Goal: Use online tool/utility: Use online tool/utility

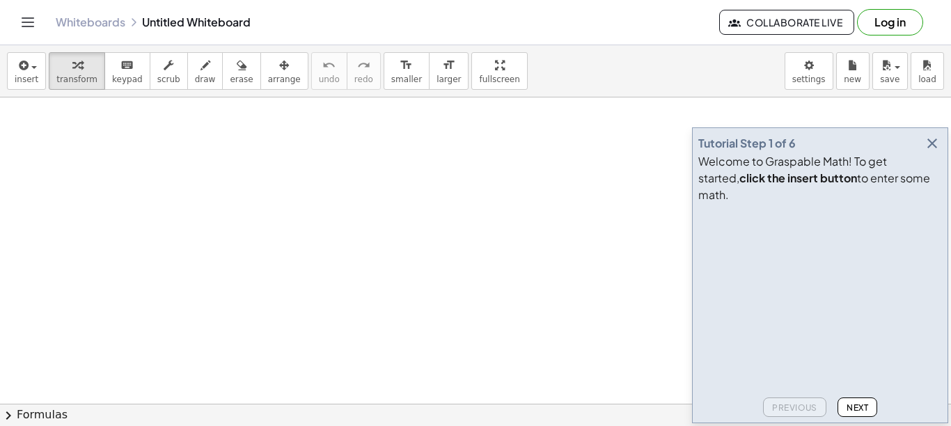
click at [703, 407] on span "Next" at bounding box center [858, 408] width 22 height 10
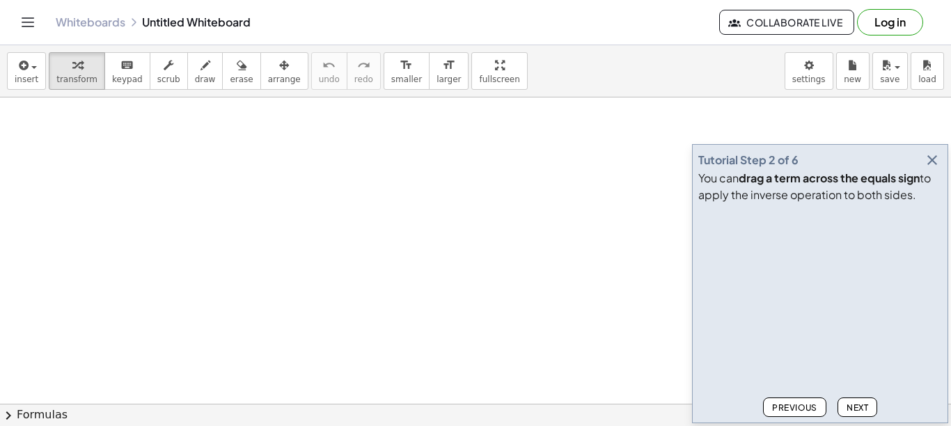
click at [703, 407] on span "Next" at bounding box center [858, 408] width 22 height 10
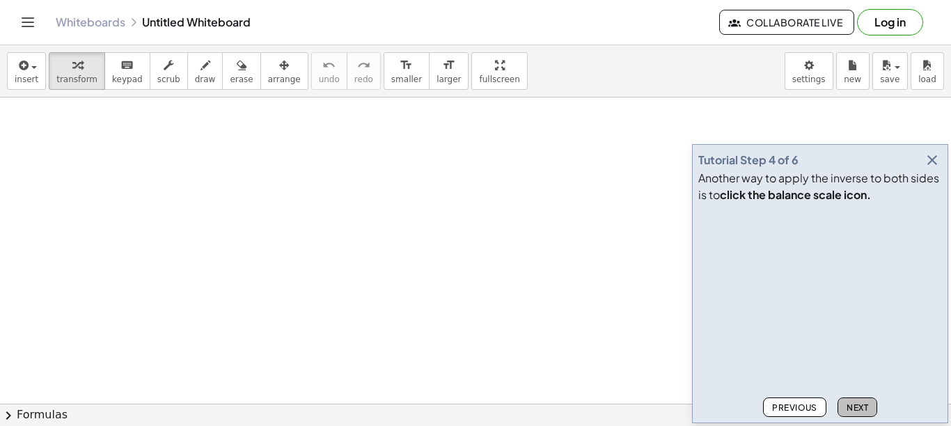
click at [703, 407] on span "Next" at bounding box center [858, 408] width 22 height 10
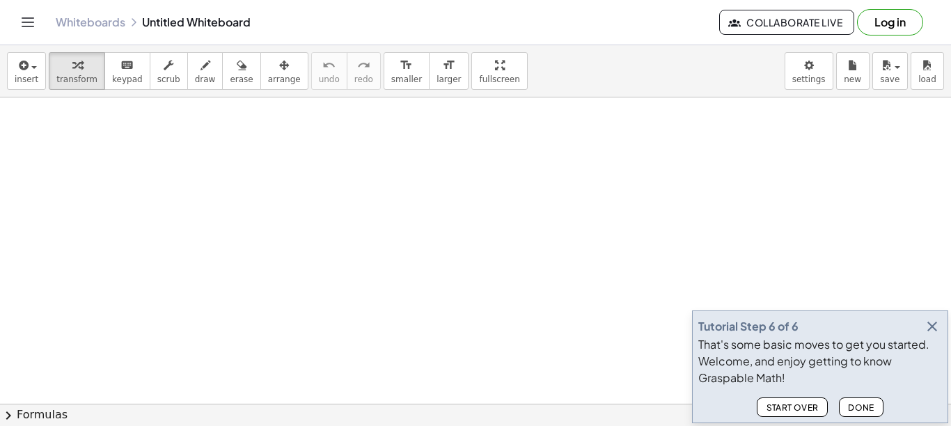
click at [703, 407] on span "Done" at bounding box center [861, 408] width 26 height 10
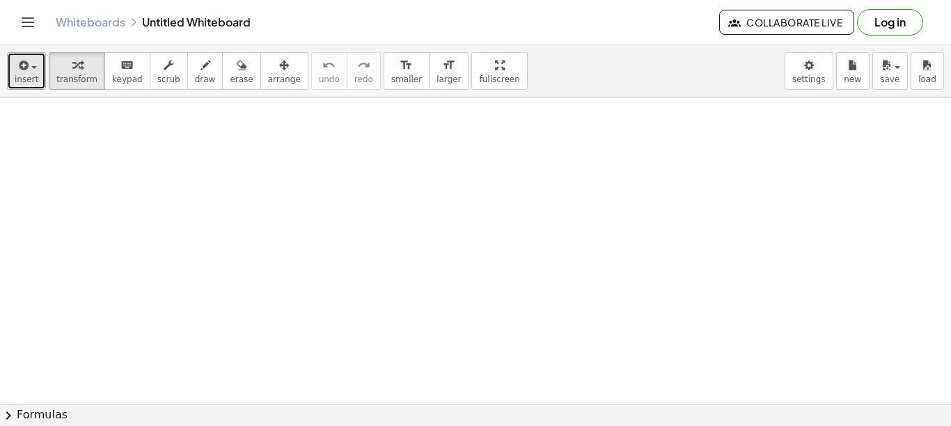
click at [35, 72] on div "button" at bounding box center [27, 64] width 24 height 17
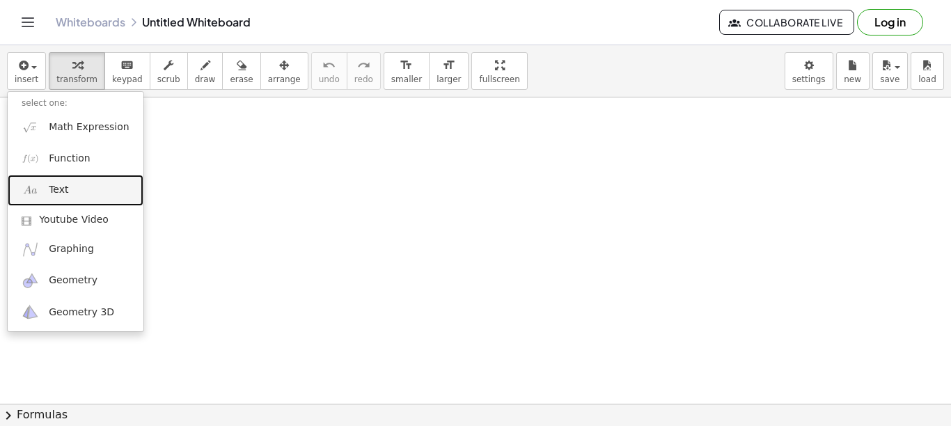
click at [63, 192] on span "Text" at bounding box center [59, 190] width 20 height 14
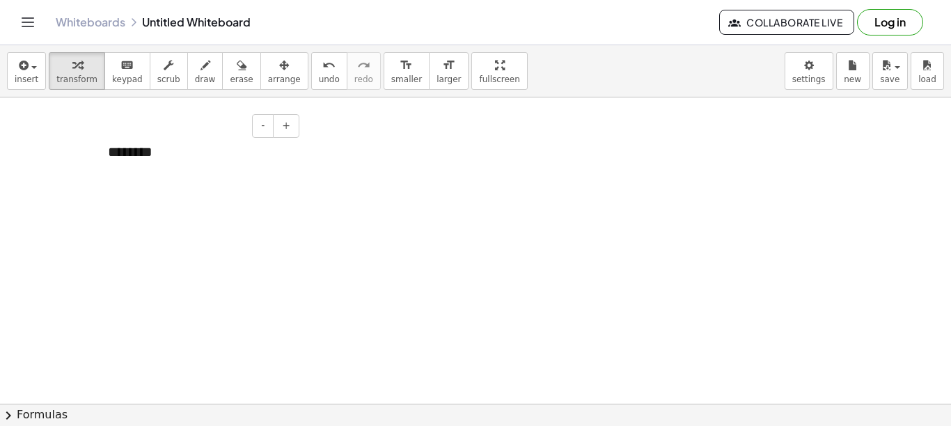
click at [166, 151] on div "********" at bounding box center [198, 162] width 209 height 68
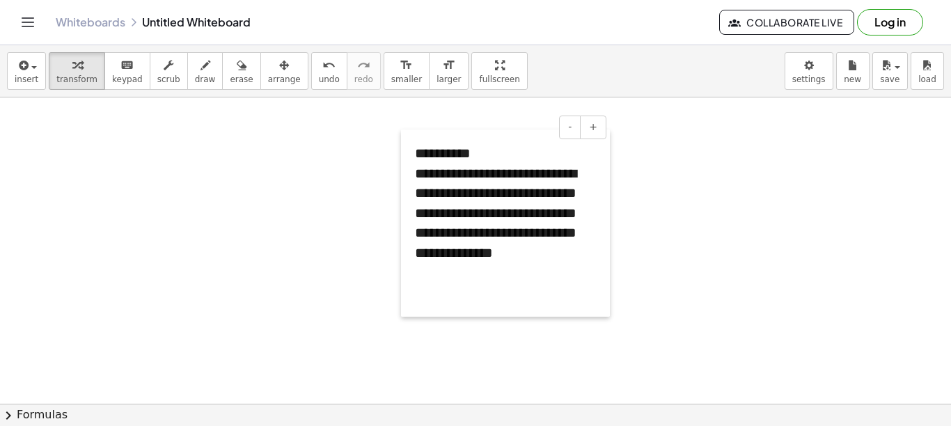
drag, startPoint x: 97, startPoint y: 140, endPoint x: 404, endPoint y: 141, distance: 307.2
click at [404, 141] on div at bounding box center [408, 223] width 14 height 187
click at [29, 79] on span "insert" at bounding box center [27, 80] width 24 height 10
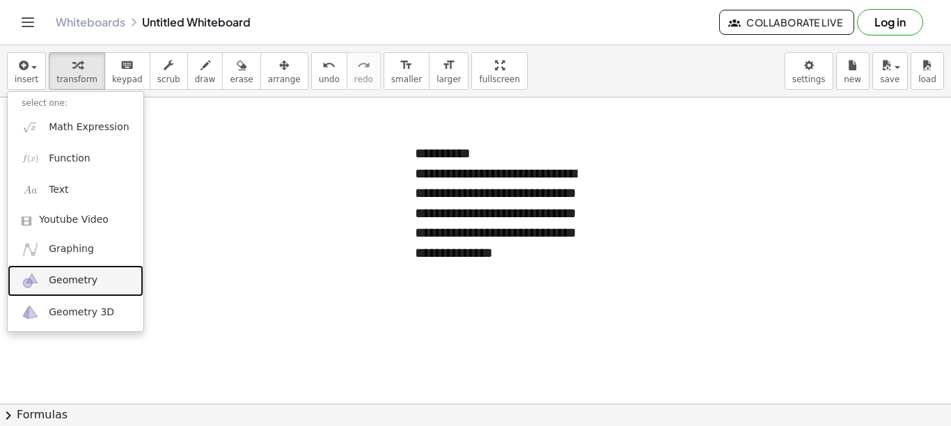
click at [74, 281] on span "Geometry" at bounding box center [73, 281] width 49 height 14
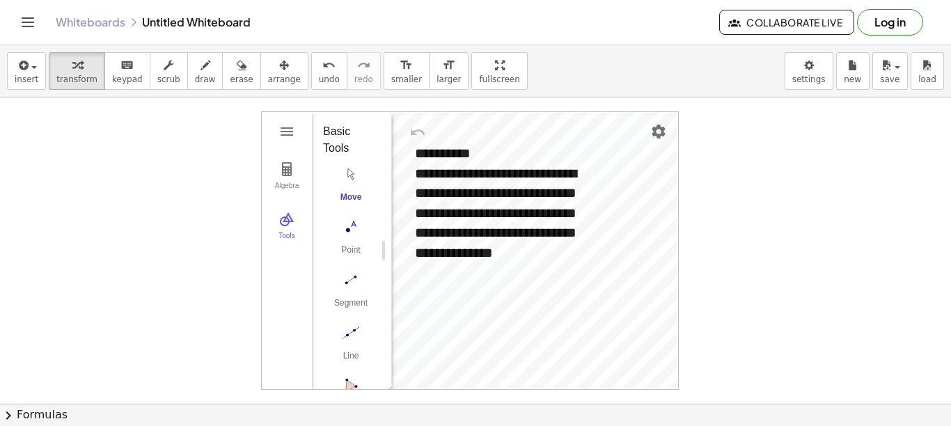
drag, startPoint x: 279, startPoint y: 115, endPoint x: 220, endPoint y: 116, distance: 59.2
click at [220, 116] on div "**********" at bounding box center [475, 412] width 951 height 628
click at [457, 194] on div "**********" at bounding box center [505, 233] width 181 height 139
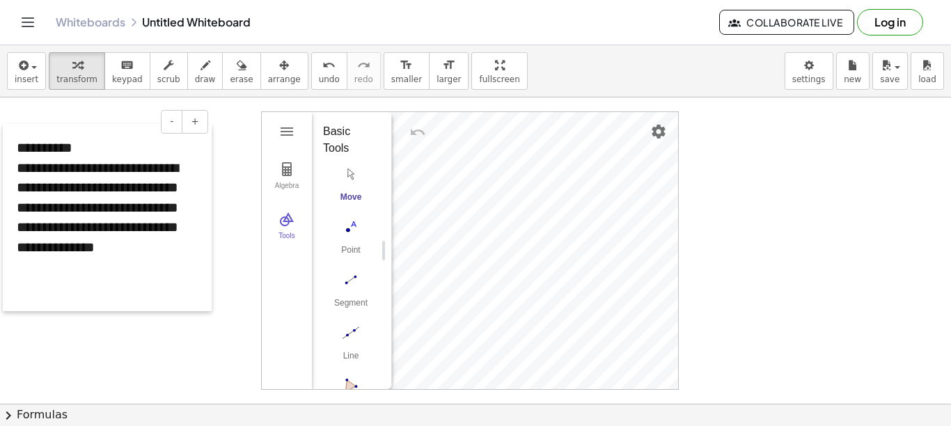
drag, startPoint x: 403, startPoint y: 145, endPoint x: 4, endPoint y: 139, distance: 398.4
click at [4, 139] on div at bounding box center [10, 217] width 14 height 187
drag, startPoint x: 377, startPoint y: 279, endPoint x: 375, endPoint y: 312, distance: 33.5
click at [375, 312] on button "Segment" at bounding box center [351, 293] width 56 height 50
drag, startPoint x: 376, startPoint y: 287, endPoint x: 377, endPoint y: 304, distance: 17.4
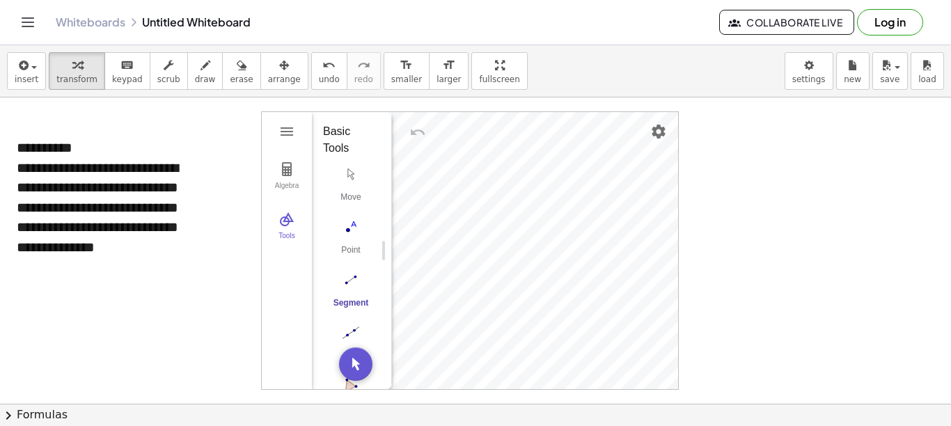
click at [377, 304] on button "Segment" at bounding box center [351, 293] width 56 height 50
drag, startPoint x: 373, startPoint y: 274, endPoint x: 369, endPoint y: 288, distance: 14.5
click at [369, 288] on div "Move Point Segment Line Polygon Circle with Center through Point" at bounding box center [346, 321] width 47 height 318
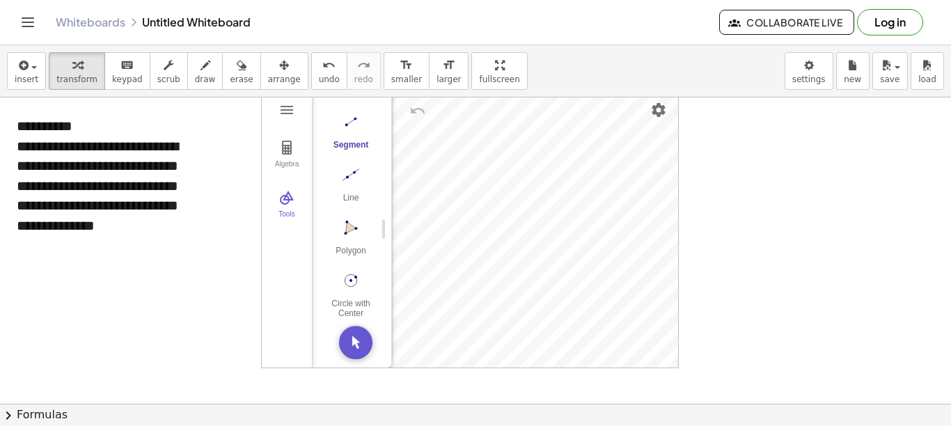
scroll to position [14, 0]
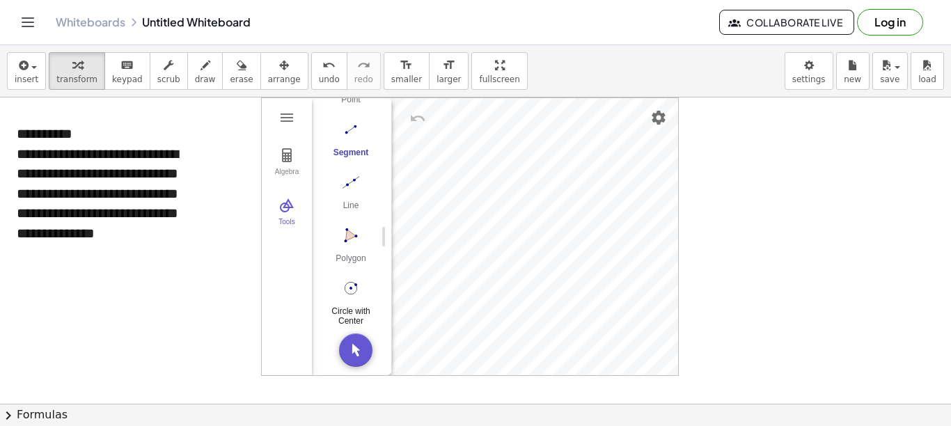
click at [349, 283] on img "Circle with Center through Point. Select center point, then point on circle" at bounding box center [351, 288] width 56 height 22
click at [353, 346] on img "Move. Drag or select object" at bounding box center [355, 350] width 33 height 33
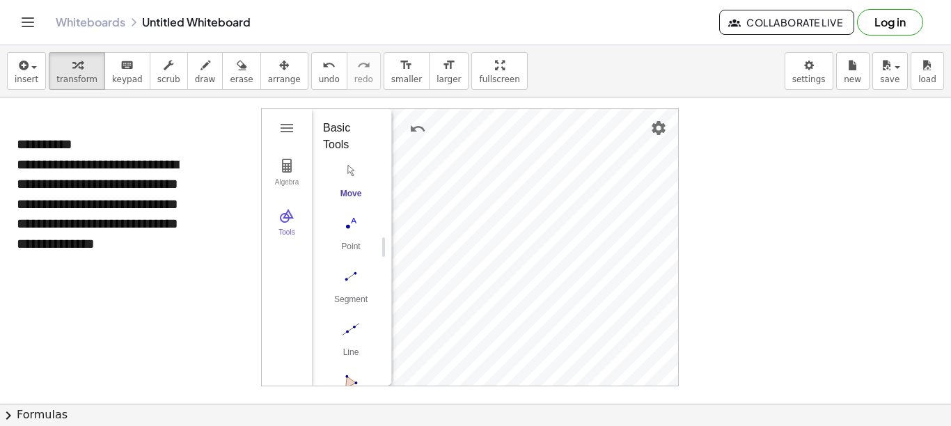
scroll to position [0, 0]
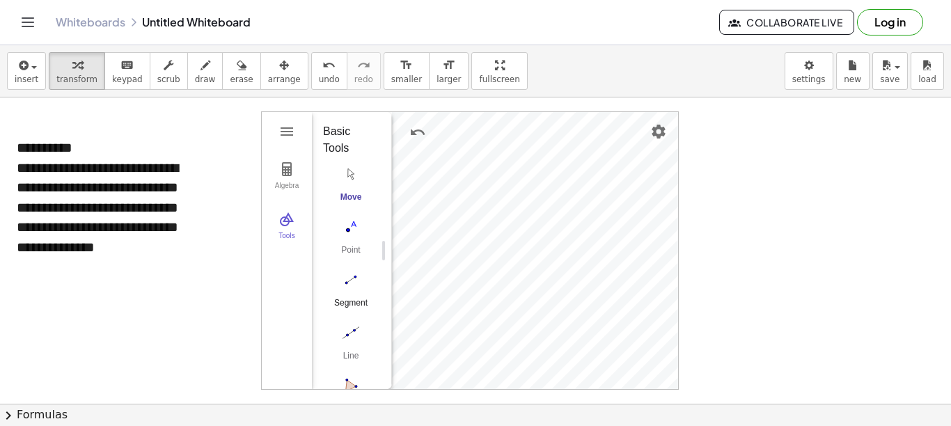
click at [349, 293] on button "Segment" at bounding box center [351, 293] width 56 height 50
click at [344, 299] on div "Segment" at bounding box center [351, 308] width 56 height 20
click at [354, 364] on img "Move. Drag or select object" at bounding box center [355, 364] width 33 height 33
click at [513, 178] on img "Name" at bounding box center [514, 178] width 17 height 17
click at [494, 238] on div "Algebra Tools Point A Point B c = Circle through B with center A C = Point on c…" at bounding box center [470, 250] width 418 height 279
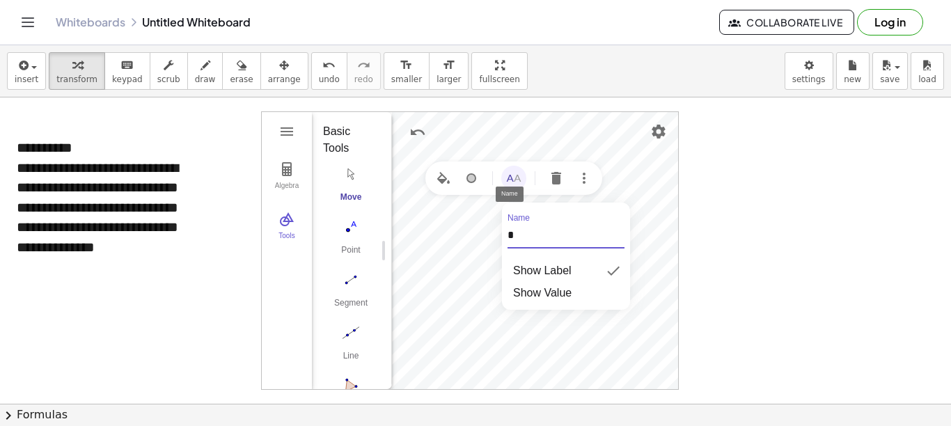
type input "*"
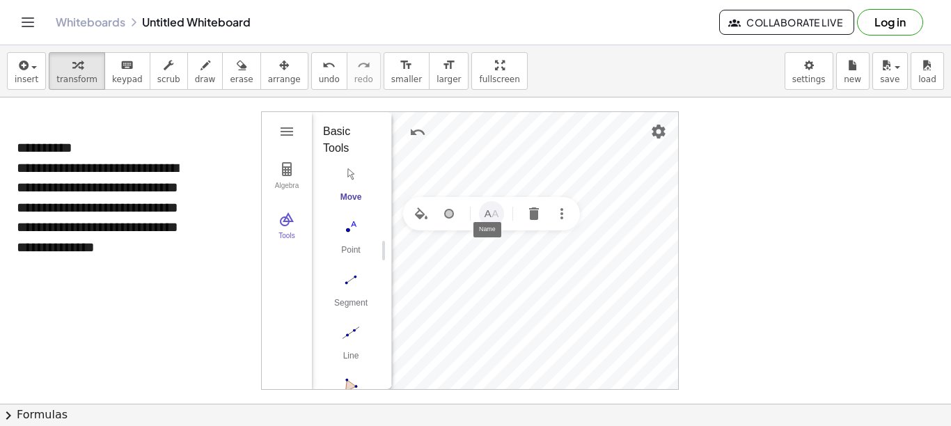
click at [498, 212] on img "Name" at bounding box center [491, 213] width 17 height 17
click at [471, 273] on div "Algebra Tools Point o Point B c = Circle through B with center o C = Point on c…" at bounding box center [470, 250] width 418 height 279
type input "*"
click at [519, 253] on img "Name" at bounding box center [516, 253] width 17 height 17
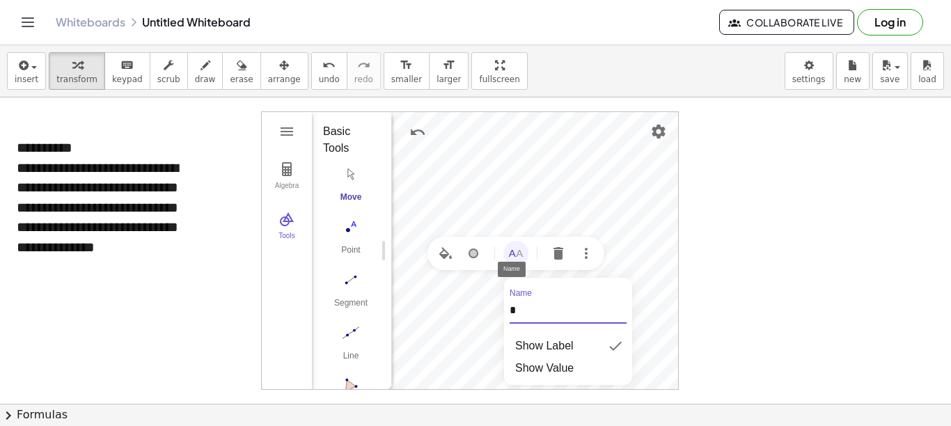
click at [495, 313] on div "Algebra Tools Point o Point B c = Circle through B with center o A = Point on c…" at bounding box center [470, 250] width 418 height 279
type input "*"
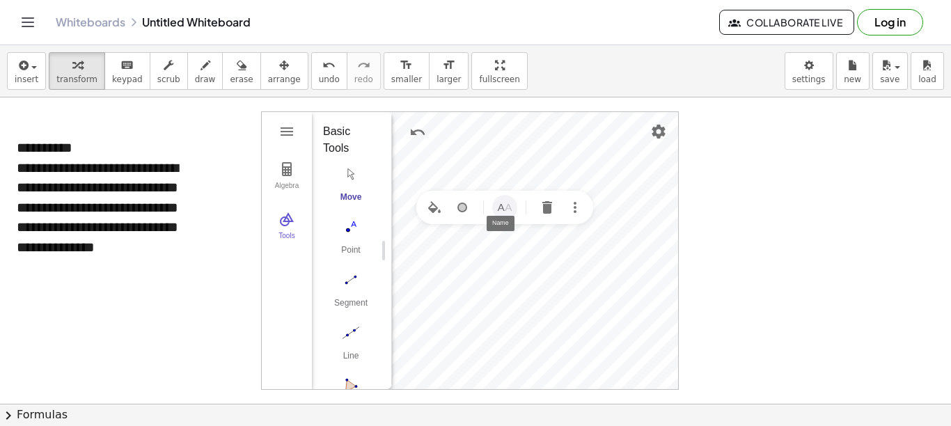
click at [508, 206] on img "Name" at bounding box center [505, 207] width 17 height 17
click at [481, 258] on div "Algebra Tools Point o Point B c = Circle through B with center o A = Point on c…" at bounding box center [470, 250] width 418 height 279
type input "*"
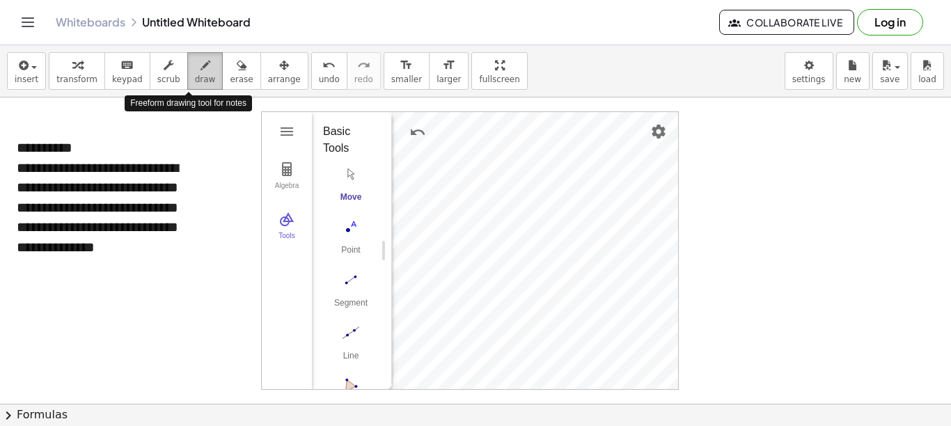
click at [195, 77] on span "draw" at bounding box center [205, 80] width 21 height 10
drag, startPoint x: 508, startPoint y: 235, endPoint x: 521, endPoint y: 236, distance: 13.3
click at [521, 236] on div at bounding box center [475, 412] width 951 height 628
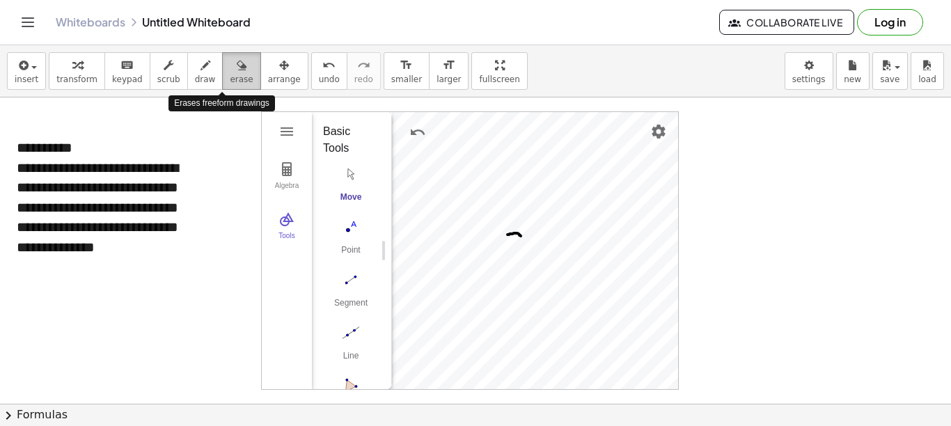
click at [230, 79] on span "erase" at bounding box center [241, 80] width 23 height 10
click at [511, 232] on div at bounding box center [475, 412] width 951 height 628
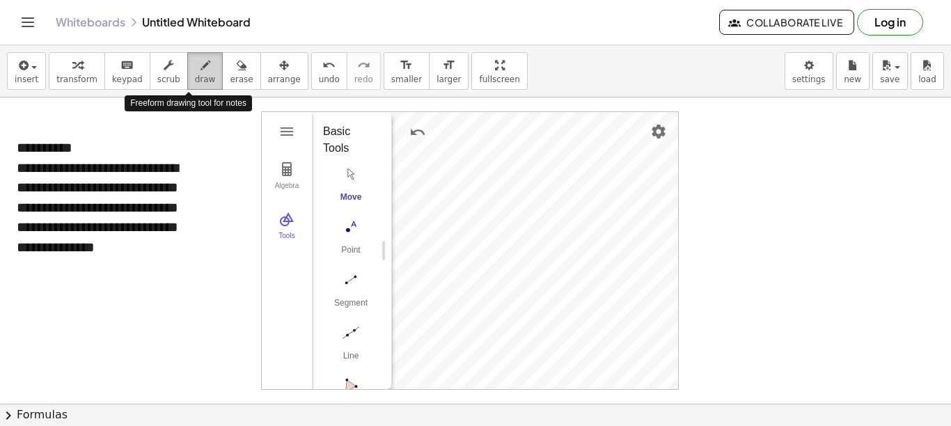
click at [195, 79] on span "draw" at bounding box center [205, 80] width 21 height 10
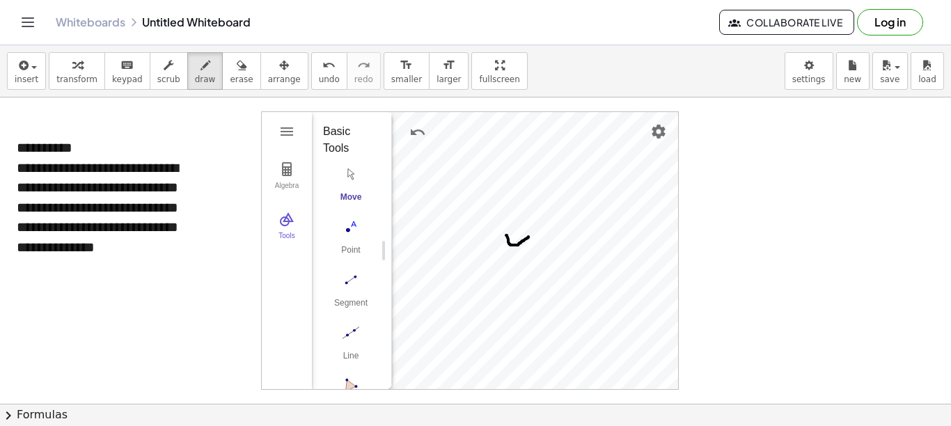
drag, startPoint x: 506, startPoint y: 235, endPoint x: 529, endPoint y: 237, distance: 22.3
click at [529, 237] on div at bounding box center [475, 412] width 951 height 628
drag, startPoint x: 512, startPoint y: 250, endPoint x: 515, endPoint y: 263, distance: 12.8
click at [515, 263] on div at bounding box center [475, 412] width 951 height 628
click at [515, 258] on div at bounding box center [475, 412] width 951 height 628
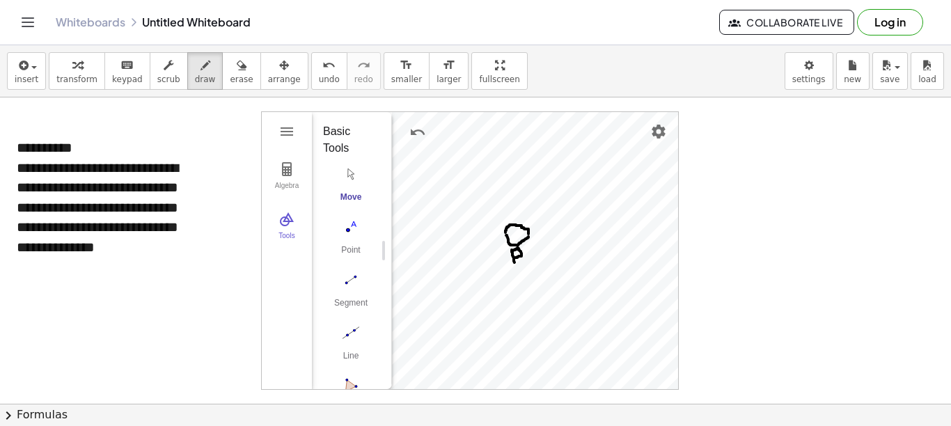
drag, startPoint x: 529, startPoint y: 234, endPoint x: 506, endPoint y: 233, distance: 23.0
click at [506, 233] on div at bounding box center [475, 412] width 951 height 628
drag, startPoint x: 501, startPoint y: 212, endPoint x: 508, endPoint y: 217, distance: 8.5
click at [508, 217] on div at bounding box center [475, 412] width 951 height 628
click at [68, 79] on span "transform" at bounding box center [76, 80] width 41 height 10
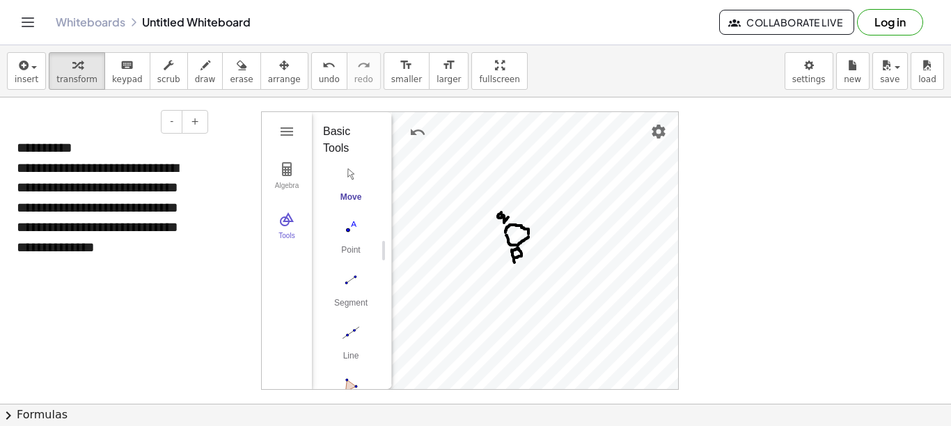
click at [125, 274] on div "**********" at bounding box center [107, 227] width 181 height 139
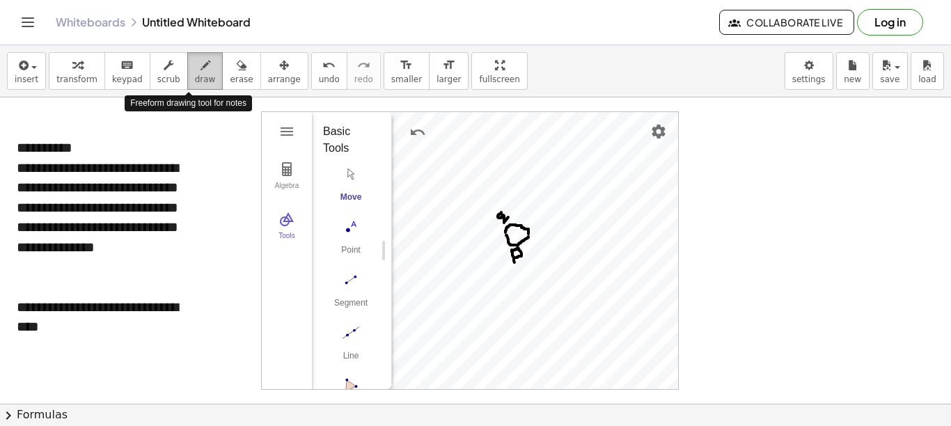
click at [198, 77] on button "draw" at bounding box center [205, 71] width 36 height 38
drag, startPoint x: 501, startPoint y: 169, endPoint x: 518, endPoint y: 171, distance: 17.5
click at [518, 171] on div at bounding box center [475, 412] width 951 height 628
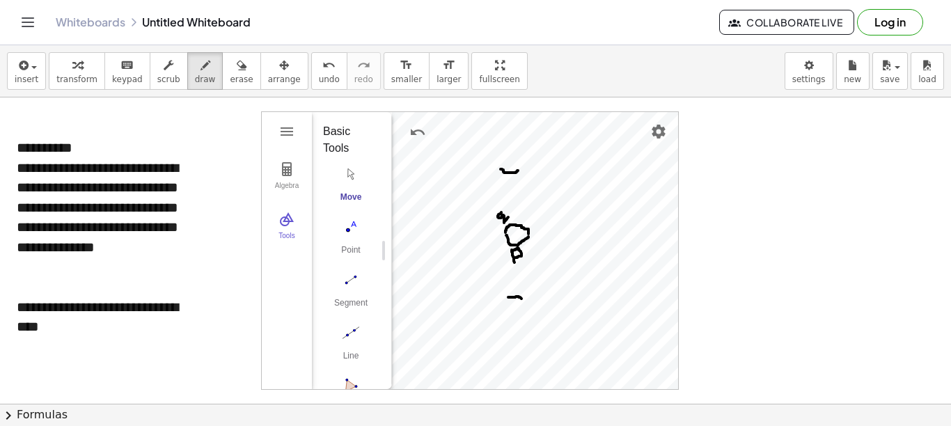
drag, startPoint x: 508, startPoint y: 297, endPoint x: 522, endPoint y: 299, distance: 13.3
click at [522, 299] on div at bounding box center [475, 412] width 951 height 628
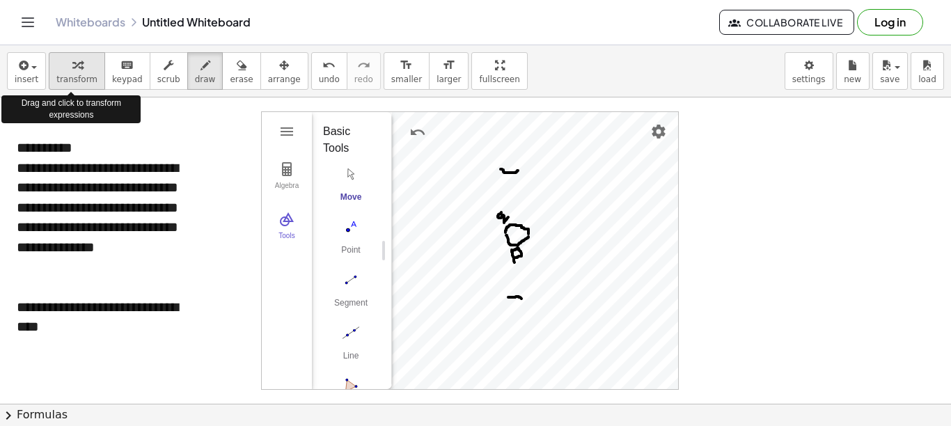
click at [72, 79] on span "transform" at bounding box center [76, 80] width 41 height 10
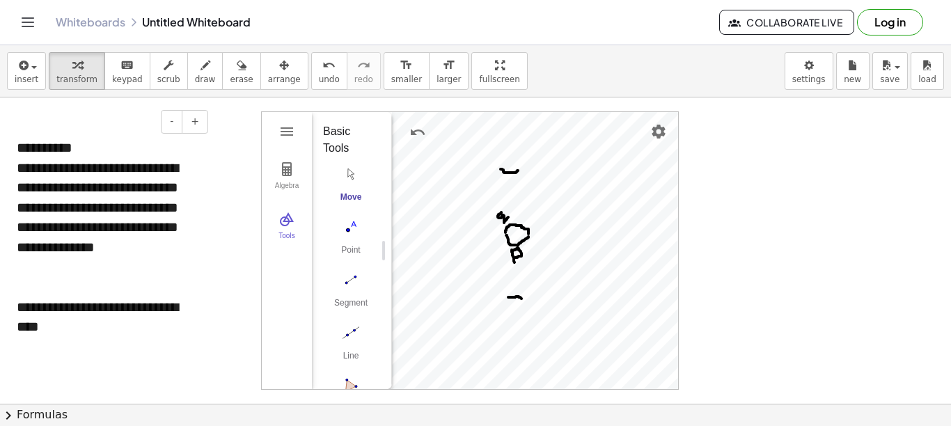
click at [77, 328] on div "**********" at bounding box center [107, 317] width 181 height 40
click at [196, 73] on button "draw" at bounding box center [205, 71] width 36 height 38
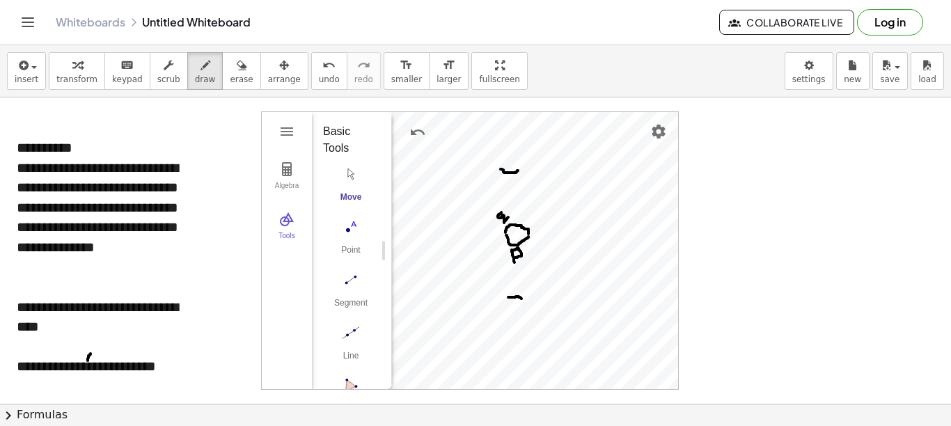
drag, startPoint x: 91, startPoint y: 354, endPoint x: 88, endPoint y: 361, distance: 7.5
click at [88, 361] on div at bounding box center [475, 412] width 951 height 628
click at [95, 359] on div at bounding box center [475, 412] width 951 height 628
drag, startPoint x: 132, startPoint y: 354, endPoint x: 126, endPoint y: 361, distance: 9.4
click at [126, 361] on div at bounding box center [475, 412] width 951 height 628
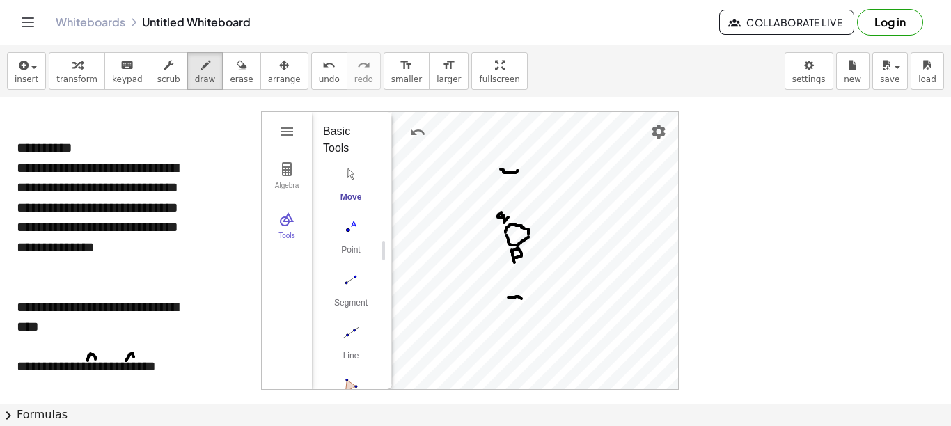
click at [134, 357] on div at bounding box center [475, 412] width 951 height 628
drag, startPoint x: 715, startPoint y: 132, endPoint x: 709, endPoint y: 145, distance: 14.0
click at [703, 145] on div at bounding box center [475, 412] width 951 height 628
drag, startPoint x: 713, startPoint y: 132, endPoint x: 720, endPoint y: 142, distance: 12.6
click at [703, 142] on div at bounding box center [475, 412] width 951 height 628
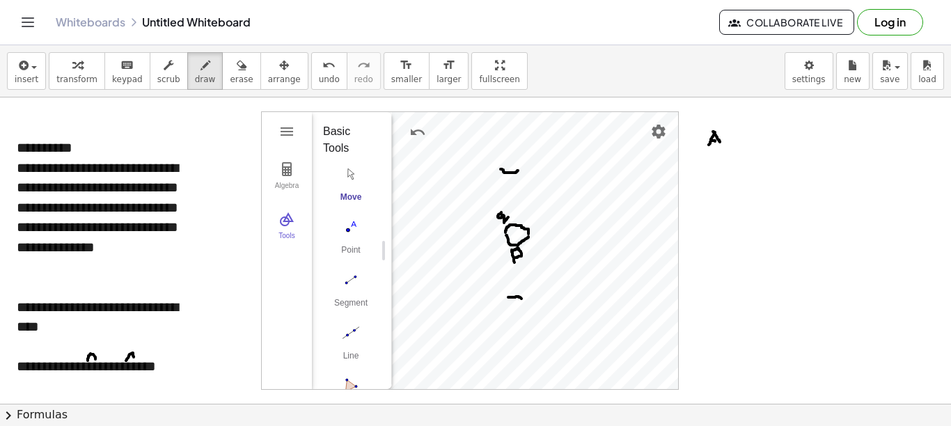
click at [703, 141] on div at bounding box center [475, 412] width 951 height 628
click at [237, 70] on icon "button" at bounding box center [242, 65] width 10 height 17
click at [703, 141] on div at bounding box center [475, 412] width 951 height 628
click at [195, 79] on span "draw" at bounding box center [205, 80] width 21 height 10
drag, startPoint x: 710, startPoint y: 224, endPoint x: 698, endPoint y: 242, distance: 22.2
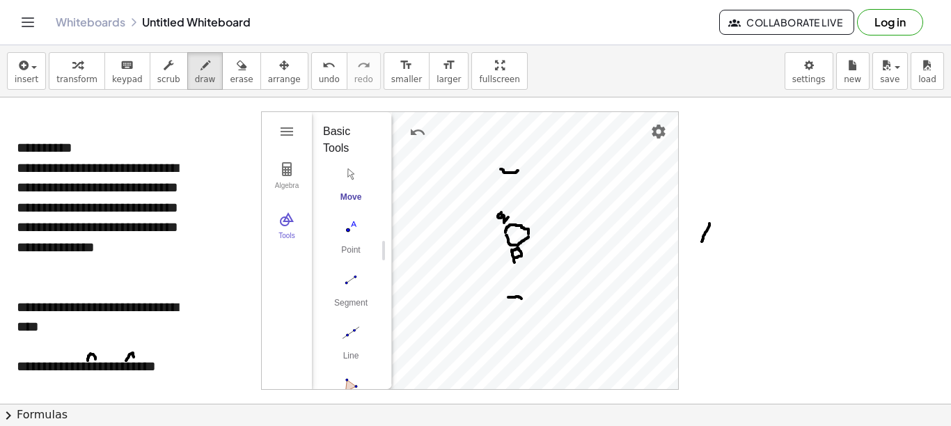
click at [702, 242] on div at bounding box center [475, 412] width 951 height 628
drag, startPoint x: 708, startPoint y: 226, endPoint x: 722, endPoint y: 242, distance: 21.2
click at [703, 242] on div at bounding box center [475, 412] width 951 height 628
drag, startPoint x: 705, startPoint y: 236, endPoint x: 725, endPoint y: 235, distance: 20.2
click at [703, 235] on div at bounding box center [475, 412] width 951 height 628
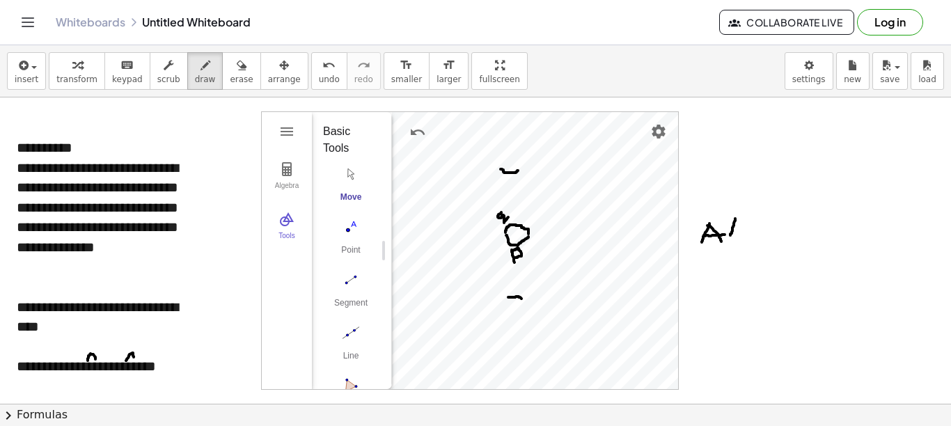
drag, startPoint x: 735, startPoint y: 219, endPoint x: 731, endPoint y: 235, distance: 16.7
click at [703, 235] on div at bounding box center [475, 412] width 951 height 628
drag, startPoint x: 726, startPoint y: 225, endPoint x: 740, endPoint y: 231, distance: 14.6
click at [703, 232] on div at bounding box center [475, 412] width 951 height 628
drag, startPoint x: 746, startPoint y: 220, endPoint x: 748, endPoint y: 235, distance: 14.8
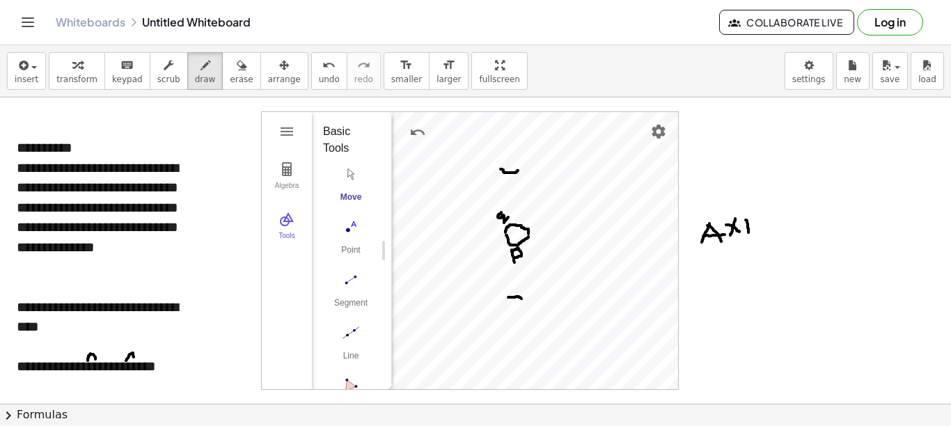
click at [703, 235] on div at bounding box center [475, 412] width 951 height 628
drag, startPoint x: 746, startPoint y: 221, endPoint x: 742, endPoint y: 232, distance: 11.0
click at [703, 234] on div at bounding box center [475, 412] width 951 height 628
click at [703, 212] on div at bounding box center [475, 412] width 951 height 628
click at [703, 210] on div at bounding box center [475, 412] width 951 height 628
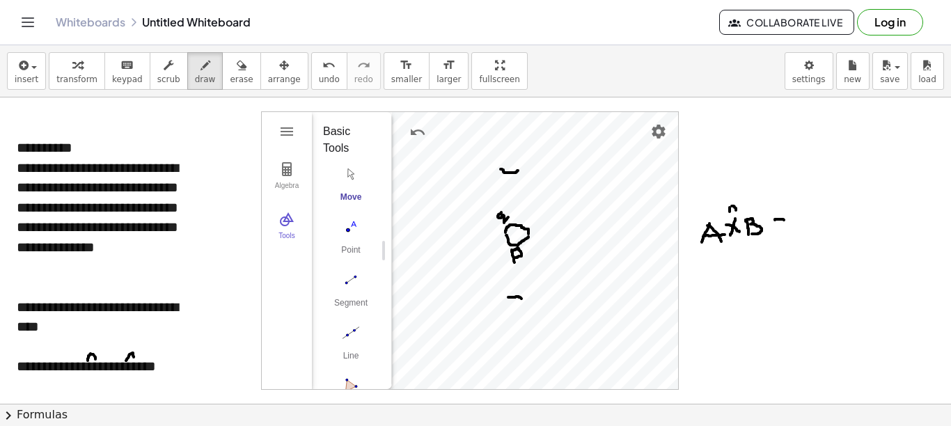
drag, startPoint x: 775, startPoint y: 220, endPoint x: 785, endPoint y: 220, distance: 9.8
click at [703, 220] on div at bounding box center [475, 412] width 951 height 628
drag, startPoint x: 774, startPoint y: 228, endPoint x: 784, endPoint y: 229, distance: 9.1
click at [703, 229] on div at bounding box center [475, 412] width 951 height 628
drag, startPoint x: 807, startPoint y: 214, endPoint x: 807, endPoint y: 221, distance: 7.7
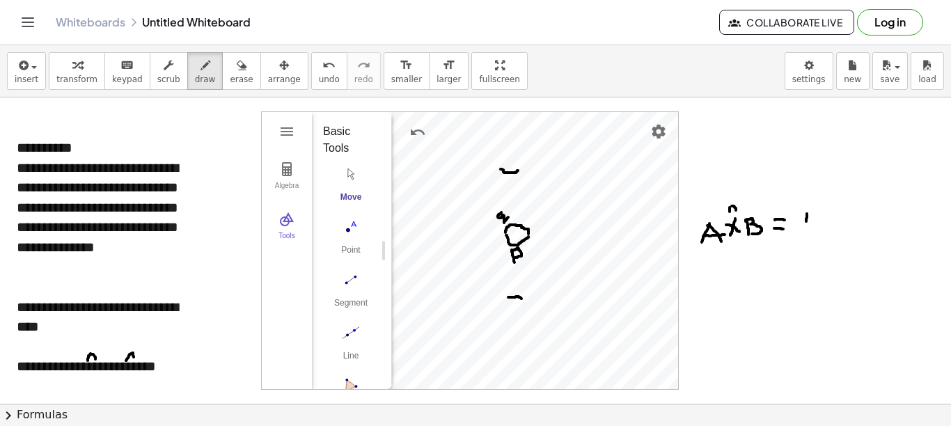
click at [703, 221] on div at bounding box center [475, 412] width 951 height 628
drag, startPoint x: 816, startPoint y: 218, endPoint x: 797, endPoint y: 239, distance: 27.6
click at [703, 239] on div at bounding box center [475, 412] width 951 height 628
drag, startPoint x: 811, startPoint y: 236, endPoint x: 823, endPoint y: 245, distance: 14.4
click at [703, 245] on div at bounding box center [475, 412] width 951 height 628
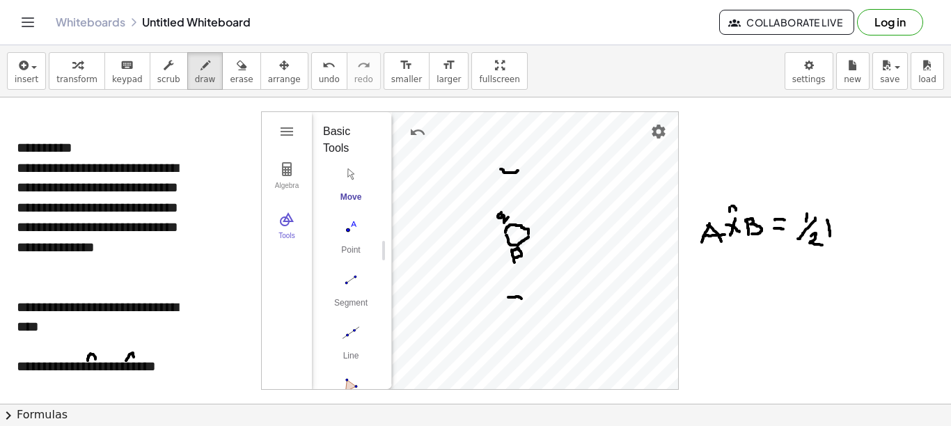
drag, startPoint x: 827, startPoint y: 220, endPoint x: 830, endPoint y: 238, distance: 17.6
click at [703, 238] on div at bounding box center [475, 412] width 951 height 628
drag, startPoint x: 828, startPoint y: 220, endPoint x: 827, endPoint y: 228, distance: 7.7
click at [703, 228] on div at bounding box center [475, 412] width 951 height 628
drag, startPoint x: 703, startPoint y: 266, endPoint x: 692, endPoint y: 281, distance: 18.8
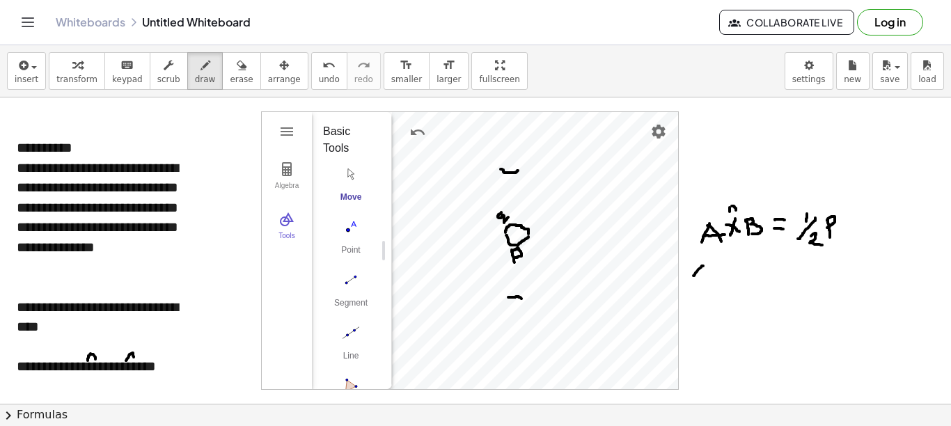
click at [692, 281] on div at bounding box center [475, 412] width 951 height 628
drag, startPoint x: 702, startPoint y: 266, endPoint x: 716, endPoint y: 286, distance: 24.0
click at [703, 286] on div at bounding box center [475, 412] width 951 height 628
drag, startPoint x: 701, startPoint y: 274, endPoint x: 716, endPoint y: 274, distance: 14.6
click at [703, 274] on div at bounding box center [475, 412] width 951 height 628
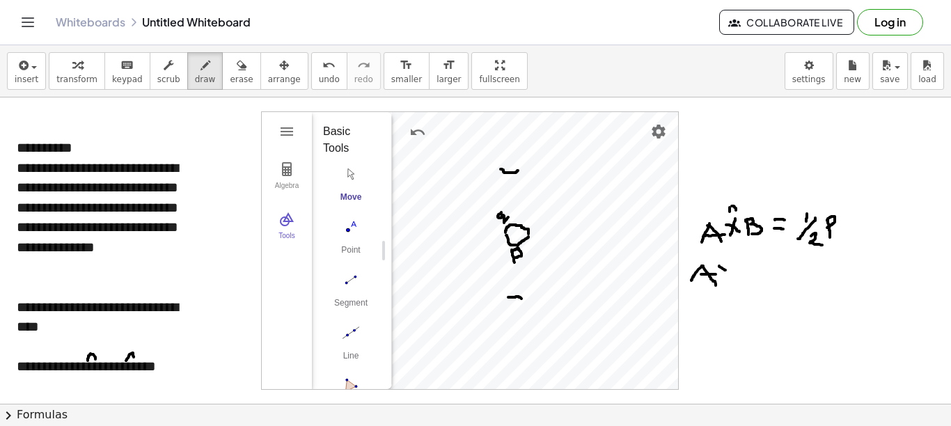
drag, startPoint x: 719, startPoint y: 266, endPoint x: 730, endPoint y: 274, distance: 13.0
click at [703, 274] on div at bounding box center [475, 412] width 951 height 628
drag, startPoint x: 734, startPoint y: 265, endPoint x: 734, endPoint y: 293, distance: 27.2
click at [703, 293] on div at bounding box center [475, 412] width 951 height 628
drag, startPoint x: 747, startPoint y: 268, endPoint x: 751, endPoint y: 289, distance: 21.3
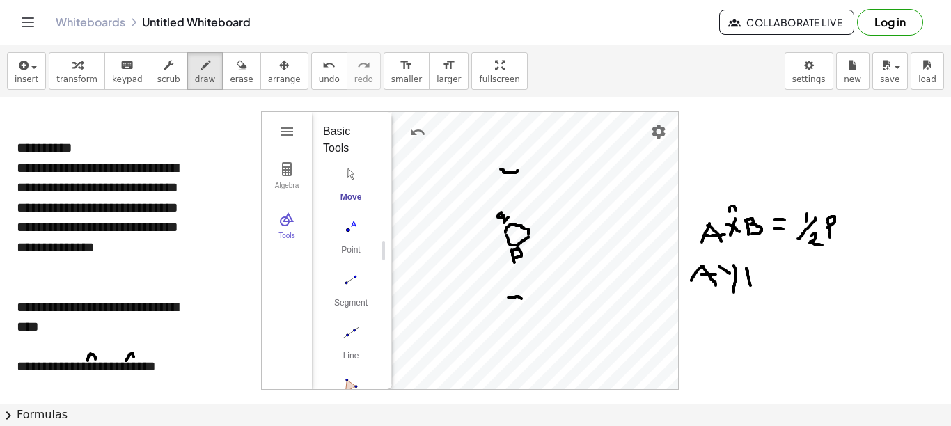
click at [703, 289] on div at bounding box center [475, 412] width 951 height 628
drag, startPoint x: 749, startPoint y: 264, endPoint x: 763, endPoint y: 293, distance: 32.1
click at [703, 293] on div at bounding box center [475, 412] width 951 height 628
click at [703, 273] on div at bounding box center [475, 412] width 951 height 628
drag, startPoint x: 786, startPoint y: 280, endPoint x: 793, endPoint y: 283, distance: 7.8
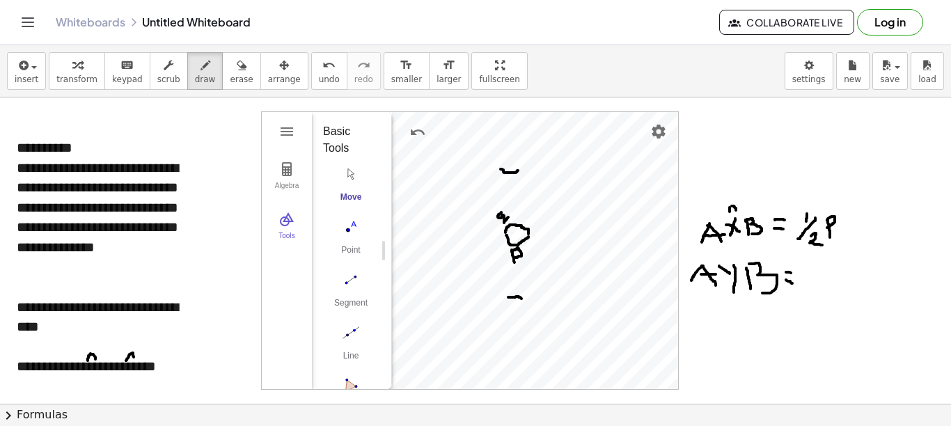
click at [703, 283] on div at bounding box center [475, 412] width 951 height 628
click at [703, 258] on div at bounding box center [475, 412] width 951 height 628
drag, startPoint x: 446, startPoint y: 273, endPoint x: 598, endPoint y: 264, distance: 152.1
click at [598, 264] on div at bounding box center [475, 412] width 951 height 628
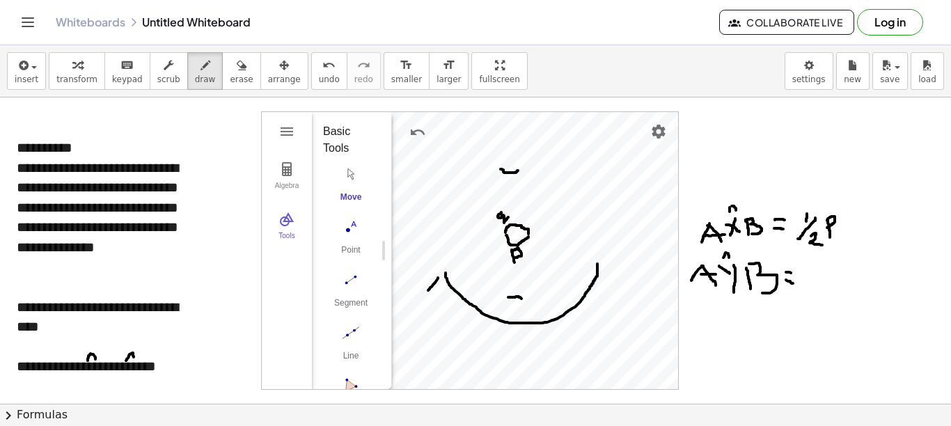
drag, startPoint x: 438, startPoint y: 278, endPoint x: 426, endPoint y: 290, distance: 17.2
click at [428, 290] on div at bounding box center [475, 412] width 951 height 628
drag, startPoint x: 439, startPoint y: 278, endPoint x: 448, endPoint y: 292, distance: 16.6
click at [448, 292] on div at bounding box center [475, 412] width 951 height 628
drag, startPoint x: 433, startPoint y: 288, endPoint x: 448, endPoint y: 288, distance: 15.3
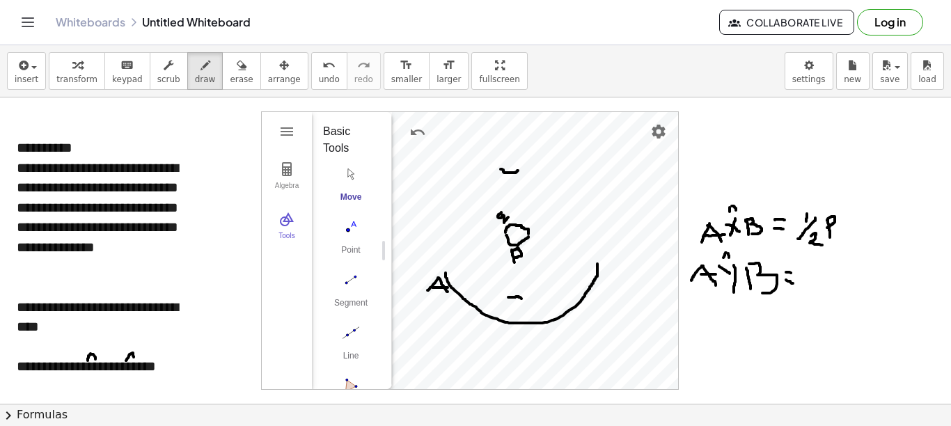
click at [448, 288] on div at bounding box center [475, 412] width 951 height 628
drag, startPoint x: 607, startPoint y: 266, endPoint x: 604, endPoint y: 276, distance: 10.4
click at [604, 276] on div at bounding box center [475, 412] width 951 height 628
drag, startPoint x: 608, startPoint y: 265, endPoint x: 603, endPoint y: 279, distance: 15.4
click at [603, 279] on div at bounding box center [475, 412] width 951 height 628
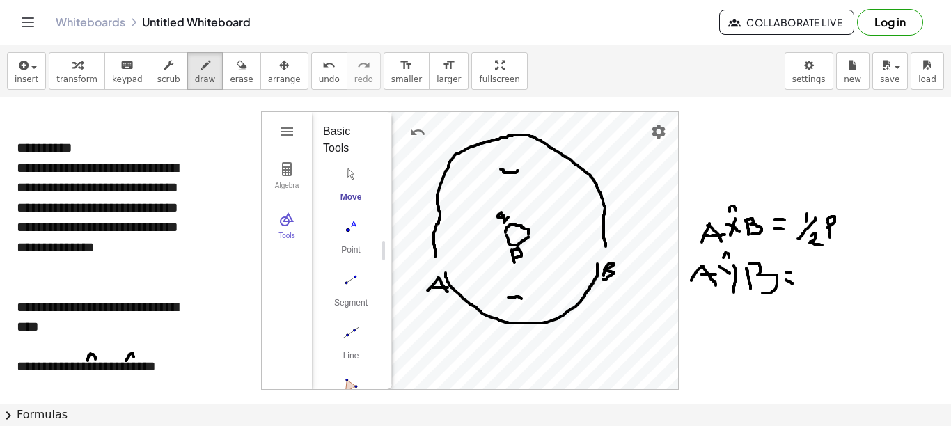
drag, startPoint x: 435, startPoint y: 257, endPoint x: 606, endPoint y: 247, distance: 171.0
click at [606, 247] on div at bounding box center [475, 412] width 951 height 628
drag, startPoint x: 421, startPoint y: 255, endPoint x: 412, endPoint y: 261, distance: 10.4
click at [412, 261] on div at bounding box center [475, 412] width 951 height 628
drag, startPoint x: 420, startPoint y: 256, endPoint x: 433, endPoint y: 266, distance: 16.4
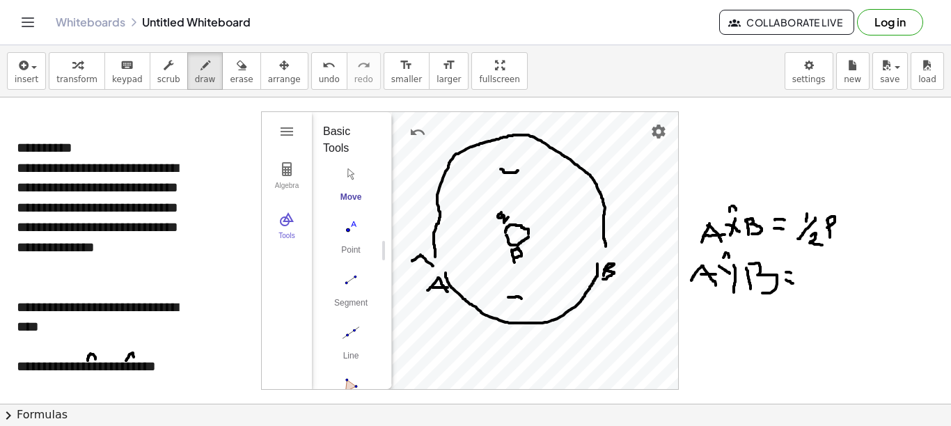
click at [433, 266] on div at bounding box center [475, 412] width 951 height 628
drag, startPoint x: 416, startPoint y: 260, endPoint x: 425, endPoint y: 261, distance: 9.2
click at [426, 261] on div at bounding box center [475, 412] width 951 height 628
drag, startPoint x: 613, startPoint y: 242, endPoint x: 612, endPoint y: 250, distance: 8.4
click at [615, 249] on div at bounding box center [475, 412] width 951 height 628
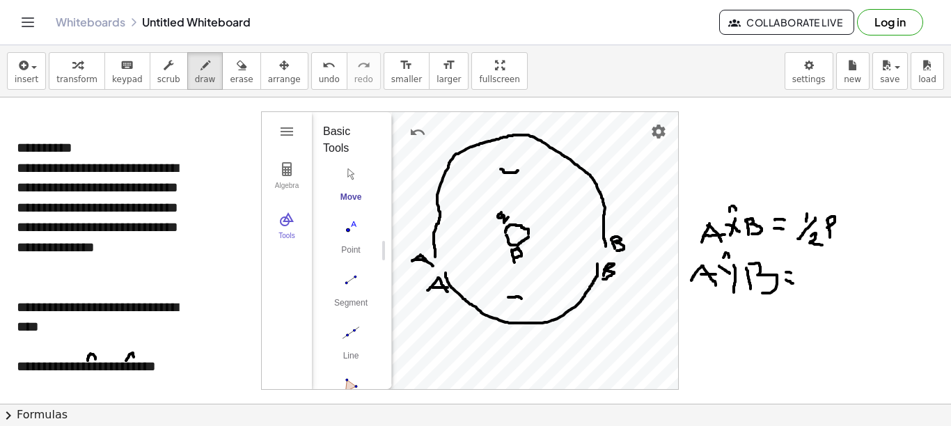
drag, startPoint x: 612, startPoint y: 240, endPoint x: 614, endPoint y: 251, distance: 11.5
click at [616, 251] on div at bounding box center [475, 412] width 951 height 628
drag, startPoint x: 800, startPoint y: 262, endPoint x: 804, endPoint y: 274, distance: 13.5
click at [703, 274] on div at bounding box center [475, 412] width 951 height 628
drag, startPoint x: 811, startPoint y: 270, endPoint x: 801, endPoint y: 288, distance: 20.0
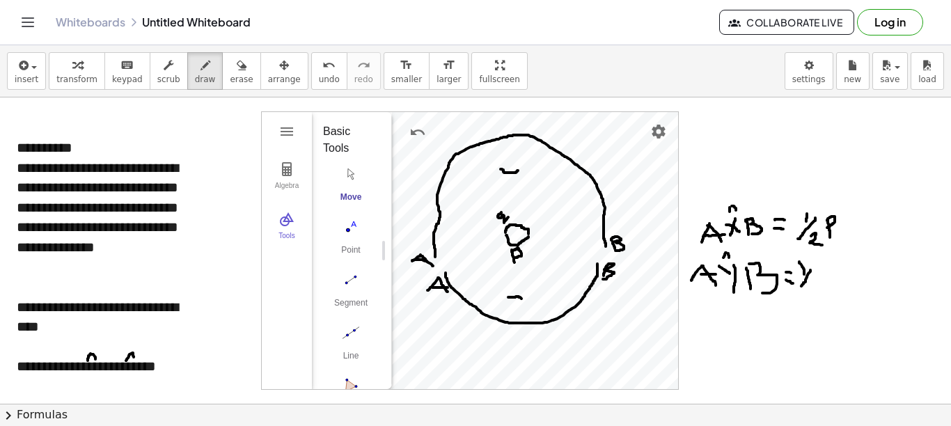
click at [703, 288] on div at bounding box center [475, 412] width 951 height 628
drag, startPoint x: 809, startPoint y: 286, endPoint x: 821, endPoint y: 296, distance: 15.3
click at [703, 296] on div at bounding box center [475, 412] width 951 height 628
drag, startPoint x: 827, startPoint y: 271, endPoint x: 832, endPoint y: 290, distance: 20.3
click at [703, 290] on div at bounding box center [475, 412] width 951 height 628
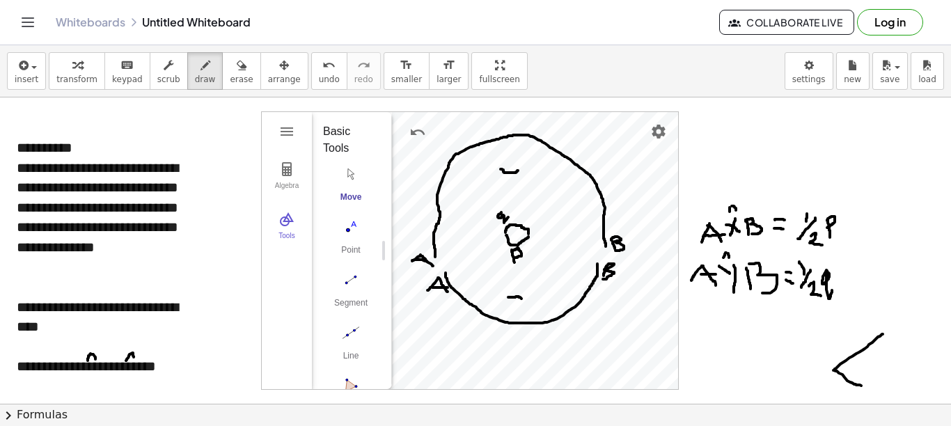
drag, startPoint x: 883, startPoint y: 334, endPoint x: 864, endPoint y: 387, distance: 55.5
click at [703, 387] on div at bounding box center [475, 412] width 951 height 628
drag, startPoint x: 851, startPoint y: 360, endPoint x: 853, endPoint y: 380, distance: 20.3
click at [703, 380] on div at bounding box center [475, 412] width 951 height 628
drag, startPoint x: 847, startPoint y: 356, endPoint x: 851, endPoint y: 380, distance: 24.0
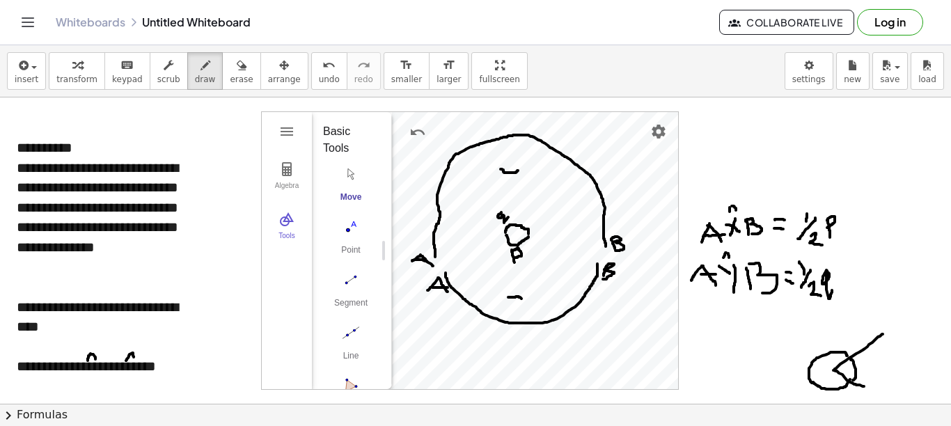
click at [703, 380] on div at bounding box center [475, 412] width 951 height 628
click at [230, 77] on span "erase" at bounding box center [241, 80] width 23 height 10
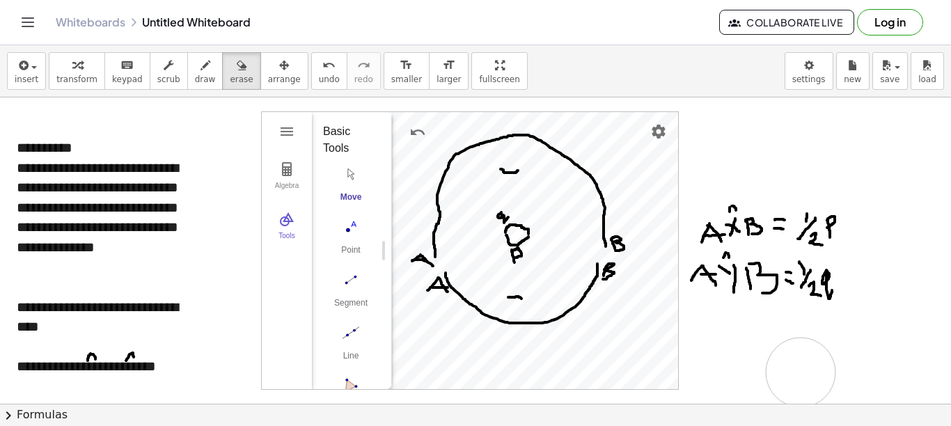
drag, startPoint x: 868, startPoint y: 362, endPoint x: 801, endPoint y: 373, distance: 67.7
click at [703, 373] on div at bounding box center [475, 412] width 951 height 628
drag, startPoint x: 697, startPoint y: 325, endPoint x: 700, endPoint y: 343, distance: 17.6
click at [700, 343] on div at bounding box center [475, 412] width 951 height 628
click at [201, 70] on icon "button" at bounding box center [206, 65] width 10 height 17
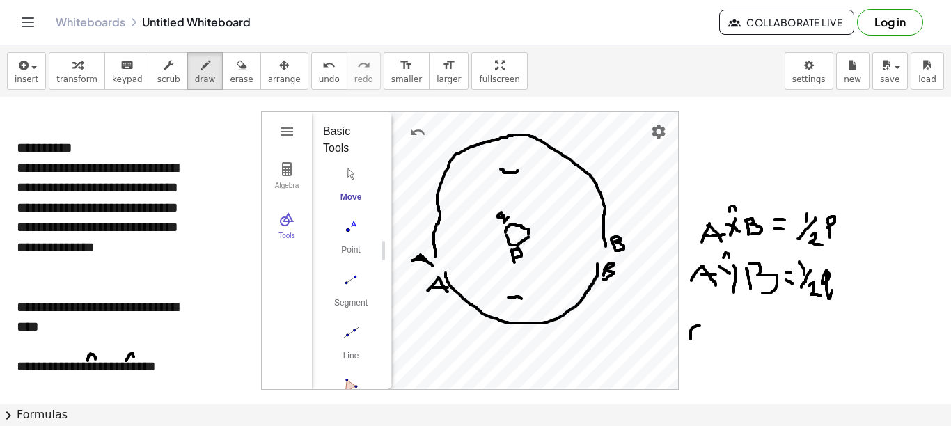
drag, startPoint x: 700, startPoint y: 326, endPoint x: 690, endPoint y: 344, distance: 20.9
click at [690, 344] on div at bounding box center [475, 412] width 951 height 628
drag, startPoint x: 696, startPoint y: 323, endPoint x: 703, endPoint y: 342, distance: 19.8
click at [703, 342] on div at bounding box center [475, 412] width 951 height 628
drag, startPoint x: 694, startPoint y: 333, endPoint x: 703, endPoint y: 336, distance: 9.5
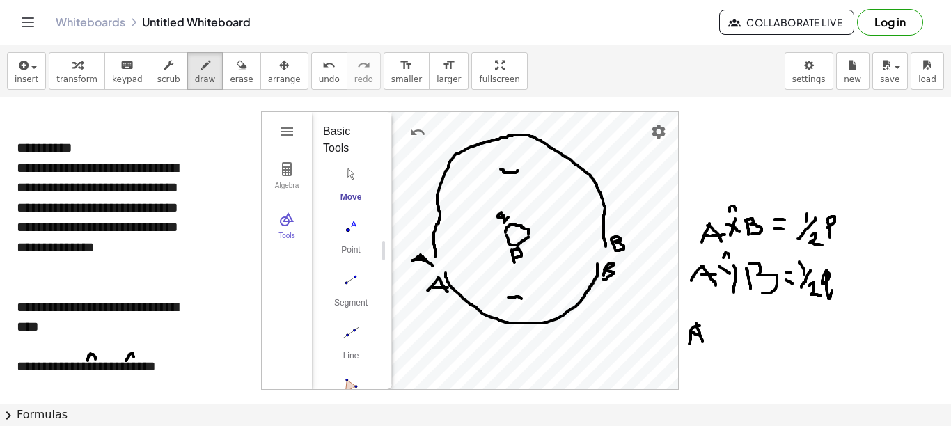
click at [703, 336] on div at bounding box center [475, 412] width 951 height 628
drag, startPoint x: 709, startPoint y: 327, endPoint x: 722, endPoint y: 334, distance: 14.3
click at [703, 334] on div at bounding box center [475, 412] width 951 height 628
drag, startPoint x: 719, startPoint y: 327, endPoint x: 712, endPoint y: 341, distance: 15.0
click at [703, 342] on div at bounding box center [475, 412] width 951 height 628
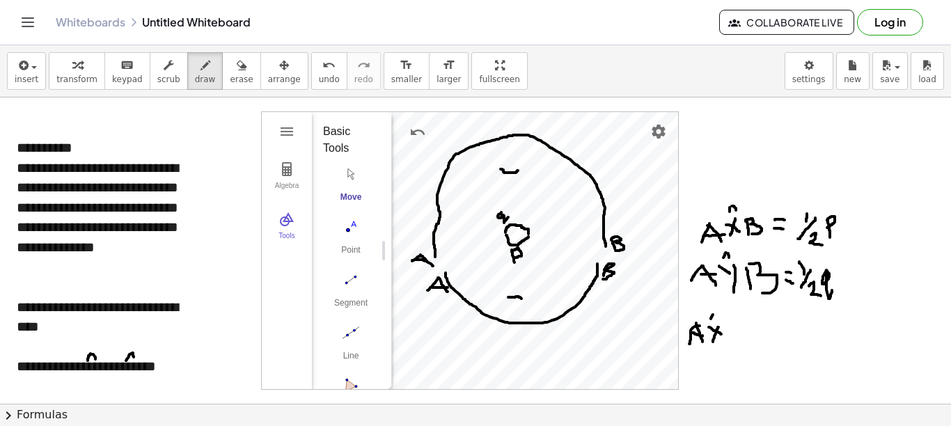
click at [703, 319] on div at bounding box center [475, 412] width 951 height 628
click at [703, 318] on div at bounding box center [475, 412] width 951 height 628
drag, startPoint x: 724, startPoint y: 325, endPoint x: 724, endPoint y: 338, distance: 13.3
click at [703, 338] on div at bounding box center [475, 412] width 951 height 628
drag, startPoint x: 722, startPoint y: 325, endPoint x: 728, endPoint y: 338, distance: 15.3
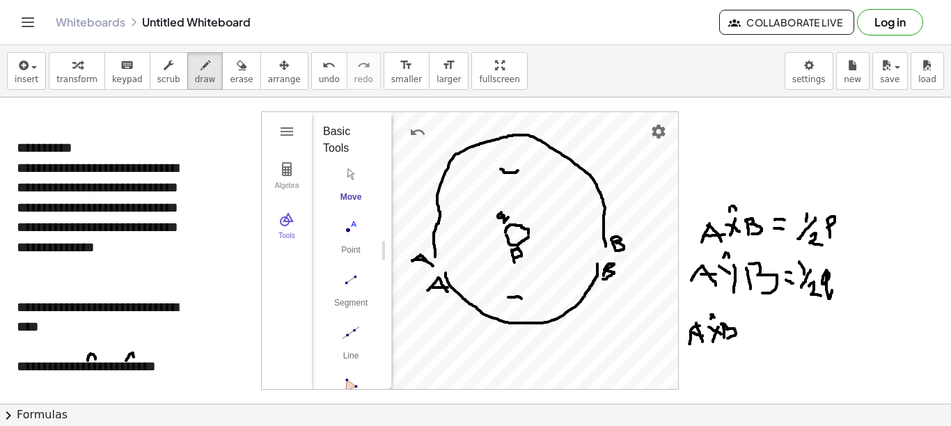
click at [703, 338] on div at bounding box center [475, 412] width 951 height 628
drag, startPoint x: 745, startPoint y: 320, endPoint x: 746, endPoint y: 335, distance: 15.3
click at [703, 335] on div at bounding box center [475, 412] width 951 height 628
drag, startPoint x: 740, startPoint y: 326, endPoint x: 750, endPoint y: 325, distance: 9.8
click at [703, 325] on div at bounding box center [475, 412] width 951 height 628
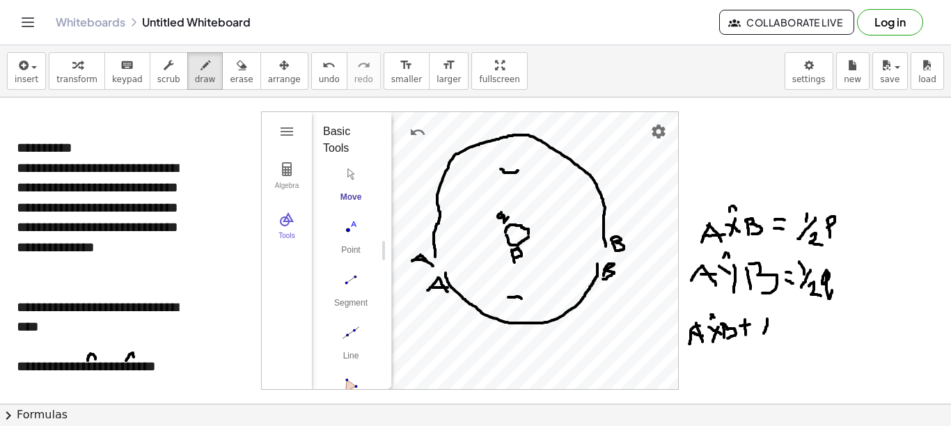
drag, startPoint x: 768, startPoint y: 319, endPoint x: 763, endPoint y: 334, distance: 15.9
click at [703, 334] on div at bounding box center [475, 412] width 951 height 628
drag, startPoint x: 768, startPoint y: 318, endPoint x: 776, endPoint y: 337, distance: 20.6
click at [703, 337] on div at bounding box center [475, 412] width 951 height 628
drag, startPoint x: 766, startPoint y: 332, endPoint x: 773, endPoint y: 327, distance: 8.1
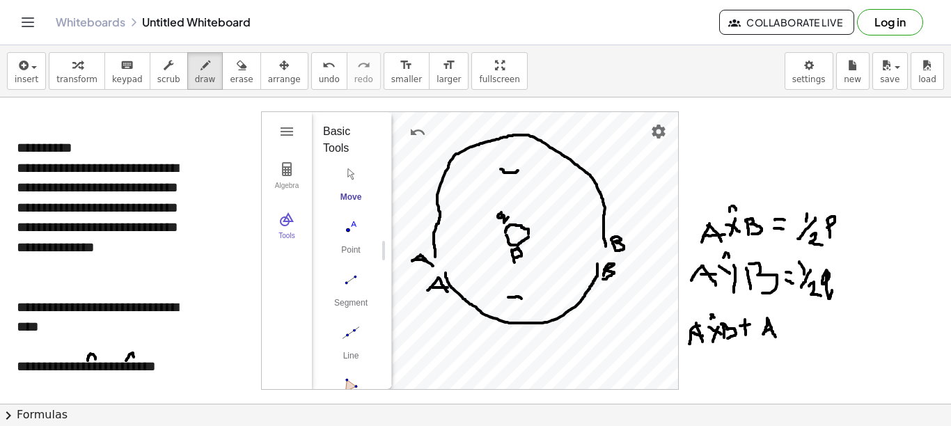
click at [703, 328] on div at bounding box center [475, 412] width 951 height 628
drag, startPoint x: 777, startPoint y: 319, endPoint x: 787, endPoint y: 322, distance: 10.1
click at [703, 322] on div at bounding box center [475, 412] width 951 height 628
drag, startPoint x: 788, startPoint y: 316, endPoint x: 786, endPoint y: 342, distance: 26.5
click at [703, 342] on div at bounding box center [475, 412] width 951 height 628
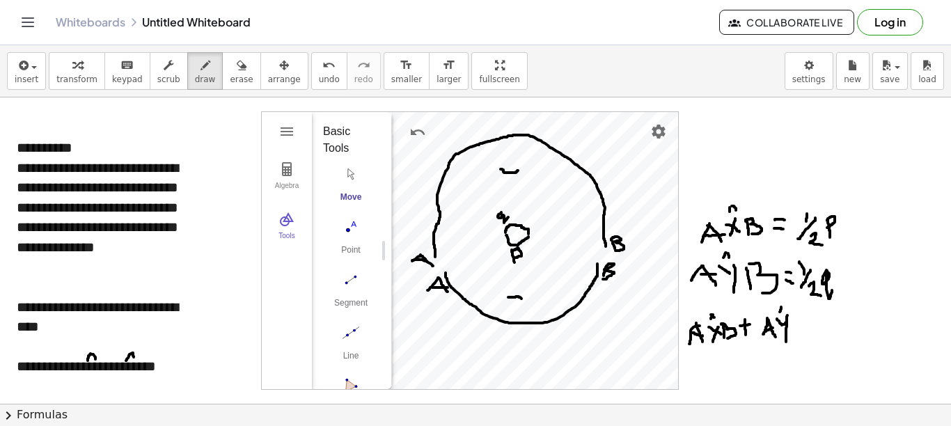
click at [703, 312] on div at bounding box center [475, 412] width 951 height 628
click at [703, 313] on div at bounding box center [475, 412] width 951 height 628
drag, startPoint x: 791, startPoint y: 322, endPoint x: 797, endPoint y: 341, distance: 19.2
click at [703, 341] on div at bounding box center [475, 412] width 951 height 628
drag, startPoint x: 792, startPoint y: 322, endPoint x: 804, endPoint y: 338, distance: 20.3
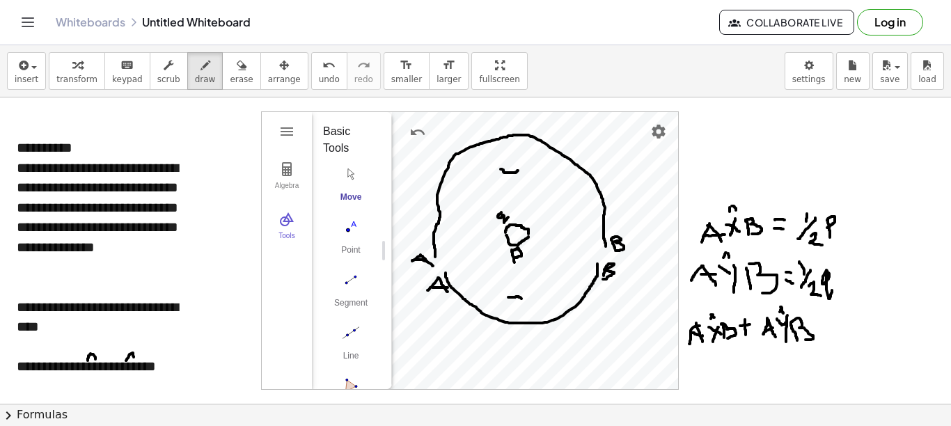
click at [703, 340] on div at bounding box center [475, 412] width 951 height 628
drag, startPoint x: 873, startPoint y: 224, endPoint x: 894, endPoint y: 220, distance: 21.2
click at [703, 220] on div at bounding box center [475, 412] width 951 height 628
drag, startPoint x: 909, startPoint y: 214, endPoint x: 912, endPoint y: 221, distance: 8.2
click at [703, 221] on div at bounding box center [475, 412] width 951 height 628
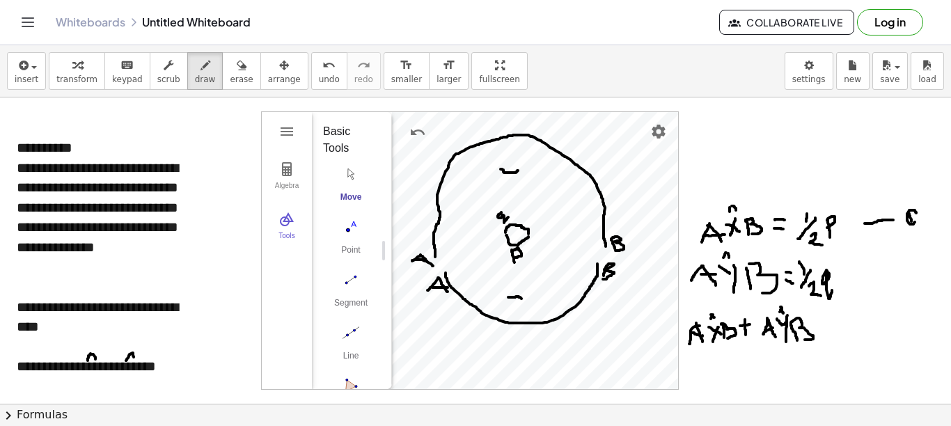
drag, startPoint x: 915, startPoint y: 210, endPoint x: 914, endPoint y: 221, distance: 10.5
click at [703, 221] on div at bounding box center [475, 412] width 951 height 628
drag, startPoint x: 859, startPoint y: 282, endPoint x: 893, endPoint y: 272, distance: 34.8
click at [703, 272] on div at bounding box center [475, 412] width 951 height 628
drag, startPoint x: 905, startPoint y: 260, endPoint x: 911, endPoint y: 276, distance: 16.6
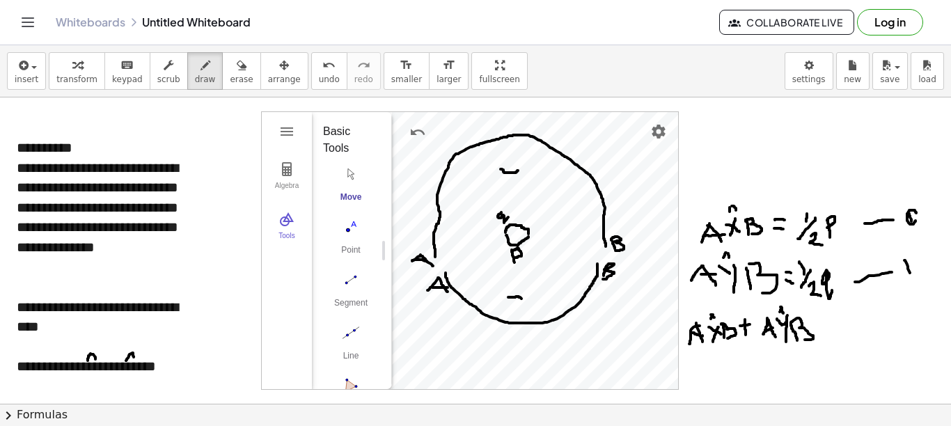
click at [703, 276] on div at bounding box center [475, 412] width 951 height 628
drag, startPoint x: 912, startPoint y: 255, endPoint x: 903, endPoint y: 270, distance: 18.2
click at [703, 270] on div at bounding box center [475, 412] width 951 height 628
click at [703, 273] on div at bounding box center [475, 412] width 951 height 628
drag, startPoint x: 915, startPoint y: 255, endPoint x: 896, endPoint y: 271, distance: 24.7
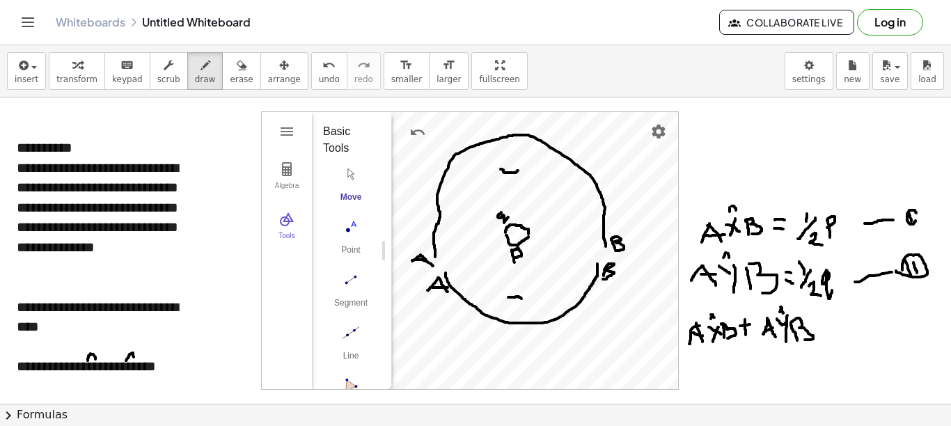
click at [703, 271] on div at bounding box center [475, 412] width 951 height 628
drag, startPoint x: 825, startPoint y: 325, endPoint x: 837, endPoint y: 323, distance: 12.6
click at [703, 323] on div at bounding box center [475, 412] width 951 height 628
drag, startPoint x: 831, startPoint y: 331, endPoint x: 841, endPoint y: 329, distance: 10.7
click at [703, 329] on div at bounding box center [475, 412] width 951 height 628
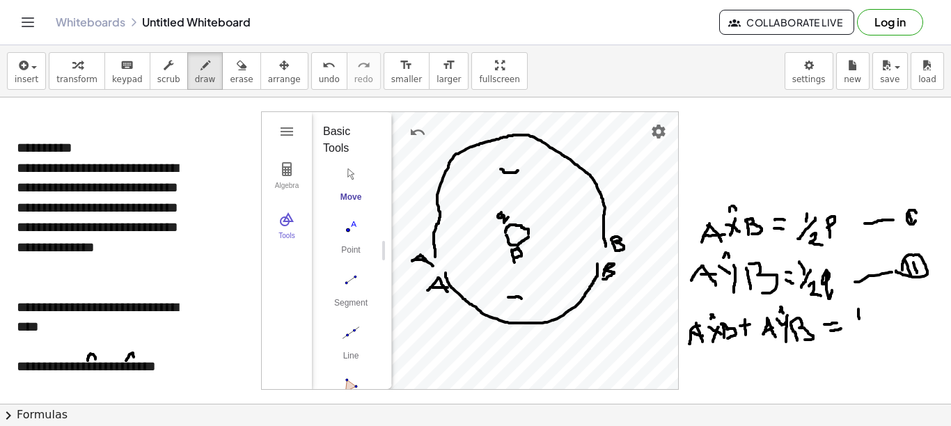
drag, startPoint x: 859, startPoint y: 309, endPoint x: 860, endPoint y: 321, distance: 11.9
click at [703, 321] on div at bounding box center [475, 412] width 951 height 628
drag, startPoint x: 864, startPoint y: 317, endPoint x: 854, endPoint y: 343, distance: 28.5
click at [703, 343] on div at bounding box center [475, 412] width 951 height 628
drag, startPoint x: 863, startPoint y: 336, endPoint x: 873, endPoint y: 342, distance: 12.2
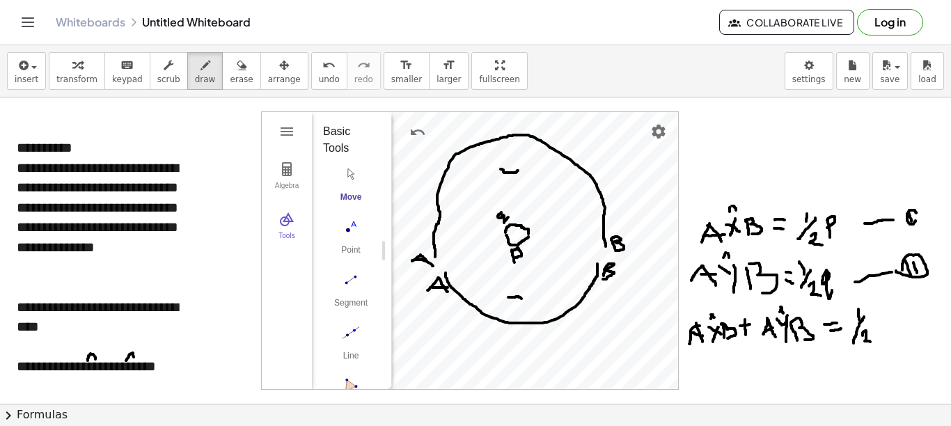
click at [703, 342] on div at bounding box center [475, 412] width 951 height 628
drag, startPoint x: 875, startPoint y: 316, endPoint x: 875, endPoint y: 332, distance: 16.0
click at [703, 332] on div at bounding box center [475, 412] width 951 height 628
click at [703, 319] on div at bounding box center [475, 412] width 951 height 628
drag, startPoint x: 895, startPoint y: 326, endPoint x: 902, endPoint y: 323, distance: 7.5
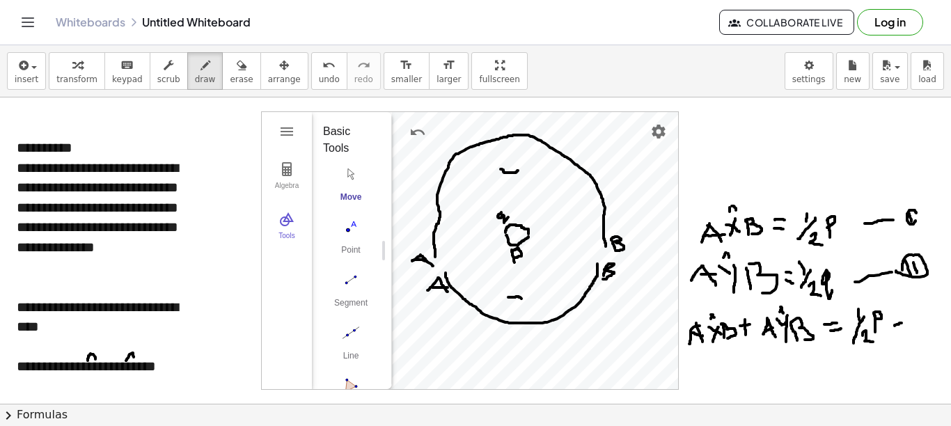
click at [703, 323] on div at bounding box center [475, 412] width 951 height 628
drag, startPoint x: 899, startPoint y: 318, endPoint x: 900, endPoint y: 332, distance: 13.9
click at [703, 332] on div at bounding box center [475, 412] width 951 height 628
drag, startPoint x: 910, startPoint y: 309, endPoint x: 912, endPoint y: 318, distance: 8.5
click at [703, 318] on div at bounding box center [475, 412] width 951 height 628
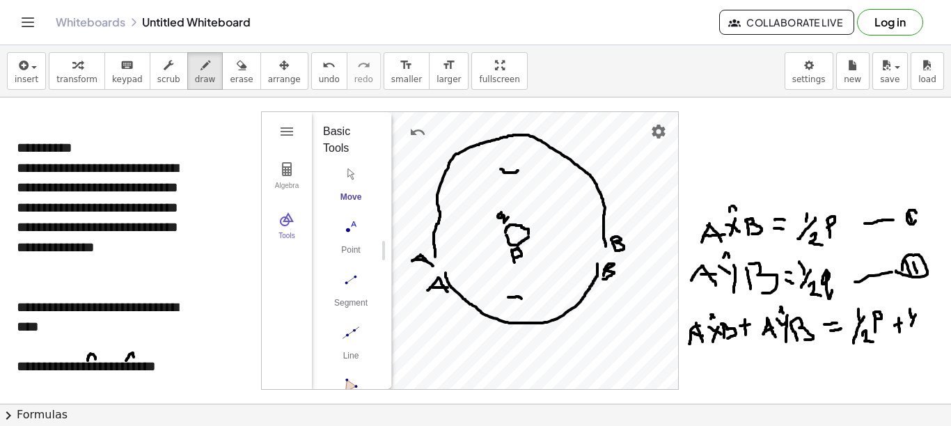
drag, startPoint x: 916, startPoint y: 315, endPoint x: 912, endPoint y: 329, distance: 14.5
click at [703, 329] on div at bounding box center [475, 412] width 951 height 628
drag, startPoint x: 912, startPoint y: 336, endPoint x: 924, endPoint y: 340, distance: 12.6
click at [703, 340] on div at bounding box center [475, 412] width 951 height 628
drag, startPoint x: 926, startPoint y: 318, endPoint x: 937, endPoint y: 322, distance: 11.9
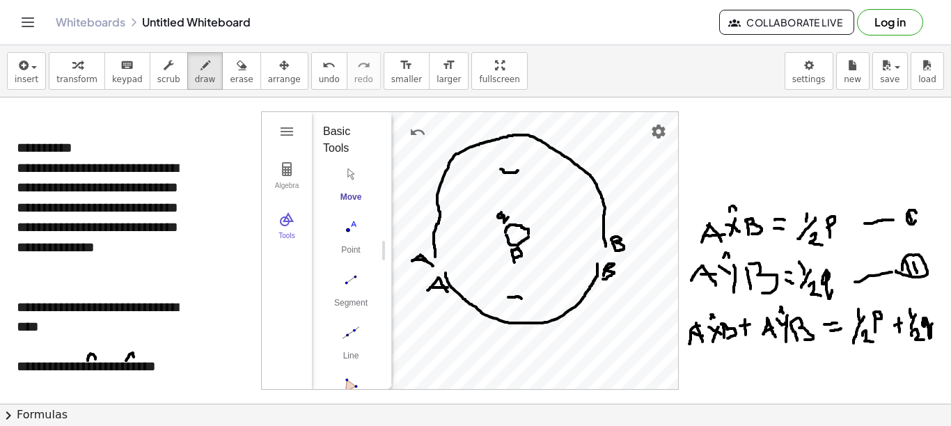
click at [703, 323] on div at bounding box center [475, 412] width 951 height 628
drag, startPoint x: 692, startPoint y: 367, endPoint x: 685, endPoint y: 379, distance: 13.4
click at [685, 379] on div at bounding box center [475, 412] width 951 height 628
drag, startPoint x: 692, startPoint y: 365, endPoint x: 696, endPoint y: 377, distance: 12.6
click at [696, 377] on div at bounding box center [475, 412] width 951 height 628
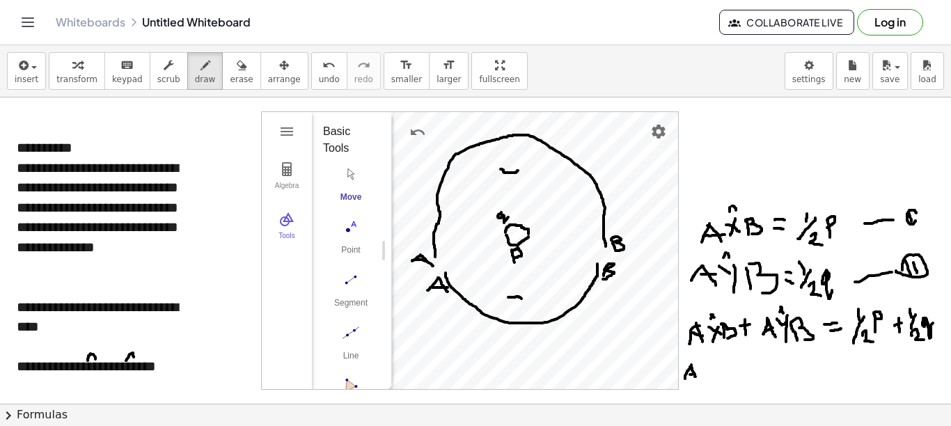
drag, startPoint x: 690, startPoint y: 375, endPoint x: 701, endPoint y: 368, distance: 13.1
click at [699, 373] on div at bounding box center [475, 412] width 951 height 628
drag, startPoint x: 697, startPoint y: 364, endPoint x: 715, endPoint y: 376, distance: 21.6
click at [703, 376] on div at bounding box center [475, 412] width 951 height 628
click at [703, 379] on div at bounding box center [475, 412] width 951 height 628
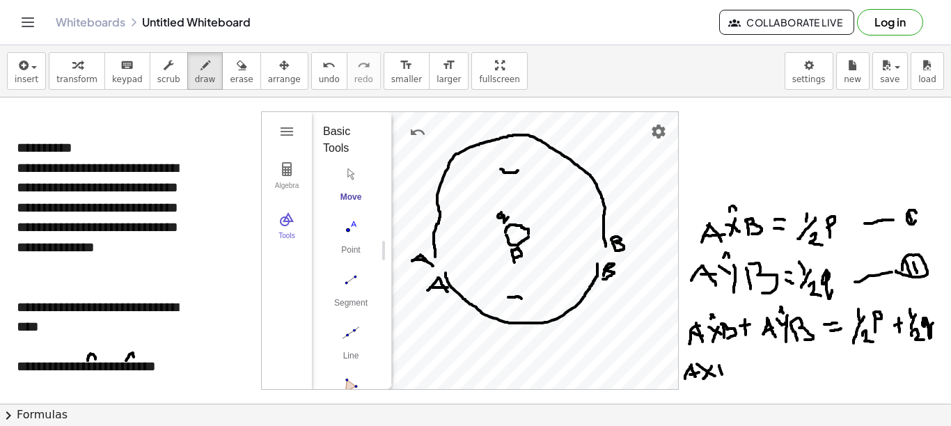
drag, startPoint x: 719, startPoint y: 366, endPoint x: 722, endPoint y: 377, distance: 11.5
click at [703, 377] on div at bounding box center [475, 412] width 951 height 628
drag, startPoint x: 720, startPoint y: 365, endPoint x: 726, endPoint y: 376, distance: 12.5
click at [703, 377] on div at bounding box center [475, 412] width 951 height 628
drag, startPoint x: 741, startPoint y: 368, endPoint x: 751, endPoint y: 365, distance: 10.4
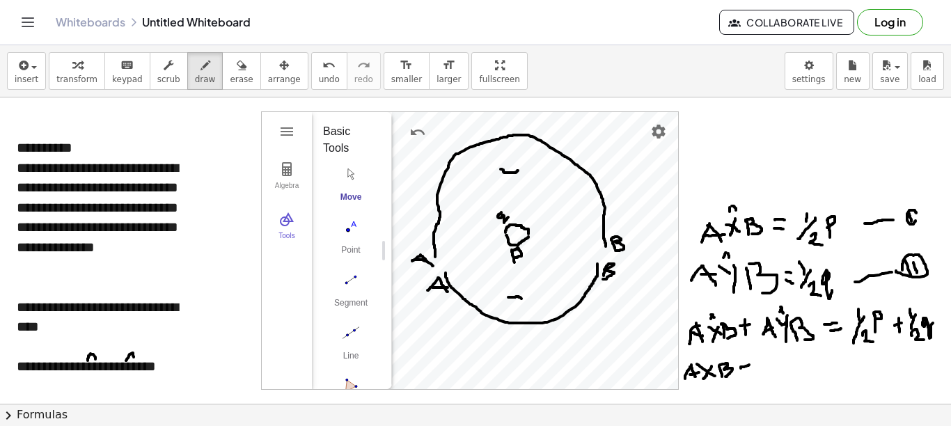
click at [703, 365] on div at bounding box center [475, 412] width 951 height 628
drag, startPoint x: 744, startPoint y: 362, endPoint x: 744, endPoint y: 373, distance: 10.4
click at [703, 373] on div at bounding box center [475, 412] width 951 height 628
drag, startPoint x: 763, startPoint y: 361, endPoint x: 752, endPoint y: 374, distance: 17.3
click at [703, 374] on div at bounding box center [475, 412] width 951 height 628
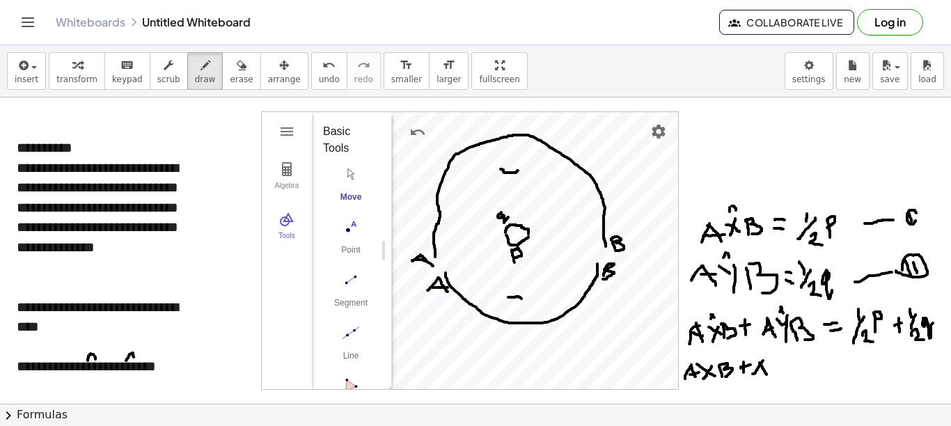
drag, startPoint x: 760, startPoint y: 363, endPoint x: 767, endPoint y: 375, distance: 14.3
click at [703, 375] on div at bounding box center [475, 412] width 951 height 628
drag, startPoint x: 757, startPoint y: 372, endPoint x: 768, endPoint y: 368, distance: 11.7
click at [703, 368] on div at bounding box center [475, 412] width 951 height 628
drag, startPoint x: 769, startPoint y: 361, endPoint x: 781, endPoint y: 369, distance: 14.1
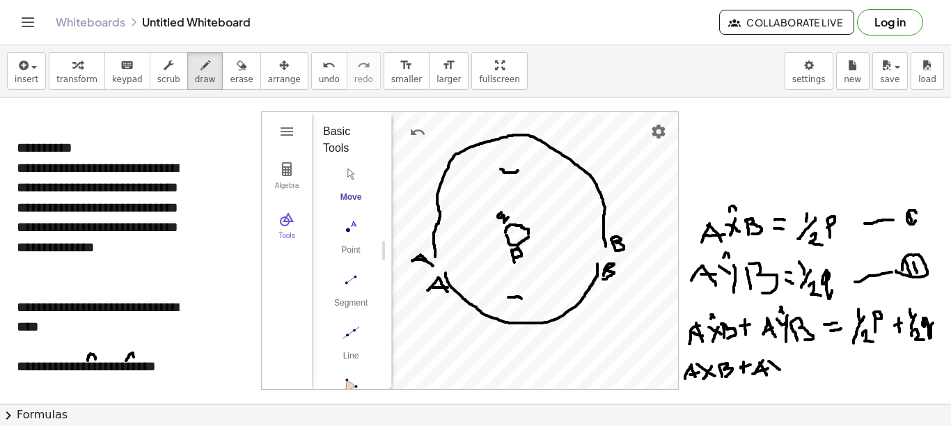
click at [703, 370] on div at bounding box center [475, 412] width 951 height 628
drag, startPoint x: 779, startPoint y: 365, endPoint x: 774, endPoint y: 371, distance: 7.5
click at [703, 384] on div at bounding box center [475, 412] width 951 height 628
click at [703, 357] on div at bounding box center [475, 412] width 951 height 628
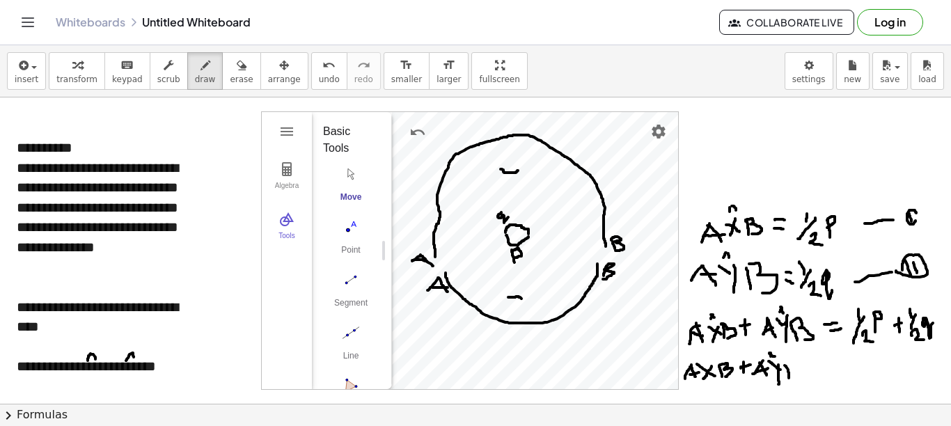
drag, startPoint x: 785, startPoint y: 366, endPoint x: 789, endPoint y: 381, distance: 15.9
click at [703, 381] on div at bounding box center [475, 412] width 951 height 628
drag, startPoint x: 786, startPoint y: 368, endPoint x: 798, endPoint y: 377, distance: 15.3
click at [703, 382] on div at bounding box center [475, 412] width 951 height 628
drag, startPoint x: 803, startPoint y: 369, endPoint x: 813, endPoint y: 368, distance: 10.5
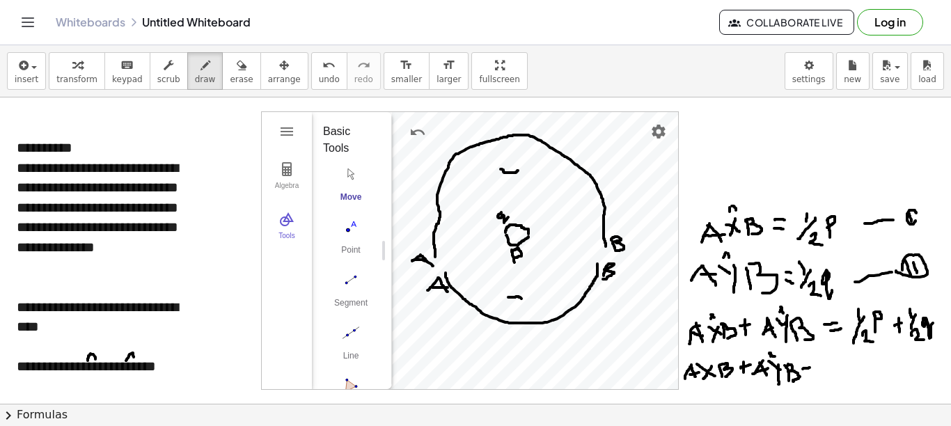
click at [703, 368] on div at bounding box center [475, 412] width 951 height 628
drag, startPoint x: 807, startPoint y: 375, endPoint x: 817, endPoint y: 374, distance: 10.5
click at [703, 374] on div at bounding box center [475, 412] width 951 height 628
drag, startPoint x: 857, startPoint y: 355, endPoint x: 926, endPoint y: 350, distance: 69.1
click at [703, 350] on div at bounding box center [475, 412] width 951 height 628
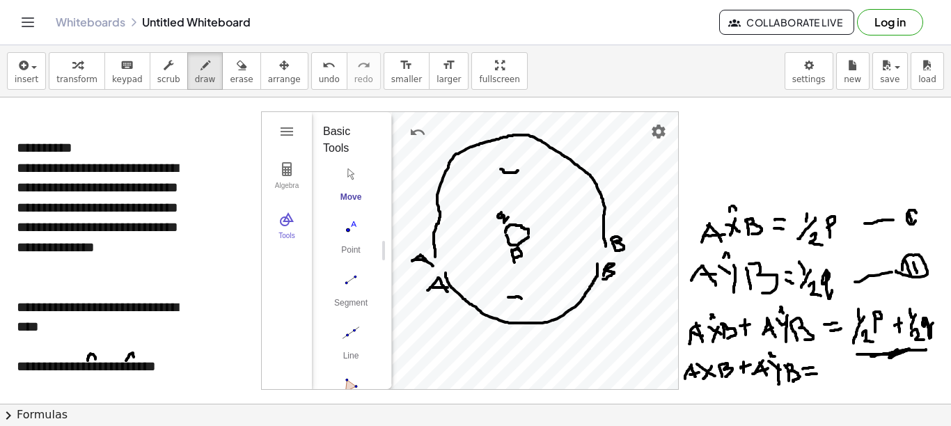
drag
click at [703, 350] on div at bounding box center [475, 412] width 951 height 628
drag, startPoint x: 832, startPoint y: 363, endPoint x: 832, endPoint y: 375, distance: 12.6
click at [703, 375] on div at bounding box center [475, 412] width 951 height 628
drag, startPoint x: 839, startPoint y: 373, endPoint x: 829, endPoint y: 391, distance: 20.9
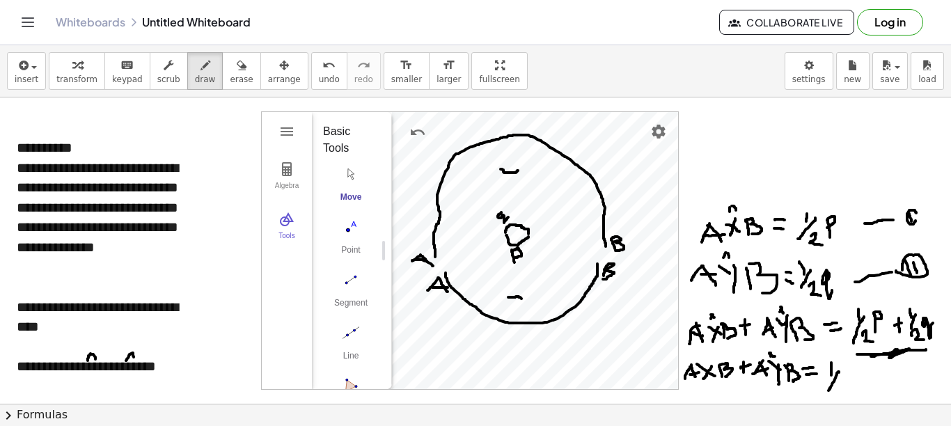
click at [703, 391] on div at bounding box center [475, 412] width 951 height 628
drag, startPoint x: 839, startPoint y: 389, endPoint x: 853, endPoint y: 394, distance: 14.8
click at [703, 394] on div at bounding box center [475, 412] width 951 height 628
drag, startPoint x: 866, startPoint y: 359, endPoint x: 867, endPoint y: 400, distance: 41.1
click at [703, 400] on div at bounding box center [475, 412] width 951 height 628
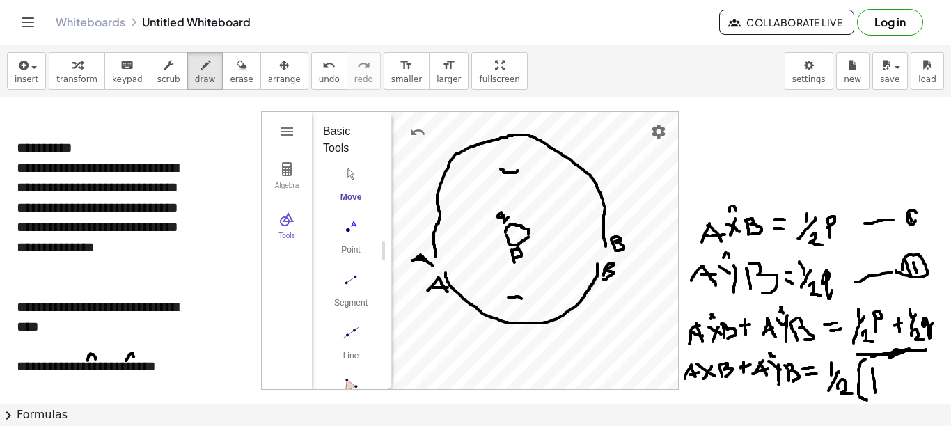
drag, startPoint x: 873, startPoint y: 368, endPoint x: 873, endPoint y: 389, distance: 20.2
click at [703, 394] on div at bounding box center [475, 412] width 951 height 628
drag, startPoint x: 875, startPoint y: 368, endPoint x: 876, endPoint y: 377, distance: 9.8
click at [703, 377] on div at bounding box center [475, 412] width 951 height 628
drag, startPoint x: 885, startPoint y: 378, endPoint x: 903, endPoint y: 373, distance: 18.8
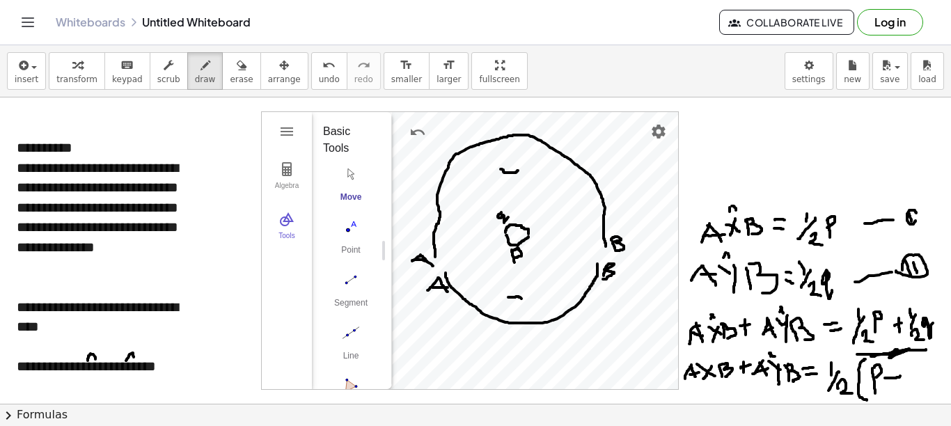
click at [703, 375] on div at bounding box center [475, 412] width 951 height 628
drag, startPoint x: 896, startPoint y: 371, endPoint x: 898, endPoint y: 389, distance: 18.9
click at [703, 390] on div at bounding box center [475, 412] width 951 height 628
drag, startPoint x: 917, startPoint y: 372, endPoint x: 920, endPoint y: 384, distance: 12.3
click at [703, 384] on div at bounding box center [475, 412] width 951 height 628
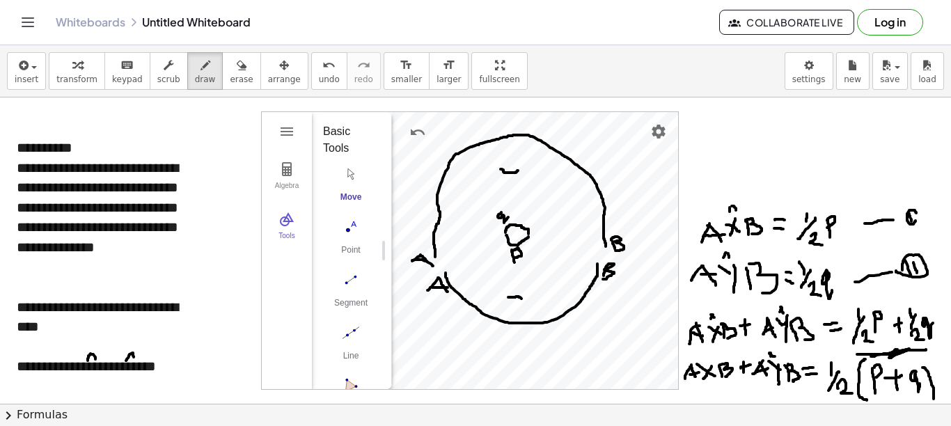
drag, startPoint x: 923, startPoint y: 368, endPoint x: 934, endPoint y: 399, distance: 33.3
click at [703, 399] on div at bounding box center [475, 412] width 951 height 628
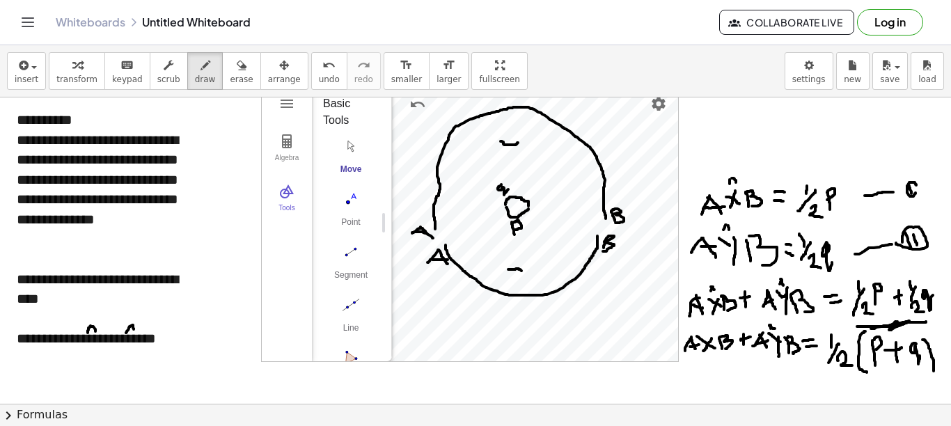
scroll to position [56, 0]
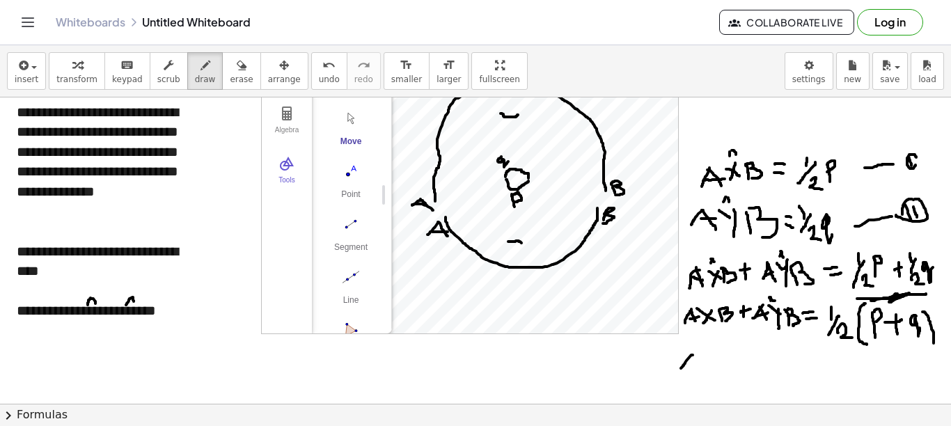
drag, startPoint x: 693, startPoint y: 355, endPoint x: 678, endPoint y: 371, distance: 21.7
click at [680, 371] on div at bounding box center [475, 356] width 951 height 628
drag, startPoint x: 690, startPoint y: 357, endPoint x: 696, endPoint y: 368, distance: 13.4
click at [696, 368] on div at bounding box center [475, 356] width 951 height 628
drag, startPoint x: 682, startPoint y: 367, endPoint x: 697, endPoint y: 364, distance: 15.7
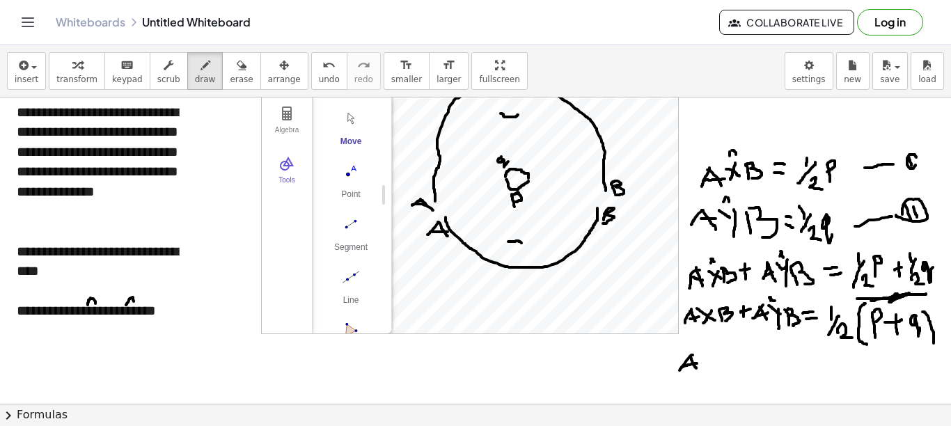
click at [697, 364] on div at bounding box center [475, 356] width 951 height 628
drag, startPoint x: 699, startPoint y: 356, endPoint x: 716, endPoint y: 368, distance: 20.5
click at [703, 368] on div at bounding box center [475, 356] width 951 height 628
drag, startPoint x: 714, startPoint y: 360, endPoint x: 708, endPoint y: 368, distance: 10.0
click at [703, 368] on div at bounding box center [475, 356] width 951 height 628
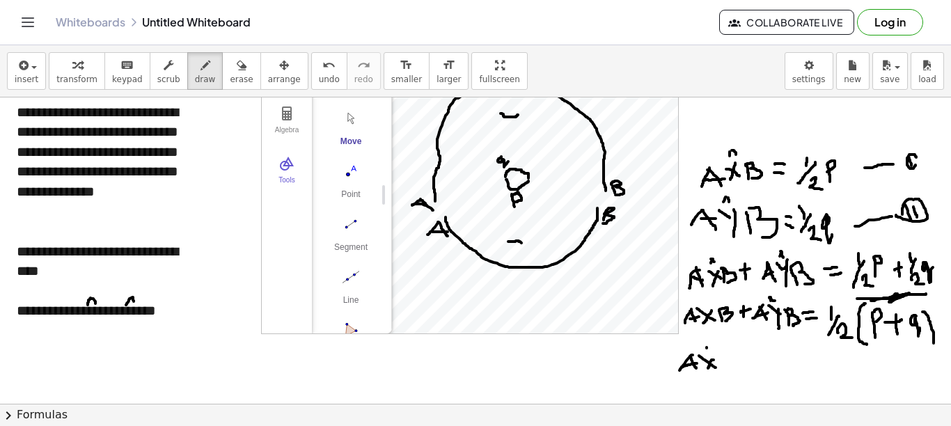
click at [703, 350] on div at bounding box center [475, 356] width 951 height 628
drag, startPoint x: 722, startPoint y: 355, endPoint x: 723, endPoint y: 367, distance: 11.9
click at [703, 367] on div at bounding box center [475, 356] width 951 height 628
drag, startPoint x: 723, startPoint y: 355, endPoint x: 726, endPoint y: 368, distance: 14.4
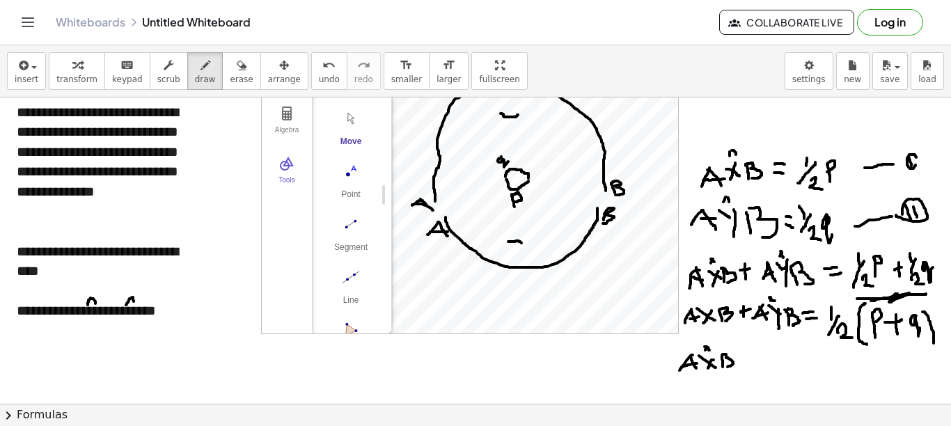
click at [703, 368] on div at bounding box center [475, 356] width 951 height 628
drag, startPoint x: 741, startPoint y: 359, endPoint x: 752, endPoint y: 361, distance: 10.8
click at [703, 361] on div at bounding box center [475, 356] width 951 height 628
drag, startPoint x: 747, startPoint y: 352, endPoint x: 747, endPoint y: 368, distance: 15.3
click at [703, 368] on div at bounding box center [475, 356] width 951 height 628
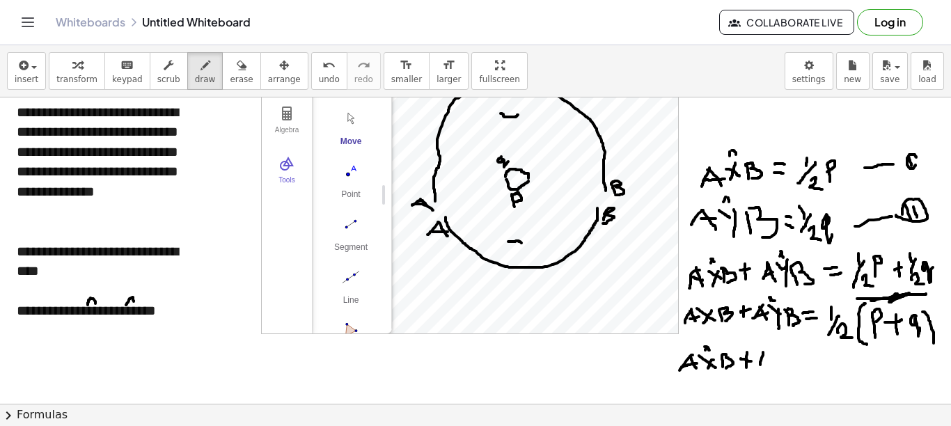
drag, startPoint x: 763, startPoint y: 352, endPoint x: 760, endPoint y: 369, distance: 17.1
click at [703, 369] on div at bounding box center [475, 356] width 951 height 628
drag, startPoint x: 761, startPoint y: 352, endPoint x: 768, endPoint y: 368, distance: 16.8
click at [703, 368] on div at bounding box center [475, 356] width 951 height 628
drag, startPoint x: 757, startPoint y: 361, endPoint x: 772, endPoint y: 362, distance: 14.6
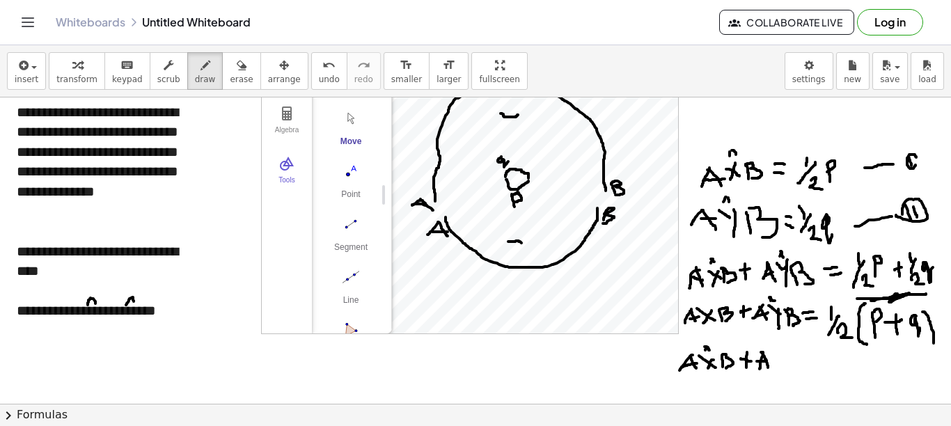
click at [703, 363] on div at bounding box center [475, 356] width 951 height 628
drag, startPoint x: 774, startPoint y: 355, endPoint x: 784, endPoint y: 363, distance: 12.8
click at [703, 363] on div at bounding box center [475, 356] width 951 height 628
drag, startPoint x: 786, startPoint y: 357, endPoint x: 789, endPoint y: 367, distance: 11.0
click at [703, 373] on div at bounding box center [475, 356] width 951 height 628
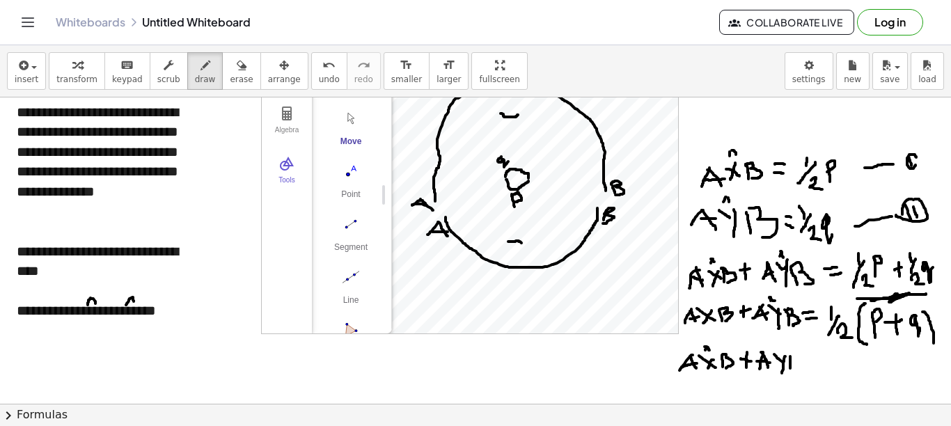
drag, startPoint x: 791, startPoint y: 357, endPoint x: 791, endPoint y: 371, distance: 14.6
click at [703, 371] on div at bounding box center [475, 356] width 951 height 628
drag, startPoint x: 788, startPoint y: 356, endPoint x: 790, endPoint y: 366, distance: 10.5
click at [703, 372] on div at bounding box center [475, 356] width 951 height 628
click at [703, 348] on div at bounding box center [475, 356] width 951 height 628
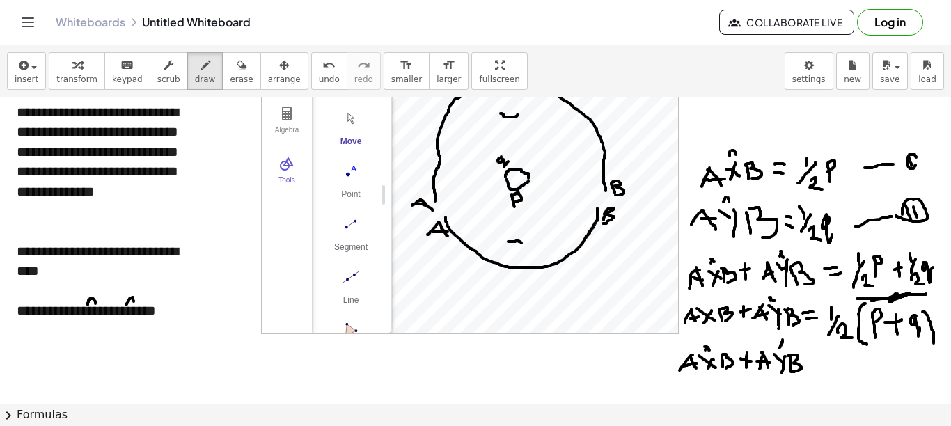
click at [703, 346] on div at bounding box center [475, 356] width 951 height 628
click at [703, 361] on div at bounding box center [475, 356] width 951 height 628
drag, startPoint x: 811, startPoint y: 368, endPoint x: 818, endPoint y: 368, distance: 7.7
click at [703, 368] on div at bounding box center [475, 356] width 951 height 628
drag, startPoint x: 831, startPoint y: 354, endPoint x: 831, endPoint y: 369, distance: 15.3
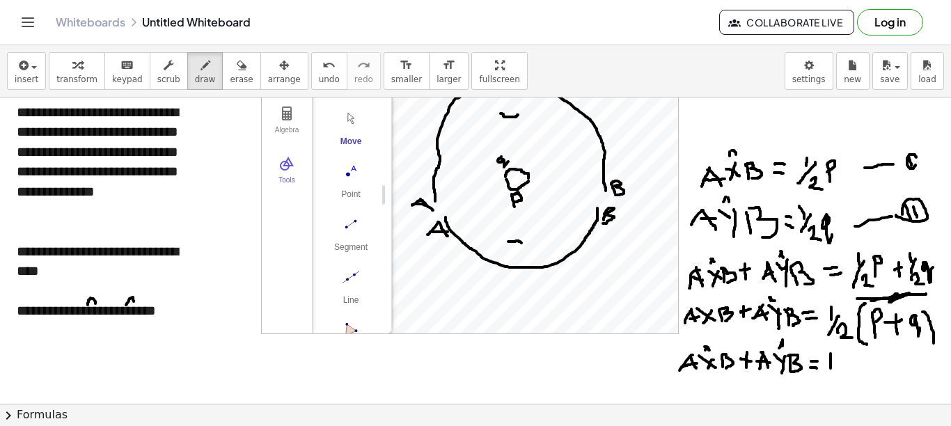
click at [703, 369] on div at bounding box center [475, 356] width 951 height 628
drag, startPoint x: 841, startPoint y: 361, endPoint x: 832, endPoint y: 384, distance: 25.6
click at [703, 385] on div at bounding box center [475, 356] width 951 height 628
drag, startPoint x: 845, startPoint y: 377, endPoint x: 854, endPoint y: 389, distance: 14.9
click at [703, 389] on div at bounding box center [475, 356] width 951 height 628
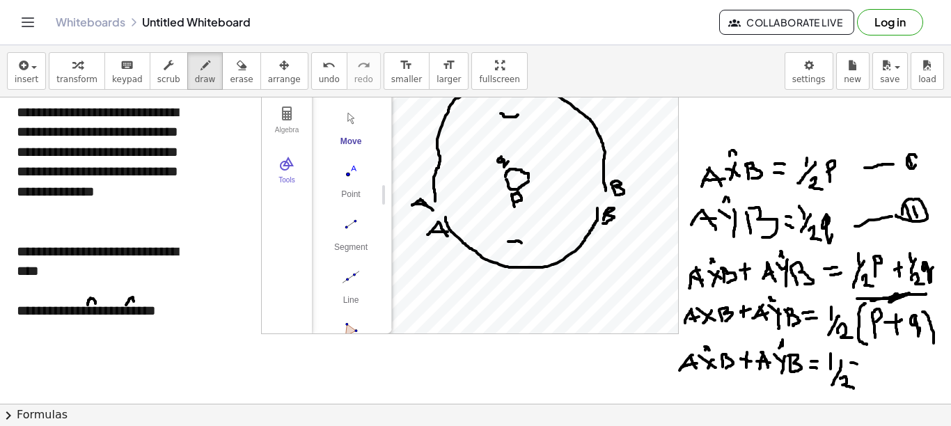
drag, startPoint x: 851, startPoint y: 363, endPoint x: 871, endPoint y: 369, distance: 20.5
click at [703, 369] on div at bounding box center [475, 356] width 951 height 628
click at [703, 374] on div at bounding box center [475, 356] width 951 height 628
drag, startPoint x: 878, startPoint y: 359, endPoint x: 885, endPoint y: 369, distance: 12.2
click at [703, 381] on div at bounding box center [475, 356] width 951 height 628
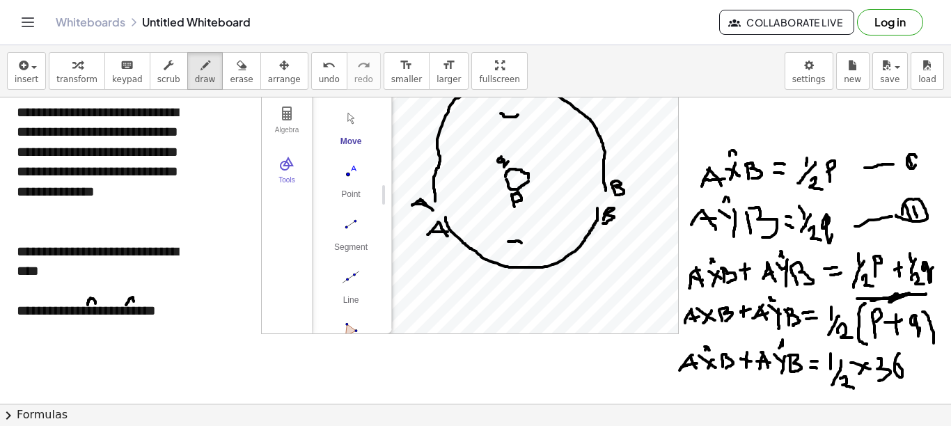
drag, startPoint x: 900, startPoint y: 354, endPoint x: 897, endPoint y: 364, distance: 10.8
click at [703, 364] on div at bounding box center [475, 356] width 951 height 628
click at [703, 358] on div at bounding box center [475, 356] width 951 height 628
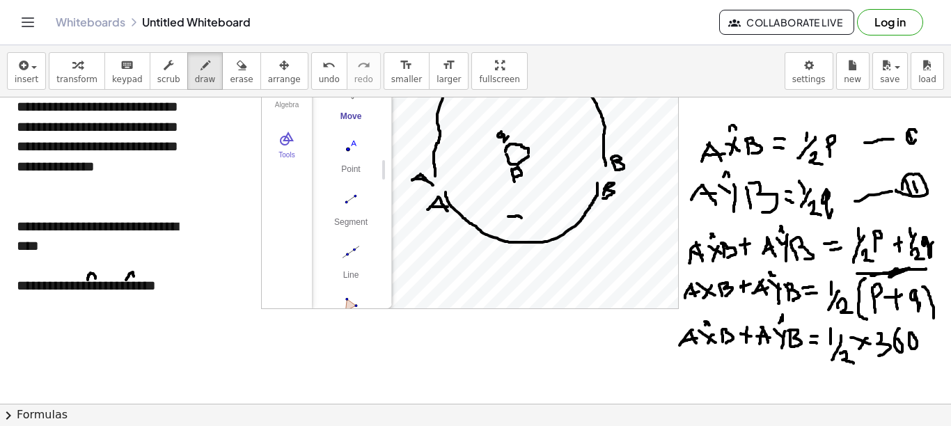
scroll to position [125, 0]
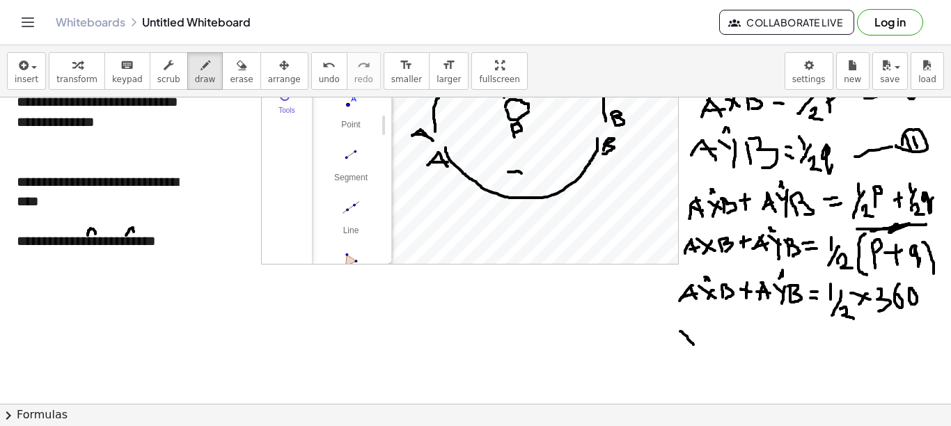
drag, startPoint x: 680, startPoint y: 332, endPoint x: 699, endPoint y: 343, distance: 22.2
click at [694, 345] on div at bounding box center [475, 286] width 951 height 628
drag, startPoint x: 695, startPoint y: 334, endPoint x: 680, endPoint y: 334, distance: 15.3
click at [681, 346] on div at bounding box center [475, 286] width 951 height 628
click at [691, 322] on div at bounding box center [475, 286] width 951 height 628
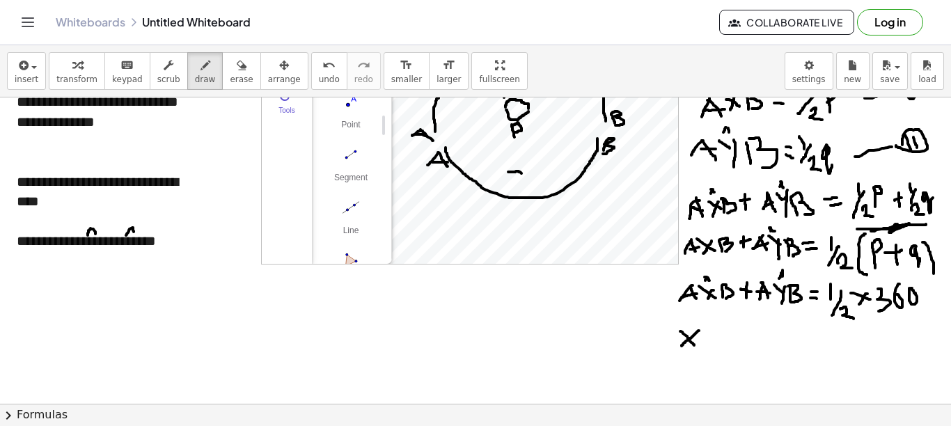
click at [697, 322] on div at bounding box center [475, 286] width 951 height 628
drag, startPoint x: 714, startPoint y: 338, endPoint x: 731, endPoint y: 335, distance: 17.1
click at [703, 335] on div at bounding box center [475, 286] width 951 height 628
drag, startPoint x: 725, startPoint y: 330, endPoint x: 731, endPoint y: 346, distance: 17.0
click at [703, 346] on div at bounding box center [475, 286] width 951 height 628
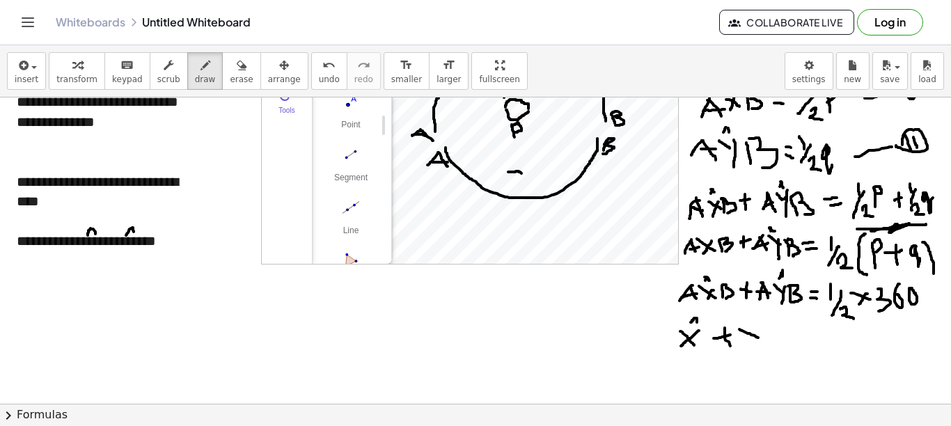
drag, startPoint x: 740, startPoint y: 329, endPoint x: 758, endPoint y: 333, distance: 19.1
click at [703, 338] on div at bounding box center [475, 286] width 951 height 628
drag, startPoint x: 759, startPoint y: 329, endPoint x: 761, endPoint y: 357, distance: 27.2
click at [703, 357] on div at bounding box center [475, 286] width 951 height 628
drag, startPoint x: 751, startPoint y: 319, endPoint x: 750, endPoint y: 326, distance: 7.0
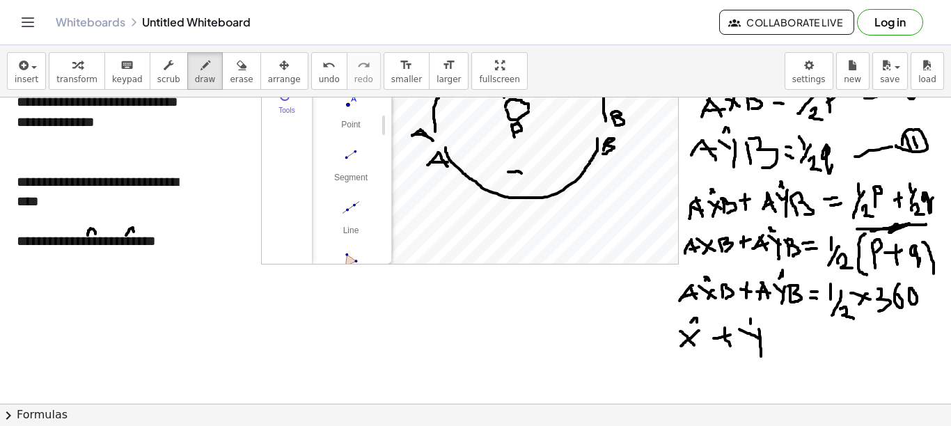
click at [703, 326] on div at bounding box center [475, 286] width 951 height 628
click at [703, 325] on div at bounding box center [475, 286] width 951 height 628
click at [703, 339] on div at bounding box center [475, 286] width 951 height 628
click at [703, 344] on div at bounding box center [475, 286] width 951 height 628
click at [703, 350] on div at bounding box center [475, 286] width 951 height 628
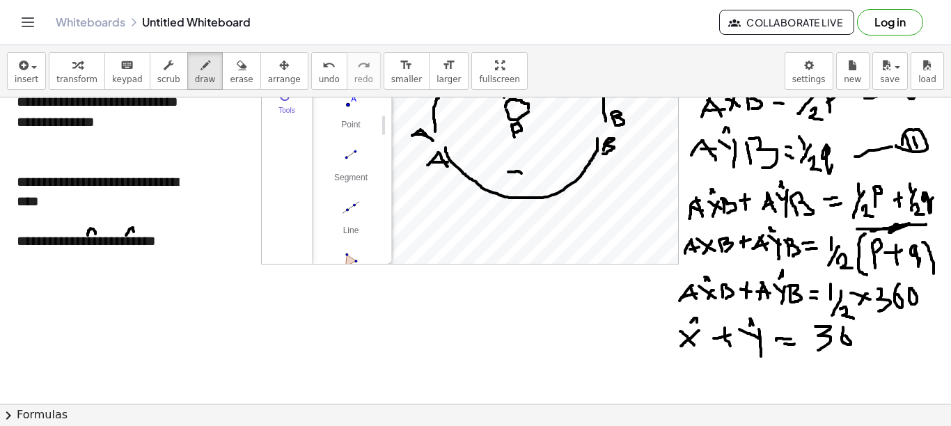
click at [703, 336] on div at bounding box center [475, 286] width 951 height 628
click at [703, 329] on div at bounding box center [475, 286] width 951 height 628
click at [703, 352] on div at bounding box center [475, 286] width 951 height 628
click at [703, 371] on div at bounding box center [475, 286] width 951 height 628
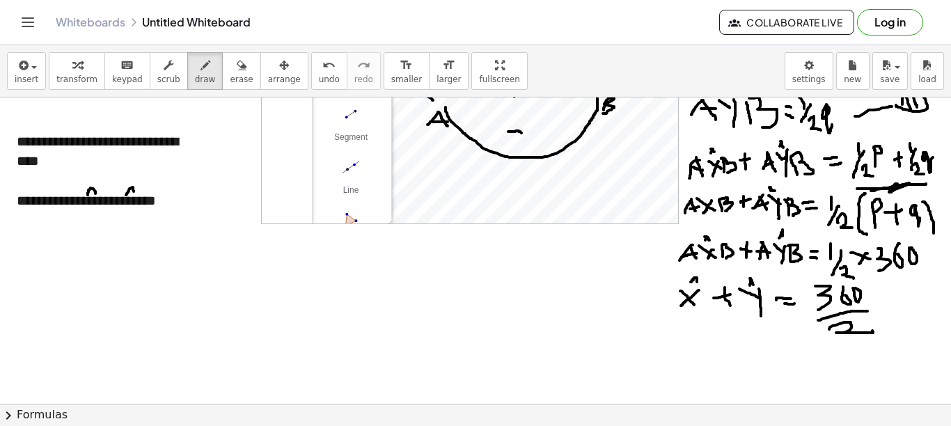
scroll to position [169, 0]
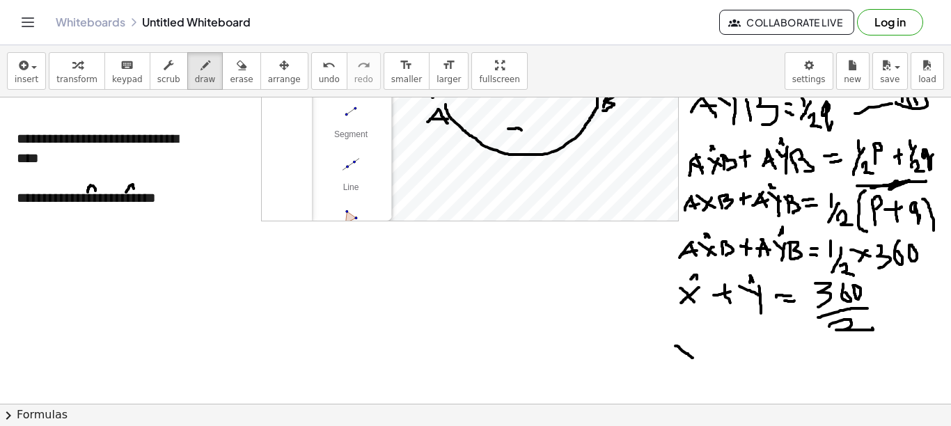
click at [693, 358] on div at bounding box center [475, 243] width 951 height 628
click at [676, 360] on div at bounding box center [475, 243] width 951 height 628
click at [687, 341] on div at bounding box center [475, 243] width 951 height 628
click at [690, 341] on div at bounding box center [475, 243] width 951 height 628
click at [703, 349] on div at bounding box center [475, 243] width 951 height 628
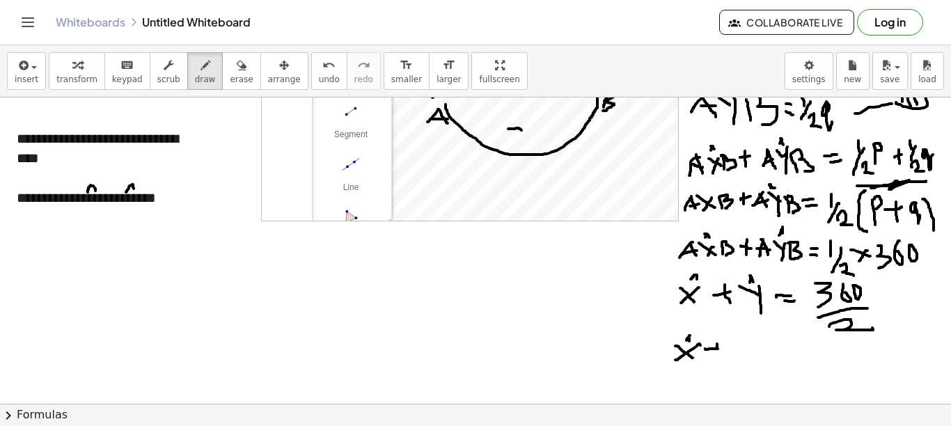
click at [703, 355] on div at bounding box center [475, 243] width 951 height 628
click at [703, 347] on div at bounding box center [475, 243] width 951 height 628
click at [703, 368] on div at bounding box center [475, 243] width 951 height 628
click at [703, 335] on div at bounding box center [475, 243] width 951 height 628
click at [703, 332] on div at bounding box center [475, 243] width 951 height 628
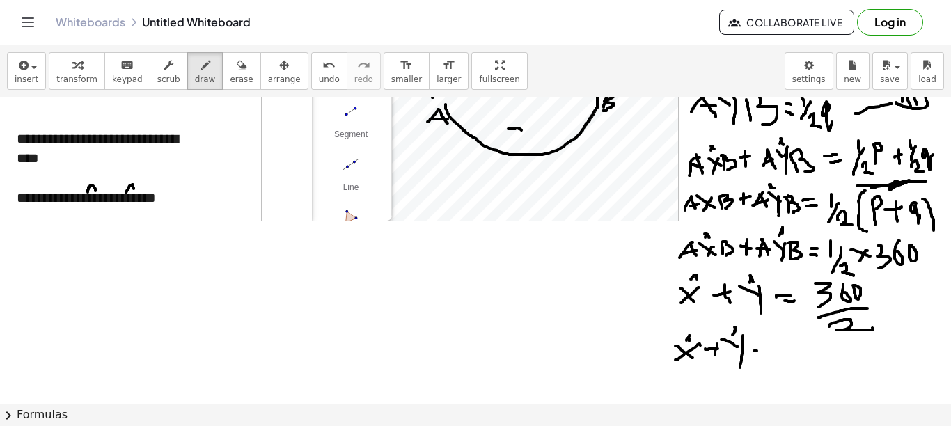
click at [703, 349] on div at bounding box center [475, 243] width 951 height 628
click at [703, 357] on div at bounding box center [475, 243] width 951 height 628
click at [703, 363] on div at bounding box center [475, 243] width 951 height 628
click at [703, 337] on div at bounding box center [475, 243] width 951 height 628
click at [703, 341] on div at bounding box center [475, 243] width 951 height 628
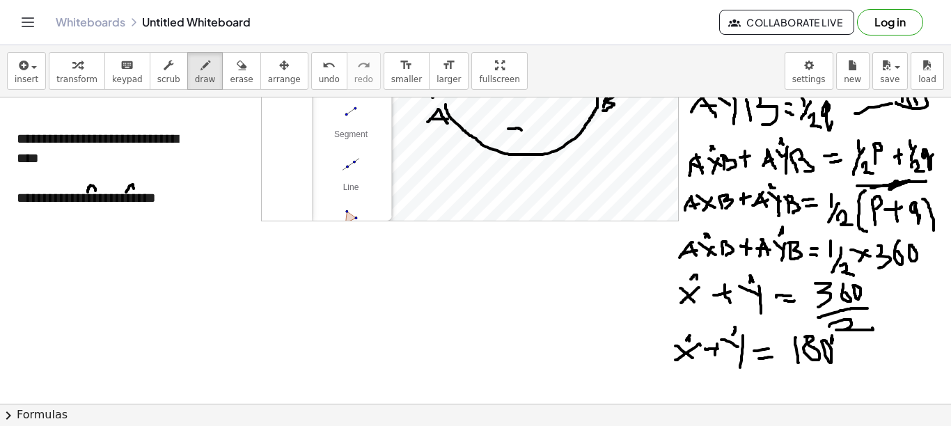
click at [703, 338] on div at bounding box center [475, 243] width 951 height 628
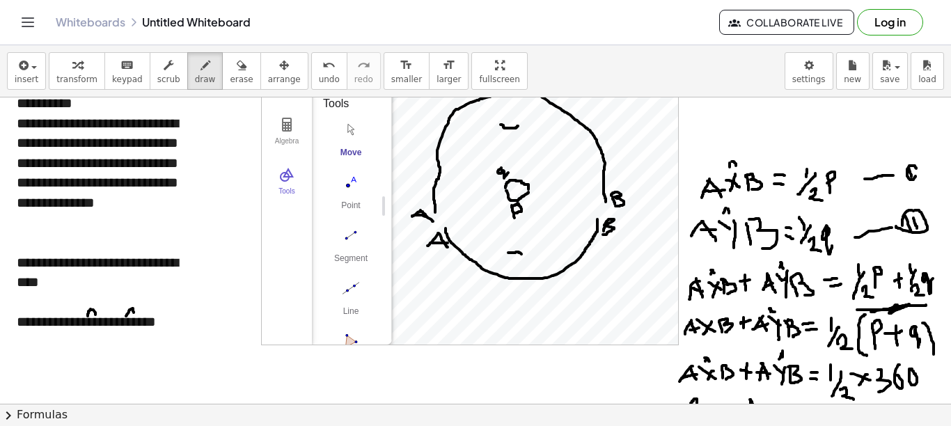
scroll to position [70, 0]
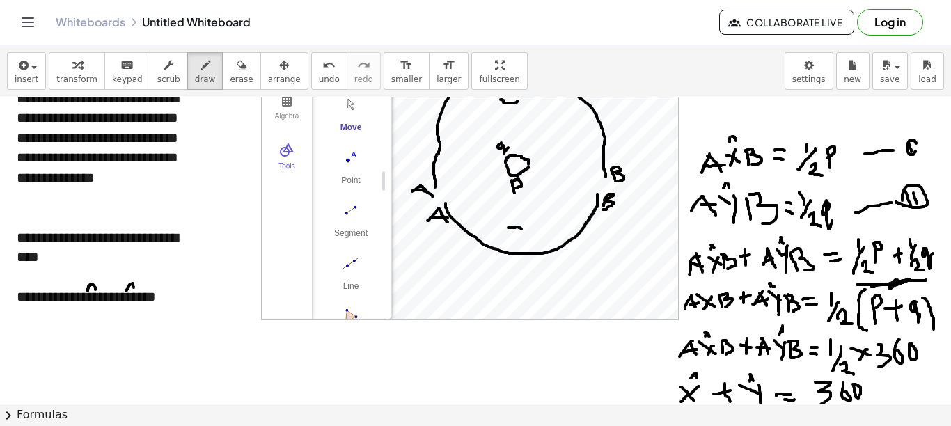
drag, startPoint x: 221, startPoint y: 79, endPoint x: 285, endPoint y: 98, distance: 66.6
click at [230, 79] on span "erase" at bounding box center [241, 80] width 23 height 10
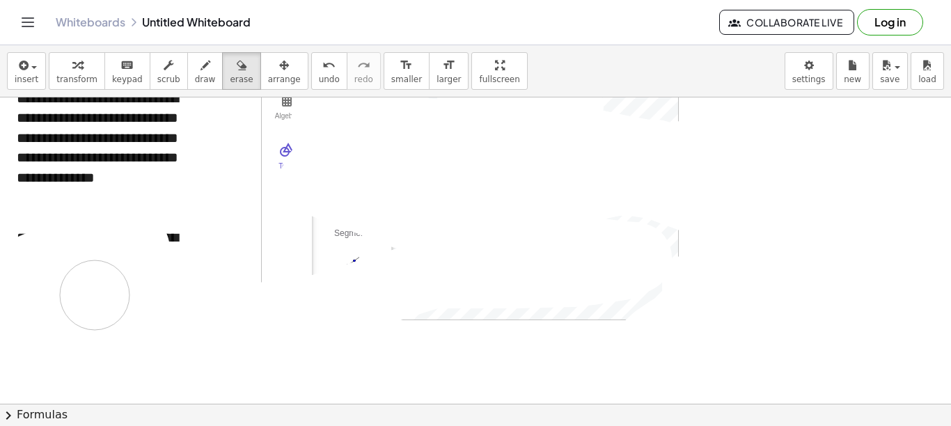
drag, startPoint x: 701, startPoint y: 286, endPoint x: 84, endPoint y: 134, distance: 635.7
click at [148, 290] on div at bounding box center [475, 342] width 951 height 628
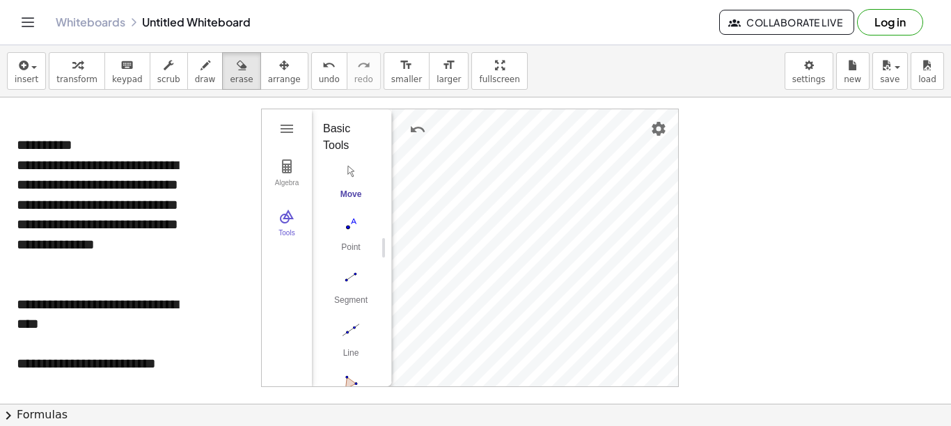
scroll to position [0, 0]
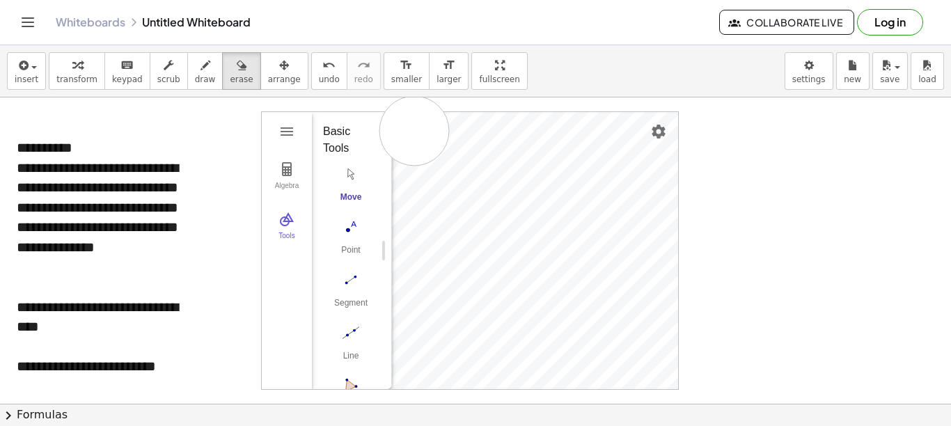
click at [415, 131] on div at bounding box center [475, 412] width 951 height 628
click at [475, 166] on div at bounding box center [475, 412] width 951 height 628
click at [75, 72] on icon "button" at bounding box center [77, 65] width 10 height 17
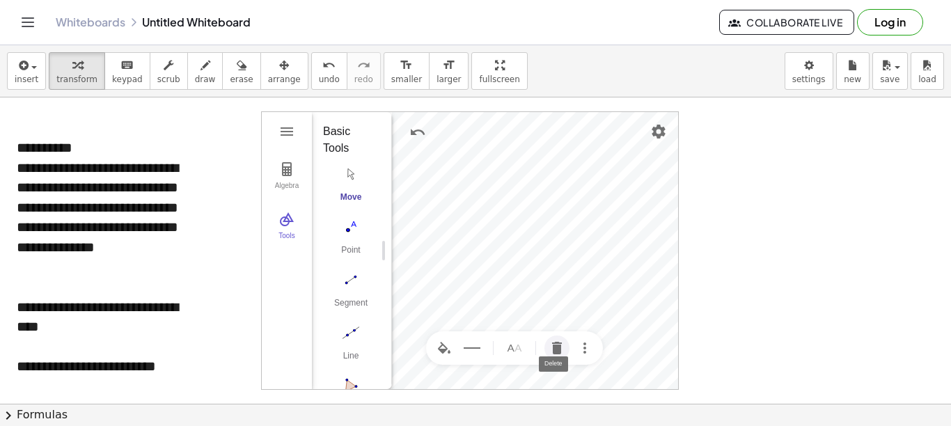
click at [559, 345] on img "Delete" at bounding box center [557, 348] width 17 height 17
click at [557, 173] on img "Delete" at bounding box center [556, 178] width 17 height 17
click at [625, 205] on img "Delete" at bounding box center [629, 202] width 17 height 17
click at [66, 207] on div "**********" at bounding box center [107, 217] width 181 height 119
click at [102, 139] on div "**********" at bounding box center [107, 277] width 209 height 306
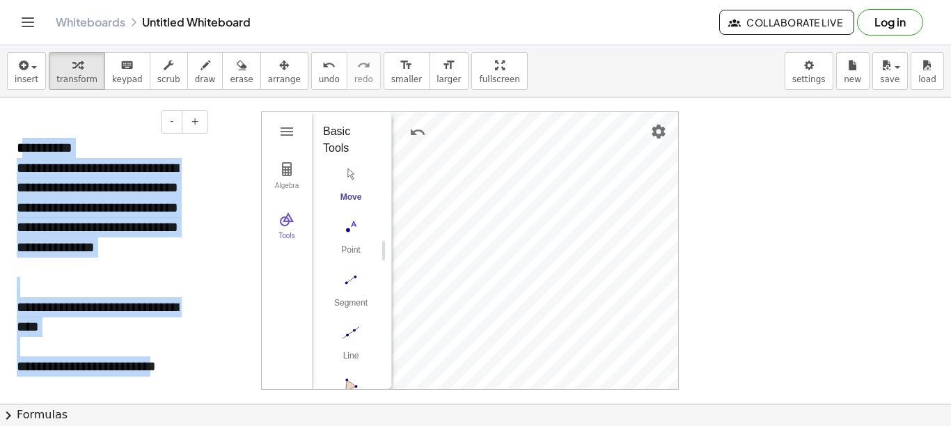
drag, startPoint x: 26, startPoint y: 146, endPoint x: 173, endPoint y: 372, distance: 269.7
click at [173, 372] on div "**********" at bounding box center [107, 277] width 209 height 306
drag, startPoint x: 182, startPoint y: 364, endPoint x: 17, endPoint y: 130, distance: 286.5
click at [17, 130] on div "**********" at bounding box center [107, 277] width 209 height 306
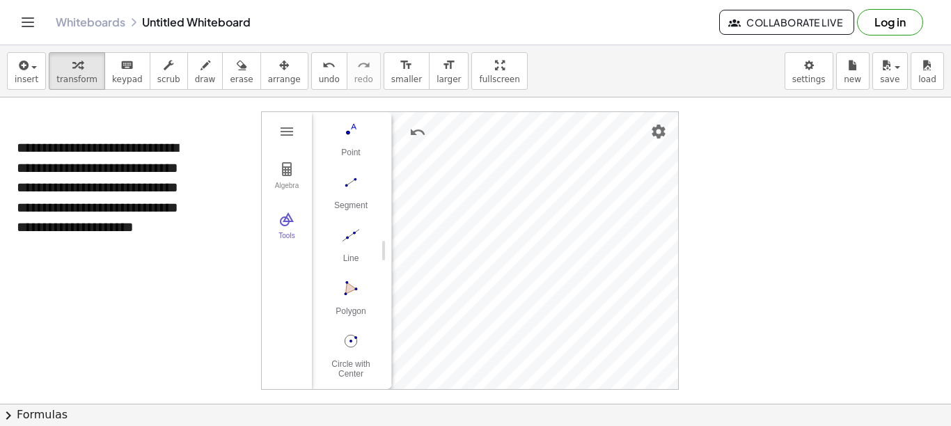
scroll to position [104, 0]
click at [350, 338] on img "Circle with Center through Point. Select center point, then point on circle" at bounding box center [351, 334] width 56 height 22
click at [348, 176] on img "Segment. Select two points or positions" at bounding box center [351, 175] width 56 height 22
click at [350, 364] on img "Move. Drag or select object" at bounding box center [355, 364] width 33 height 33
click at [501, 181] on button "Name" at bounding box center [491, 179] width 25 height 25
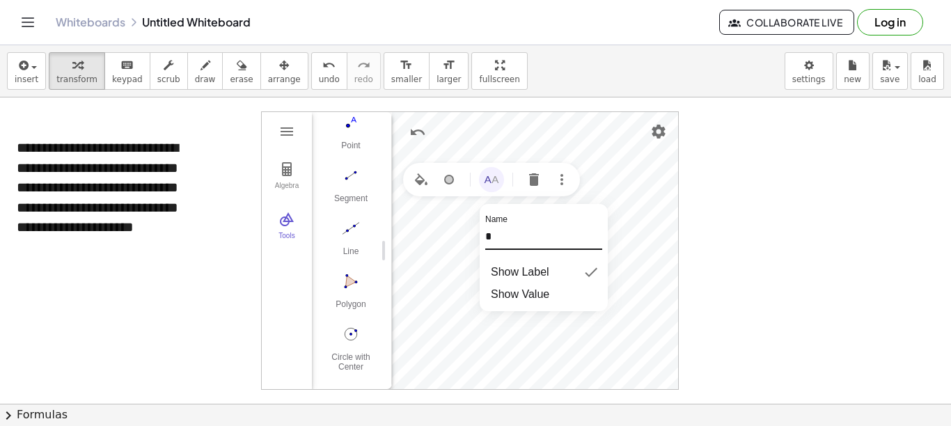
click at [449, 237] on div "Algebra Tools Point A Point B c = Circle through B with center A C = Point on c…" at bounding box center [470, 250] width 418 height 279
type input "*"
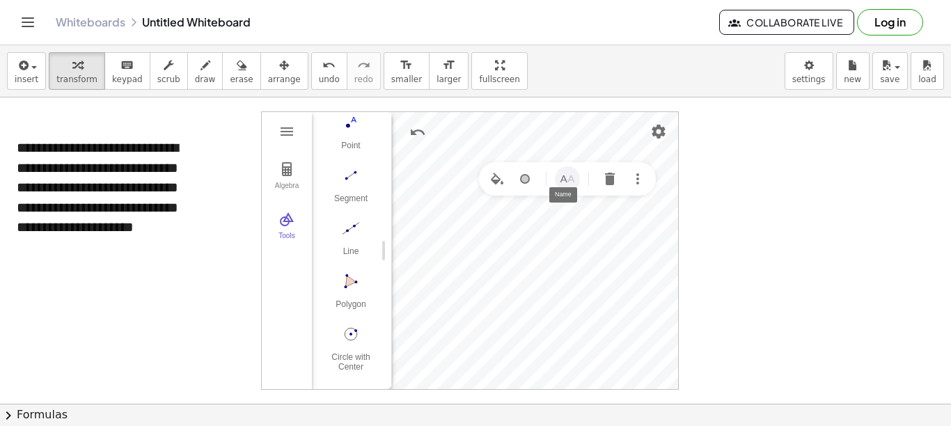
click at [579, 174] on button "Name" at bounding box center [567, 178] width 25 height 25
click at [512, 235] on div "Algebra Tools Point A Point B c = Circle through B with center A P = Point on c…" at bounding box center [470, 250] width 418 height 279
type input "*"
click at [501, 176] on img "Name" at bounding box center [494, 180] width 17 height 17
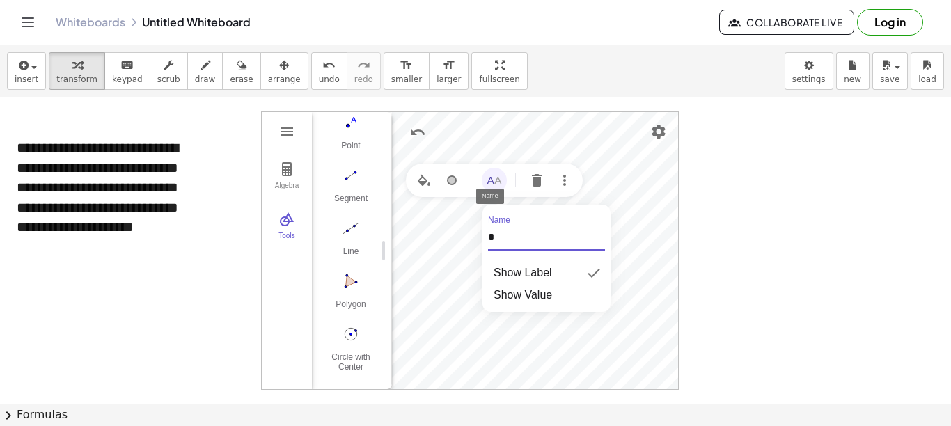
click at [458, 241] on div "Algebra Tools Point A Point B c = Circle through B with center A P = Point on c…" at bounding box center [470, 250] width 418 height 279
type input "*"
click at [348, 176] on img "Segment. Select two points or positions" at bounding box center [351, 175] width 56 height 22
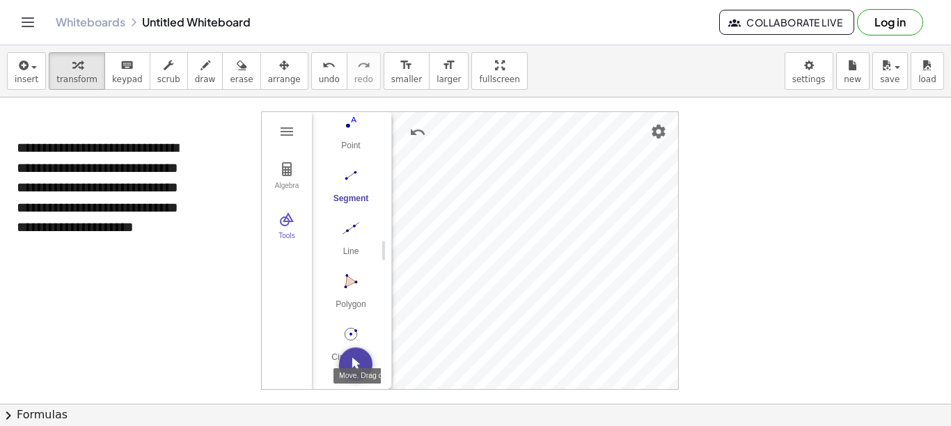
click at [352, 371] on button "Move. Drag or select object" at bounding box center [355, 364] width 33 height 33
click at [501, 215] on img "Name" at bounding box center [493, 211] width 17 height 17
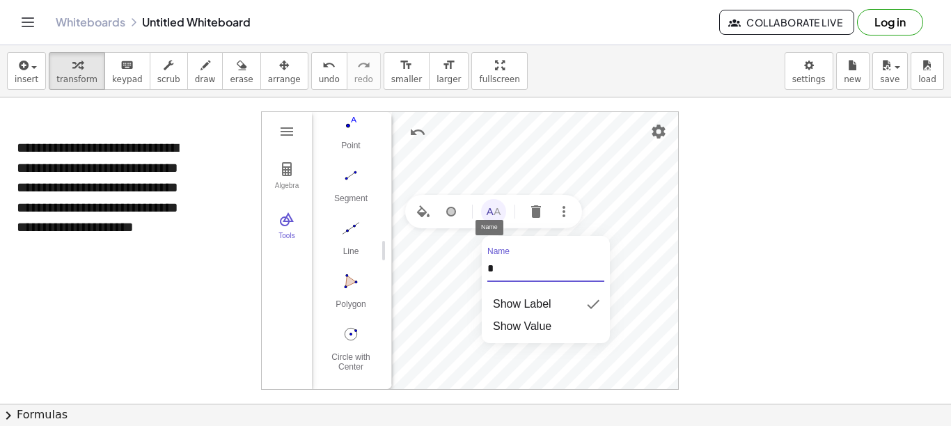
click at [453, 274] on div "Algebra Tools Point X Point B c = Circle through B with center X P = Point on c…" at bounding box center [470, 250] width 418 height 279
type input "*"
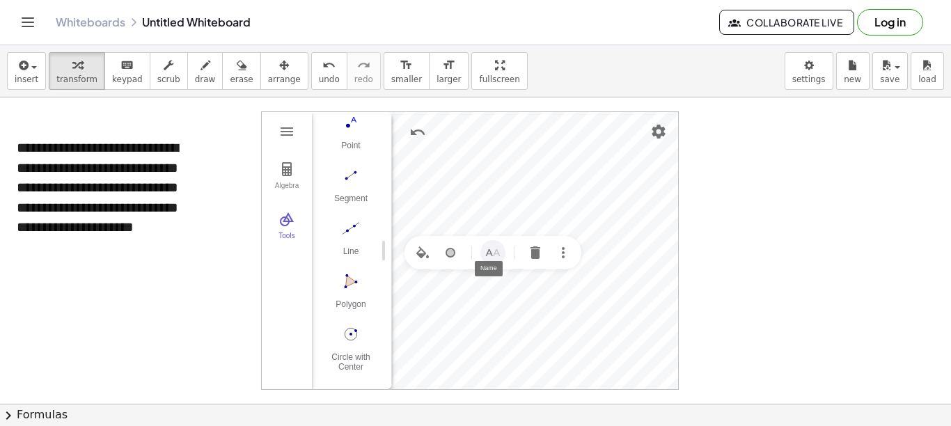
click at [503, 254] on button "Name" at bounding box center [493, 252] width 25 height 25
click at [474, 316] on div "Algebra Tools Point X Point B c = Circle through B with center X P = Point on c…" at bounding box center [470, 250] width 418 height 279
type input "*"
click at [350, 176] on img "Segment. Select two points or positions" at bounding box center [351, 175] width 56 height 22
click at [357, 370] on button "Move. Drag or select object" at bounding box center [355, 364] width 33 height 33
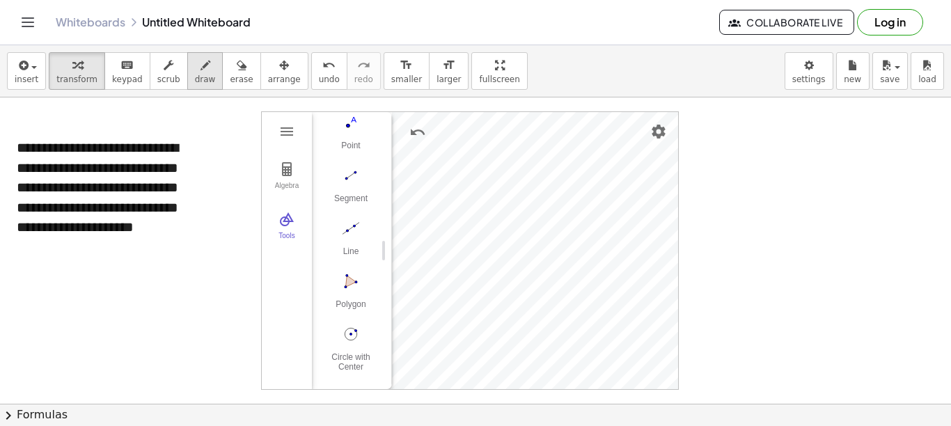
click at [195, 77] on span "draw" at bounding box center [205, 80] width 21 height 10
drag, startPoint x: 439, startPoint y: 216, endPoint x: 440, endPoint y: 233, distance: 16.7
click at [440, 233] on div at bounding box center [475, 412] width 951 height 628
drag, startPoint x: 449, startPoint y: 215, endPoint x: 459, endPoint y: 224, distance: 12.8
click at [459, 224] on div at bounding box center [475, 412] width 951 height 628
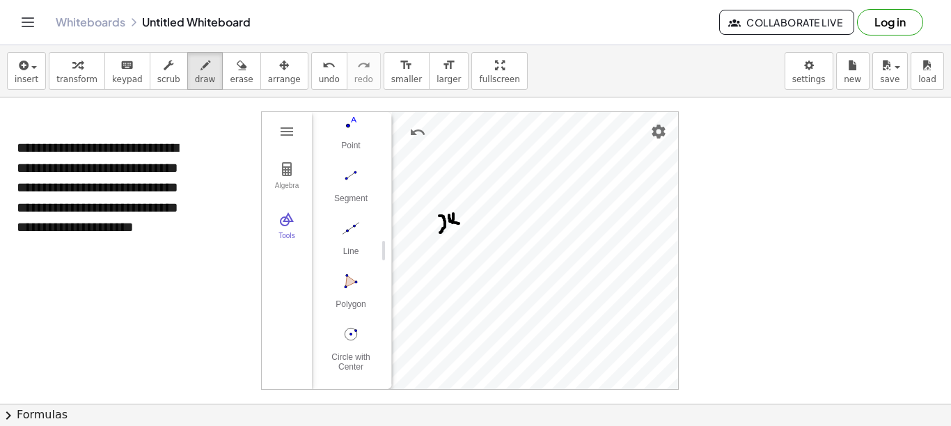
drag, startPoint x: 453, startPoint y: 214, endPoint x: 453, endPoint y: 226, distance: 12.5
click at [453, 226] on div at bounding box center [475, 412] width 951 height 628
drag, startPoint x: 464, startPoint y: 212, endPoint x: 465, endPoint y: 223, distance: 10.5
click at [465, 223] on div at bounding box center [475, 412] width 951 height 628
drag, startPoint x: 481, startPoint y: 233, endPoint x: 492, endPoint y: 247, distance: 18.4
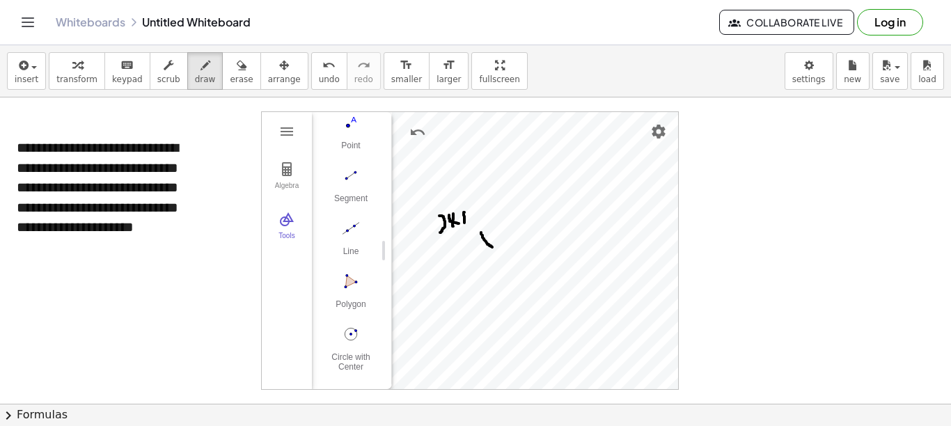
click at [492, 247] on div at bounding box center [475, 412] width 951 height 628
drag, startPoint x: 473, startPoint y: 242, endPoint x: 478, endPoint y: 258, distance: 16.3
click at [478, 258] on div at bounding box center [475, 412] width 951 height 628
drag, startPoint x: 471, startPoint y: 251, endPoint x: 480, endPoint y: 252, distance: 9.2
click at [480, 252] on div at bounding box center [475, 412] width 951 height 628
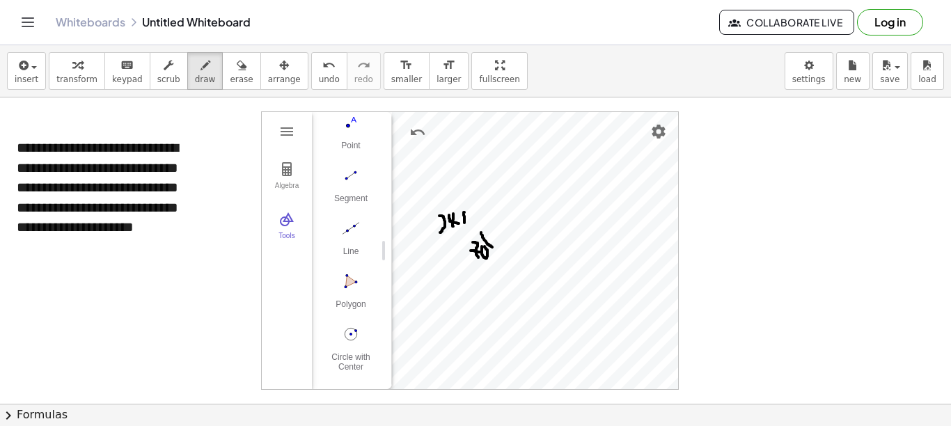
click at [485, 247] on div at bounding box center [475, 412] width 951 height 628
drag, startPoint x: 548, startPoint y: 233, endPoint x: 554, endPoint y: 244, distance: 12.5
click at [554, 244] on div at bounding box center [475, 412] width 951 height 628
drag, startPoint x: 558, startPoint y: 241, endPoint x: 624, endPoint y: 241, distance: 66.2
click at [624, 241] on div at bounding box center [475, 412] width 951 height 628
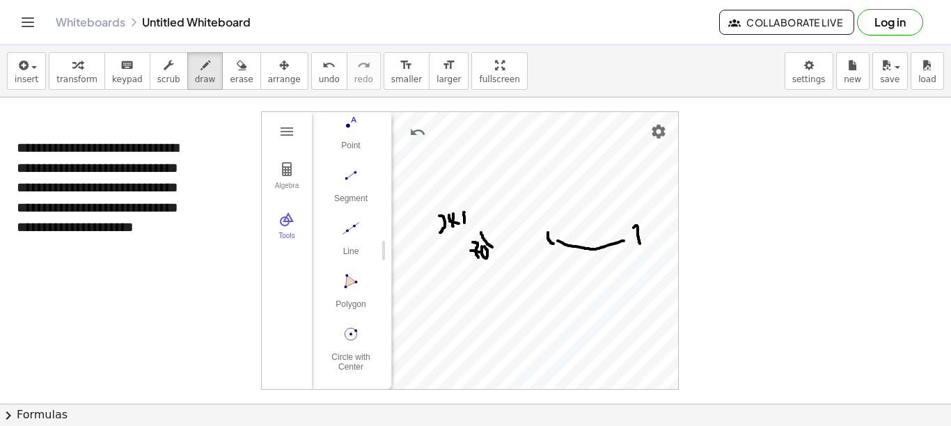
drag, startPoint x: 634, startPoint y: 228, endPoint x: 640, endPoint y: 244, distance: 17.2
click at [640, 244] on div at bounding box center [475, 412] width 951 height 628
click at [638, 250] on div at bounding box center [475, 412] width 951 height 628
drag, startPoint x: 605, startPoint y: 257, endPoint x: 602, endPoint y: 271, distance: 14.2
click at [602, 272] on div at bounding box center [475, 412] width 951 height 628
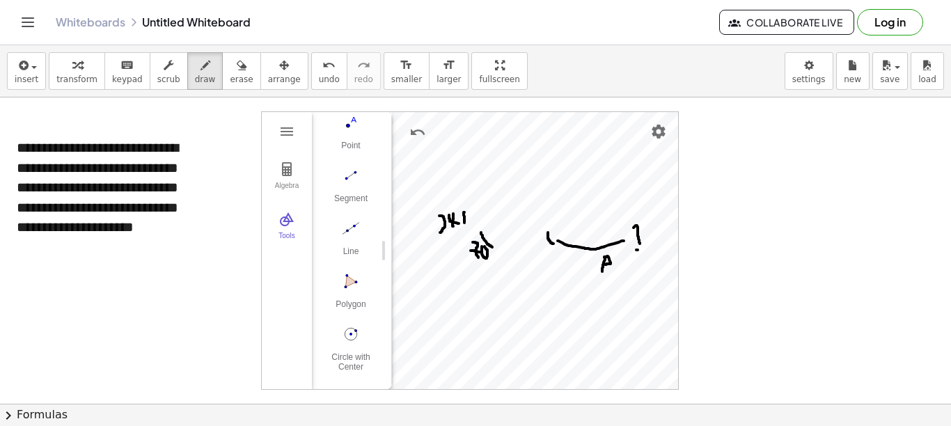
click at [605, 265] on div at bounding box center [475, 412] width 951 height 628
drag, startPoint x: 616, startPoint y: 259, endPoint x: 617, endPoint y: 273, distance: 14.0
click at [617, 273] on div at bounding box center [475, 412] width 951 height 628
drag, startPoint x: 616, startPoint y: 258, endPoint x: 627, endPoint y: 274, distance: 19.5
click at [627, 274] on div at bounding box center [475, 412] width 951 height 628
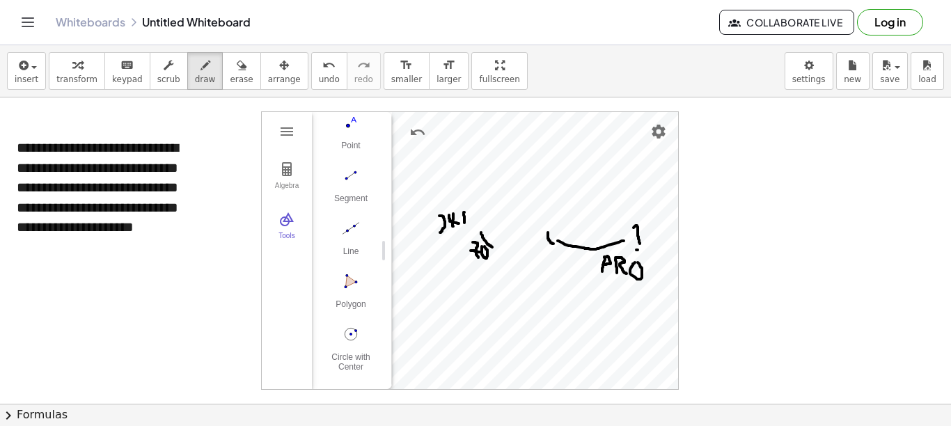
click at [637, 262] on div at bounding box center [475, 412] width 951 height 628
drag, startPoint x: 637, startPoint y: 272, endPoint x: 648, endPoint y: 281, distance: 14.4
click at [648, 281] on div at bounding box center [475, 412] width 951 height 628
drag, startPoint x: 705, startPoint y: 127, endPoint x: 710, endPoint y: 149, distance: 22.1
click at [703, 149] on div at bounding box center [475, 412] width 951 height 628
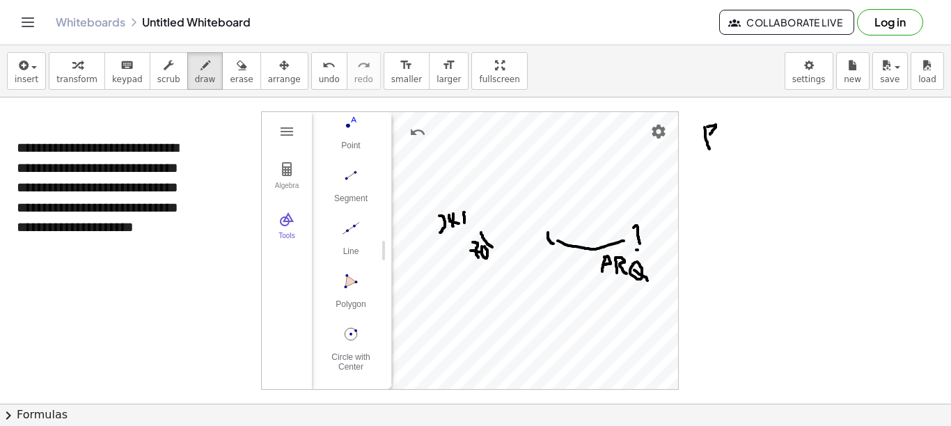
drag, startPoint x: 708, startPoint y: 127, endPoint x: 710, endPoint y: 134, distance: 8.2
click at [703, 134] on div at bounding box center [475, 412] width 951 height 628
drag, startPoint x: 729, startPoint y: 130, endPoint x: 740, endPoint y: 146, distance: 19.4
click at [703, 146] on div at bounding box center [475, 412] width 951 height 628
drag, startPoint x: 742, startPoint y: 134, endPoint x: 731, endPoint y: 148, distance: 17.8
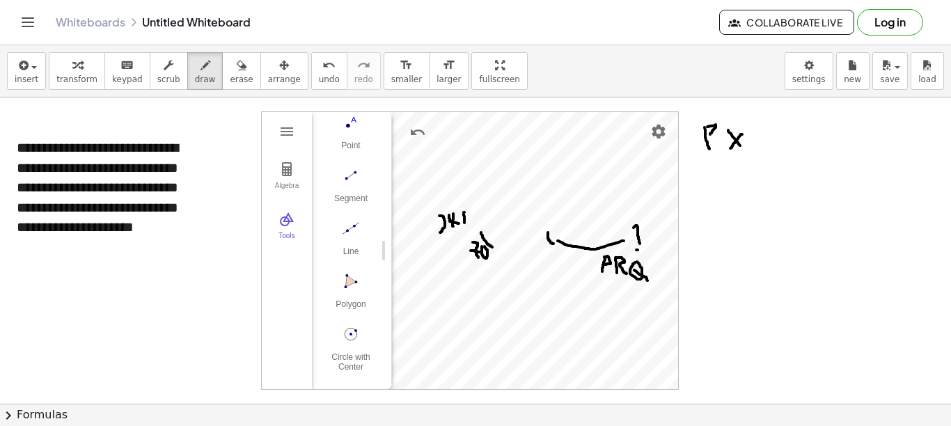
click at [703, 148] on div at bounding box center [475, 412] width 951 height 628
drag, startPoint x: 761, startPoint y: 132, endPoint x: 746, endPoint y: 147, distance: 21.2
click at [703, 147] on div at bounding box center [475, 412] width 951 height 628
drag, startPoint x: 742, startPoint y: 120, endPoint x: 737, endPoint y: 127, distance: 9.5
click at [703, 127] on div at bounding box center [475, 412] width 951 height 628
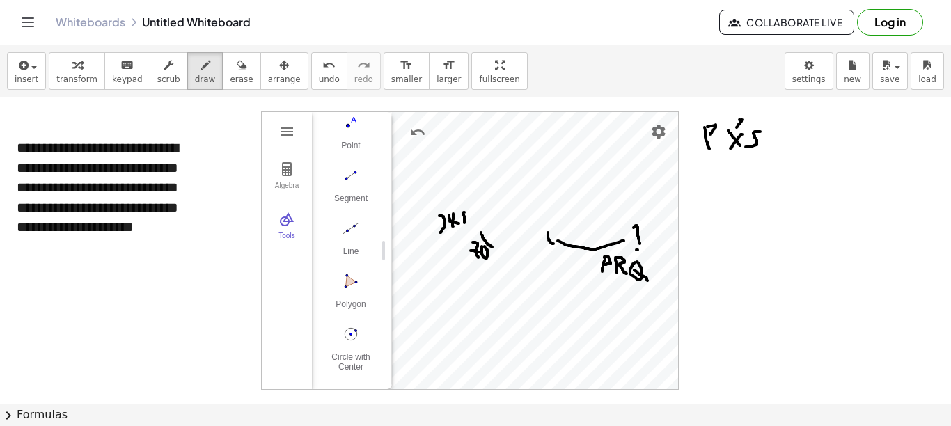
drag, startPoint x: 740, startPoint y: 120, endPoint x: 743, endPoint y: 126, distance: 7.2
click at [703, 126] on div at bounding box center [475, 412] width 951 height 628
drag, startPoint x: 494, startPoint y: 216, endPoint x: 485, endPoint y: 226, distance: 13.3
click at [485, 226] on div at bounding box center [475, 412] width 951 height 628
click at [230, 79] on span "erase" at bounding box center [241, 80] width 23 height 10
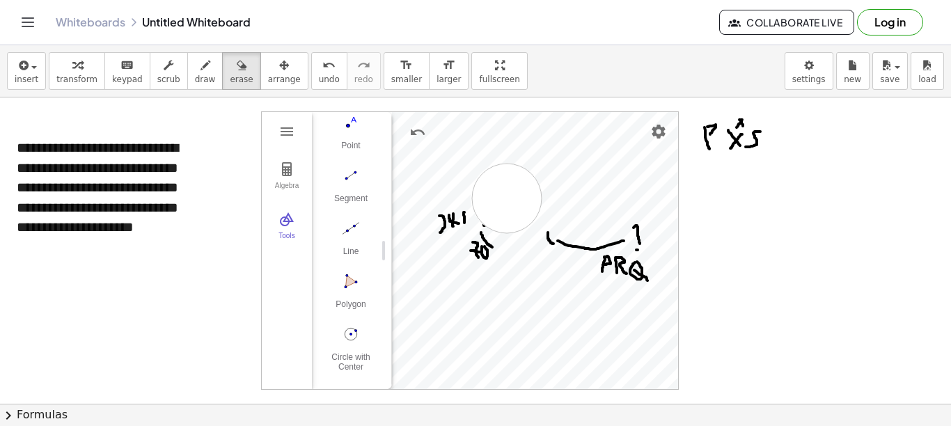
click at [508, 198] on div at bounding box center [475, 412] width 951 height 628
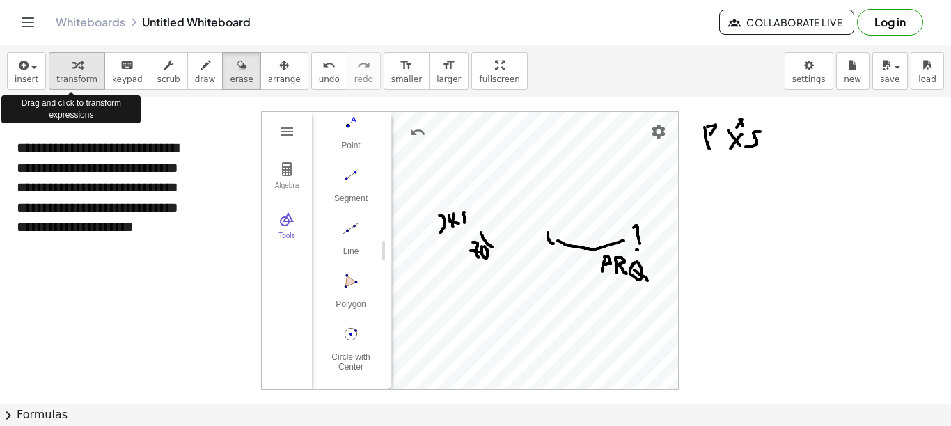
click at [68, 81] on span "transform" at bounding box center [76, 80] width 41 height 10
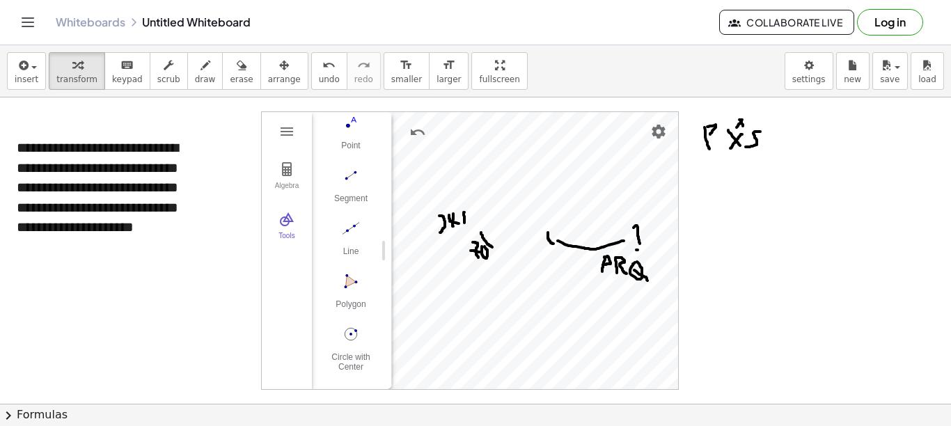
drag, startPoint x: 698, startPoint y: 219, endPoint x: 699, endPoint y: 233, distance: 13.3
click at [699, 233] on div at bounding box center [475, 412] width 951 height 628
click at [195, 76] on span "draw" at bounding box center [205, 80] width 21 height 10
drag, startPoint x: 692, startPoint y: 229, endPoint x: 689, endPoint y: 250, distance: 21.2
click at [689, 250] on div at bounding box center [475, 412] width 951 height 628
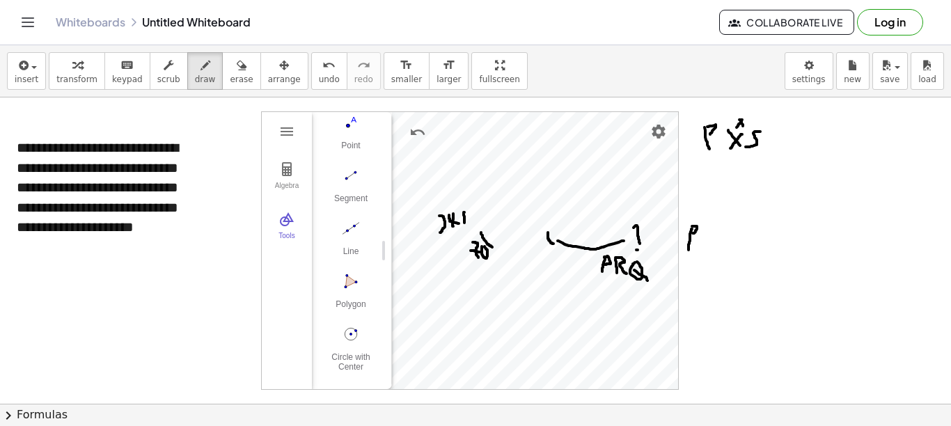
drag, startPoint x: 692, startPoint y: 226, endPoint x: 692, endPoint y: 235, distance: 9.1
click at [688, 234] on div at bounding box center [475, 412] width 951 height 628
drag, startPoint x: 706, startPoint y: 237, endPoint x: 722, endPoint y: 244, distance: 18.4
click at [703, 244] on div at bounding box center [475, 412] width 951 height 628
drag, startPoint x: 716, startPoint y: 233, endPoint x: 710, endPoint y: 248, distance: 16.6
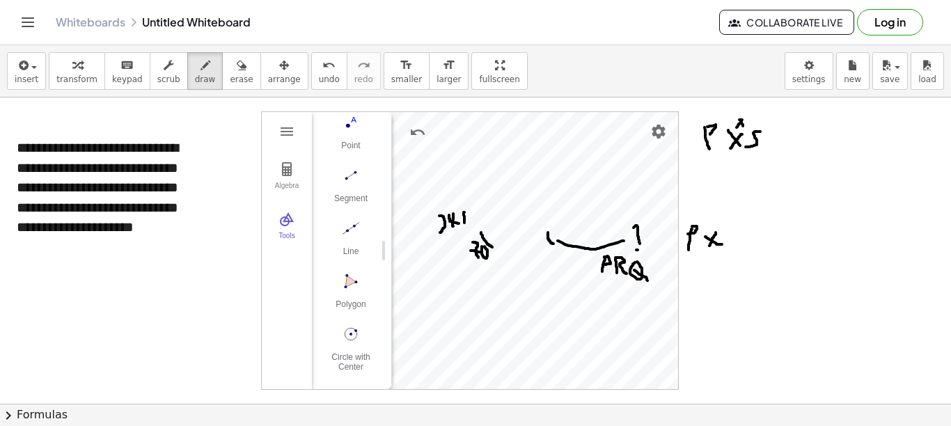
click at [703, 248] on div at bounding box center [475, 412] width 951 height 628
drag, startPoint x: 743, startPoint y: 235, endPoint x: 730, endPoint y: 247, distance: 17.8
click at [703, 247] on div at bounding box center [475, 412] width 951 height 628
drag, startPoint x: 756, startPoint y: 242, endPoint x: 764, endPoint y: 243, distance: 7.7
click at [703, 243] on div at bounding box center [475, 412] width 951 height 628
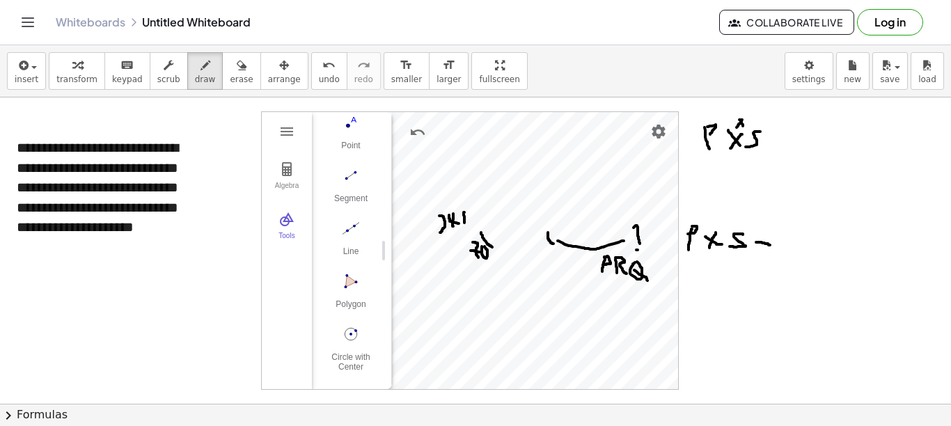
drag, startPoint x: 764, startPoint y: 243, endPoint x: 771, endPoint y: 245, distance: 7.3
click at [703, 245] on div at bounding box center [475, 412] width 951 height 628
drag, startPoint x: 759, startPoint y: 234, endPoint x: 772, endPoint y: 237, distance: 12.8
click at [703, 237] on div at bounding box center [475, 412] width 951 height 628
drag, startPoint x: 781, startPoint y: 234, endPoint x: 784, endPoint y: 248, distance: 14.4
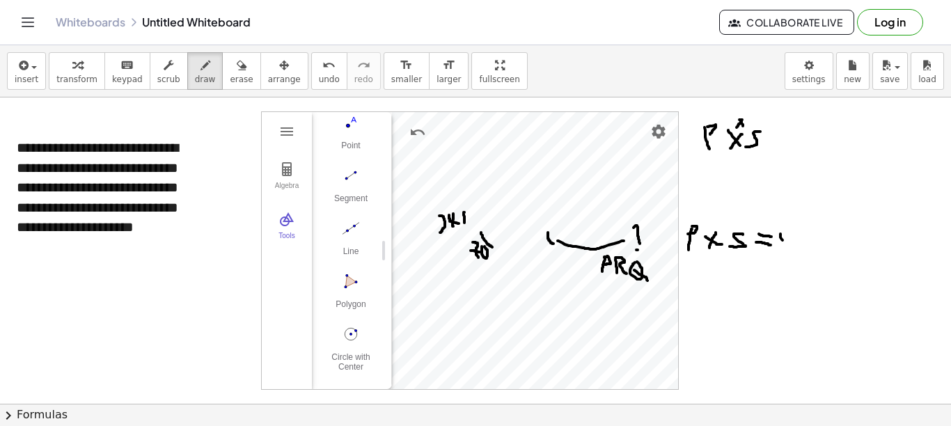
click at [703, 248] on div at bounding box center [475, 412] width 951 height 628
drag, startPoint x: 792, startPoint y: 233, endPoint x: 794, endPoint y: 250, distance: 16.8
click at [703, 250] on div at bounding box center [475, 412] width 951 height 628
click at [703, 233] on div at bounding box center [475, 412] width 951 height 628
click at [703, 220] on div at bounding box center [475, 412] width 951 height 628
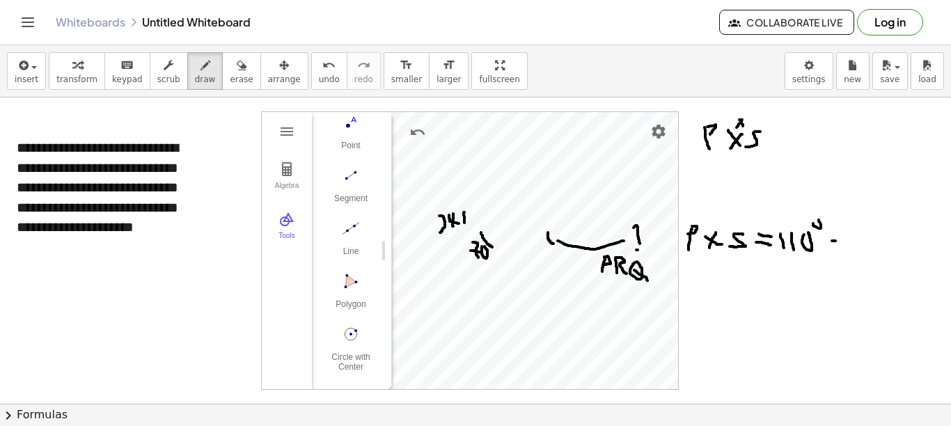
click at [703, 241] on div at bounding box center [475, 412] width 951 height 628
drag, startPoint x: 833, startPoint y: 244, endPoint x: 843, endPoint y: 249, distance: 10.6
click at [703, 249] on div at bounding box center [475, 412] width 951 height 628
drag, startPoint x: 690, startPoint y: 272, endPoint x: 690, endPoint y: 290, distance: 18.1
click at [688, 292] on div at bounding box center [475, 412] width 951 height 628
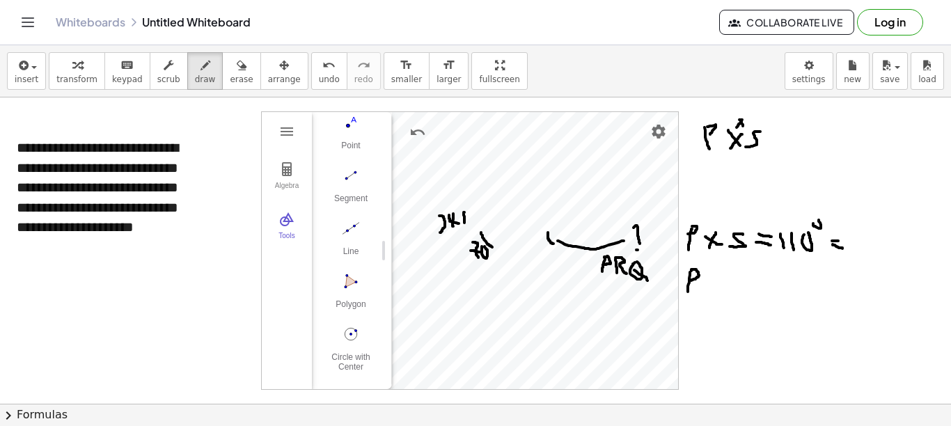
drag, startPoint x: 692, startPoint y: 271, endPoint x: 692, endPoint y: 281, distance: 9.8
click at [692, 281] on div at bounding box center [475, 412] width 951 height 628
drag, startPoint x: 710, startPoint y: 276, endPoint x: 709, endPoint y: 291, distance: 15.4
click at [703, 291] on div at bounding box center [475, 412] width 951 height 628
click at [703, 273] on div at bounding box center [475, 412] width 951 height 628
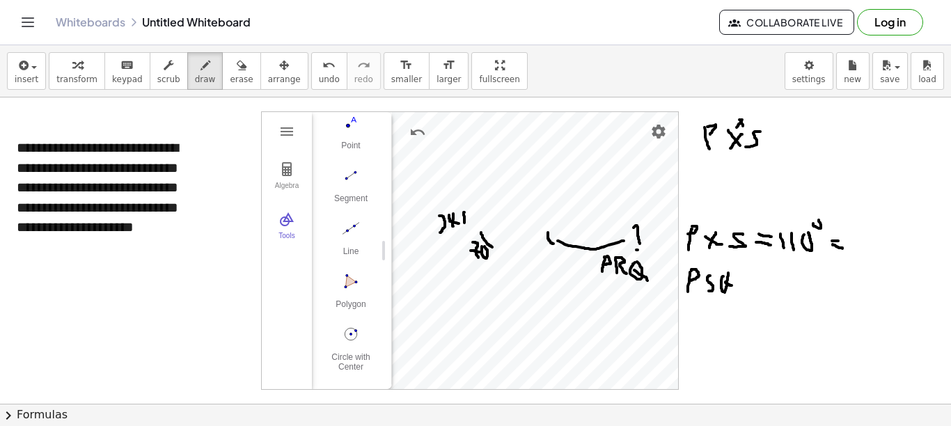
drag, startPoint x: 726, startPoint y: 282, endPoint x: 732, endPoint y: 286, distance: 7.2
click at [703, 286] on div at bounding box center [475, 412] width 951 height 628
drag, startPoint x: 748, startPoint y: 277, endPoint x: 761, endPoint y: 280, distance: 13.5
click at [703, 280] on div at bounding box center [475, 412] width 951 height 628
drag, startPoint x: 748, startPoint y: 283, endPoint x: 763, endPoint y: 287, distance: 15.2
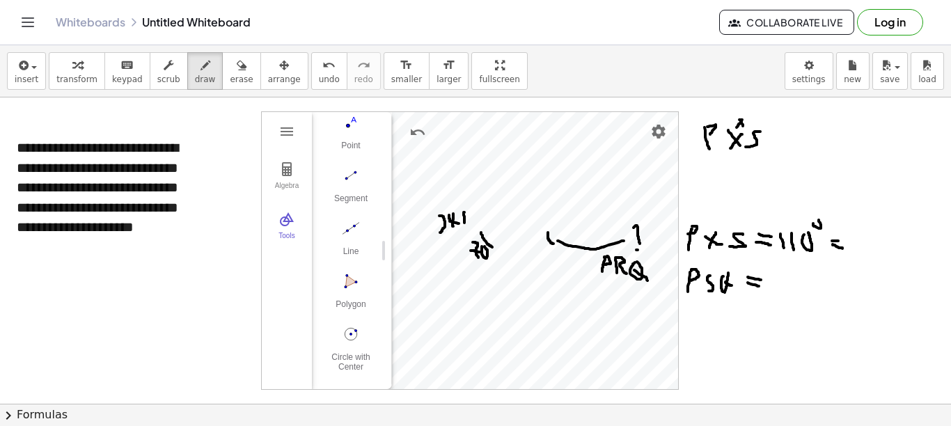
click at [703, 287] on div at bounding box center [475, 412] width 951 height 628
click at [233, 79] on button "erase" at bounding box center [241, 71] width 38 height 38
click at [703, 286] on div at bounding box center [475, 412] width 951 height 628
click at [703, 283] on div at bounding box center [475, 412] width 951 height 628
click at [195, 75] on span "draw" at bounding box center [205, 80] width 21 height 10
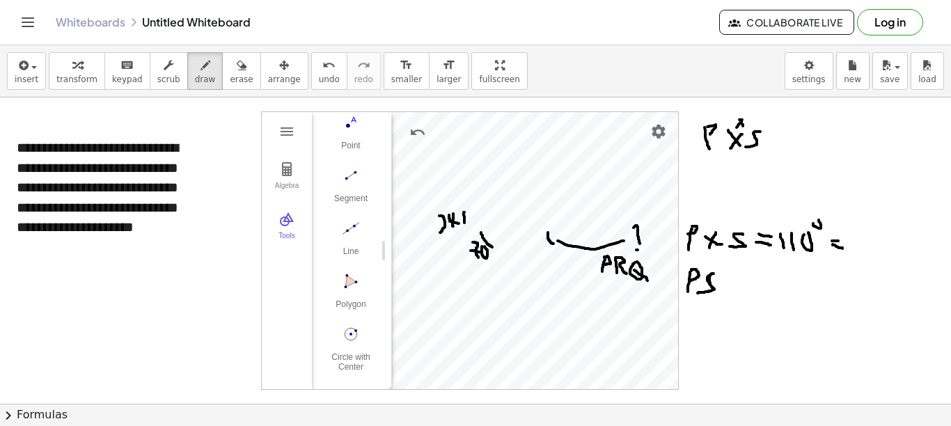
drag, startPoint x: 714, startPoint y: 274, endPoint x: 698, endPoint y: 293, distance: 25.2
click at [698, 293] on div at bounding box center [475, 412] width 951 height 628
drag, startPoint x: 725, startPoint y: 276, endPoint x: 743, endPoint y: 290, distance: 22.8
click at [703, 290] on div at bounding box center [475, 412] width 951 height 628
drag, startPoint x: 738, startPoint y: 274, endPoint x: 715, endPoint y: 290, distance: 28.4
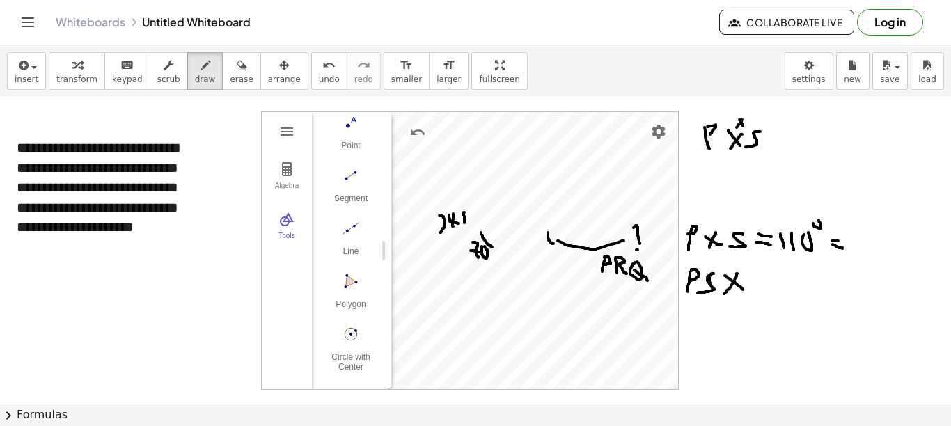
click at [703, 297] on div at bounding box center [475, 412] width 951 height 628
drag, startPoint x: 710, startPoint y: 259, endPoint x: 704, endPoint y: 266, distance: 9.4
click at [703, 266] on div at bounding box center [475, 412] width 951 height 628
click at [703, 263] on div at bounding box center [475, 412] width 951 height 628
click at [703, 279] on div at bounding box center [475, 412] width 951 height 628
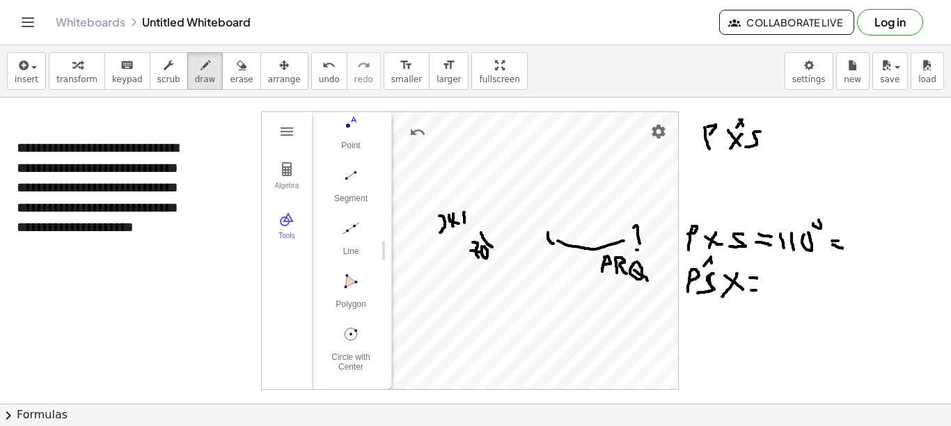
drag, startPoint x: 752, startPoint y: 290, endPoint x: 760, endPoint y: 289, distance: 8.5
click at [703, 291] on div at bounding box center [475, 412] width 951 height 628
drag, startPoint x: 772, startPoint y: 277, endPoint x: 777, endPoint y: 293, distance: 16.7
click at [703, 293] on div at bounding box center [475, 412] width 951 height 628
drag, startPoint x: 790, startPoint y: 275, endPoint x: 797, endPoint y: 269, distance: 9.9
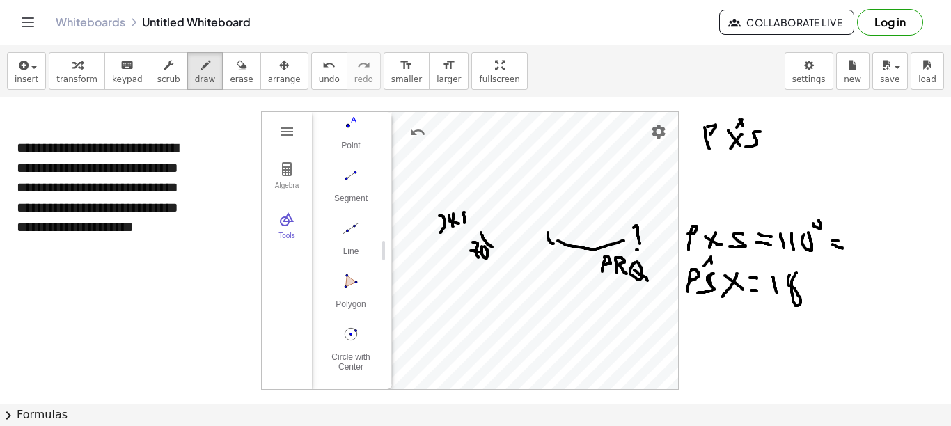
click at [703, 269] on div at bounding box center [475, 412] width 951 height 628
click at [703, 279] on div at bounding box center [475, 412] width 951 height 628
click at [703, 263] on div at bounding box center [475, 412] width 951 height 628
drag, startPoint x: 827, startPoint y: 285, endPoint x: 835, endPoint y: 286, distance: 8.4
click at [703, 286] on div at bounding box center [475, 412] width 951 height 628
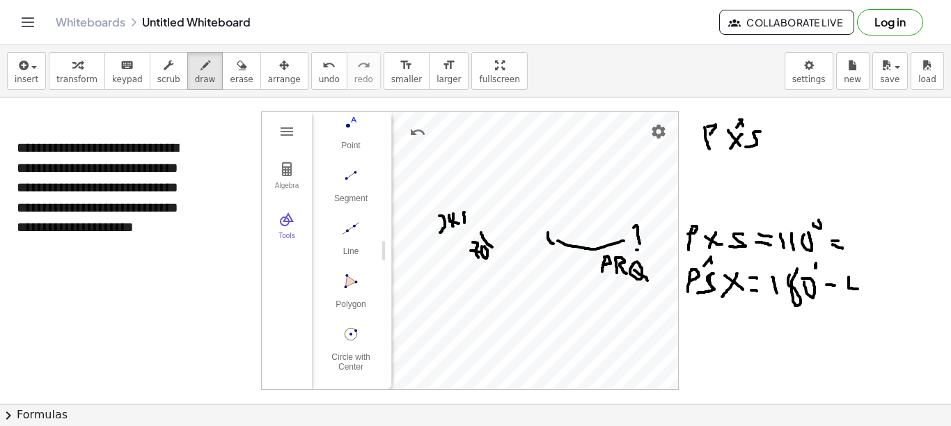
drag, startPoint x: 849, startPoint y: 277, endPoint x: 858, endPoint y: 289, distance: 14.9
click at [703, 289] on div at bounding box center [475, 412] width 951 height 628
drag, startPoint x: 858, startPoint y: 274, endPoint x: 862, endPoint y: 296, distance: 21.9
click at [703, 296] on div at bounding box center [475, 412] width 951 height 628
drag, startPoint x: 870, startPoint y: 276, endPoint x: 870, endPoint y: 290, distance: 13.9
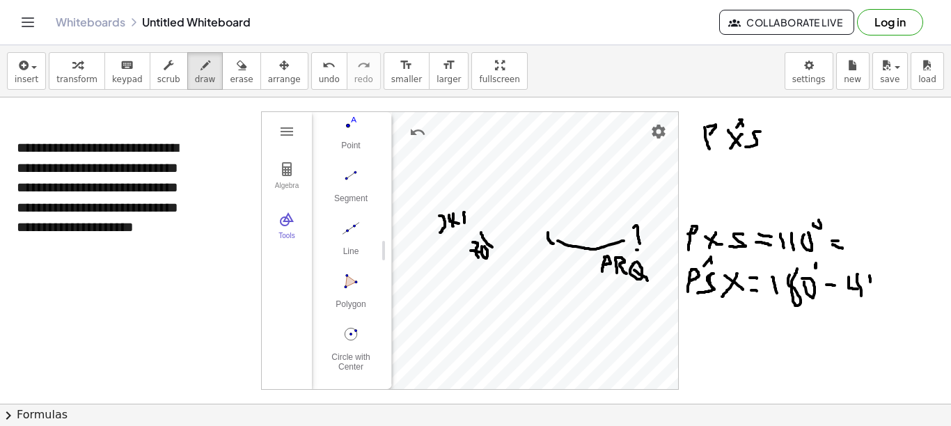
click at [703, 290] on div at bounding box center [475, 412] width 951 height 628
drag, startPoint x: 875, startPoint y: 281, endPoint x: 885, endPoint y: 283, distance: 10.0
click at [703, 283] on div at bounding box center [475, 412] width 951 height 628
drag, startPoint x: 898, startPoint y: 275, endPoint x: 898, endPoint y: 293, distance: 18.1
click at [703, 293] on div at bounding box center [475, 412] width 951 height 628
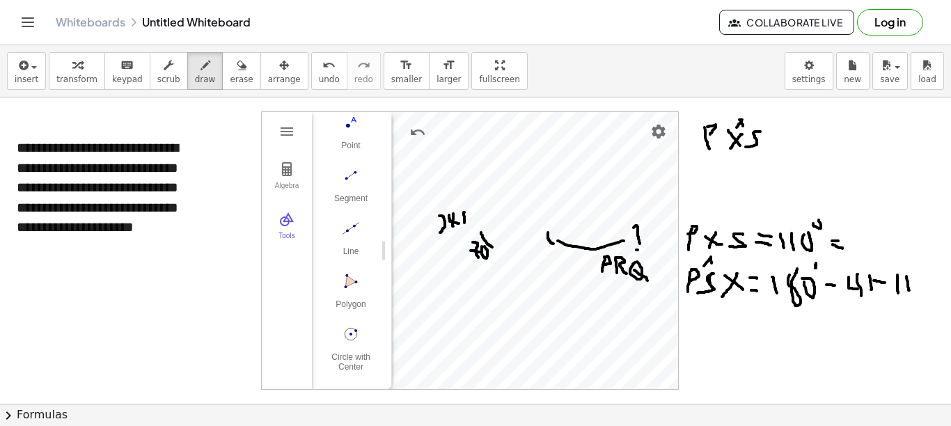
drag, startPoint x: 907, startPoint y: 277, endPoint x: 910, endPoint y: 292, distance: 15.6
click at [703, 291] on div at bounding box center [475, 412] width 951 height 628
click at [703, 276] on div at bounding box center [475, 412] width 951 height 628
drag, startPoint x: 493, startPoint y: 218, endPoint x: 490, endPoint y: 229, distance: 11.7
click at [490, 229] on div at bounding box center [475, 412] width 951 height 628
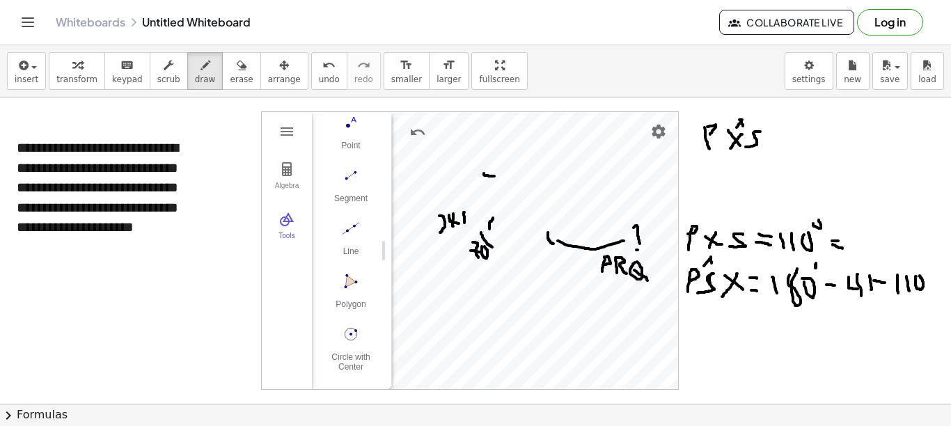
drag, startPoint x: 487, startPoint y: 176, endPoint x: 495, endPoint y: 176, distance: 7.7
click at [495, 176] on div at bounding box center [475, 412] width 951 height 628
drag, startPoint x: 492, startPoint y: 218, endPoint x: 486, endPoint y: 229, distance: 12.8
click at [486, 229] on div at bounding box center [475, 412] width 951 height 628
drag, startPoint x: 719, startPoint y: 320, endPoint x: 703, endPoint y: 333, distance: 20.3
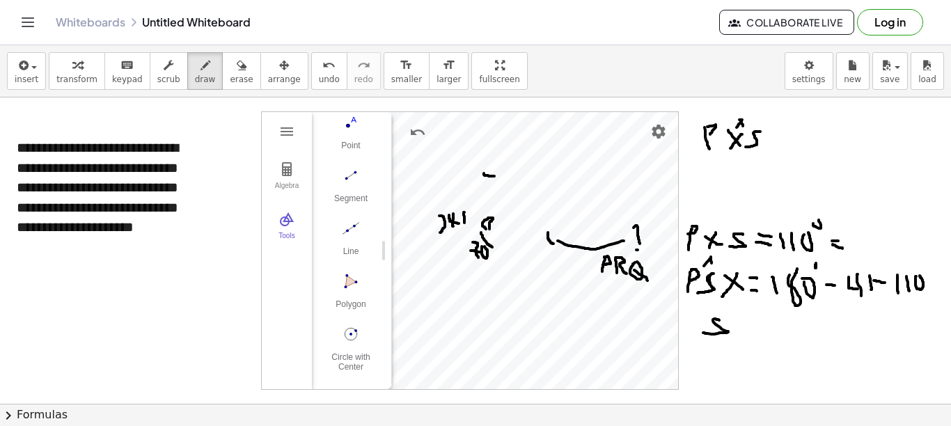
click at [703, 333] on div at bounding box center [475, 412] width 951 height 628
click at [703, 309] on div at bounding box center [475, 412] width 951 height 628
click at [703, 303] on div at bounding box center [475, 412] width 951 height 628
drag, startPoint x: 738, startPoint y: 327, endPoint x: 745, endPoint y: 329, distance: 7.8
click at [703, 329] on div at bounding box center [475, 412] width 951 height 628
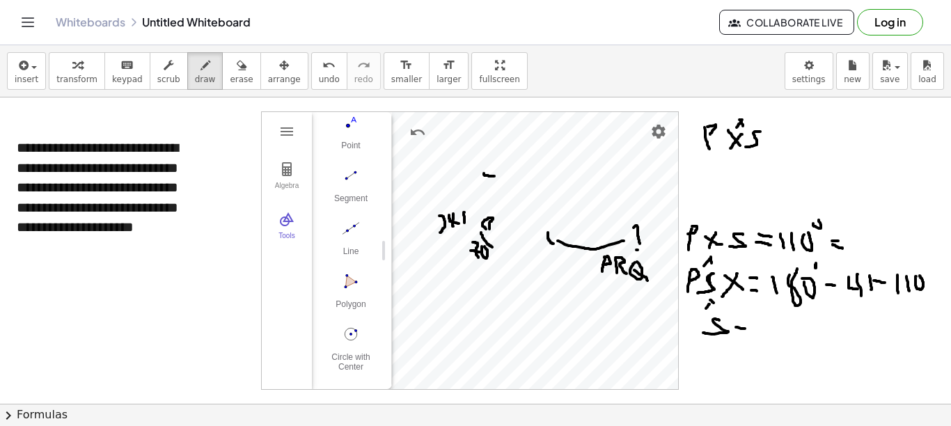
drag, startPoint x: 742, startPoint y: 334, endPoint x: 756, endPoint y: 336, distance: 14.7
click at [703, 336] on div at bounding box center [475, 412] width 951 height 628
drag, startPoint x: 753, startPoint y: 319, endPoint x: 754, endPoint y: 329, distance: 10.5
click at [703, 329] on div at bounding box center [475, 412] width 951 height 628
drag, startPoint x: 764, startPoint y: 323, endPoint x: 769, endPoint y: 316, distance: 9.1
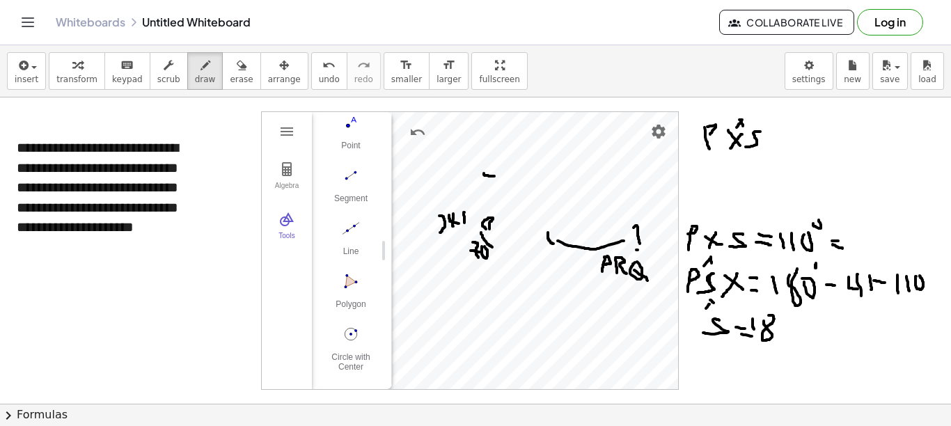
click at [703, 316] on div at bounding box center [475, 412] width 951 height 628
drag, startPoint x: 785, startPoint y: 332, endPoint x: 797, endPoint y: 332, distance: 12.5
click at [703, 332] on div at bounding box center [475, 412] width 951 height 628
drag, startPoint x: 813, startPoint y: 324, endPoint x: 816, endPoint y: 336, distance: 13.0
click at [703, 336] on div at bounding box center [475, 412] width 951 height 628
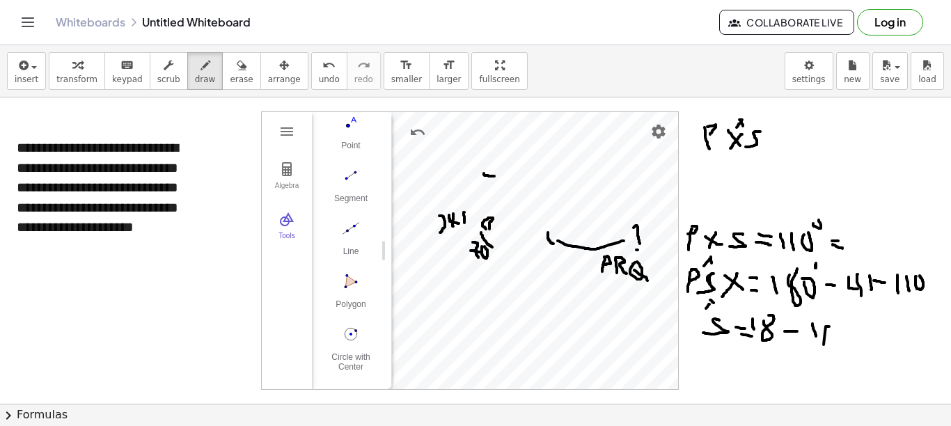
drag, startPoint x: 830, startPoint y: 327, endPoint x: 823, endPoint y: 345, distance: 19.4
click at [703, 345] on div at bounding box center [475, 412] width 951 height 628
drag, startPoint x: 842, startPoint y: 327, endPoint x: 836, endPoint y: 343, distance: 17.0
click at [703, 344] on div at bounding box center [475, 412] width 951 height 628
drag, startPoint x: 832, startPoint y: 326, endPoint x: 825, endPoint y: 347, distance: 22.0
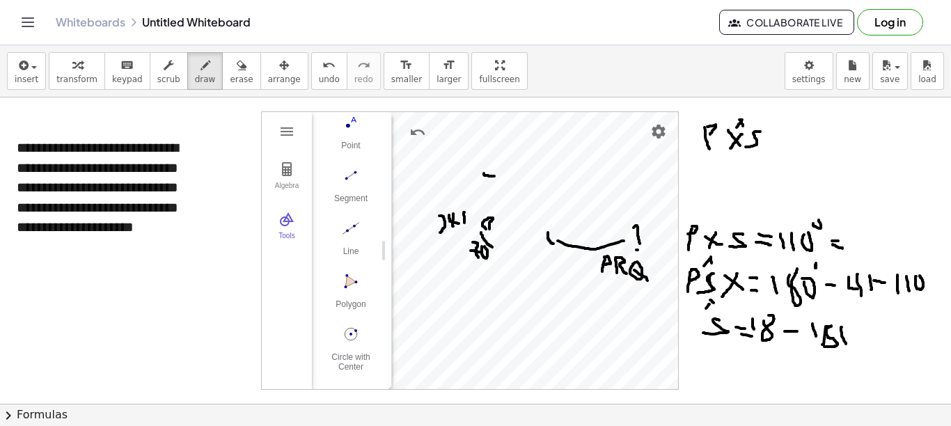
click at [703, 347] on div at bounding box center [475, 412] width 951 height 628
drag, startPoint x: 731, startPoint y: 353, endPoint x: 720, endPoint y: 374, distance: 23.7
click at [703, 374] on div at bounding box center [475, 412] width 951 height 628
drag, startPoint x: 757, startPoint y: 361, endPoint x: 765, endPoint y: 362, distance: 8.5
click at [703, 362] on div at bounding box center [475, 412] width 951 height 628
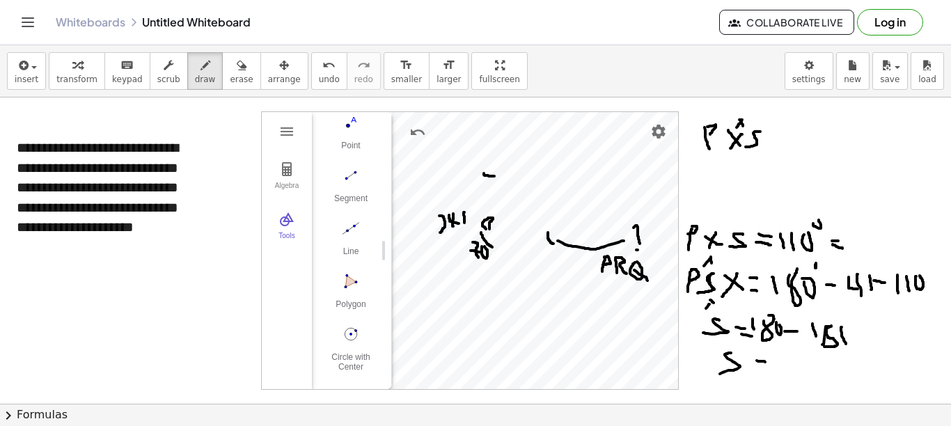
click at [703, 325] on div at bounding box center [475, 412] width 951 height 628
drag, startPoint x: 776, startPoint y: 360, endPoint x: 805, endPoint y: 373, distance: 32.1
click at [703, 373] on div at bounding box center [475, 412] width 951 height 628
drag, startPoint x: 816, startPoint y: 357, endPoint x: 825, endPoint y: 382, distance: 26.0
click at [703, 382] on div at bounding box center [475, 412] width 951 height 628
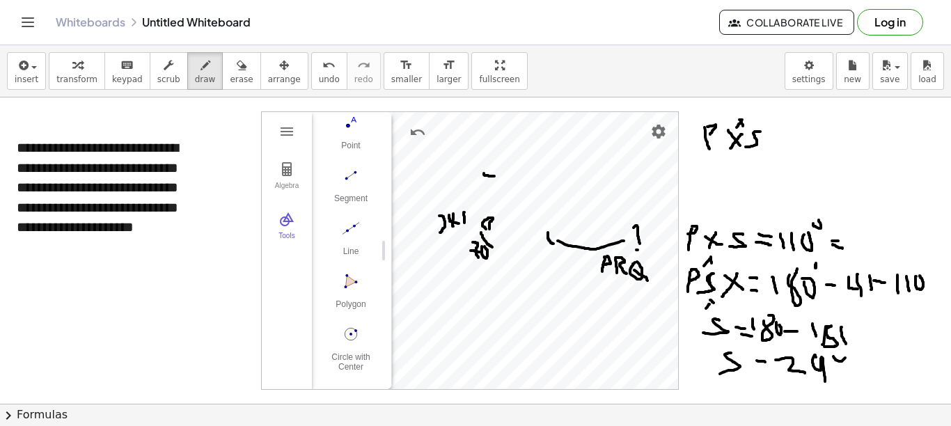
drag, startPoint x: 834, startPoint y: 357, endPoint x: 846, endPoint y: 357, distance: 12.5
click at [703, 357] on div at bounding box center [475, 412] width 951 height 628
drag, startPoint x: 755, startPoint y: 368, endPoint x: 768, endPoint y: 370, distance: 12.6
click at [703, 370] on div at bounding box center [475, 412] width 951 height 628
drag, startPoint x: 476, startPoint y: 183, endPoint x: 488, endPoint y: 194, distance: 15.8
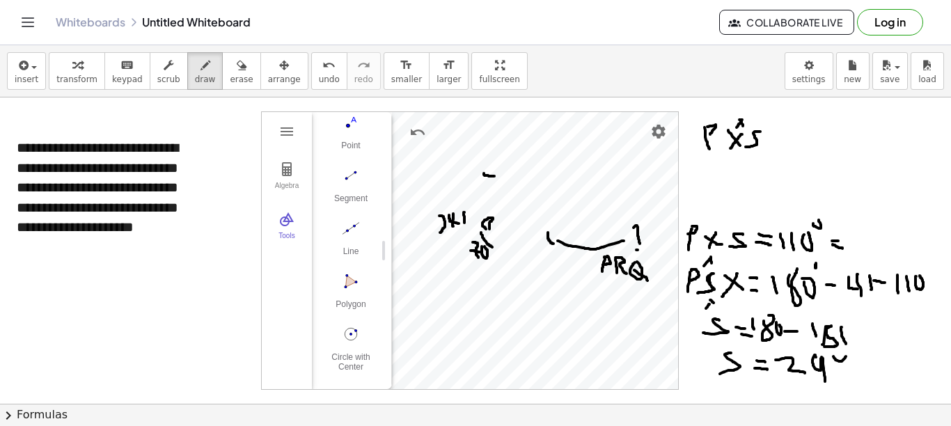
click at [488, 194] on div at bounding box center [475, 412] width 951 height 628
drag, startPoint x: 501, startPoint y: 187, endPoint x: 502, endPoint y: 196, distance: 9.2
click at [502, 195] on div at bounding box center [475, 412] width 951 height 628
drag, startPoint x: 440, startPoint y: 350, endPoint x: 442, endPoint y: 371, distance: 21.0
click at [442, 371] on div at bounding box center [475, 412] width 951 height 628
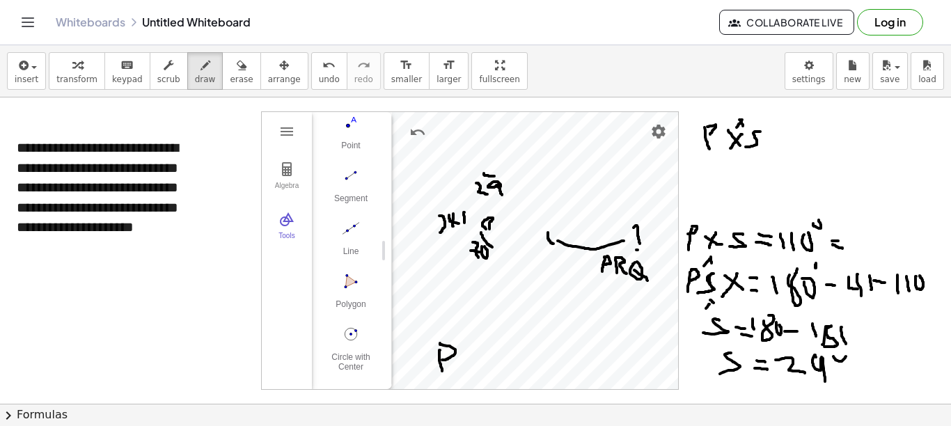
drag, startPoint x: 440, startPoint y: 343, endPoint x: 437, endPoint y: 360, distance: 17.1
click at [439, 360] on div at bounding box center [475, 412] width 951 height 628
drag, startPoint x: 461, startPoint y: 348, endPoint x: 460, endPoint y: 365, distance: 16.8
click at [460, 365] on div at bounding box center [475, 412] width 951 height 628
drag, startPoint x: 462, startPoint y: 350, endPoint x: 478, endPoint y: 371, distance: 26.2
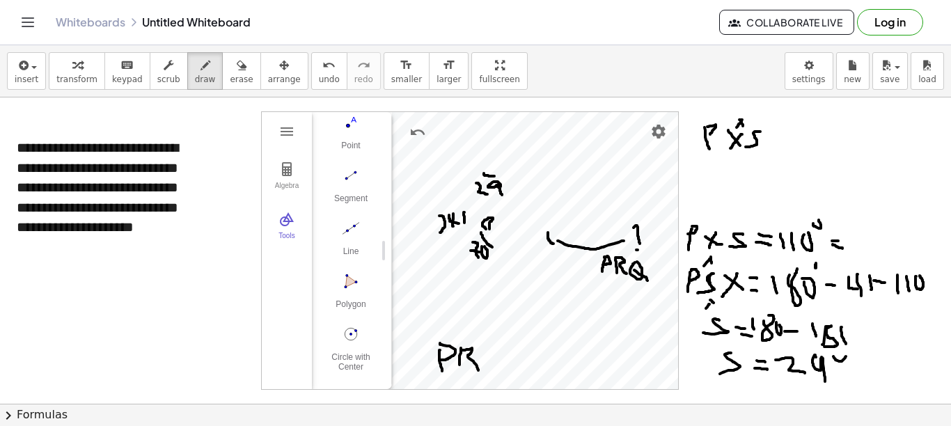
click at [478, 371] on div at bounding box center [475, 412] width 951 height 628
click at [501, 347] on div at bounding box center [475, 412] width 951 height 628
click at [519, 380] on div at bounding box center [475, 412] width 951 height 628
drag, startPoint x: 525, startPoint y: 357, endPoint x: 540, endPoint y: 359, distance: 15.6
click at [540, 359] on div at bounding box center [475, 412] width 951 height 628
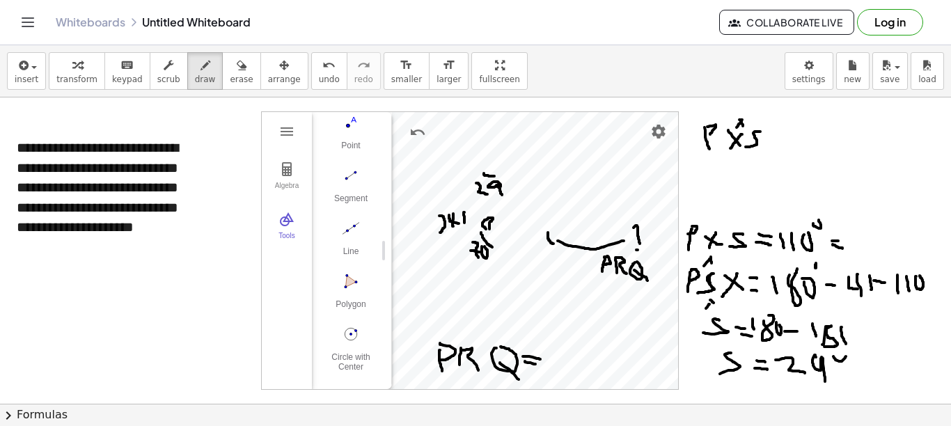
drag, startPoint x: 525, startPoint y: 362, endPoint x: 540, endPoint y: 364, distance: 15.5
click at [540, 364] on div at bounding box center [475, 412] width 951 height 628
drag, startPoint x: 550, startPoint y: 342, endPoint x: 577, endPoint y: 366, distance: 36.6
click at [568, 366] on div at bounding box center [475, 412] width 951 height 628
drag, startPoint x: 582, startPoint y: 346, endPoint x: 595, endPoint y: 374, distance: 31.1
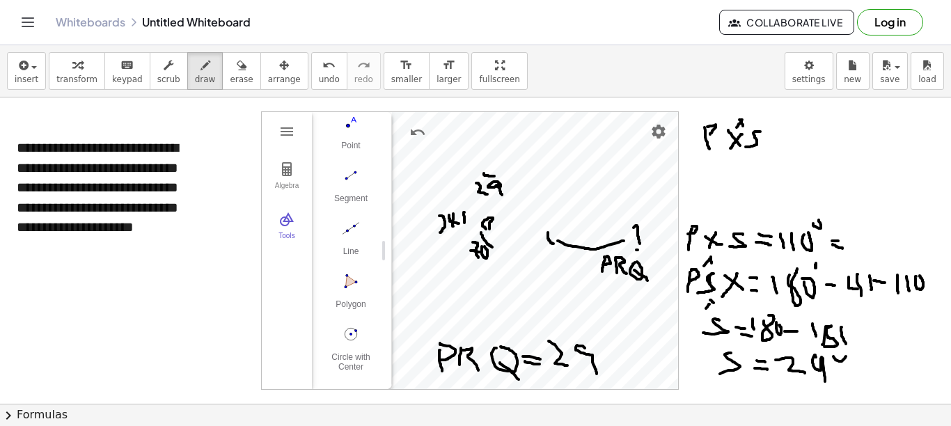
click at [595, 374] on div at bounding box center [475, 412] width 951 height 628
click at [222, 75] on button "erase" at bounding box center [241, 71] width 38 height 38
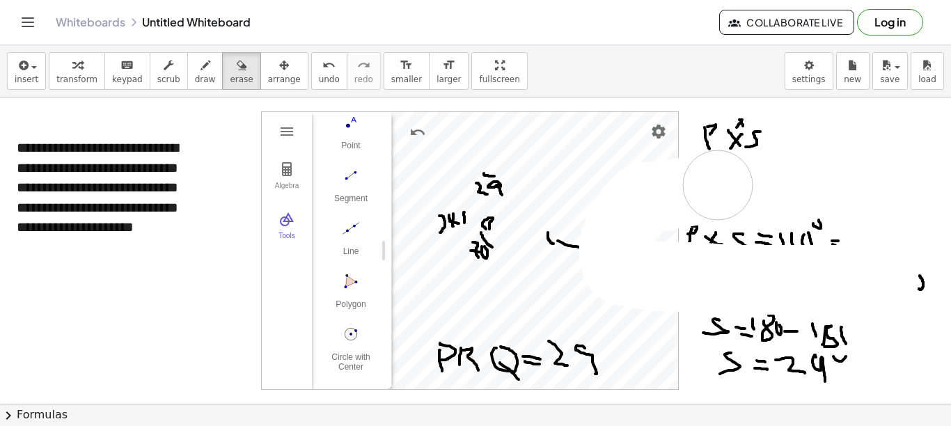
drag, startPoint x: 884, startPoint y: 283, endPoint x: 736, endPoint y: 149, distance: 199.2
click at [703, 161] on div at bounding box center [475, 412] width 951 height 628
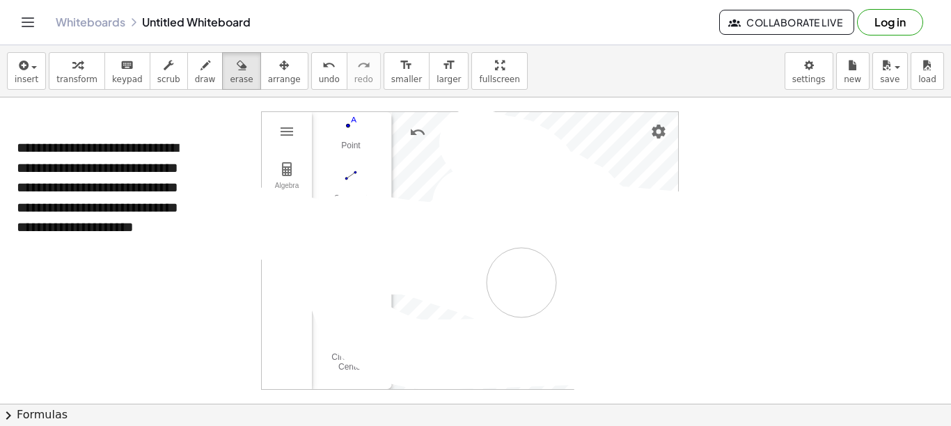
drag, startPoint x: 736, startPoint y: 149, endPoint x: 517, endPoint y: 287, distance: 258.5
click at [522, 283] on div at bounding box center [475, 412] width 951 height 628
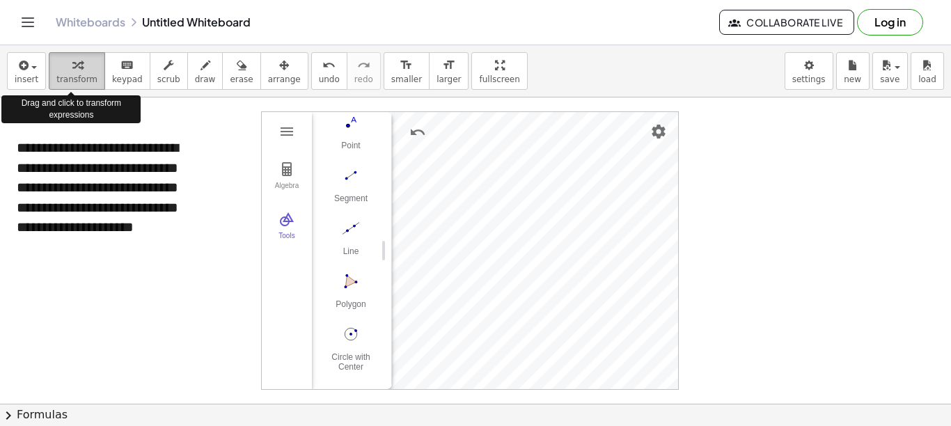
click at [70, 77] on span "transform" at bounding box center [76, 80] width 41 height 10
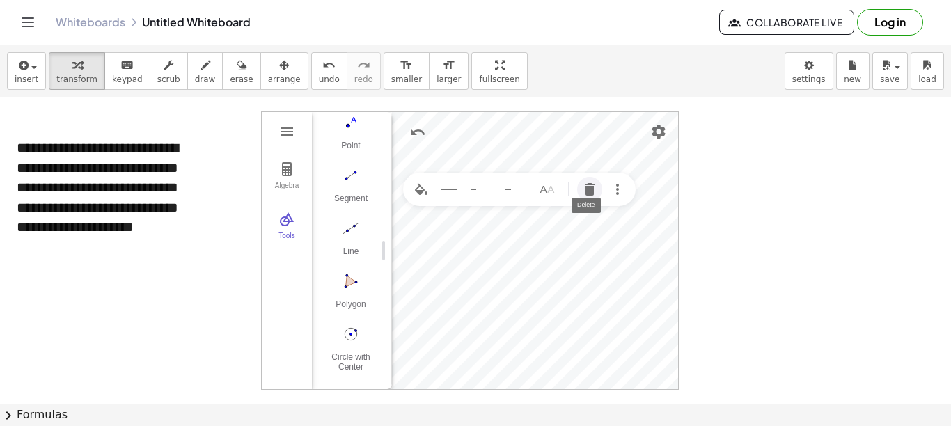
click at [591, 192] on img "Delete" at bounding box center [590, 189] width 17 height 17
click at [586, 350] on img "Delete" at bounding box center [590, 347] width 17 height 17
click at [590, 227] on img "Delete" at bounding box center [590, 229] width 17 height 17
click at [539, 183] on img "Delete" at bounding box center [537, 180] width 17 height 17
click at [348, 335] on img "Circle with Center through Point. Select center point, then point on circle" at bounding box center [351, 334] width 56 height 22
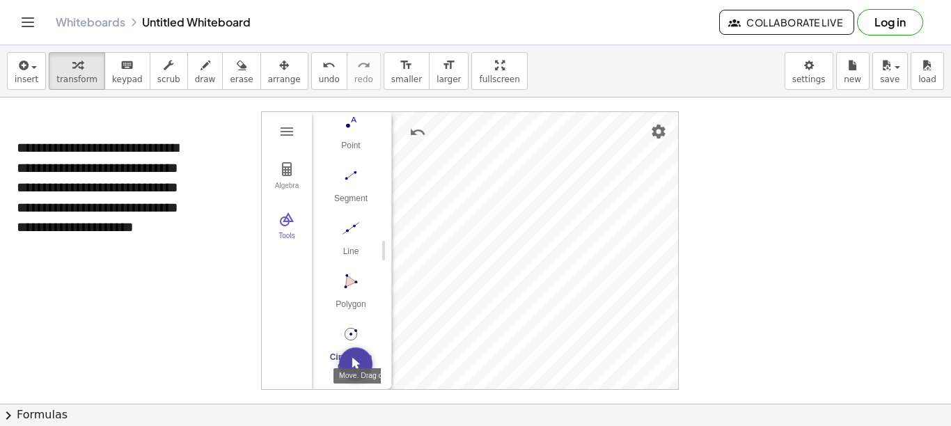
click at [356, 364] on img "Move. Drag or select object" at bounding box center [355, 364] width 33 height 33
click at [351, 201] on div "Segment" at bounding box center [351, 204] width 56 height 20
click at [348, 366] on img "Move. Drag or select object" at bounding box center [355, 364] width 33 height 33
click at [201, 73] on icon "button" at bounding box center [206, 65] width 10 height 17
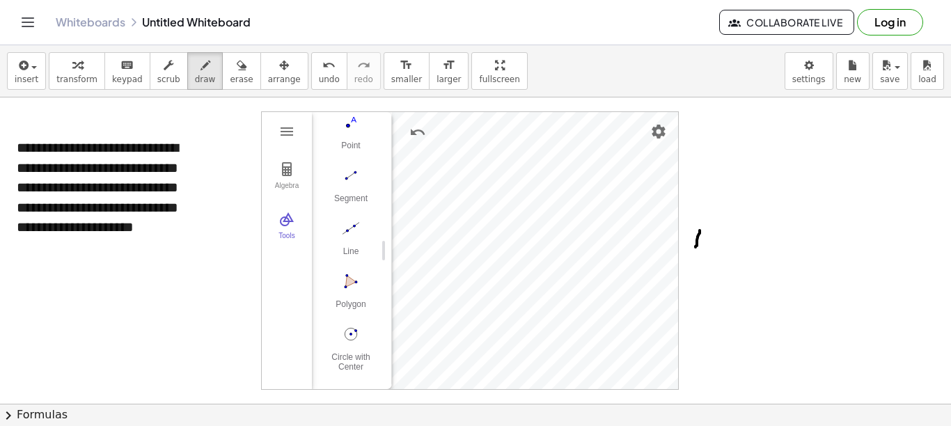
drag, startPoint x: 700, startPoint y: 231, endPoint x: 696, endPoint y: 247, distance: 17.2
click at [696, 247] on div at bounding box center [475, 412] width 951 height 628
drag, startPoint x: 700, startPoint y: 231, endPoint x: 696, endPoint y: 248, distance: 17.2
click at [696, 248] on div at bounding box center [475, 412] width 951 height 628
drag, startPoint x: 713, startPoint y: 235, endPoint x: 731, endPoint y: 238, distance: 17.6
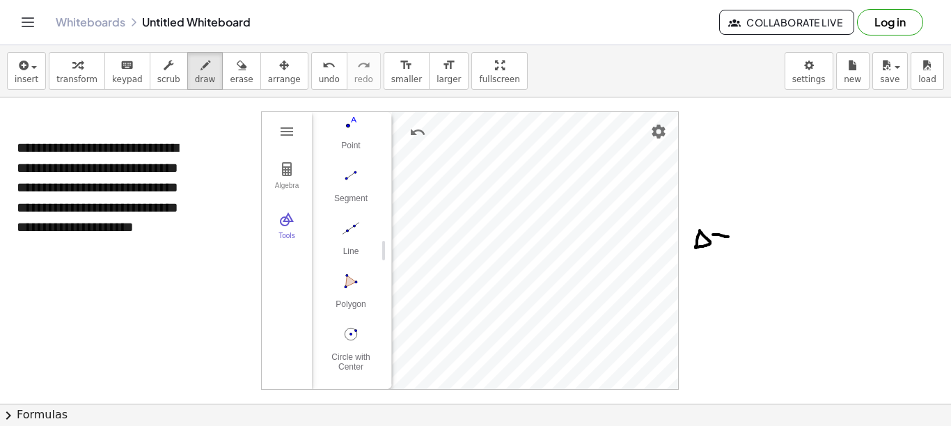
click at [703, 238] on div at bounding box center [475, 412] width 951 height 628
drag, startPoint x: 723, startPoint y: 228, endPoint x: 722, endPoint y: 244, distance: 15.3
click at [703, 244] on div at bounding box center [475, 412] width 951 height 628
drag, startPoint x: 741, startPoint y: 227, endPoint x: 745, endPoint y: 245, distance: 18.4
click at [703, 245] on div at bounding box center [475, 412] width 951 height 628
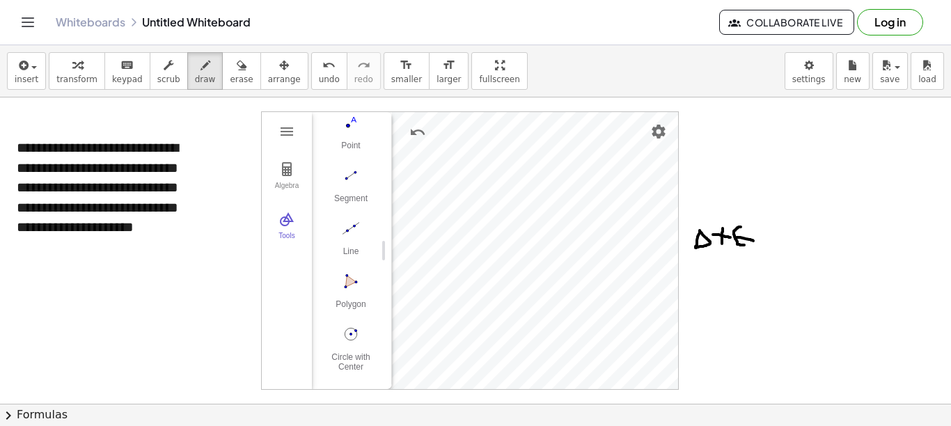
drag, startPoint x: 737, startPoint y: 238, endPoint x: 754, endPoint y: 241, distance: 17.1
click at [703, 241] on div at bounding box center [475, 412] width 951 height 628
drag, startPoint x: 758, startPoint y: 231, endPoint x: 772, endPoint y: 232, distance: 13.9
click at [703, 232] on div at bounding box center [475, 412] width 951 height 628
drag, startPoint x: 768, startPoint y: 238, endPoint x: 781, endPoint y: 239, distance: 13.9
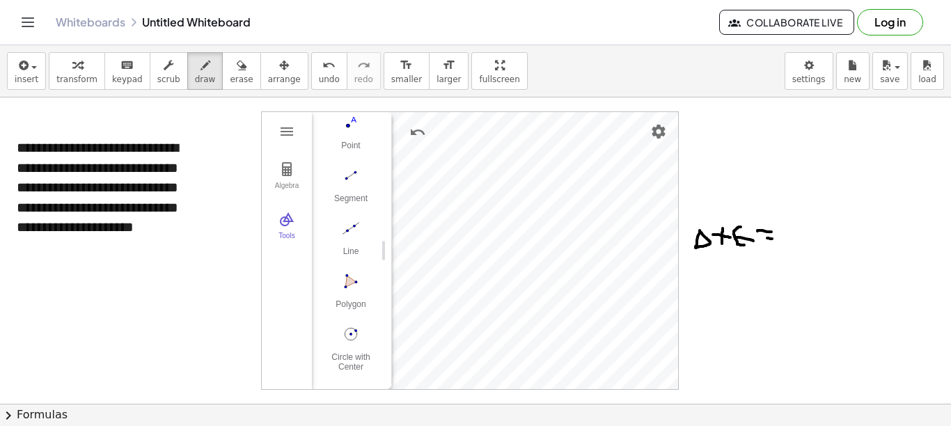
click at [703, 240] on div at bounding box center [475, 412] width 951 height 628
drag, startPoint x: 795, startPoint y: 223, endPoint x: 799, endPoint y: 238, distance: 15.2
click at [703, 238] on div at bounding box center [475, 412] width 951 height 628
drag, startPoint x: 815, startPoint y: 224, endPoint x: 807, endPoint y: 229, distance: 9.5
click at [703, 232] on div at bounding box center [475, 412] width 951 height 628
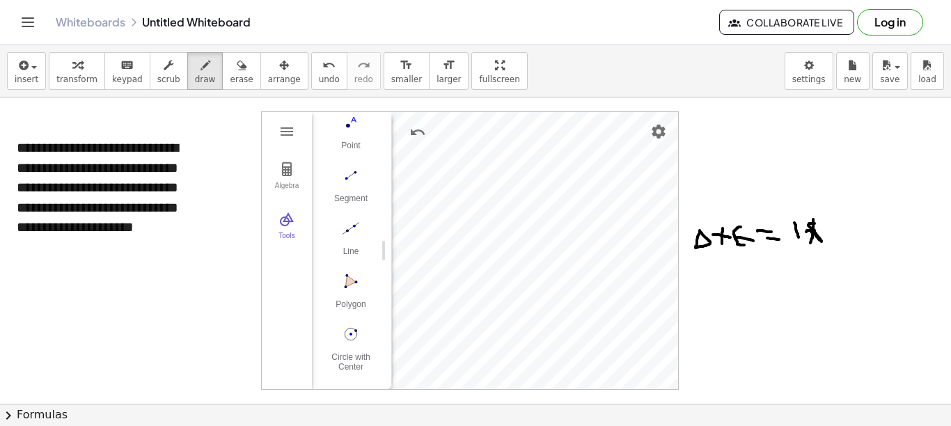
drag, startPoint x: 813, startPoint y: 219, endPoint x: 811, endPoint y: 243, distance: 23.8
click at [703, 243] on div at bounding box center [475, 412] width 951 height 628
click at [703, 222] on div at bounding box center [475, 412] width 951 height 628
click at [703, 217] on div at bounding box center [475, 412] width 951 height 628
drag, startPoint x: 711, startPoint y: 275, endPoint x: 713, endPoint y: 293, distance: 17.5
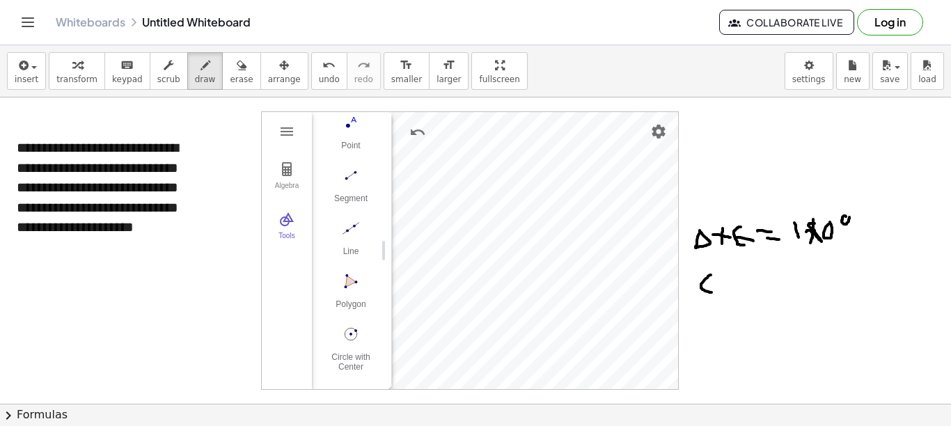
click at [703, 293] on div at bounding box center [475, 412] width 951 height 628
drag, startPoint x: 722, startPoint y: 286, endPoint x: 740, endPoint y: 286, distance: 18.8
click at [703, 286] on div at bounding box center [475, 412] width 951 height 628
drag, startPoint x: 726, startPoint y: 273, endPoint x: 726, endPoint y: 295, distance: 22.3
click at [703, 295] on div at bounding box center [475, 412] width 951 height 628
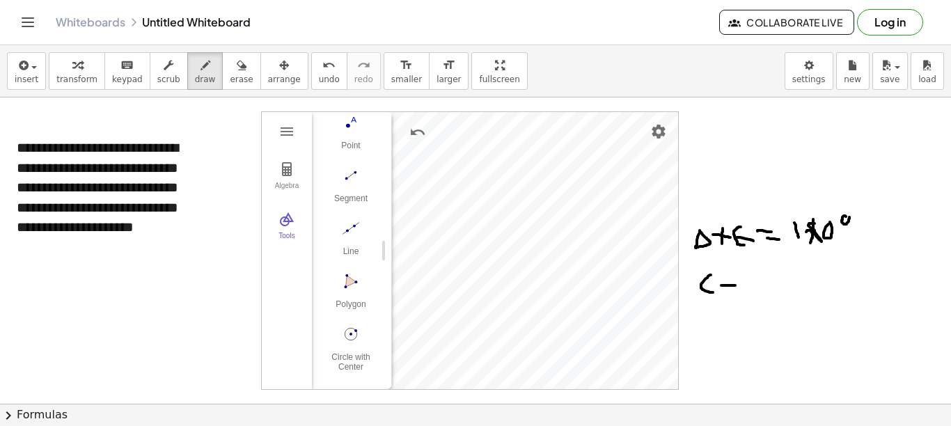
drag, startPoint x: 749, startPoint y: 274, endPoint x: 752, endPoint y: 295, distance: 21.9
click at [703, 295] on div at bounding box center [475, 412] width 951 height 628
drag, startPoint x: 747, startPoint y: 274, endPoint x: 760, endPoint y: 297, distance: 25.9
click at [703, 297] on div at bounding box center [475, 412] width 951 height 628
click at [703, 279] on div at bounding box center [475, 412] width 951 height 628
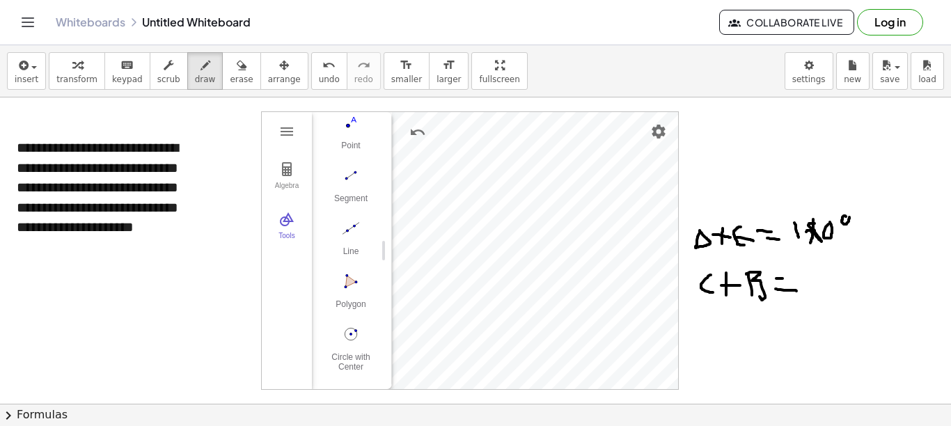
drag, startPoint x: 776, startPoint y: 289, endPoint x: 797, endPoint y: 291, distance: 21.0
click at [703, 291] on div at bounding box center [475, 412] width 951 height 628
drag, startPoint x: 811, startPoint y: 271, endPoint x: 813, endPoint y: 284, distance: 13.4
click at [703, 284] on div at bounding box center [475, 412] width 951 height 628
drag, startPoint x: 823, startPoint y: 268, endPoint x: 832, endPoint y: 267, distance: 9.1
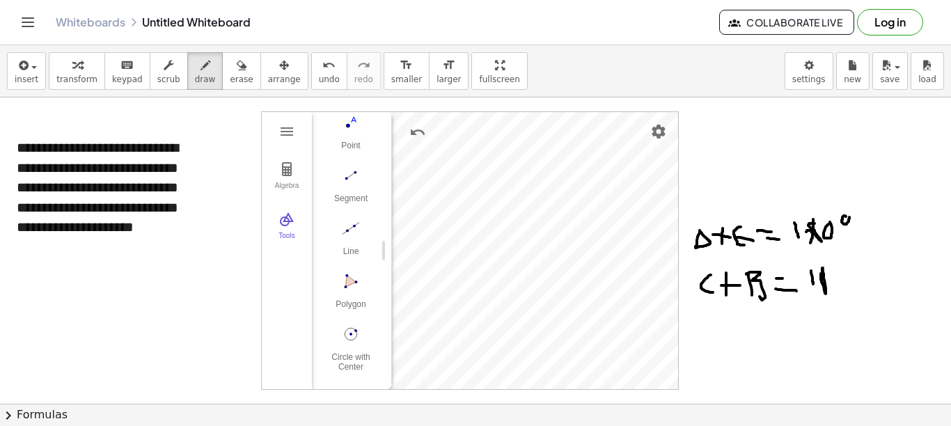
click at [703, 270] on div at bounding box center [475, 412] width 951 height 628
drag, startPoint x: 831, startPoint y: 271, endPoint x: 833, endPoint y: 261, distance: 10.0
click at [703, 260] on div at bounding box center [475, 412] width 951 height 628
click at [25, 148] on div at bounding box center [475, 412] width 951 height 628
click at [77, 72] on div "button" at bounding box center [76, 64] width 41 height 17
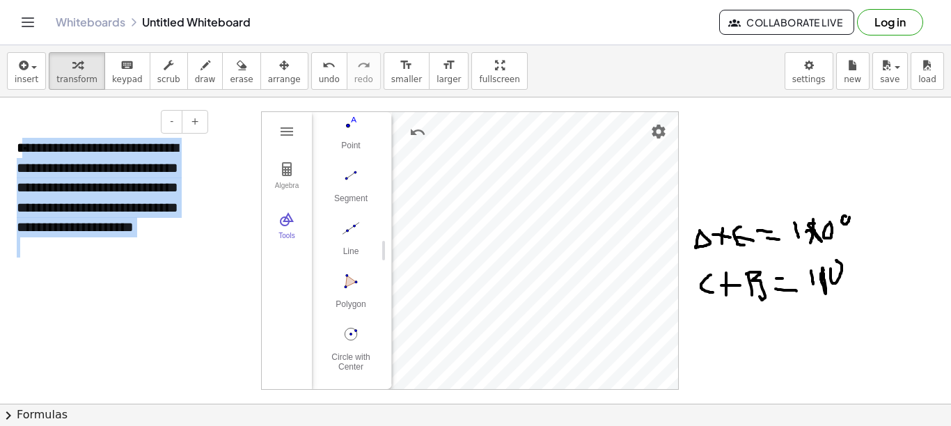
drag, startPoint x: 22, startPoint y: 148, endPoint x: 106, endPoint y: 244, distance: 128.4
click at [116, 262] on div "**********" at bounding box center [107, 217] width 209 height 187
click at [24, 154] on div "**********" at bounding box center [107, 217] width 209 height 187
click at [24, 144] on div "**********" at bounding box center [107, 217] width 209 height 187
drag, startPoint x: 17, startPoint y: 148, endPoint x: 108, endPoint y: 272, distance: 154.5
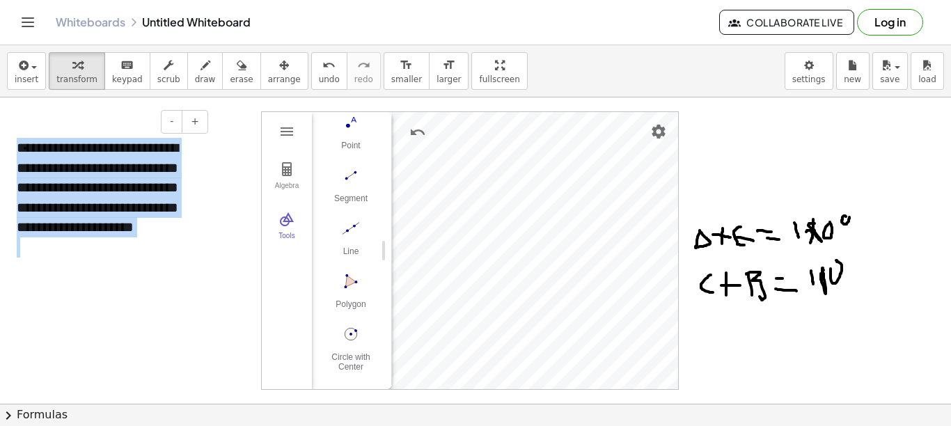
click at [108, 272] on div "**********" at bounding box center [107, 217] width 209 height 187
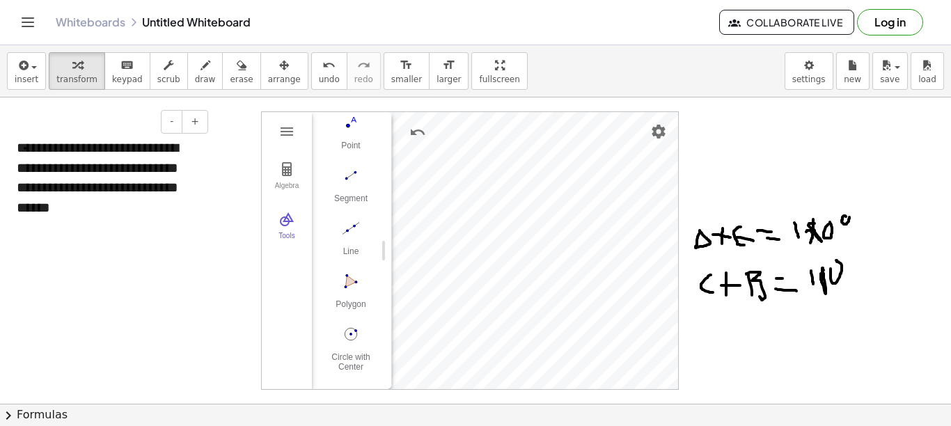
click at [128, 222] on div at bounding box center [107, 227] width 181 height 20
click at [573, 339] on img "Delete" at bounding box center [569, 341] width 17 height 17
click at [575, 182] on img "Delete" at bounding box center [569, 177] width 17 height 17
click at [613, 226] on img "Delete" at bounding box center [617, 227] width 17 height 17
click at [349, 338] on img "Circle with Center through Point. Select center point, then point on circle" at bounding box center [351, 334] width 56 height 22
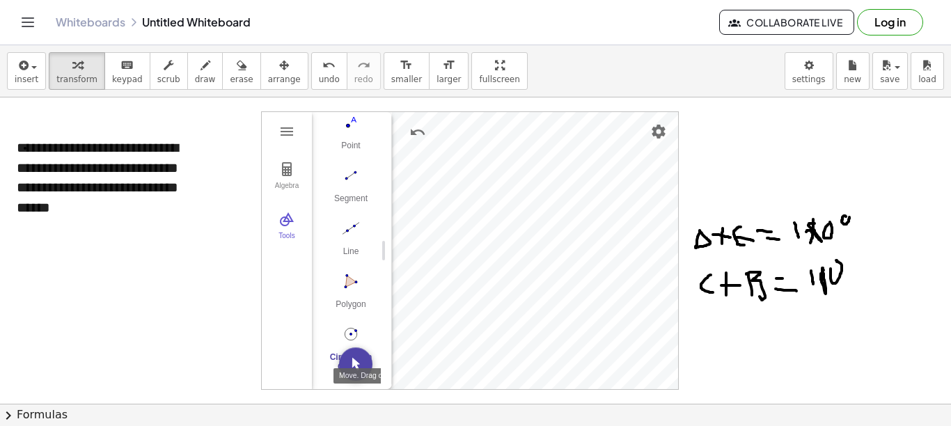
click at [361, 367] on img "Move. Drag or select object" at bounding box center [355, 364] width 33 height 33
click at [352, 194] on div "Segment" at bounding box center [351, 204] width 56 height 20
click at [350, 364] on img "Move. Drag or select object" at bounding box center [355, 364] width 33 height 33
click at [507, 215] on button "Name" at bounding box center [496, 213] width 25 height 25
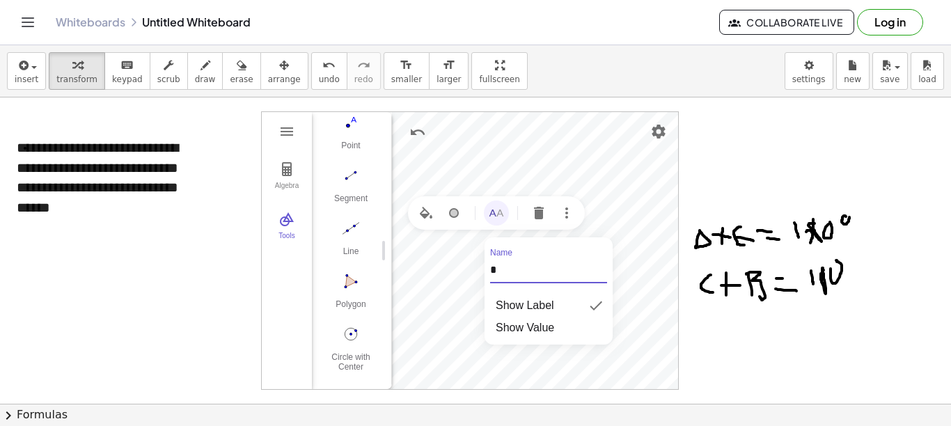
click at [470, 272] on div "Algebra Tools Point A Point B c = Circle through B with center A C = Point on c…" at bounding box center [470, 250] width 418 height 279
type input "*"
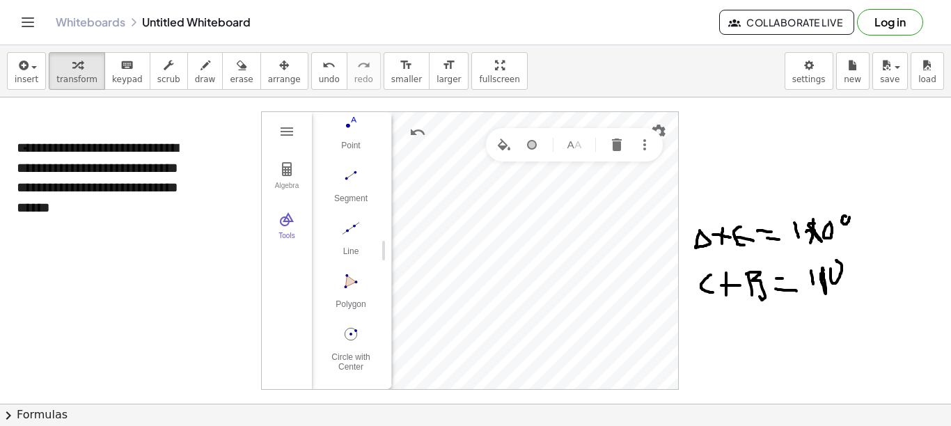
click at [589, 143] on div "Geometry" at bounding box center [574, 144] width 177 height 33
click at [586, 146] on button "Name" at bounding box center [574, 144] width 25 height 25
click at [521, 203] on div "Algebra Tools Point A Point B c = Circle through B with center A C = Point on c…" at bounding box center [470, 250] width 418 height 279
type input "*"
click at [519, 173] on img "Name" at bounding box center [514, 171] width 17 height 17
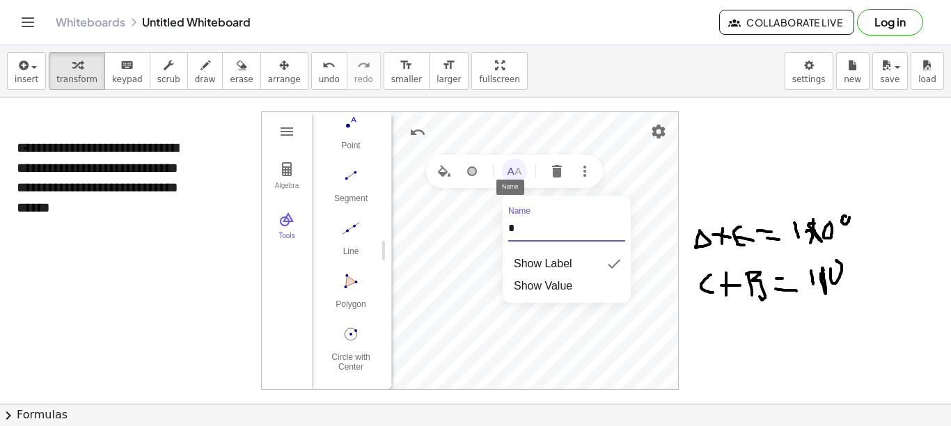
click at [502, 232] on div "Algebra Tools Point A Point B c = Circle through B with center A C = Point on c…" at bounding box center [470, 250] width 418 height 279
type input "*"
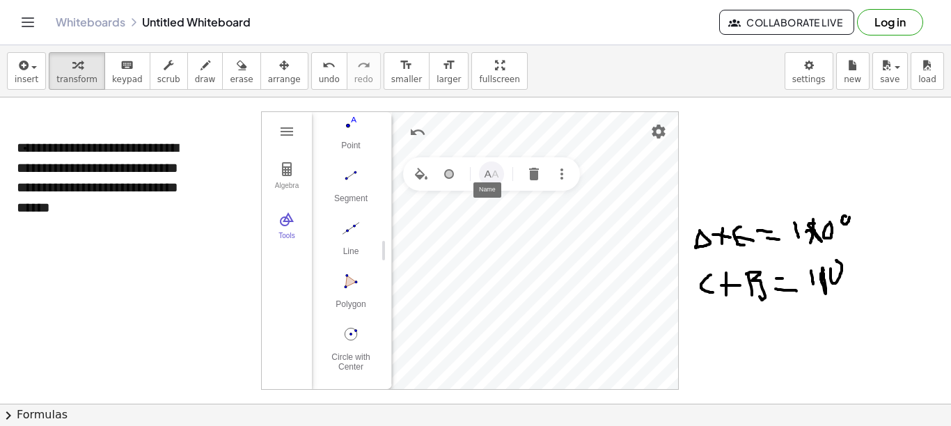
click at [504, 171] on button "Name" at bounding box center [491, 174] width 25 height 25
click at [468, 231] on div "Algebra Tools Point o Point B c = Circle through B with center o C = Point on c…" at bounding box center [470, 250] width 418 height 279
type input "*"
click at [568, 213] on img "Name" at bounding box center [564, 212] width 17 height 17
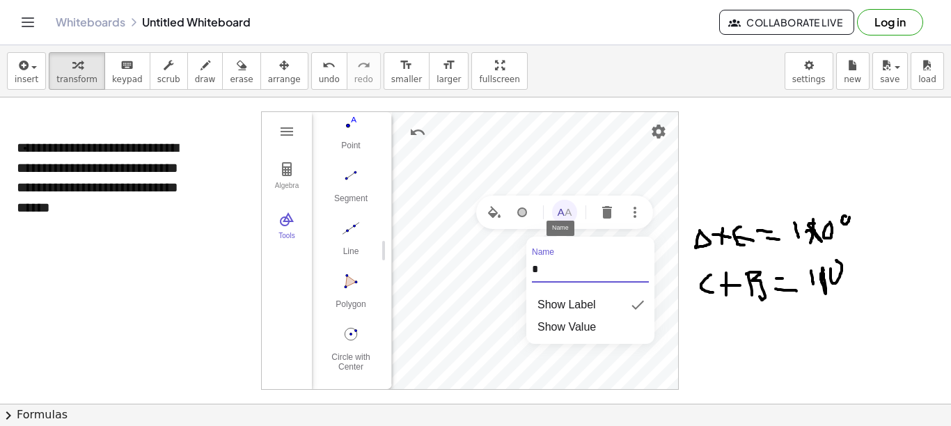
click at [526, 273] on div "Algebra Tools Point o Point B c = Circle through B with center o C = Point on c…" at bounding box center [470, 250] width 418 height 279
type input "*"
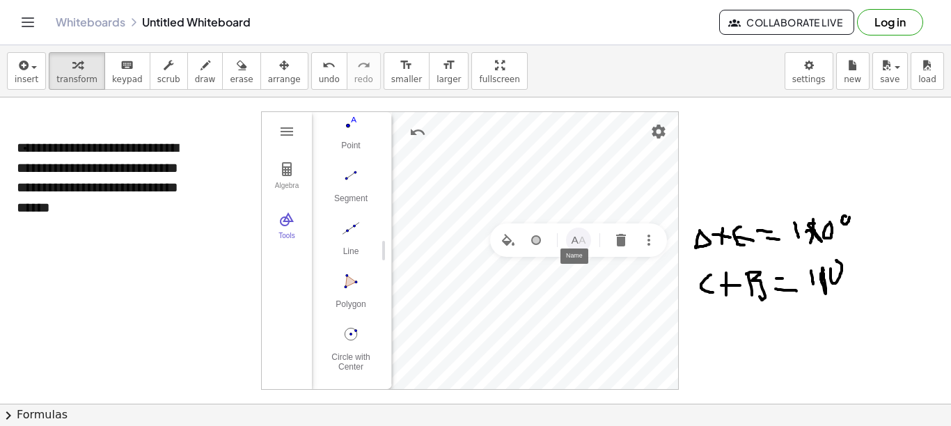
click at [581, 238] on img "Name" at bounding box center [578, 240] width 17 height 17
click at [522, 301] on div "Algebra Tools Point o Point B c = Circle through B with center o X = Point on c…" at bounding box center [470, 250] width 418 height 279
type input "*"
click at [195, 81] on span "draw" at bounding box center [205, 80] width 21 height 10
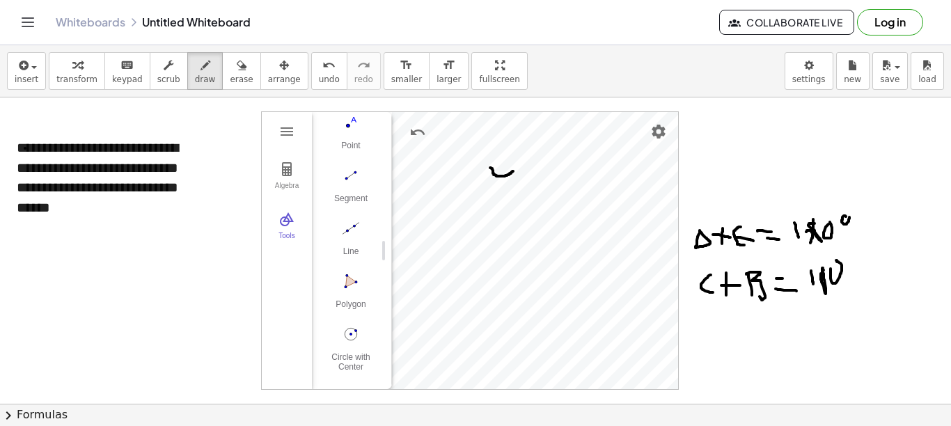
drag, startPoint x: 490, startPoint y: 168, endPoint x: 514, endPoint y: 171, distance: 23.8
click at [514, 171] on div at bounding box center [475, 412] width 951 height 628
drag, startPoint x: 501, startPoint y: 180, endPoint x: 499, endPoint y: 197, distance: 16.8
click at [499, 197] on div at bounding box center [475, 412] width 951 height 628
drag, startPoint x: 566, startPoint y: 253, endPoint x: 550, endPoint y: 259, distance: 17.2
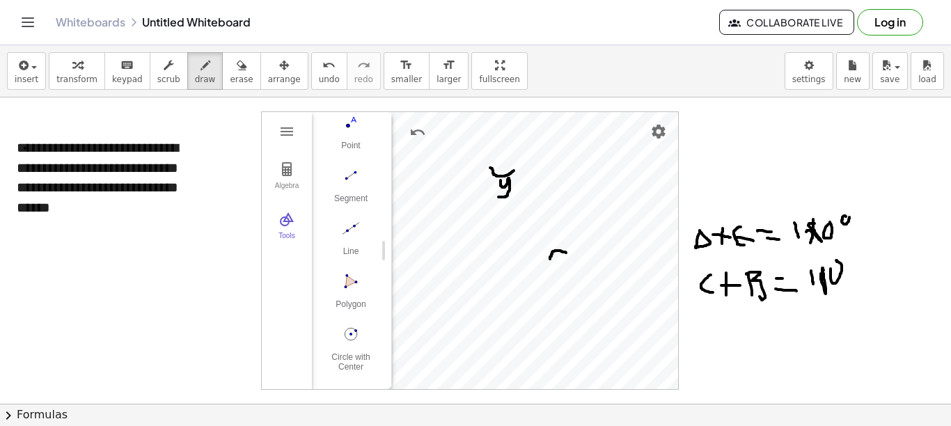
click at [550, 259] on div at bounding box center [475, 412] width 951 height 628
click at [556, 242] on div at bounding box center [475, 412] width 951 height 628
drag, startPoint x: 568, startPoint y: 257, endPoint x: 583, endPoint y: 272, distance: 21.2
click at [583, 272] on div at bounding box center [475, 412] width 951 height 628
drag, startPoint x: 582, startPoint y: 252, endPoint x: 589, endPoint y: 261, distance: 11.4
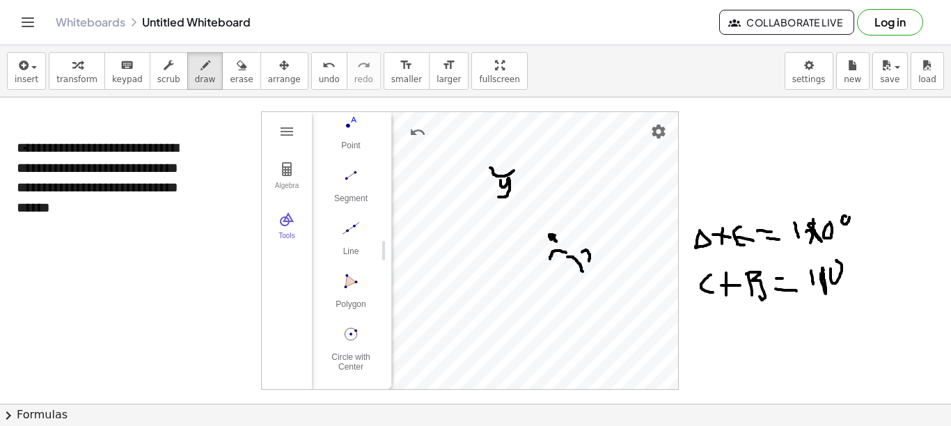
click at [589, 261] on div at bounding box center [475, 412] width 951 height 628
drag, startPoint x: 593, startPoint y: 251, endPoint x: 594, endPoint y: 262, distance: 11.2
click at [594, 262] on div at bounding box center [475, 412] width 951 height 628
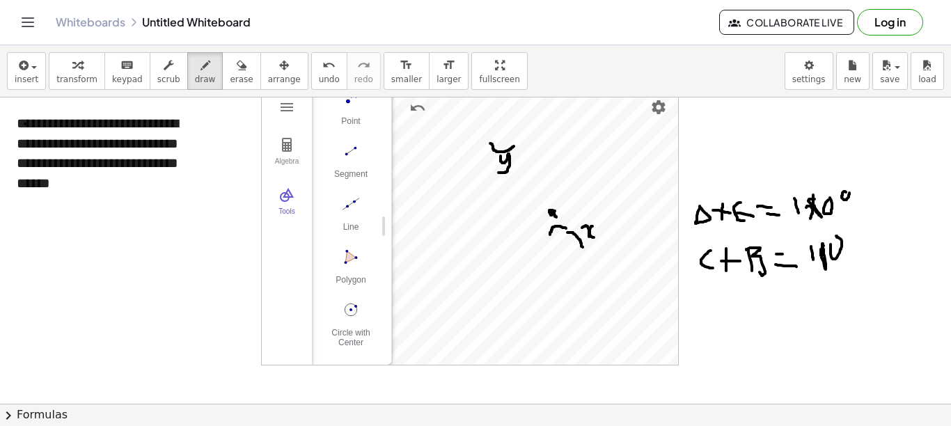
scroll to position [0, 0]
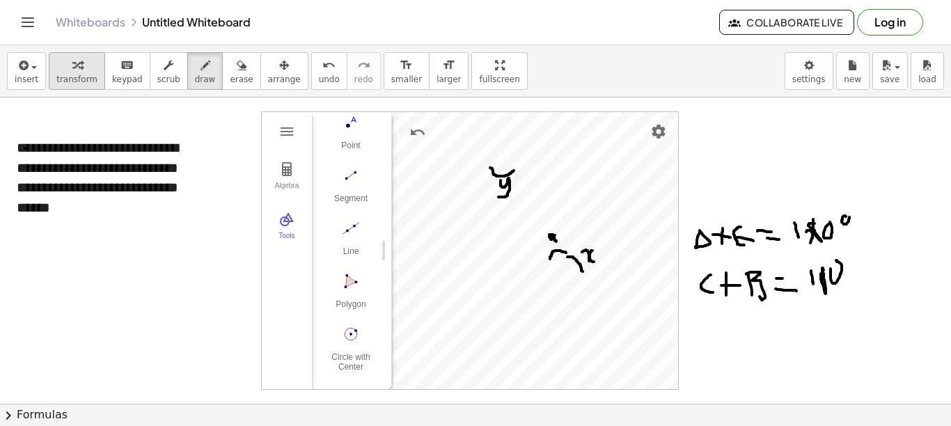
click at [71, 77] on span "transform" at bounding box center [76, 80] width 41 height 10
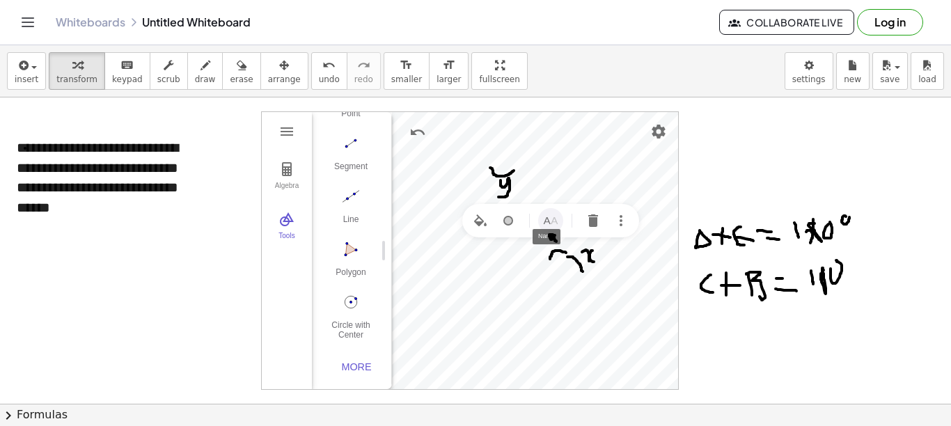
click at [558, 222] on img "Name" at bounding box center [551, 220] width 17 height 17
click at [507, 275] on div "Algebra Tools Point o Point B c = Circle through B with center o X = Point on c…" at bounding box center [470, 250] width 418 height 279
type input "*"
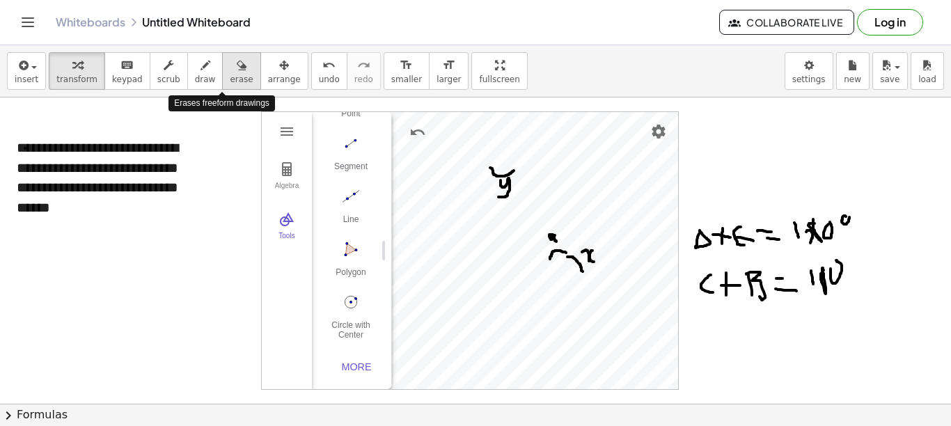
click at [237, 73] on icon "button" at bounding box center [242, 65] width 10 height 17
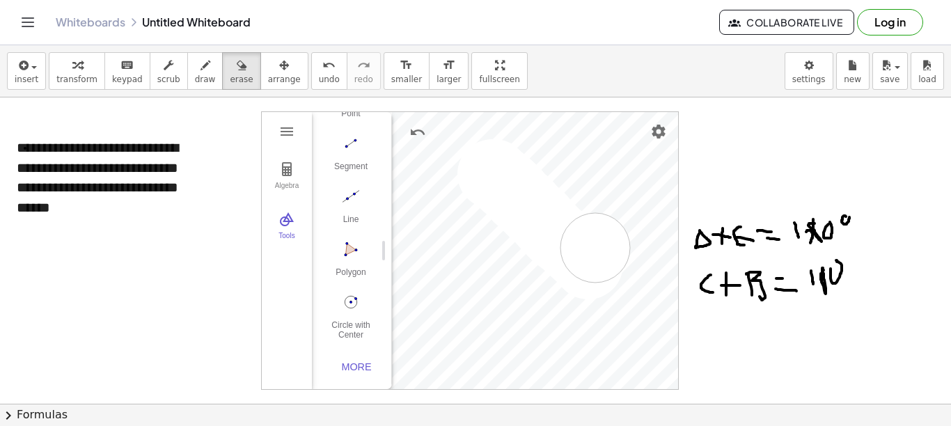
drag, startPoint x: 494, startPoint y: 174, endPoint x: 581, endPoint y: 244, distance: 111.5
click at [593, 248] on div at bounding box center [475, 412] width 951 height 628
click at [195, 75] on span "draw" at bounding box center [205, 80] width 21 height 10
drag, startPoint x: 483, startPoint y: 189, endPoint x: 507, endPoint y: 189, distance: 23.7
click at [507, 189] on div at bounding box center [475, 412] width 951 height 628
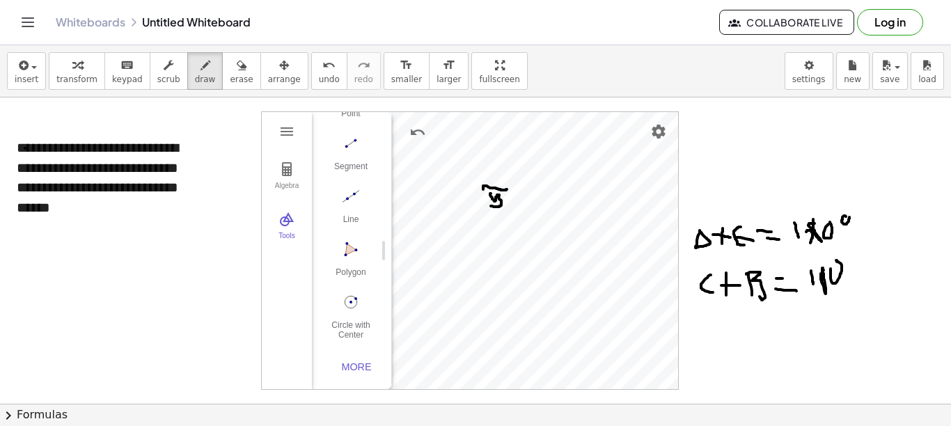
drag, startPoint x: 491, startPoint y: 194, endPoint x: 491, endPoint y: 206, distance: 12.5
click at [491, 206] on div at bounding box center [475, 412] width 951 height 628
drag, startPoint x: 552, startPoint y: 260, endPoint x: 540, endPoint y: 270, distance: 15.9
click at [540, 270] on div at bounding box center [475, 412] width 951 height 628
drag, startPoint x: 538, startPoint y: 244, endPoint x: 545, endPoint y: 249, distance: 8.5
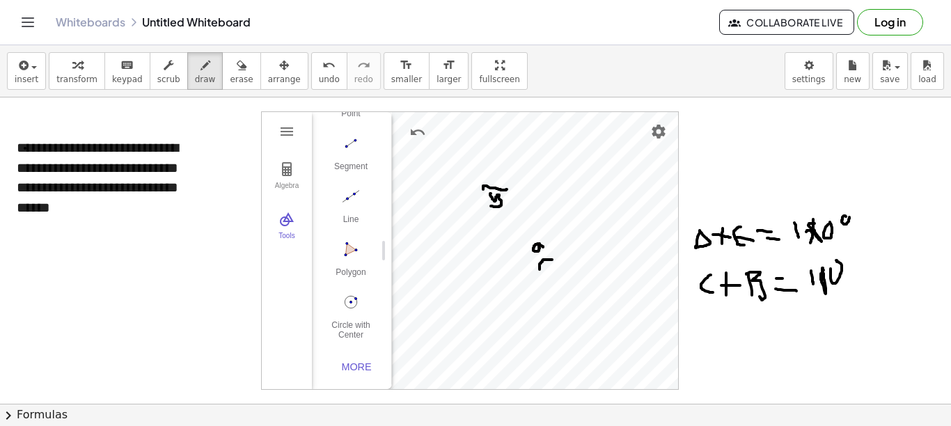
click at [545, 249] on div at bounding box center [475, 412] width 951 height 628
drag, startPoint x: 555, startPoint y: 261, endPoint x: 569, endPoint y: 279, distance: 22.3
click at [569, 279] on div at bounding box center [475, 412] width 951 height 628
drag, startPoint x: 569, startPoint y: 259, endPoint x: 577, endPoint y: 270, distance: 13.0
click at [577, 270] on div at bounding box center [475, 412] width 951 height 628
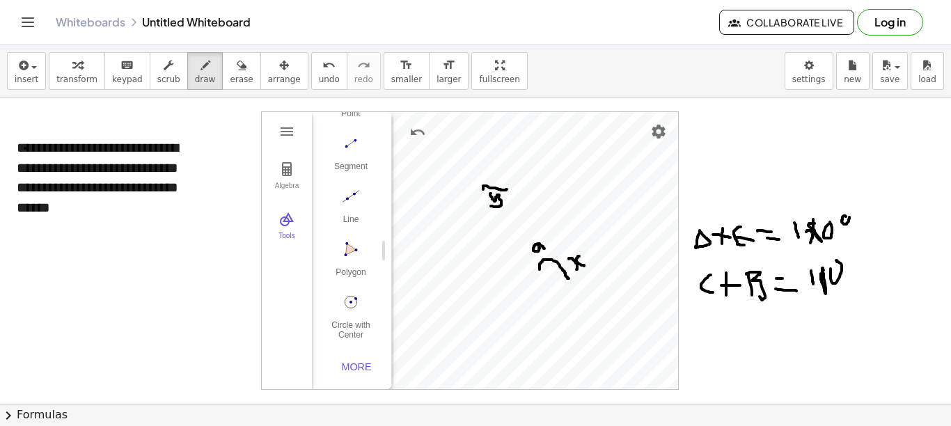
drag, startPoint x: 579, startPoint y: 256, endPoint x: 584, endPoint y: 266, distance: 10.9
click at [584, 266] on div at bounding box center [475, 412] width 951 height 628
drag, startPoint x: 21, startPoint y: 241, endPoint x: 143, endPoint y: 251, distance: 122.3
click at [143, 251] on div at bounding box center [475, 412] width 951 height 628
drag, startPoint x: 70, startPoint y: 259, endPoint x: 155, endPoint y: 265, distance: 85.2
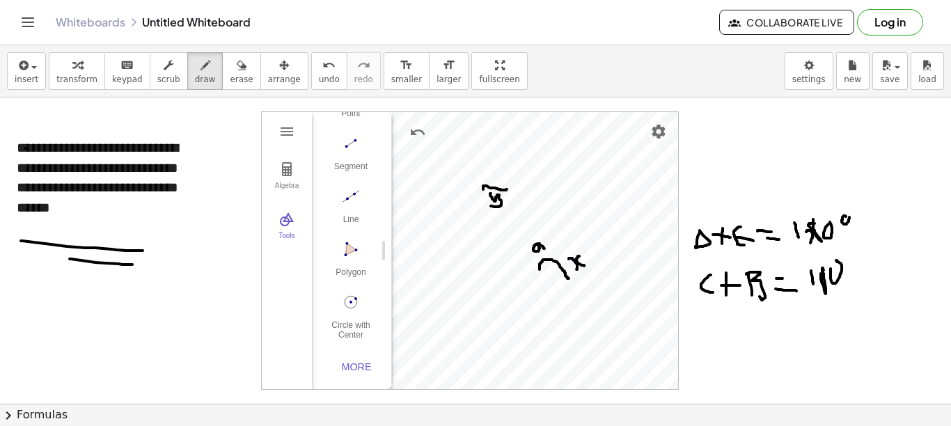
click at [155, 265] on div at bounding box center [475, 412] width 951 height 628
click at [230, 80] on span "erase" at bounding box center [241, 80] width 23 height 10
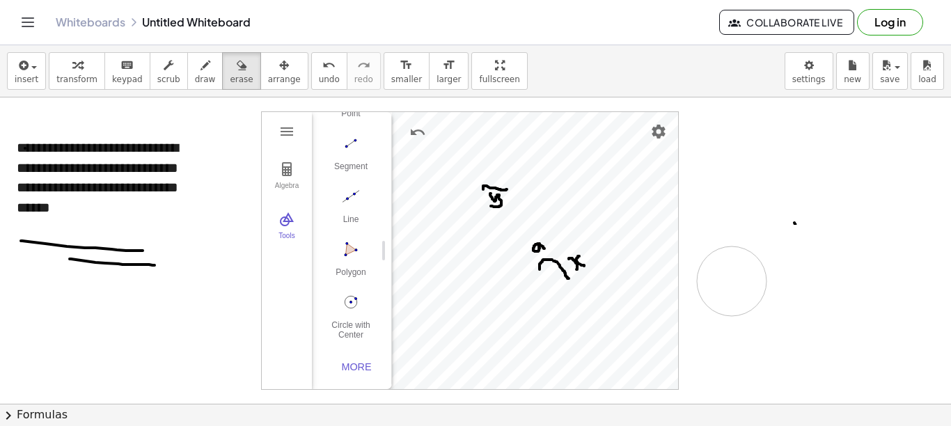
drag, startPoint x: 721, startPoint y: 224, endPoint x: 732, endPoint y: 281, distance: 58.2
click at [703, 281] on div at bounding box center [475, 412] width 951 height 628
click at [703, 231] on div at bounding box center [475, 412] width 951 height 628
click at [195, 79] on span "draw" at bounding box center [205, 80] width 21 height 10
drag, startPoint x: 710, startPoint y: 242, endPoint x: 713, endPoint y: 256, distance: 13.4
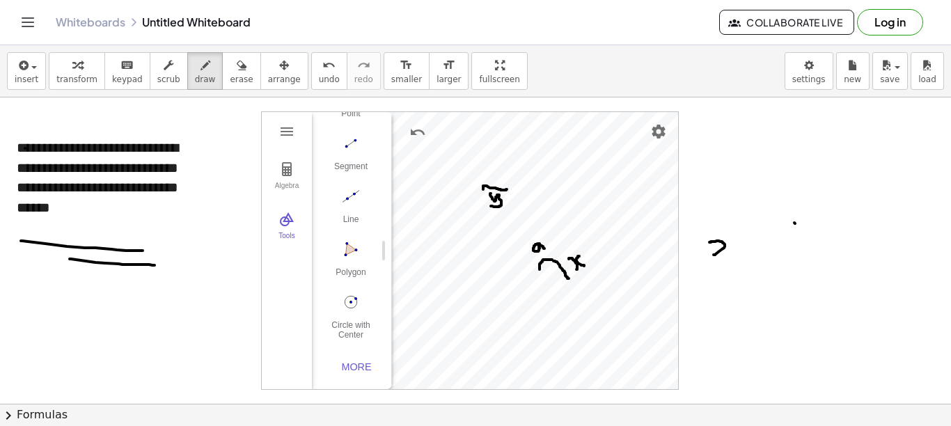
click at [703, 256] on div at bounding box center [475, 412] width 951 height 628
drag, startPoint x: 739, startPoint y: 242, endPoint x: 740, endPoint y: 256, distance: 14.0
click at [703, 256] on div at bounding box center [475, 412] width 951 height 628
drag, startPoint x: 756, startPoint y: 251, endPoint x: 767, endPoint y: 254, distance: 10.8
click at [703, 254] on div at bounding box center [475, 412] width 951 height 628
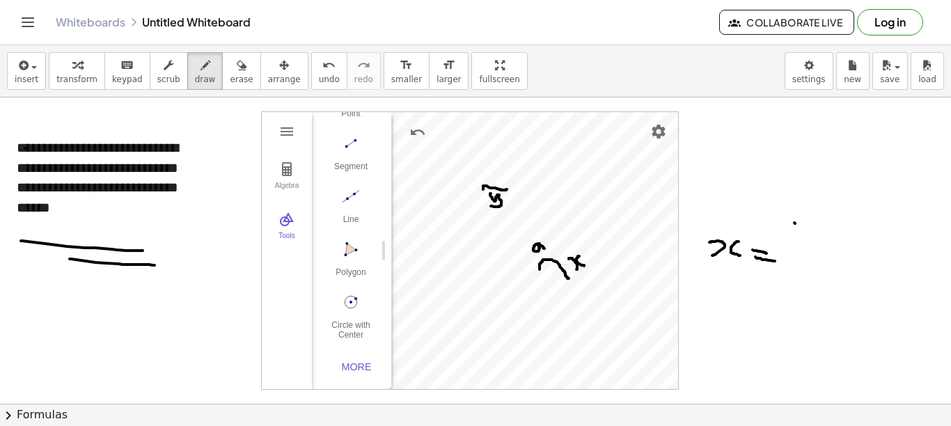
drag, startPoint x: 756, startPoint y: 257, endPoint x: 777, endPoint y: 261, distance: 21.3
click at [703, 261] on div at bounding box center [475, 412] width 951 height 628
drag, startPoint x: 793, startPoint y: 251, endPoint x: 772, endPoint y: 269, distance: 27.2
click at [703, 269] on div at bounding box center [475, 412] width 951 height 628
drag, startPoint x: 693, startPoint y: 301, endPoint x: 706, endPoint y: 312, distance: 17.3
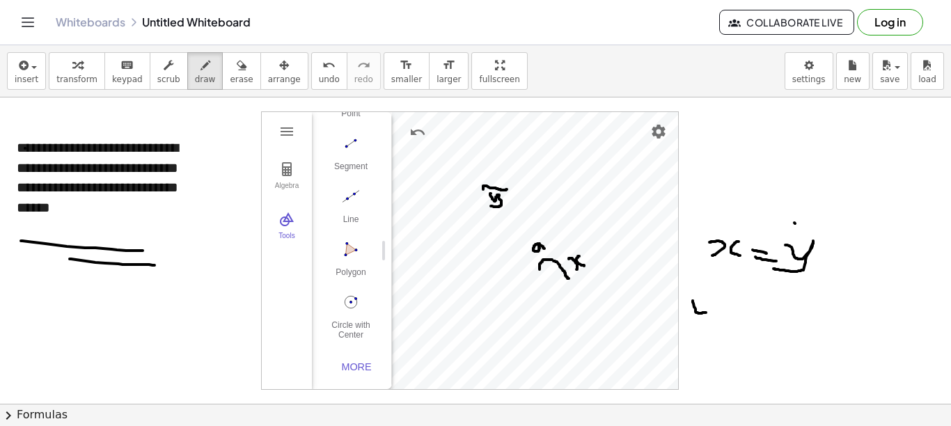
click at [703, 312] on div at bounding box center [475, 412] width 951 height 628
drag, startPoint x: 722, startPoint y: 311, endPoint x: 733, endPoint y: 310, distance: 11.2
click at [703, 318] on div at bounding box center [475, 412] width 951 height 628
drag, startPoint x: 743, startPoint y: 293, endPoint x: 743, endPoint y: 316, distance: 22.3
click at [703, 316] on div at bounding box center [475, 412] width 951 height 628
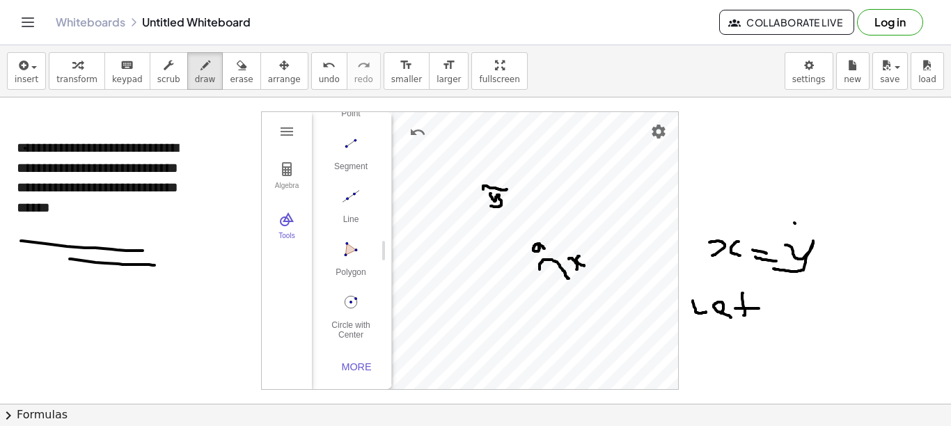
drag, startPoint x: 735, startPoint y: 309, endPoint x: 745, endPoint y: 309, distance: 9.1
click at [703, 309] on div at bounding box center [475, 412] width 951 height 628
drag, startPoint x: 777, startPoint y: 298, endPoint x: 768, endPoint y: 313, distance: 18.2
click at [703, 313] on div at bounding box center [475, 412] width 951 height 628
drag, startPoint x: 778, startPoint y: 299, endPoint x: 791, endPoint y: 313, distance: 19.2
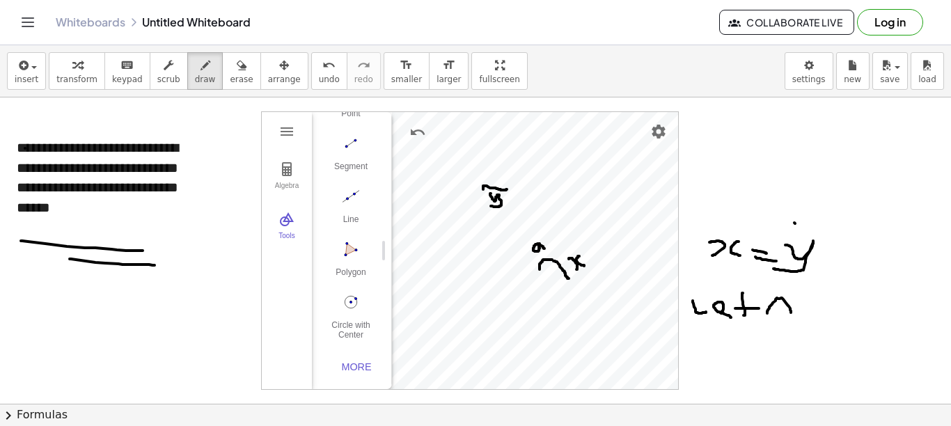
click at [703, 313] on div at bounding box center [475, 412] width 951 height 628
drag, startPoint x: 772, startPoint y: 304, endPoint x: 791, endPoint y: 307, distance: 19.7
click at [703, 307] on div at bounding box center [475, 412] width 951 height 628
drag, startPoint x: 802, startPoint y: 297, endPoint x: 804, endPoint y: 314, distance: 17.5
click at [703, 314] on div at bounding box center [475, 412] width 951 height 628
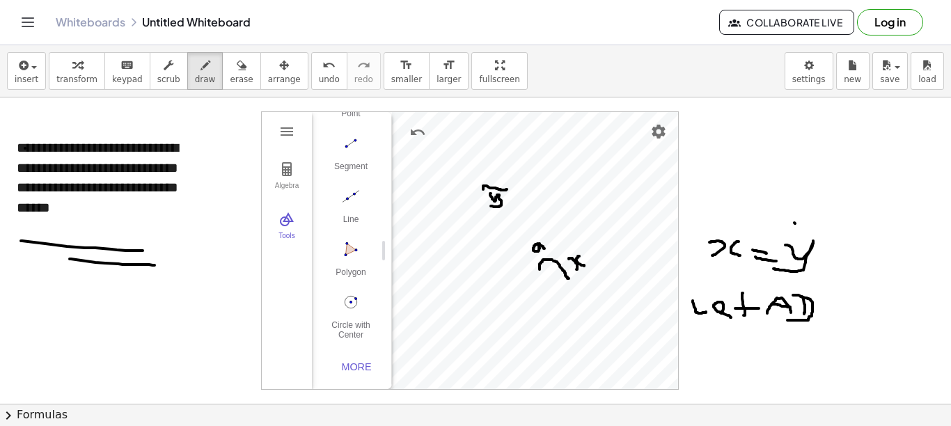
drag, startPoint x: 801, startPoint y: 297, endPoint x: 786, endPoint y: 320, distance: 28.2
click at [703, 320] on div at bounding box center [475, 412] width 951 height 628
drag, startPoint x: 824, startPoint y: 299, endPoint x: 626, endPoint y: 318, distance: 198.7
click at [703, 312] on div at bounding box center [475, 412] width 951 height 628
drag, startPoint x: 846, startPoint y: 301, endPoint x: 855, endPoint y: 302, distance: 9.8
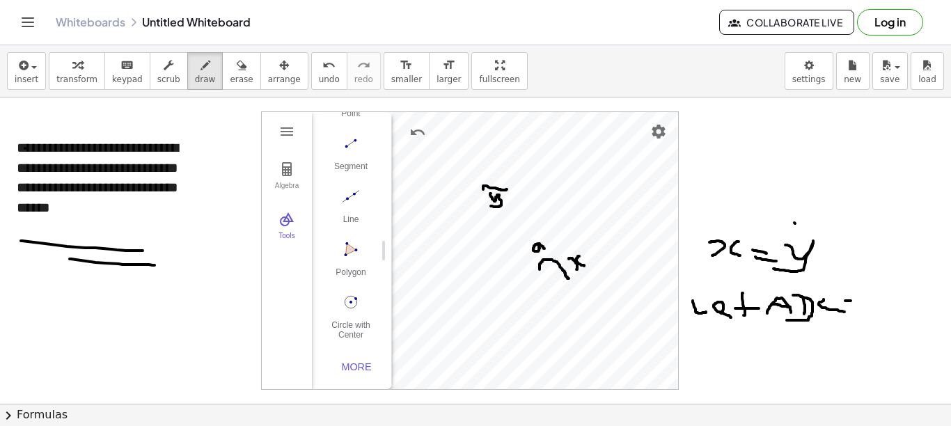
click at [703, 302] on div at bounding box center [475, 412] width 951 height 628
drag, startPoint x: 848, startPoint y: 309, endPoint x: 856, endPoint y: 310, distance: 7.8
click at [703, 310] on div at bounding box center [475, 412] width 951 height 628
drag, startPoint x: 871, startPoint y: 302, endPoint x: 886, endPoint y: 312, distance: 18.0
click at [703, 312] on div at bounding box center [475, 412] width 951 height 628
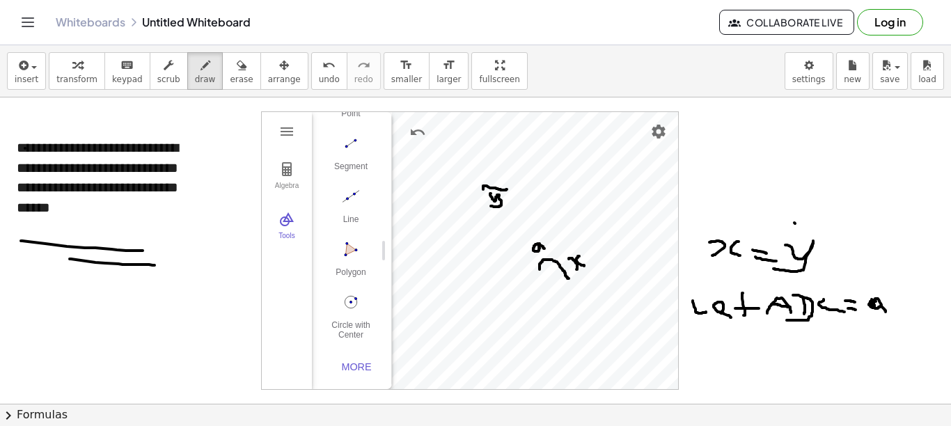
drag, startPoint x: 873, startPoint y: 300, endPoint x: 881, endPoint y: 306, distance: 10.4
click at [703, 306] on div at bounding box center [475, 412] width 951 height 628
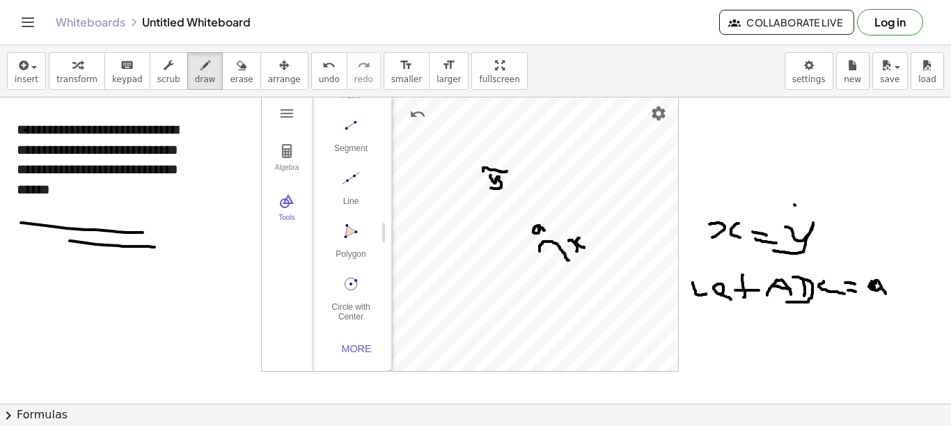
scroll to position [28, 0]
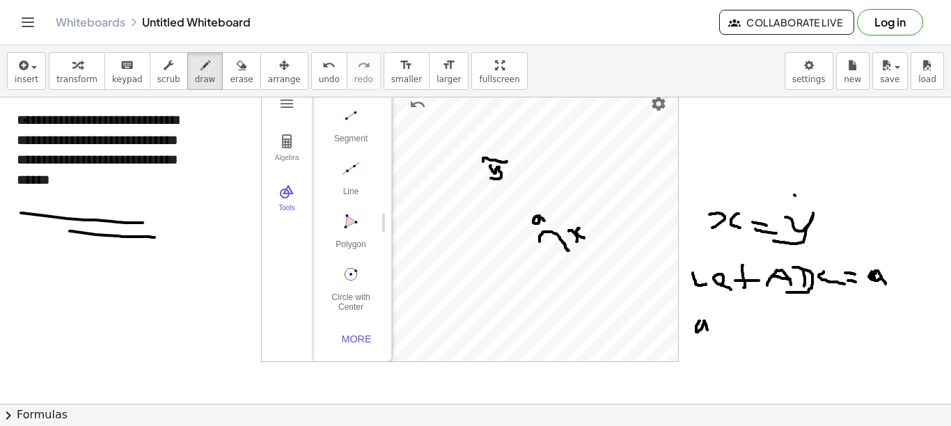
drag, startPoint x: 700, startPoint y: 321, endPoint x: 708, endPoint y: 336, distance: 16.5
click at [703, 336] on div at bounding box center [475, 384] width 951 height 628
drag, startPoint x: 715, startPoint y: 329, endPoint x: 722, endPoint y: 329, distance: 7.0
click at [703, 329] on div at bounding box center [475, 384] width 951 height 628
drag, startPoint x: 722, startPoint y: 320, endPoint x: 722, endPoint y: 334, distance: 13.9
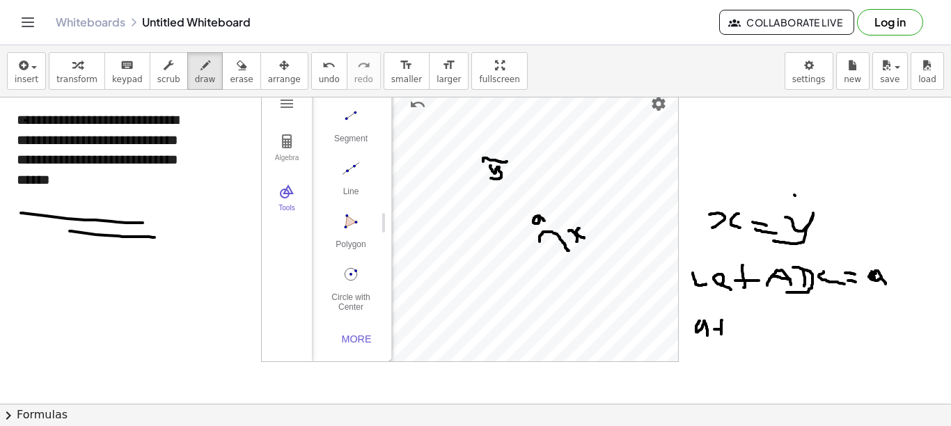
click at [703, 334] on div at bounding box center [475, 384] width 951 height 628
drag, startPoint x: 733, startPoint y: 323, endPoint x: 738, endPoint y: 347, distance: 24.0
click at [703, 347] on div at bounding box center [475, 384] width 951 height 628
drag, startPoint x: 763, startPoint y: 325, endPoint x: 776, endPoint y: 325, distance: 13.2
click at [703, 325] on div at bounding box center [475, 384] width 951 height 628
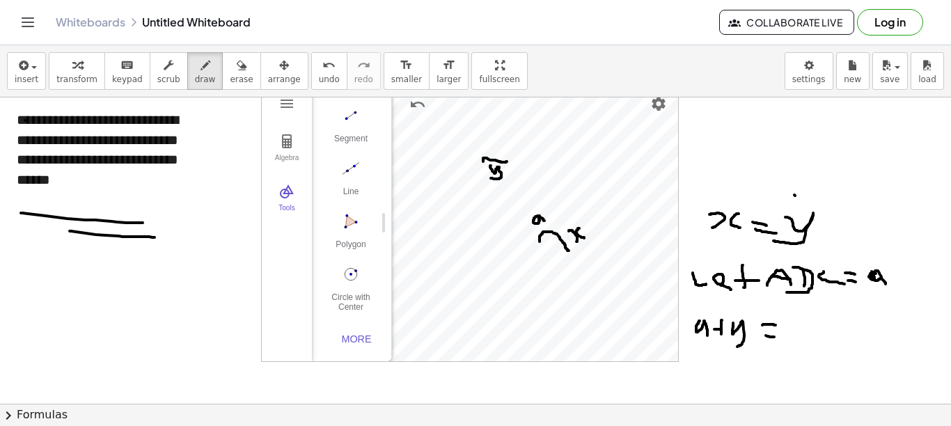
drag, startPoint x: 766, startPoint y: 336, endPoint x: 781, endPoint y: 337, distance: 14.7
click at [703, 337] on div at bounding box center [475, 384] width 951 height 628
drag, startPoint x: 800, startPoint y: 323, endPoint x: 800, endPoint y: 336, distance: 13.2
click at [703, 336] on div at bounding box center [475, 384] width 951 height 628
click at [703, 321] on div at bounding box center [475, 384] width 951 height 628
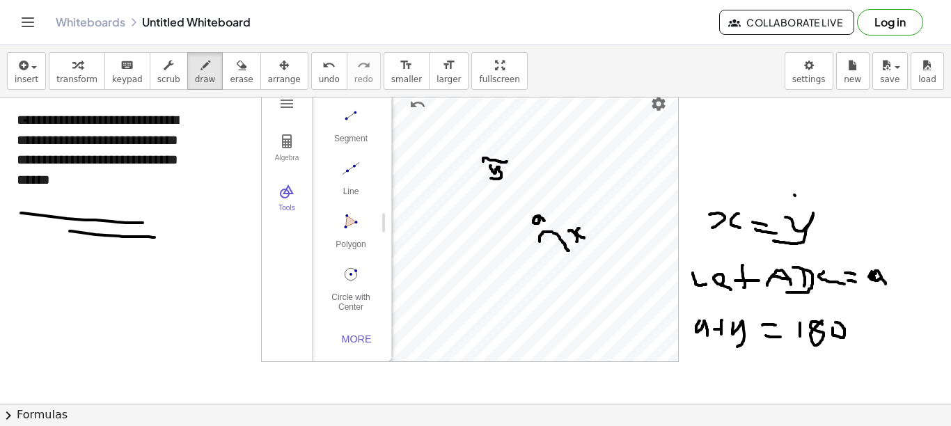
click at [703, 323] on div at bounding box center [475, 384] width 951 height 628
click at [703, 309] on div at bounding box center [475, 384] width 951 height 628
drag, startPoint x: 699, startPoint y: 364, endPoint x: 705, endPoint y: 375, distance: 12.8
click at [703, 375] on div at bounding box center [475, 384] width 951 height 628
drag, startPoint x: 710, startPoint y: 368, endPoint x: 724, endPoint y: 364, distance: 14.5
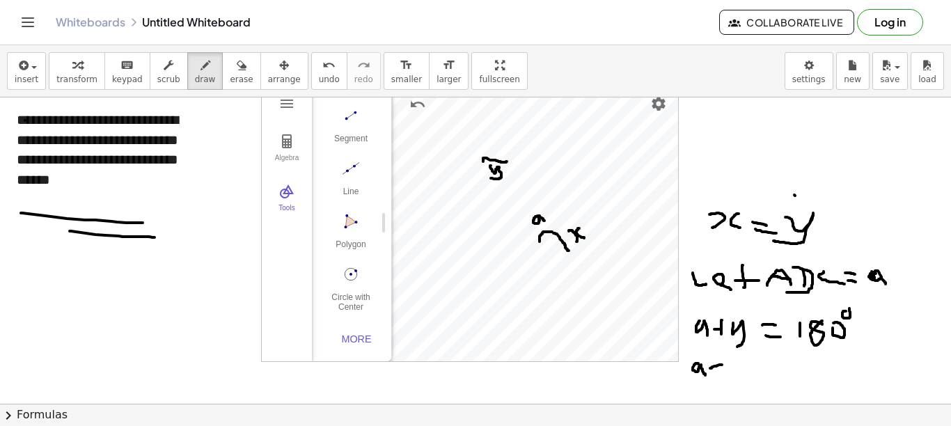
click at [703, 364] on div at bounding box center [475, 384] width 951 height 628
drag, startPoint x: 717, startPoint y: 358, endPoint x: 716, endPoint y: 373, distance: 15.3
click at [703, 375] on div at bounding box center [475, 384] width 951 height 628
drag, startPoint x: 731, startPoint y: 360, endPoint x: 733, endPoint y: 371, distance: 11.5
click at [703, 372] on div at bounding box center [475, 384] width 951 height 628
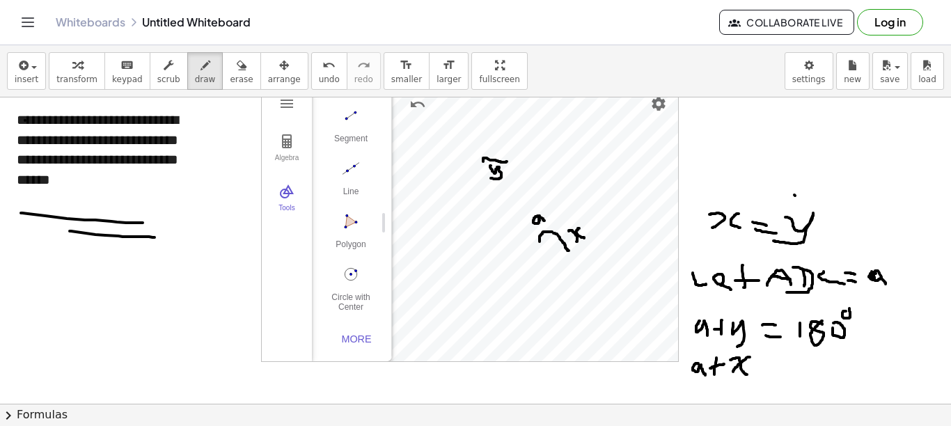
drag, startPoint x: 750, startPoint y: 357, endPoint x: 749, endPoint y: 375, distance: 17.5
click at [703, 375] on div at bounding box center [475, 384] width 951 height 628
drag, startPoint x: 760, startPoint y: 363, endPoint x: 776, endPoint y: 361, distance: 16.1
click at [703, 361] on div at bounding box center [475, 384] width 951 height 628
drag, startPoint x: 767, startPoint y: 371, endPoint x: 782, endPoint y: 371, distance: 15.3
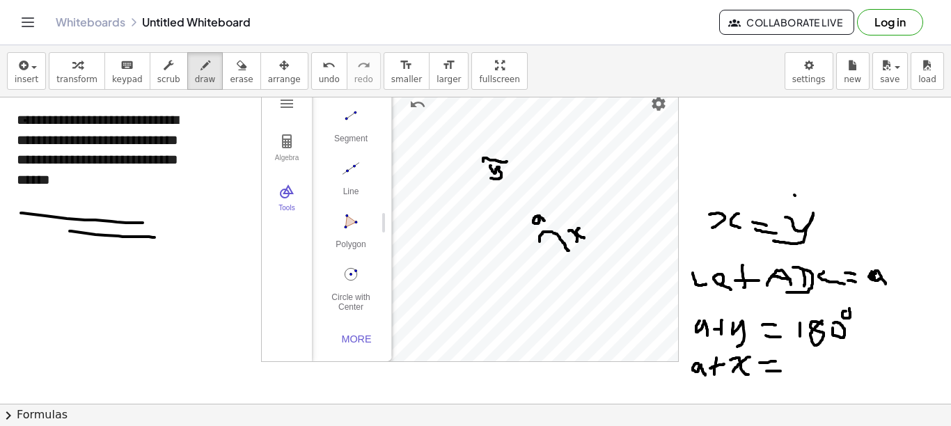
click at [703, 371] on div at bounding box center [475, 384] width 951 height 628
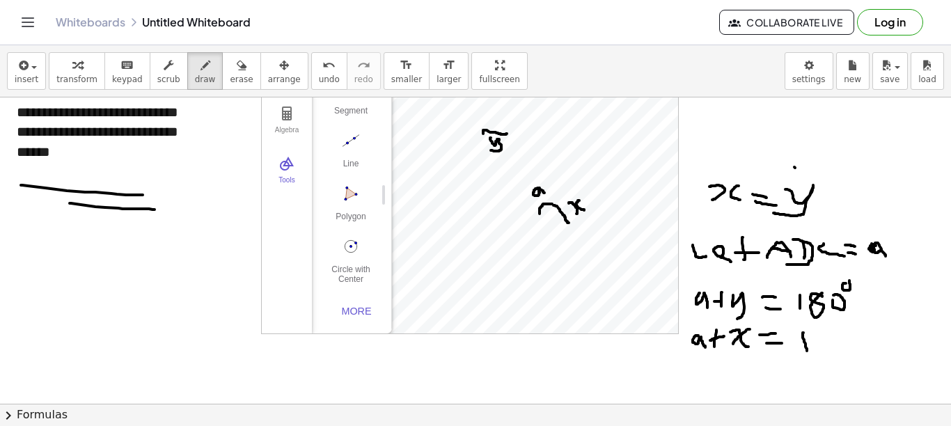
drag, startPoint x: 804, startPoint y: 333, endPoint x: 808, endPoint y: 353, distance: 20.6
click at [703, 353] on div at bounding box center [475, 356] width 951 height 628
click at [703, 340] on div at bounding box center [475, 356] width 951 height 628
click at [703, 342] on div at bounding box center [475, 356] width 951 height 628
click at [703, 334] on div at bounding box center [475, 356] width 951 height 628
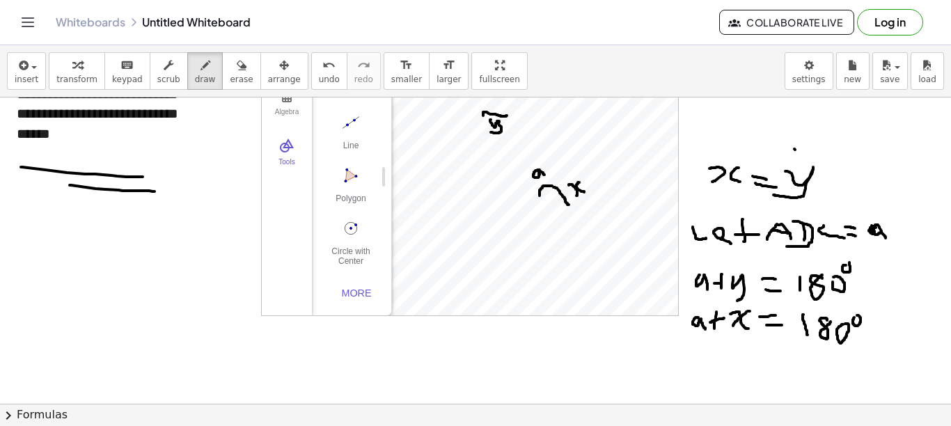
scroll to position [84, 0]
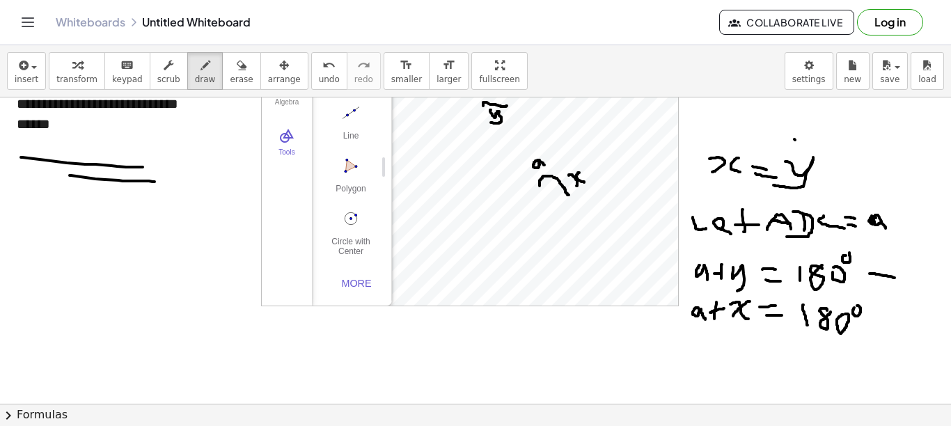
drag, startPoint x: 870, startPoint y: 274, endPoint x: 910, endPoint y: 274, distance: 40.4
click at [703, 278] on div at bounding box center [475, 328] width 951 height 628
drag, startPoint x: 912, startPoint y: 273, endPoint x: 915, endPoint y: 288, distance: 15.0
click at [703, 286] on div at bounding box center [475, 328] width 951 height 628
drag, startPoint x: 921, startPoint y: 277, endPoint x: 917, endPoint y: 295, distance: 18.6
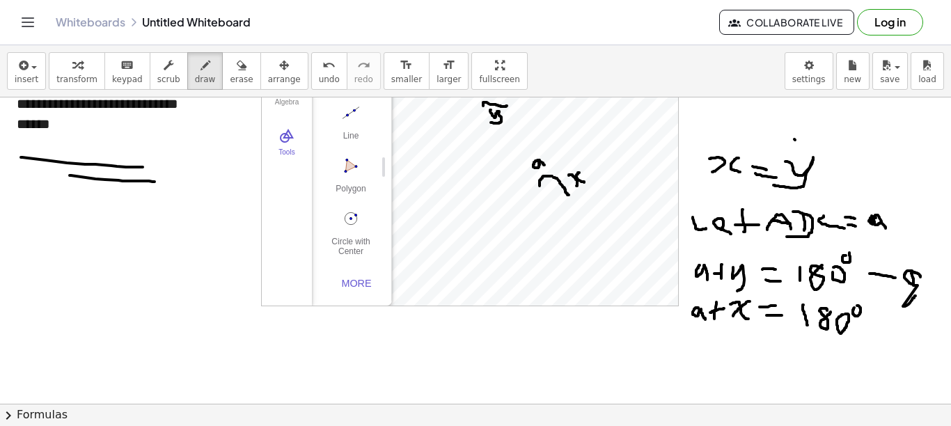
click at [703, 295] on div at bounding box center [475, 328] width 951 height 628
drag, startPoint x: 878, startPoint y: 332, endPoint x: 908, endPoint y: 329, distance: 30.1
click at [703, 330] on div at bounding box center [475, 328] width 951 height 628
drag, startPoint x: 914, startPoint y: 326, endPoint x: 914, endPoint y: 336, distance: 10.5
click at [703, 336] on div at bounding box center [475, 328] width 951 height 628
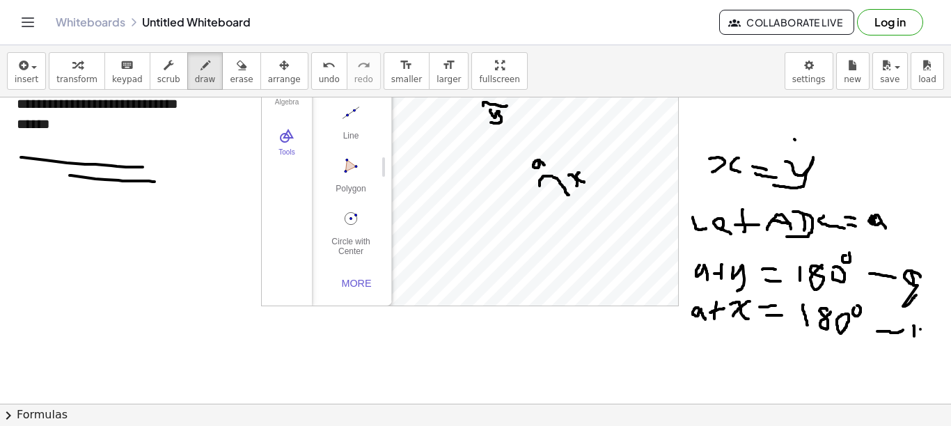
drag, startPoint x: 921, startPoint y: 329, endPoint x: 920, endPoint y: 339, distance: 9.8
click at [703, 339] on div at bounding box center [475, 328] width 951 height 628
drag, startPoint x: 921, startPoint y: 320, endPoint x: 928, endPoint y: 324, distance: 8.1
click at [703, 324] on div at bounding box center [475, 328] width 951 height 628
drag, startPoint x: 656, startPoint y: 349, endPoint x: 656, endPoint y: 373, distance: 23.7
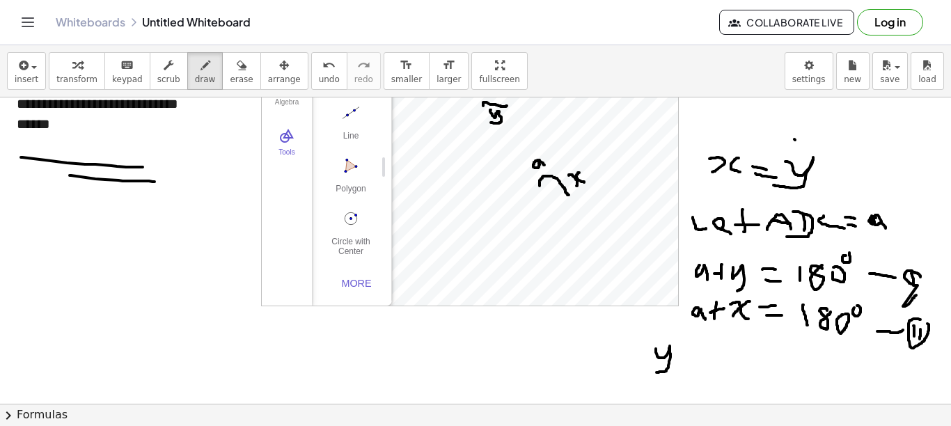
click at [656, 373] on div at bounding box center [475, 328] width 951 height 628
drag, startPoint x: 683, startPoint y: 353, endPoint x: 692, endPoint y: 353, distance: 9.1
click at [692, 353] on div at bounding box center [475, 328] width 951 height 628
drag, startPoint x: 683, startPoint y: 359, endPoint x: 694, endPoint y: 358, distance: 11.2
click at [694, 358] on div at bounding box center [475, 328] width 951 height 628
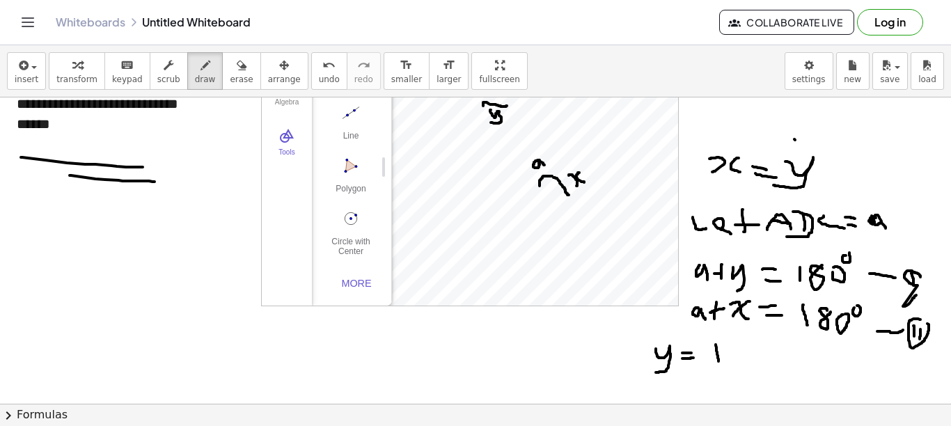
drag, startPoint x: 716, startPoint y: 345, endPoint x: 719, endPoint y: 361, distance: 16.9
click at [703, 361] on div at bounding box center [475, 328] width 951 height 628
click at [703, 339] on div at bounding box center [475, 328] width 951 height 628
click at [703, 344] on div at bounding box center [475, 328] width 951 height 628
drag, startPoint x: 766, startPoint y: 352, endPoint x: 780, endPoint y: 352, distance: 13.9
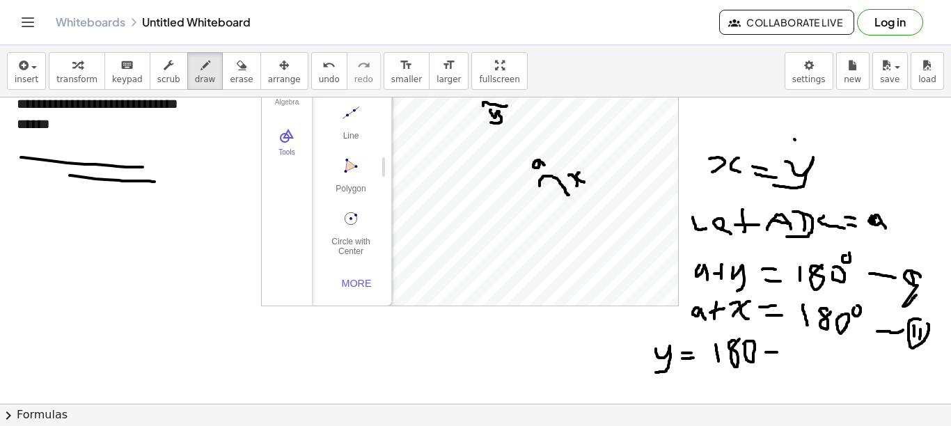
click at [703, 352] on div at bounding box center [475, 328] width 951 height 628
drag, startPoint x: 792, startPoint y: 344, endPoint x: 803, endPoint y: 361, distance: 20.1
click at [703, 361] on div at bounding box center [475, 328] width 951 height 628
drag, startPoint x: 649, startPoint y: 388, endPoint x: 658, endPoint y: 400, distance: 15.5
click at [658, 400] on div at bounding box center [475, 328] width 951 height 628
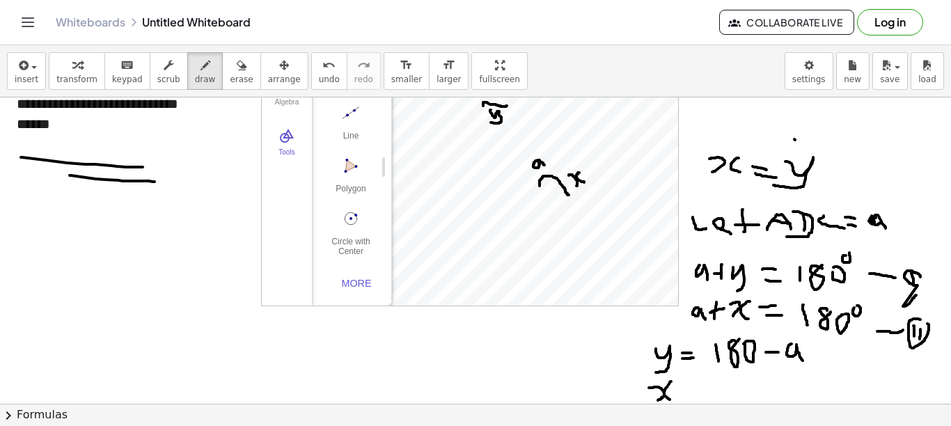
drag, startPoint x: 671, startPoint y: 382, endPoint x: 673, endPoint y: 401, distance: 19.6
click at [673, 401] on div at bounding box center [475, 328] width 951 height 628
drag, startPoint x: 679, startPoint y: 390, endPoint x: 690, endPoint y: 391, distance: 10.5
click at [690, 391] on div at bounding box center [475, 328] width 951 height 628
drag, startPoint x: 687, startPoint y: 396, endPoint x: 695, endPoint y: 397, distance: 7.7
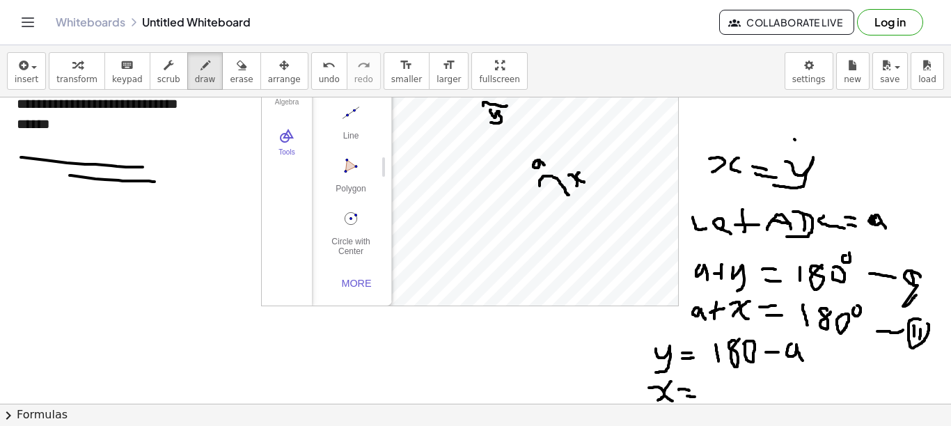
click at [695, 397] on div at bounding box center [475, 328] width 951 height 628
drag, startPoint x: 722, startPoint y: 380, endPoint x: 721, endPoint y: 397, distance: 17.4
click at [703, 397] on div at bounding box center [475, 328] width 951 height 628
click at [703, 381] on div at bounding box center [475, 328] width 951 height 628
click at [703, 383] on div at bounding box center [475, 328] width 951 height 628
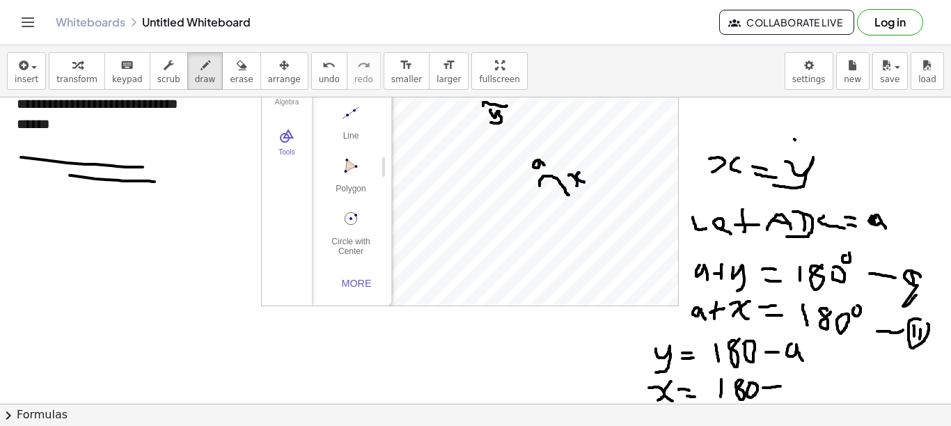
drag, startPoint x: 763, startPoint y: 388, endPoint x: 784, endPoint y: 385, distance: 20.4
click at [703, 386] on div at bounding box center [475, 328] width 951 height 628
drag, startPoint x: 802, startPoint y: 380, endPoint x: 805, endPoint y: 392, distance: 12.8
click at [703, 392] on div at bounding box center [475, 328] width 951 height 628
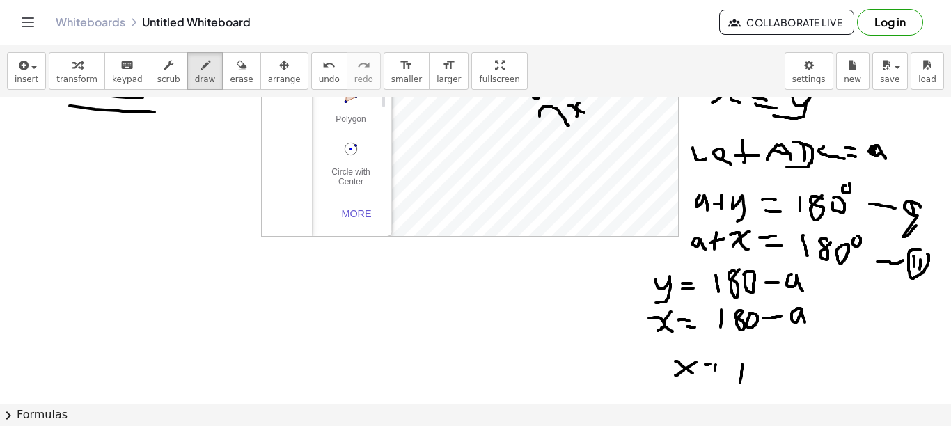
scroll to position [155, 0]
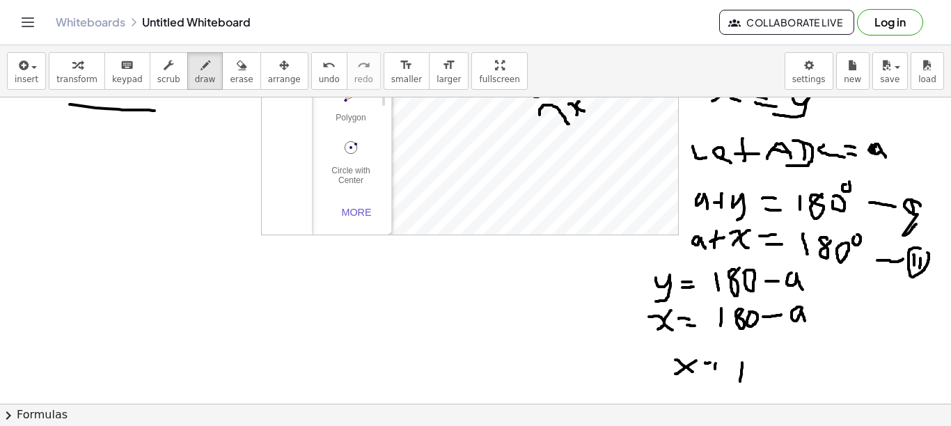
click at [228, 85] on button "erase" at bounding box center [241, 71] width 38 height 38
click at [703, 396] on div at bounding box center [475, 257] width 951 height 628
click at [689, 381] on div at bounding box center [475, 257] width 951 height 628
click at [703, 391] on div at bounding box center [475, 257] width 951 height 628
click at [195, 81] on span "draw" at bounding box center [205, 80] width 21 height 10
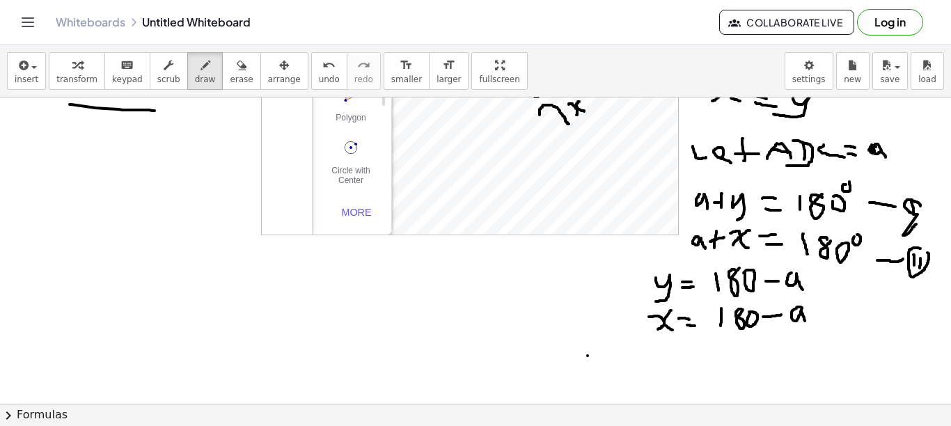
click at [588, 356] on div at bounding box center [475, 257] width 951 height 628
click at [589, 369] on div at bounding box center [475, 257] width 951 height 628
click at [605, 361] on div at bounding box center [475, 257] width 951 height 628
drag, startPoint x: 644, startPoint y: 358, endPoint x: 645, endPoint y: 385, distance: 27.2
click at [640, 388] on div at bounding box center [475, 257] width 951 height 628
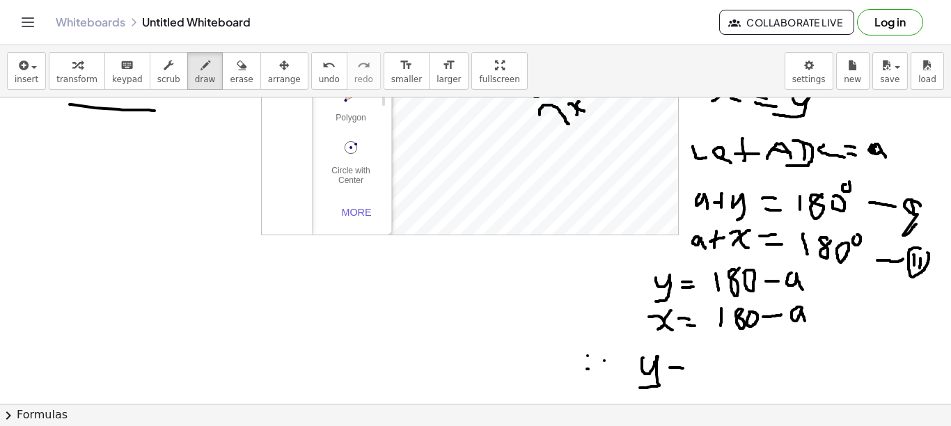
drag, startPoint x: 670, startPoint y: 368, endPoint x: 685, endPoint y: 368, distance: 15.3
click at [685, 368] on div at bounding box center [475, 257] width 951 height 628
drag, startPoint x: 680, startPoint y: 375, endPoint x: 694, endPoint y: 375, distance: 13.9
click at [694, 375] on div at bounding box center [475, 257] width 951 height 628
drag, startPoint x: 709, startPoint y: 360, endPoint x: 708, endPoint y: 383, distance: 23.0
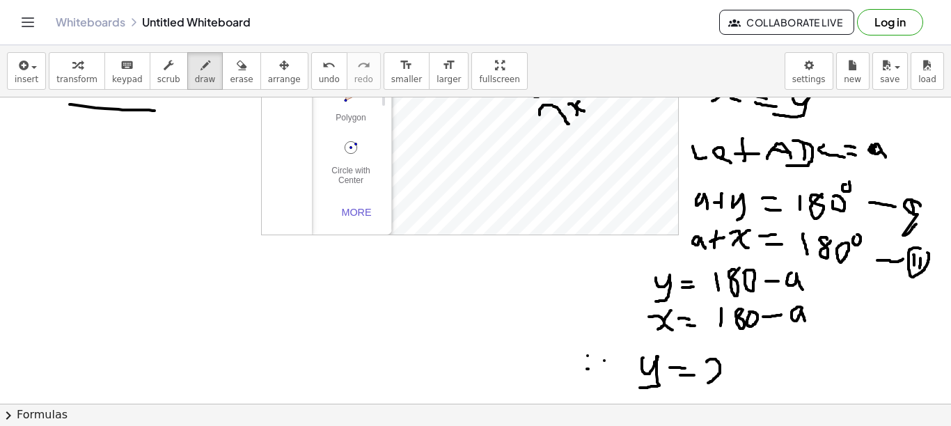
click at [703, 383] on div at bounding box center [475, 257] width 951 height 628
drag, startPoint x: 724, startPoint y: 364, endPoint x: 737, endPoint y: 382, distance: 21.9
click at [703, 382] on div at bounding box center [475, 257] width 951 height 628
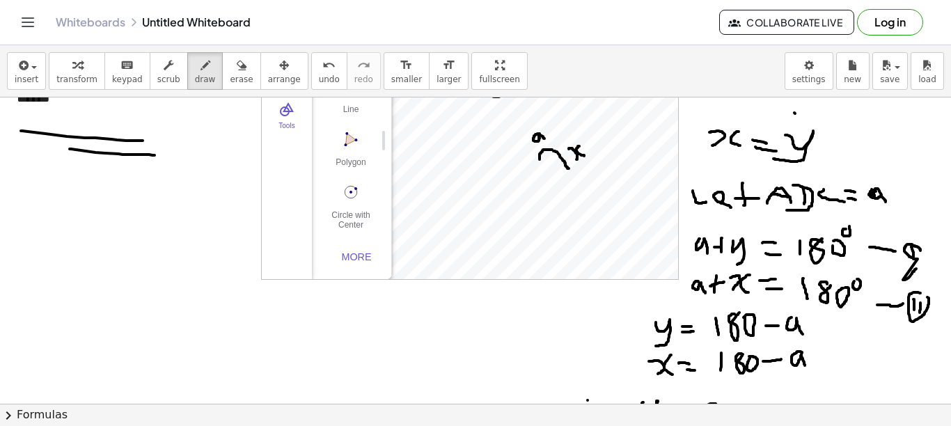
scroll to position [85, 0]
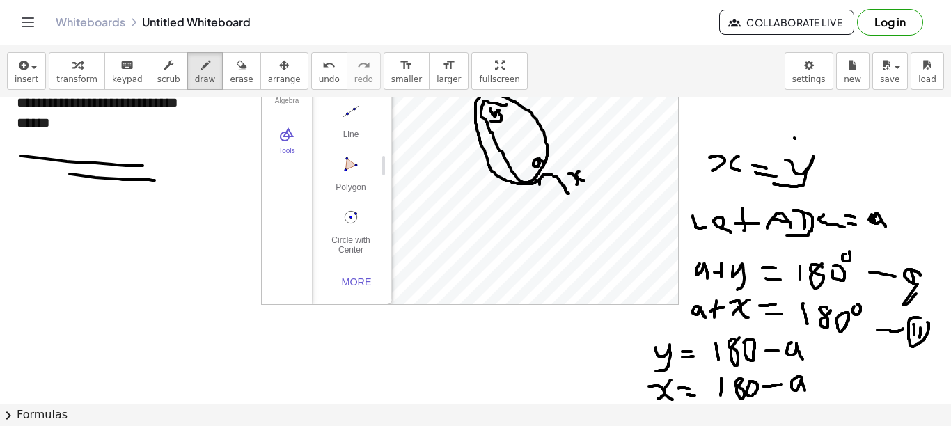
drag, startPoint x: 483, startPoint y: 104, endPoint x: 536, endPoint y: 180, distance: 92.5
click at [536, 180] on div at bounding box center [475, 327] width 951 height 628
click at [222, 75] on button "erase" at bounding box center [241, 71] width 38 height 38
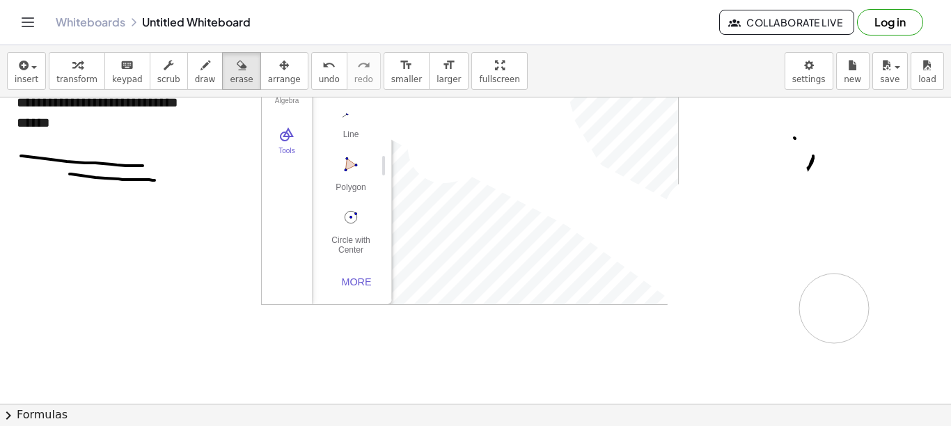
drag, startPoint x: 783, startPoint y: 339, endPoint x: 303, endPoint y: 128, distance: 524.2
click at [703, 311] on div at bounding box center [475, 327] width 951 height 628
click at [72, 67] on icon "button" at bounding box center [77, 65] width 10 height 17
click at [195, 75] on span "draw" at bounding box center [205, 80] width 21 height 10
drag, startPoint x: 552, startPoint y: 173, endPoint x: 564, endPoint y: 189, distance: 20.5
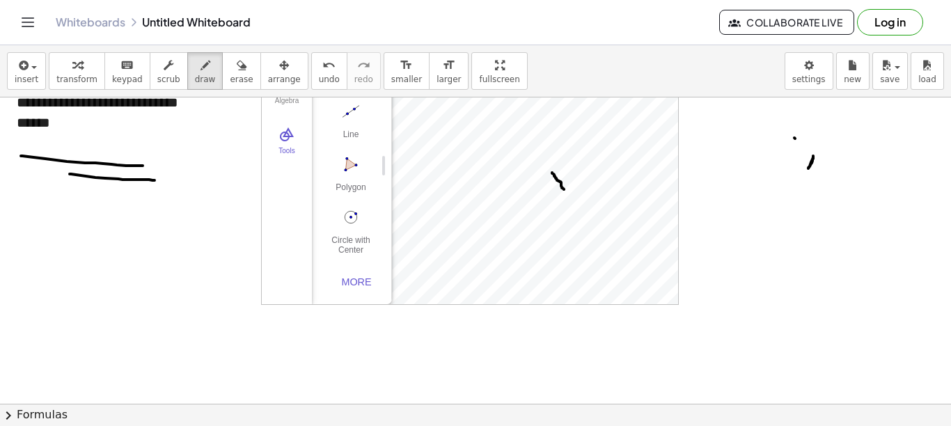
click at [564, 189] on div at bounding box center [475, 327] width 951 height 628
drag, startPoint x: 567, startPoint y: 176, endPoint x: 570, endPoint y: 185, distance: 9.1
click at [570, 185] on div at bounding box center [475, 327] width 951 height 628
drag, startPoint x: 577, startPoint y: 176, endPoint x: 585, endPoint y: 185, distance: 11.9
click at [585, 185] on div at bounding box center [475, 327] width 951 height 628
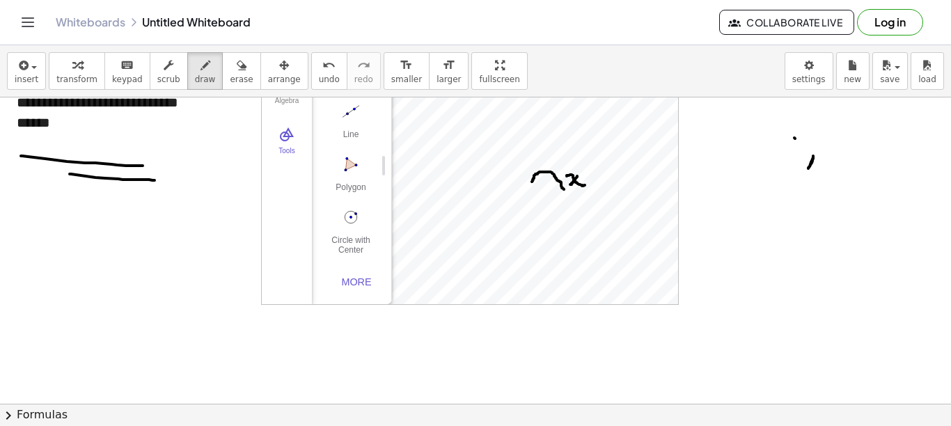
drag, startPoint x: 551, startPoint y: 172, endPoint x: 532, endPoint y: 182, distance: 21.2
click at [532, 182] on div at bounding box center [475, 327] width 951 height 628
drag, startPoint x: 513, startPoint y: 154, endPoint x: 512, endPoint y: 162, distance: 8.5
click at [513, 162] on div at bounding box center [475, 327] width 951 height 628
click at [520, 155] on div at bounding box center [475, 327] width 951 height 628
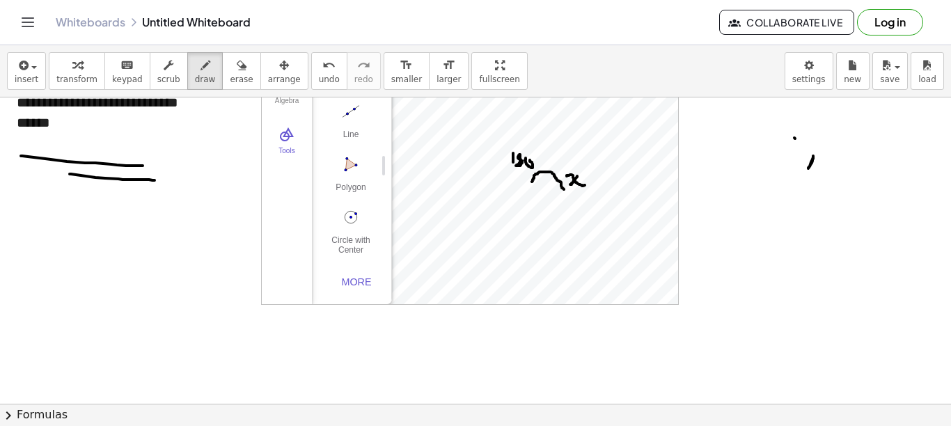
click at [527, 159] on div at bounding box center [475, 327] width 951 height 628
click at [539, 161] on div at bounding box center [475, 327] width 951 height 628
drag, startPoint x: 539, startPoint y: 155, endPoint x: 543, endPoint y: 164, distance: 9.7
click at [543, 164] on div at bounding box center [475, 327] width 951 height 628
drag, startPoint x: 550, startPoint y: 156, endPoint x: 553, endPoint y: 165, distance: 9.5
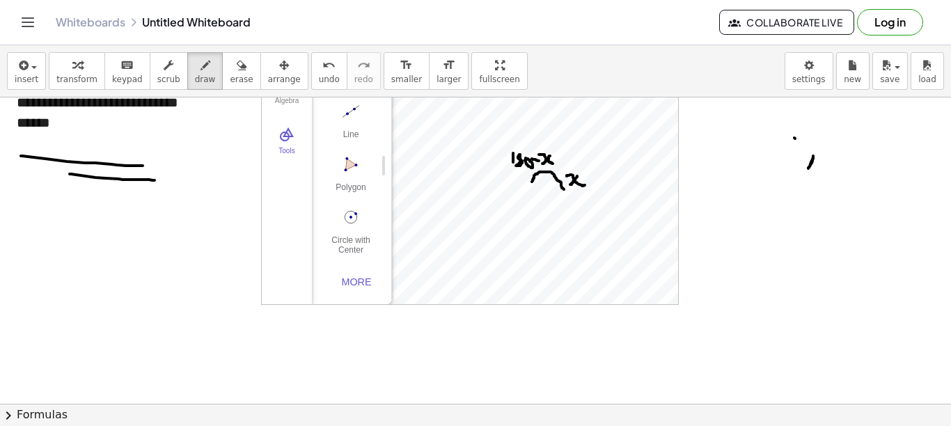
click at [553, 165] on div at bounding box center [475, 327] width 951 height 628
drag, startPoint x: 455, startPoint y: 242, endPoint x: 442, endPoint y: 260, distance: 21.5
click at [442, 259] on div at bounding box center [475, 327] width 951 height 628
drag, startPoint x: 439, startPoint y: 253, endPoint x: 458, endPoint y: 255, distance: 18.2
click at [458, 255] on div at bounding box center [475, 327] width 951 height 628
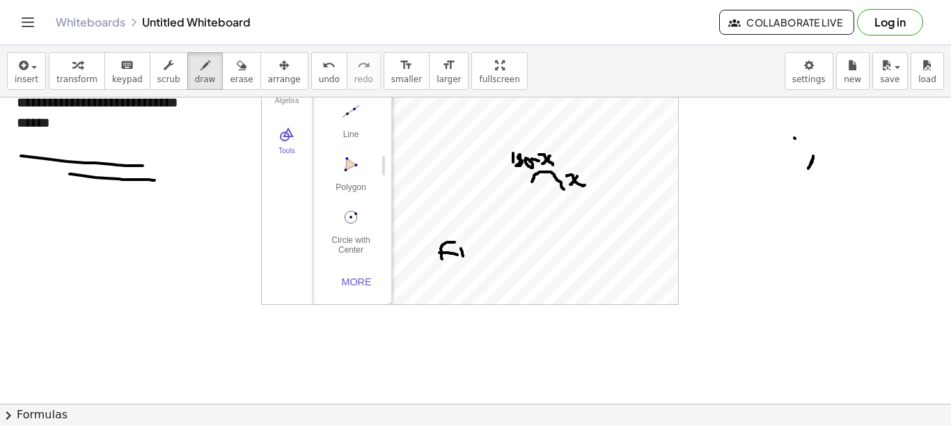
drag, startPoint x: 461, startPoint y: 249, endPoint x: 463, endPoint y: 260, distance: 11.3
click at [463, 260] on div at bounding box center [475, 327] width 951 height 628
drag, startPoint x: 467, startPoint y: 253, endPoint x: 469, endPoint y: 262, distance: 9.3
click at [469, 262] on div at bounding box center [475, 327] width 951 height 628
drag, startPoint x: 470, startPoint y: 254, endPoint x: 481, endPoint y: 267, distance: 16.3
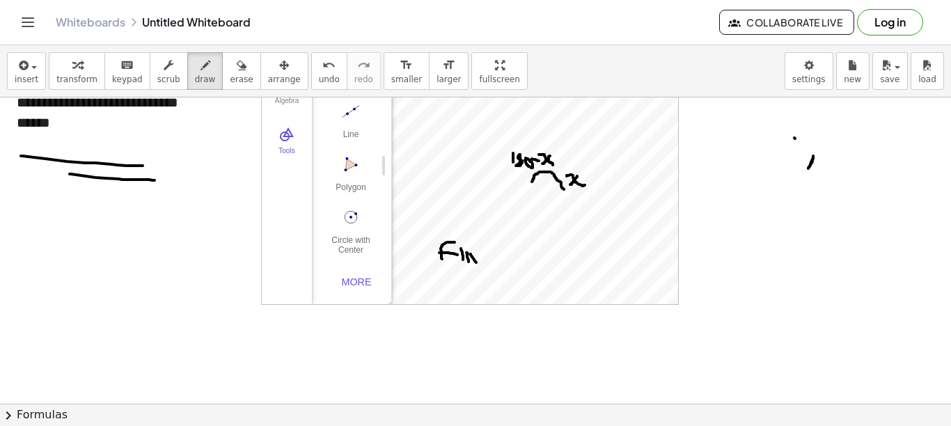
click at [481, 267] on div at bounding box center [475, 327] width 951 height 628
drag, startPoint x: 490, startPoint y: 246, endPoint x: 494, endPoint y: 270, distance: 24.7
click at [494, 270] on div at bounding box center [475, 327] width 951 height 628
drag, startPoint x: 504, startPoint y: 256, endPoint x: 515, endPoint y: 265, distance: 14.3
click at [515, 265] on div at bounding box center [475, 327] width 951 height 628
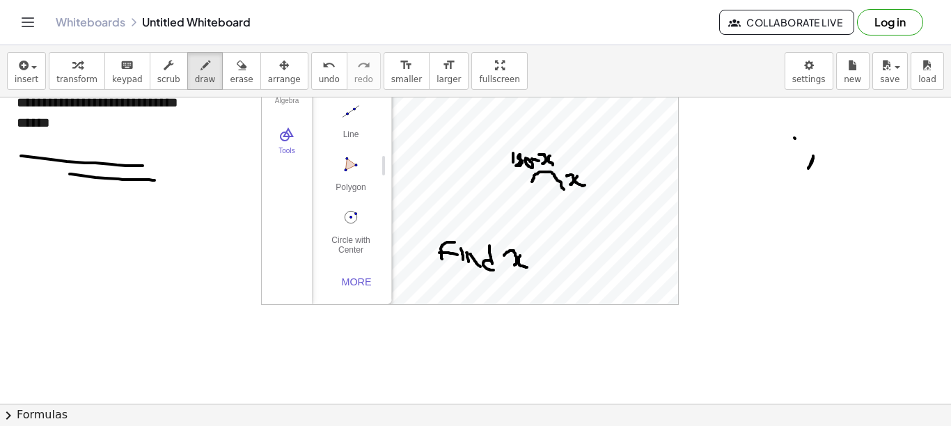
drag, startPoint x: 520, startPoint y: 256, endPoint x: 527, endPoint y: 267, distance: 13.7
click at [527, 267] on div at bounding box center [475, 327] width 951 height 628
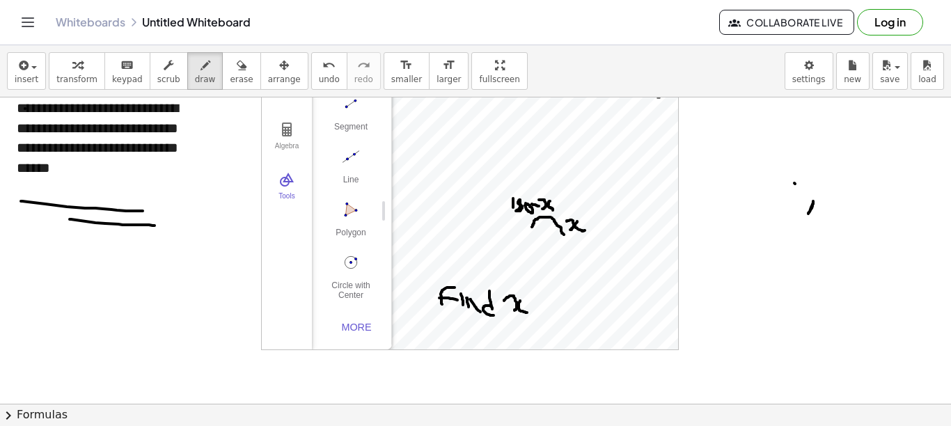
scroll to position [15, 0]
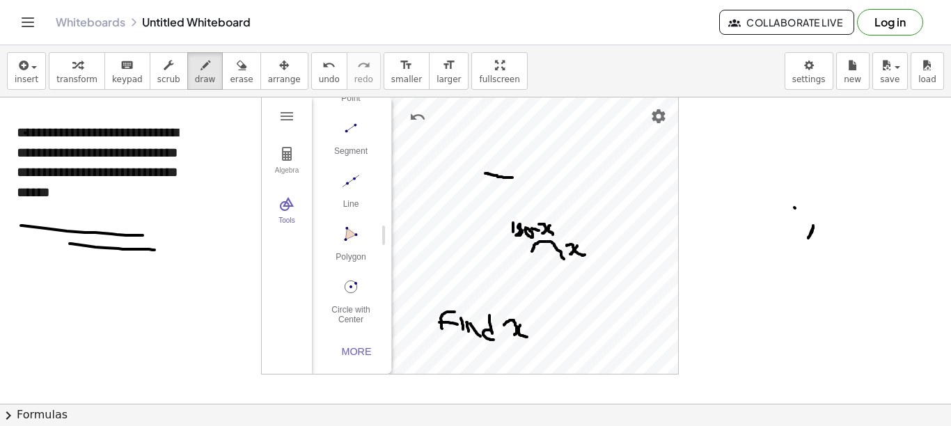
drag, startPoint x: 485, startPoint y: 173, endPoint x: 513, endPoint y: 178, distance: 27.5
click at [513, 178] on div at bounding box center [475, 396] width 951 height 628
drag, startPoint x: 488, startPoint y: 184, endPoint x: 483, endPoint y: 200, distance: 16.7
click at [485, 200] on div at bounding box center [475, 396] width 951 height 628
drag, startPoint x: 547, startPoint y: 330, endPoint x: 558, endPoint y: 337, distance: 12.6
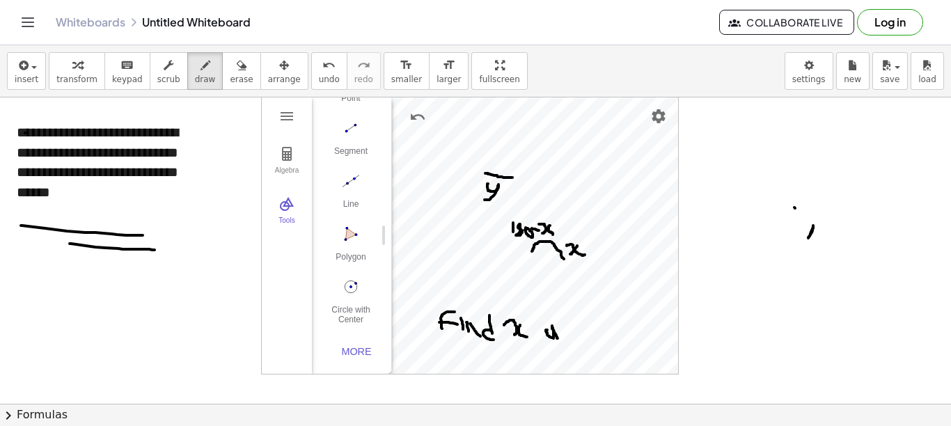
click at [559, 340] on div at bounding box center [475, 396] width 951 height 628
drag, startPoint x: 559, startPoint y: 329, endPoint x: 570, endPoint y: 342, distance: 17.3
click at [570, 342] on div at bounding box center [475, 396] width 951 height 628
drag, startPoint x: 579, startPoint y: 321, endPoint x: 576, endPoint y: 338, distance: 17.6
click at [576, 338] on div at bounding box center [475, 396] width 951 height 628
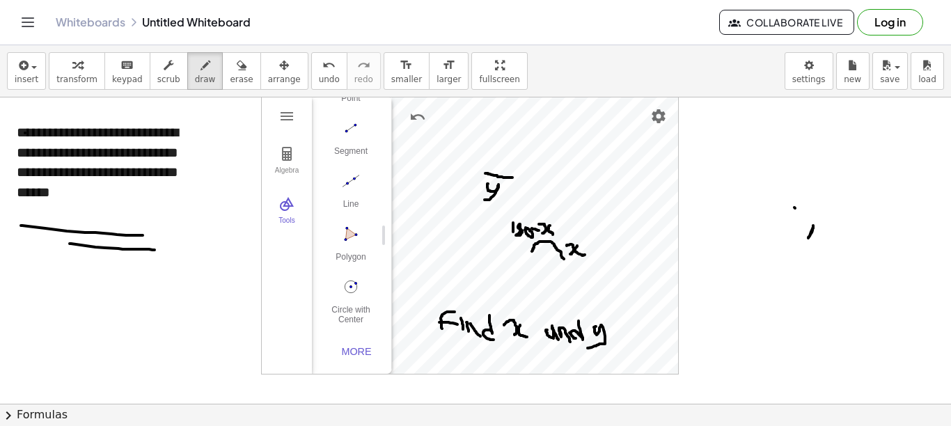
drag, startPoint x: 596, startPoint y: 327, endPoint x: 587, endPoint y: 348, distance: 23.4
click at [587, 348] on div at bounding box center [475, 396] width 951 height 628
drag, startPoint x: 713, startPoint y: 254, endPoint x: 718, endPoint y: 270, distance: 17.4
click at [703, 270] on div at bounding box center [475, 396] width 951 height 628
click at [703, 258] on div at bounding box center [475, 396] width 951 height 628
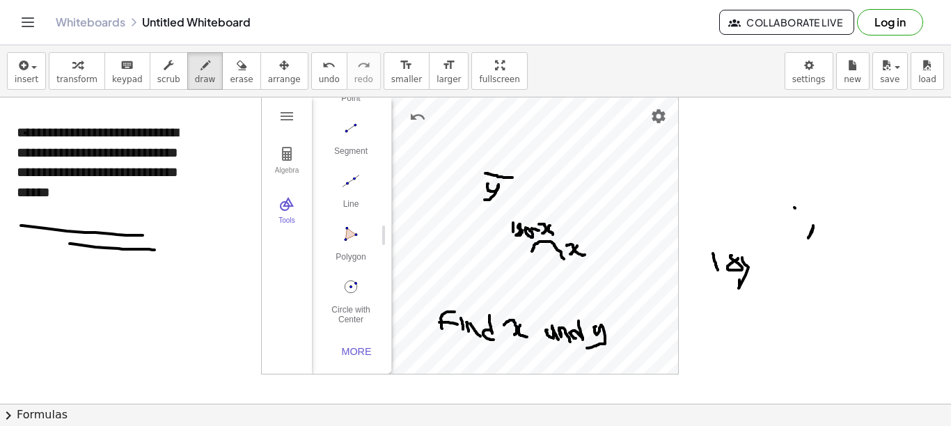
drag, startPoint x: 742, startPoint y: 258, endPoint x: 740, endPoint y: 280, distance: 22.5
click at [703, 280] on div at bounding box center [475, 396] width 951 height 628
click at [703, 279] on div at bounding box center [475, 396] width 951 height 628
drag, startPoint x: 745, startPoint y: 260, endPoint x: 740, endPoint y: 268, distance: 10.0
click at [703, 268] on div at bounding box center [475, 396] width 951 height 628
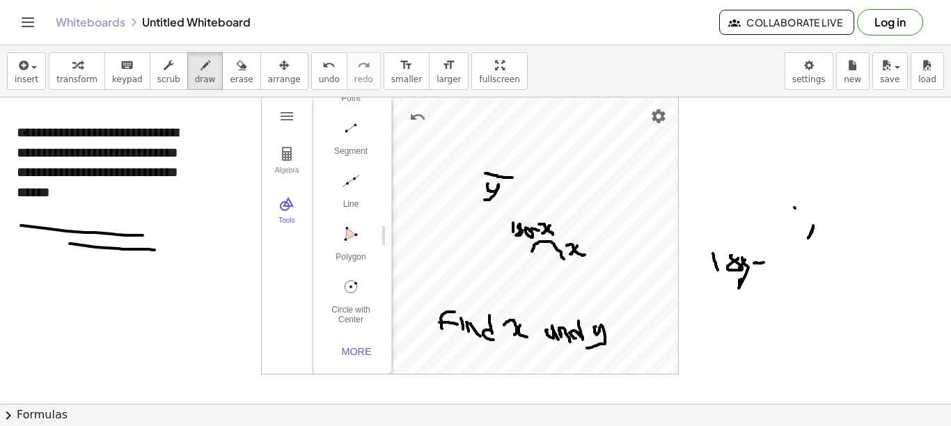
drag, startPoint x: 754, startPoint y: 263, endPoint x: 765, endPoint y: 263, distance: 11.2
click at [703, 263] on div at bounding box center [475, 396] width 951 height 628
drag, startPoint x: 774, startPoint y: 255, endPoint x: 784, endPoint y: 265, distance: 14.3
click at [703, 272] on div at bounding box center [475, 396] width 951 height 628
drag, startPoint x: 797, startPoint y: 254, endPoint x: 817, endPoint y: 267, distance: 23.2
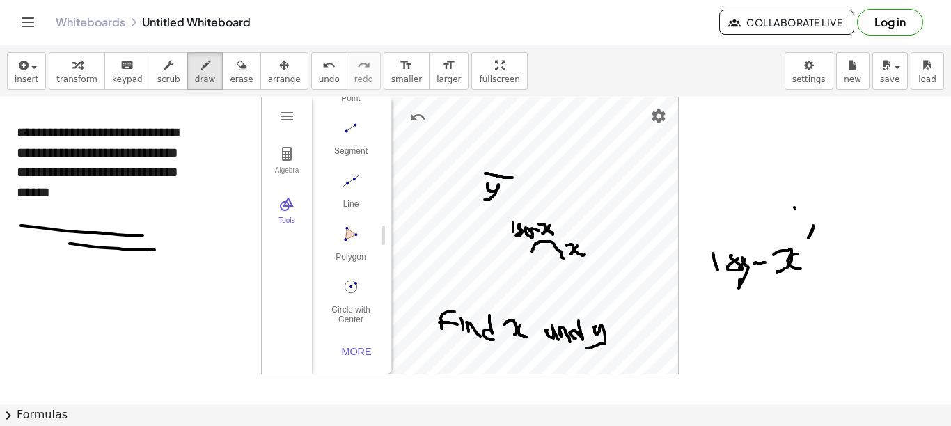
click at [703, 268] on div at bounding box center [475, 396] width 951 height 628
drag, startPoint x: 816, startPoint y: 267, endPoint x: 829, endPoint y: 260, distance: 14.0
click at [703, 260] on div at bounding box center [475, 396] width 951 height 628
drag, startPoint x: 822, startPoint y: 254, endPoint x: 828, endPoint y: 263, distance: 11.6
click at [703, 272] on div at bounding box center [475, 396] width 951 height 628
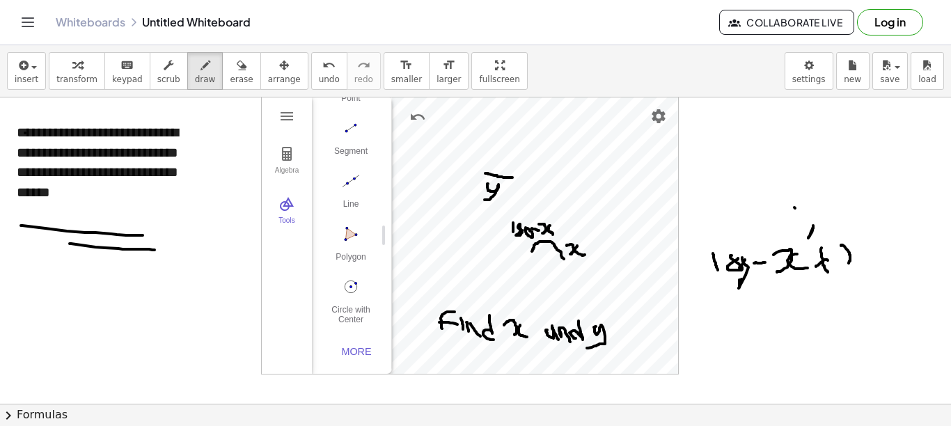
drag, startPoint x: 841, startPoint y: 246, endPoint x: 846, endPoint y: 267, distance: 22.1
click at [703, 267] on div at bounding box center [475, 396] width 951 height 628
drag, startPoint x: 853, startPoint y: 256, endPoint x: 859, endPoint y: 267, distance: 12.8
click at [703, 267] on div at bounding box center [475, 396] width 951 height 628
drag, startPoint x: 870, startPoint y: 258, endPoint x: 878, endPoint y: 256, distance: 8.6
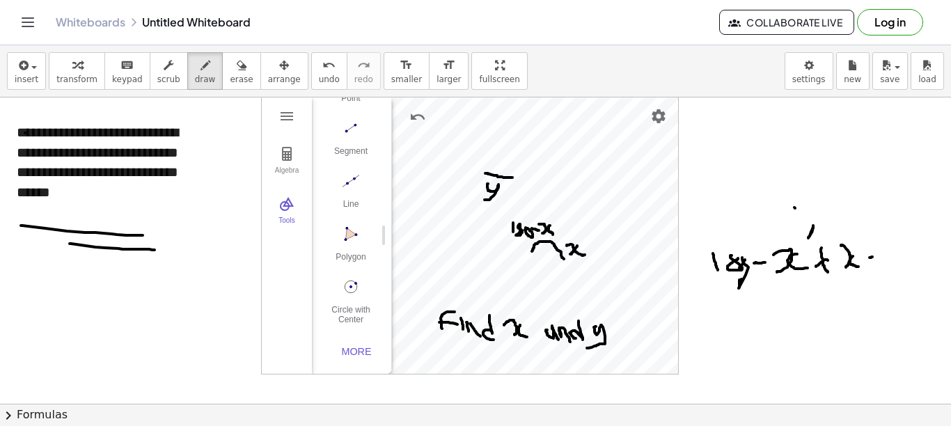
click at [703, 256] on div at bounding box center [475, 396] width 951 height 628
drag, startPoint x: 877, startPoint y: 258, endPoint x: 883, endPoint y: 254, distance: 7.5
click at [703, 259] on div at bounding box center [475, 396] width 951 height 628
drag, startPoint x: 888, startPoint y: 243, endPoint x: 890, endPoint y: 252, distance: 9.3
click at [703, 255] on div at bounding box center [475, 396] width 951 height 628
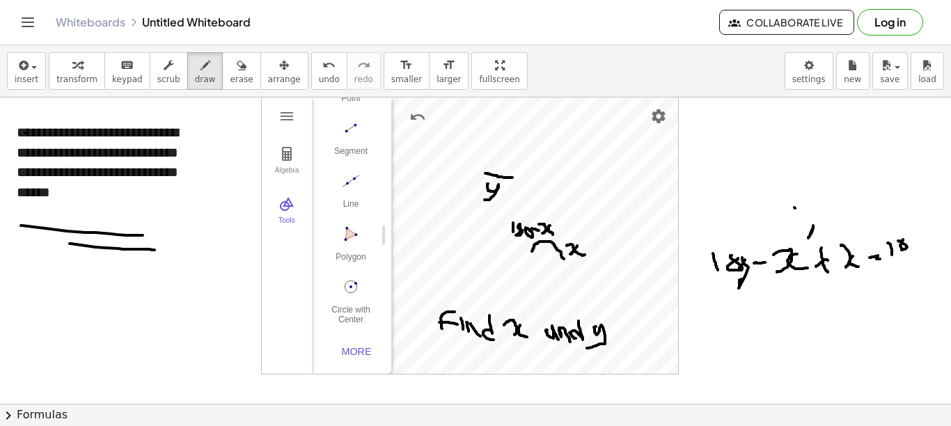
click at [703, 240] on div at bounding box center [475, 396] width 951 height 628
drag, startPoint x: 856, startPoint y: 242, endPoint x: 795, endPoint y: 264, distance: 64.6
click at [703, 309] on div at bounding box center [475, 396] width 951 height 628
drag, startPoint x: 797, startPoint y: 260, endPoint x: 772, endPoint y: 292, distance: 40.3
click at [703, 299] on div at bounding box center [475, 396] width 951 height 628
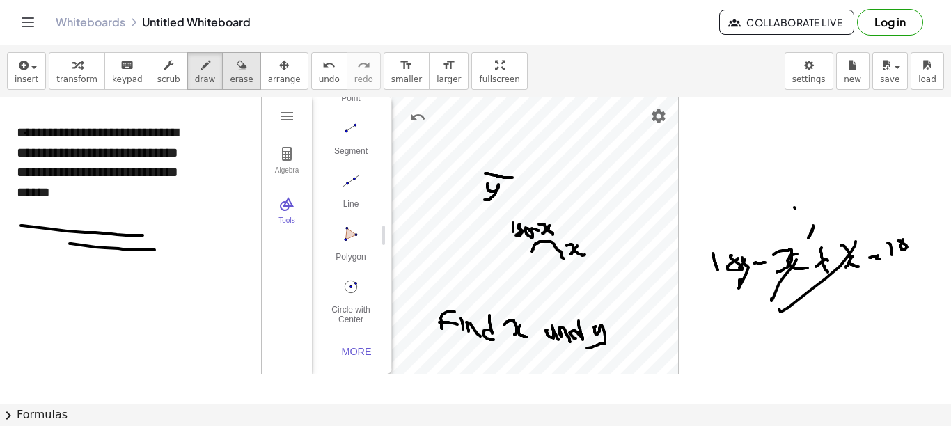
click at [230, 76] on span "erase" at bounding box center [241, 80] width 23 height 10
click at [195, 79] on span "draw" at bounding box center [205, 80] width 21 height 10
drag, startPoint x: 891, startPoint y: 240, endPoint x: 777, endPoint y: 261, distance: 116.1
click at [703, 261] on div at bounding box center [475, 396] width 951 height 628
click at [230, 77] on span "erase" at bounding box center [241, 80] width 23 height 10
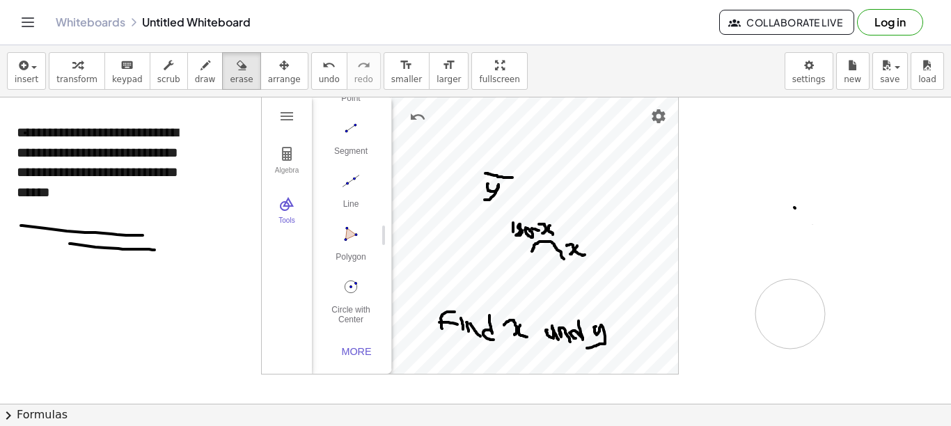
drag, startPoint x: 890, startPoint y: 249, endPoint x: 791, endPoint y: 313, distance: 118.4
click at [703, 313] on div at bounding box center [475, 396] width 951 height 628
drag, startPoint x: 599, startPoint y: 336, endPoint x: 450, endPoint y: 326, distance: 149.4
click at [450, 326] on div at bounding box center [475, 396] width 951 height 628
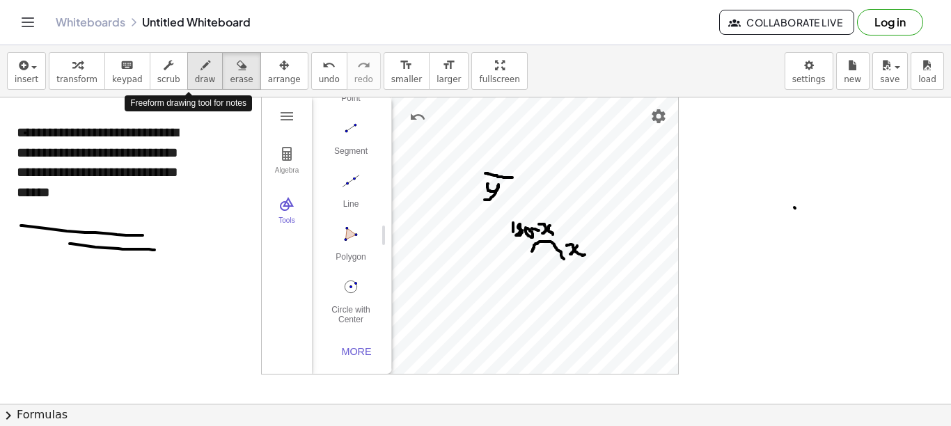
click at [201, 73] on icon "button" at bounding box center [206, 65] width 10 height 17
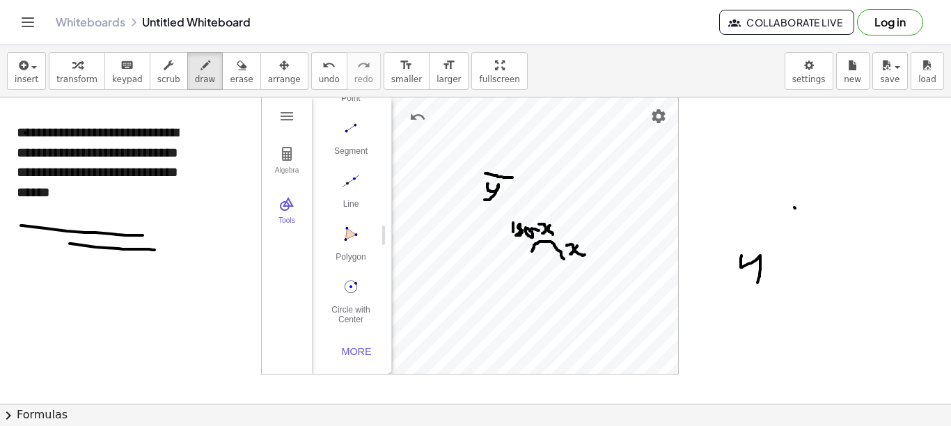
drag, startPoint x: 742, startPoint y: 256, endPoint x: 752, endPoint y: 288, distance: 33.7
click at [703, 288] on div at bounding box center [475, 396] width 951 height 628
drag, startPoint x: 775, startPoint y: 272, endPoint x: 784, endPoint y: 274, distance: 9.3
click at [703, 274] on div at bounding box center [475, 396] width 951 height 628
drag, startPoint x: 775, startPoint y: 279, endPoint x: 791, endPoint y: 282, distance: 15.6
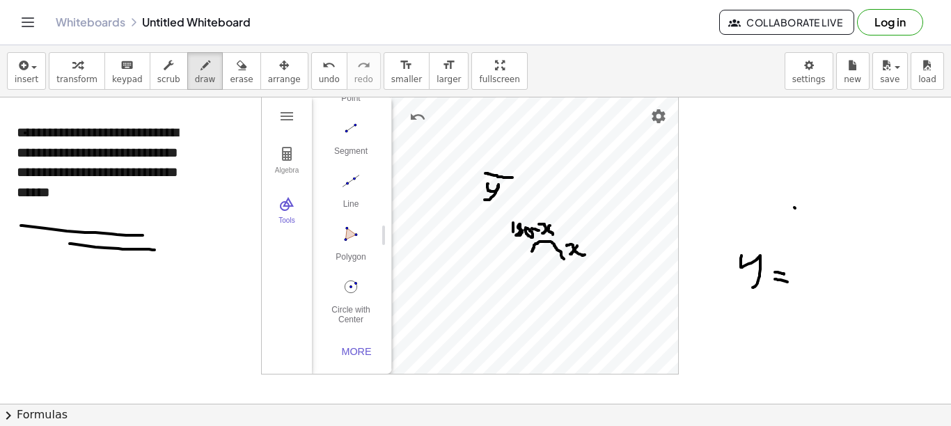
click at [703, 282] on div at bounding box center [475, 396] width 951 height 628
drag, startPoint x: 805, startPoint y: 266, endPoint x: 816, endPoint y: 281, distance: 18.0
click at [703, 286] on div at bounding box center [475, 396] width 951 height 628
drag, startPoint x: 825, startPoint y: 268, endPoint x: 837, endPoint y: 288, distance: 23.2
click at [703, 290] on div at bounding box center [475, 396] width 951 height 628
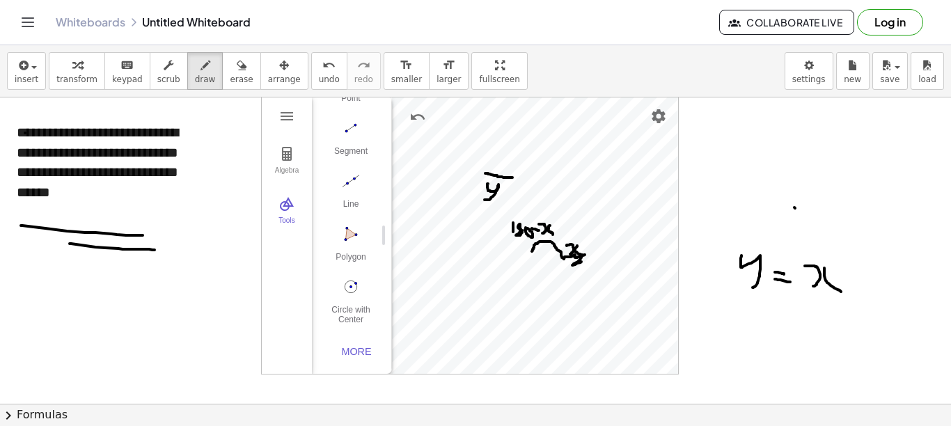
drag, startPoint x: 565, startPoint y: 258, endPoint x: 582, endPoint y: 262, distance: 17.2
click at [582, 262] on div at bounding box center [475, 396] width 951 height 628
drag, startPoint x: 488, startPoint y: 201, endPoint x: 502, endPoint y: 179, distance: 26.3
click at [502, 179] on div at bounding box center [475, 396] width 951 height 628
drag, startPoint x: 711, startPoint y: 326, endPoint x: 713, endPoint y: 352, distance: 26.5
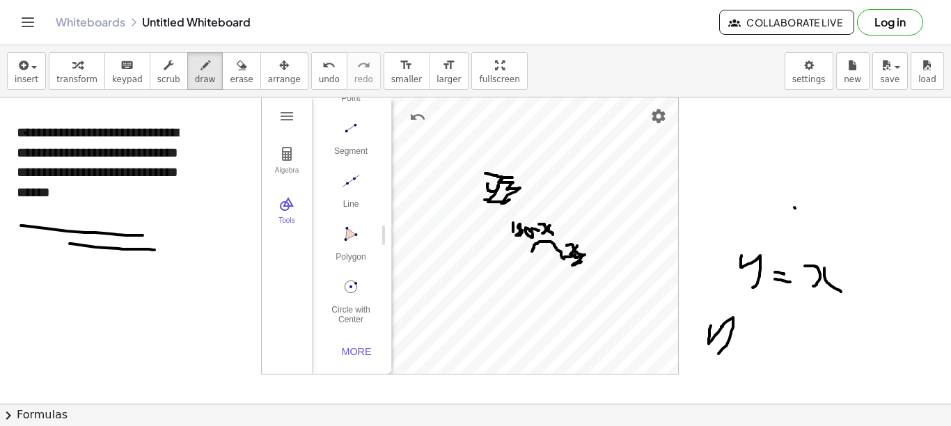
click at [703, 356] on div at bounding box center [475, 396] width 951 height 628
drag, startPoint x: 740, startPoint y: 336, endPoint x: 766, endPoint y: 345, distance: 28.2
click at [703, 345] on div at bounding box center [475, 396] width 951 height 628
drag, startPoint x: 755, startPoint y: 325, endPoint x: 752, endPoint y: 361, distance: 37.0
click at [703, 361] on div at bounding box center [475, 396] width 951 height 628
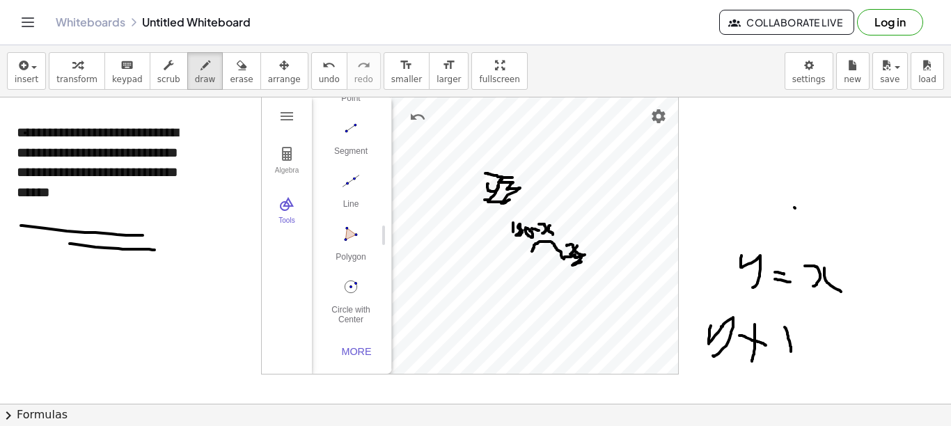
drag, startPoint x: 785, startPoint y: 327, endPoint x: 789, endPoint y: 357, distance: 29.5
click at [703, 357] on div at bounding box center [475, 396] width 951 height 628
click at [703, 334] on div at bounding box center [475, 396] width 951 height 628
drag, startPoint x: 816, startPoint y: 338, endPoint x: 831, endPoint y: 345, distance: 16.2
click at [703, 340] on div at bounding box center [475, 396] width 951 height 628
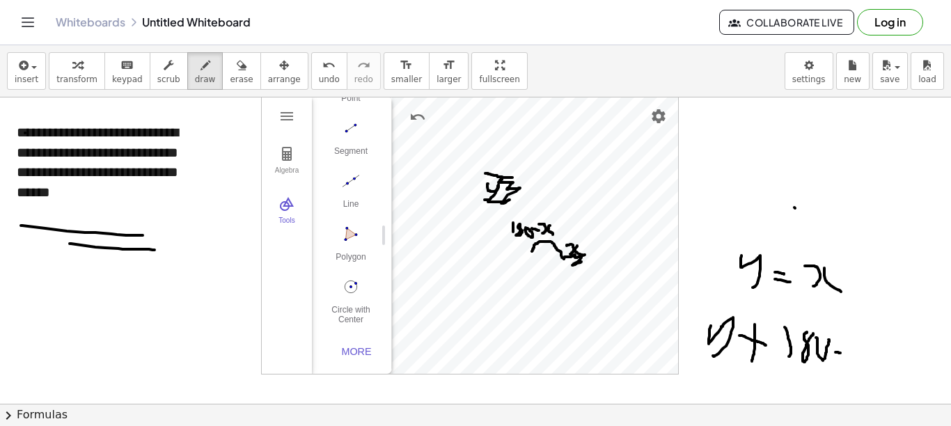
drag, startPoint x: 837, startPoint y: 352, endPoint x: 847, endPoint y: 353, distance: 9.8
click at [703, 354] on div at bounding box center [475, 396] width 951 height 628
drag, startPoint x: 849, startPoint y: 341, endPoint x: 848, endPoint y: 353, distance: 12.6
click at [703, 359] on div at bounding box center [475, 396] width 951 height 628
drag, startPoint x: 863, startPoint y: 342, endPoint x: 869, endPoint y: 360, distance: 19.2
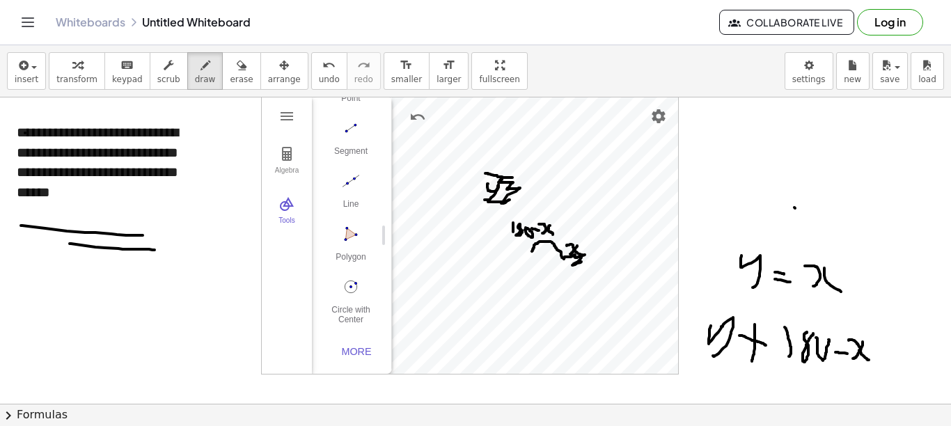
click at [703, 360] on div at bounding box center [475, 396] width 951 height 628
click at [703, 348] on div at bounding box center [475, 396] width 951 height 628
click at [703, 357] on div at bounding box center [475, 396] width 951 height 628
drag, startPoint x: 894, startPoint y: 337, endPoint x: 894, endPoint y: 356, distance: 18.8
click at [703, 356] on div at bounding box center [475, 396] width 951 height 628
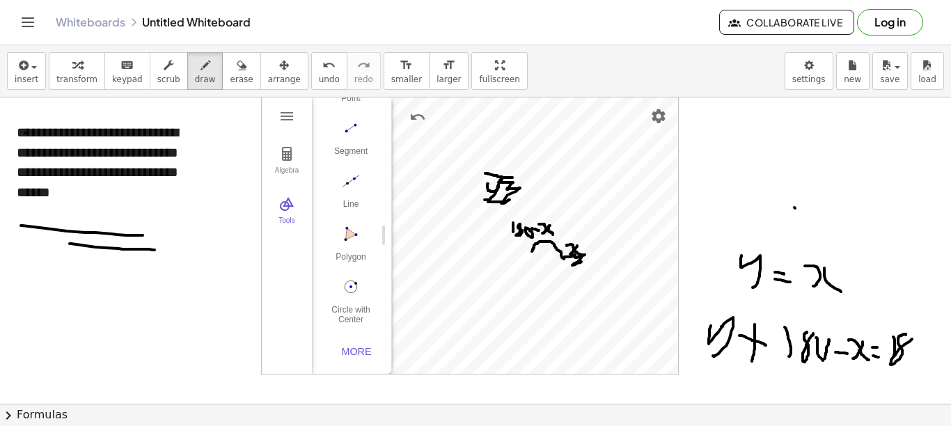
drag, startPoint x: 906, startPoint y: 335, endPoint x: 917, endPoint y: 335, distance: 11.1
click at [703, 335] on div at bounding box center [475, 396] width 951 height 628
drag, startPoint x: 912, startPoint y: 355, endPoint x: 926, endPoint y: 339, distance: 20.2
click at [703, 339] on div at bounding box center [475, 396] width 951 height 628
drag, startPoint x: 735, startPoint y: 359, endPoint x: 741, endPoint y: 399, distance: 40.2
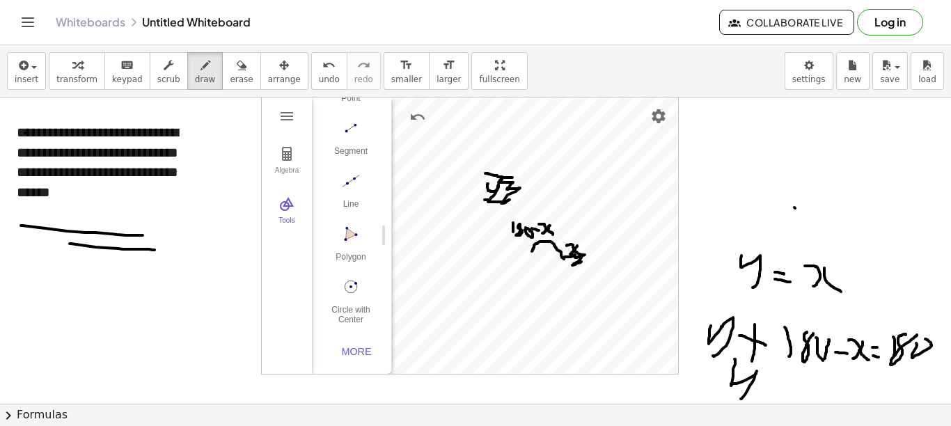
click at [703, 399] on div at bounding box center [475, 396] width 951 height 628
drag, startPoint x: 772, startPoint y: 382, endPoint x: 791, endPoint y: 382, distance: 19.5
click at [703, 384] on div at bounding box center [475, 396] width 951 height 628
drag, startPoint x: 813, startPoint y: 375, endPoint x: 804, endPoint y: 386, distance: 14.4
click at [703, 394] on div at bounding box center [475, 396] width 951 height 628
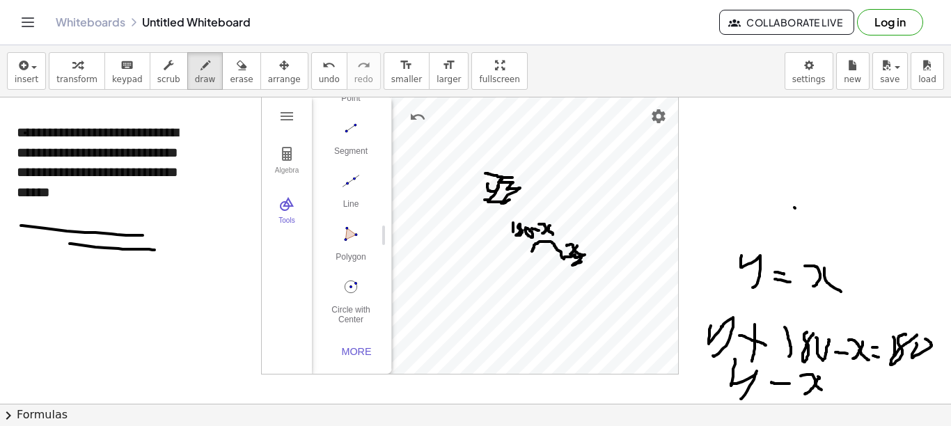
drag, startPoint x: 818, startPoint y: 377, endPoint x: 832, endPoint y: 385, distance: 15.7
click at [703, 391] on div at bounding box center [475, 396] width 951 height 628
drag, startPoint x: 836, startPoint y: 378, endPoint x: 853, endPoint y: 379, distance: 16.0
click at [703, 379] on div at bounding box center [475, 396] width 951 height 628
drag, startPoint x: 837, startPoint y: 387, endPoint x: 844, endPoint y: 386, distance: 7.0
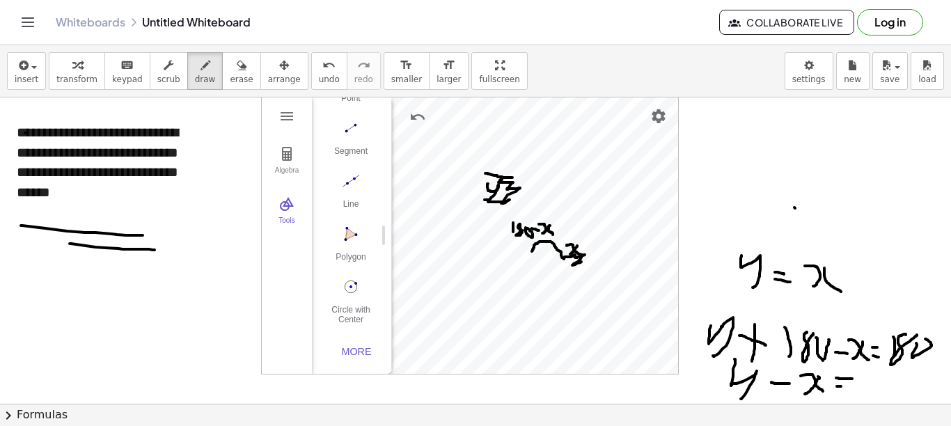
click at [703, 386] on div at bounding box center [475, 396] width 951 height 628
drag, startPoint x: 864, startPoint y: 376, endPoint x: 874, endPoint y: 375, distance: 9.8
click at [703, 375] on div at bounding box center [475, 396] width 951 height 628
drag, startPoint x: 878, startPoint y: 236, endPoint x: 864, endPoint y: 260, distance: 28.4
click at [703, 263] on div at bounding box center [475, 396] width 951 height 628
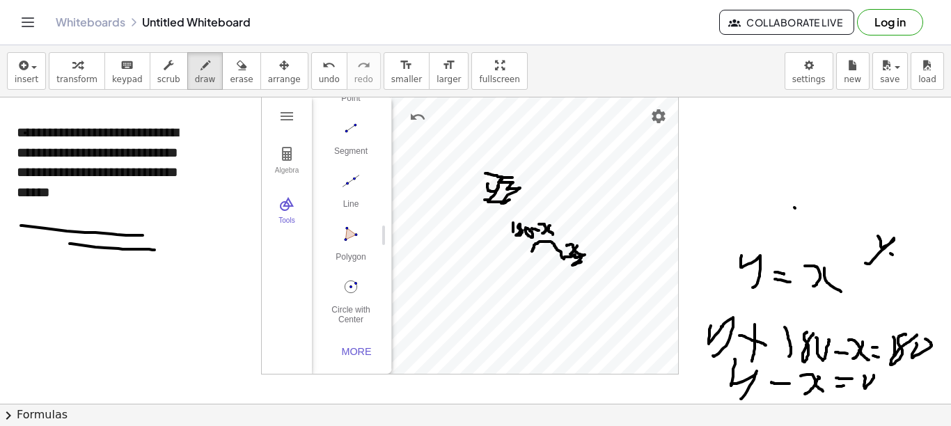
click at [703, 256] on div at bounding box center [475, 396] width 951 height 628
drag, startPoint x: 894, startPoint y: 263, endPoint x: 912, endPoint y: 253, distance: 20.0
click at [703, 263] on div at bounding box center [475, 396] width 951 height 628
drag, startPoint x: 909, startPoint y: 246, endPoint x: 911, endPoint y: 265, distance: 18.9
click at [703, 265] on div at bounding box center [475, 396] width 951 height 628
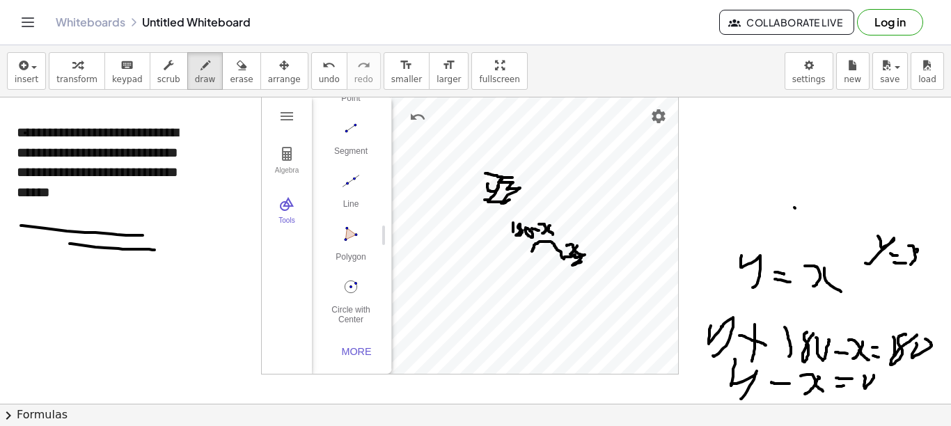
drag, startPoint x: 917, startPoint y: 249, endPoint x: 922, endPoint y: 260, distance: 11.8
click at [703, 260] on div at bounding box center [475, 396] width 951 height 628
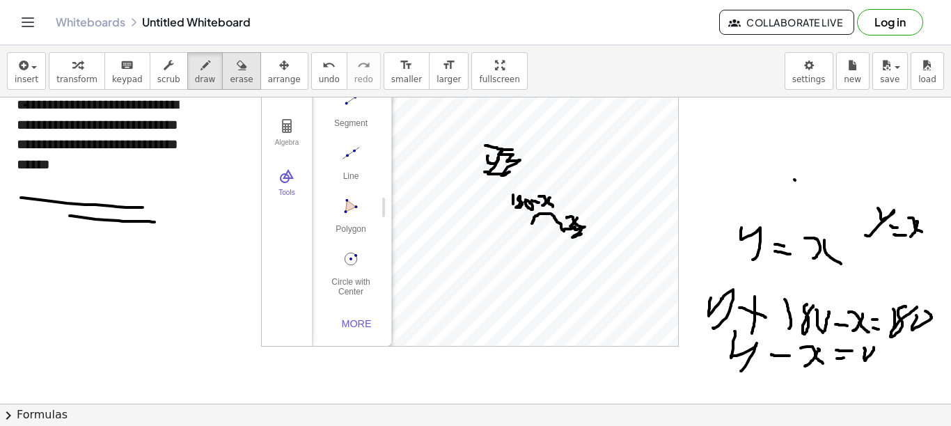
click at [230, 76] on span "erase" at bounding box center [241, 80] width 23 height 10
click at [518, 177] on div at bounding box center [475, 368] width 951 height 628
drag, startPoint x: 552, startPoint y: 232, endPoint x: 562, endPoint y: 218, distance: 17.4
click at [552, 231] on div at bounding box center [475, 368] width 951 height 628
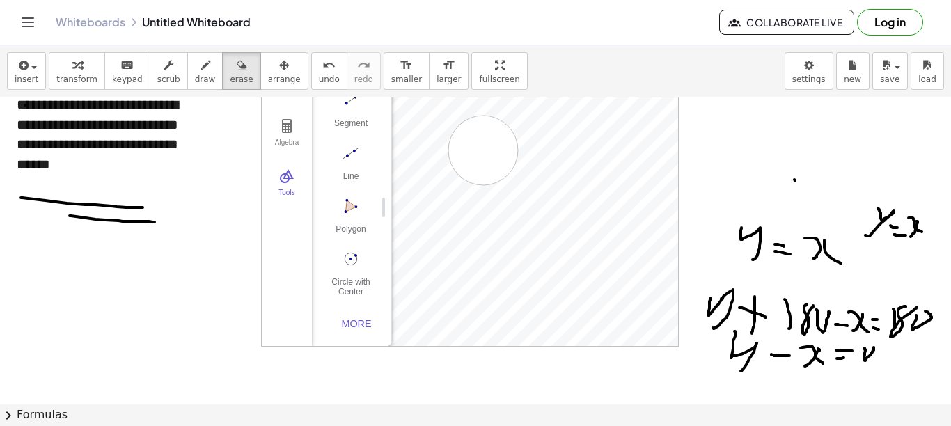
click at [483, 150] on div at bounding box center [475, 368] width 951 height 628
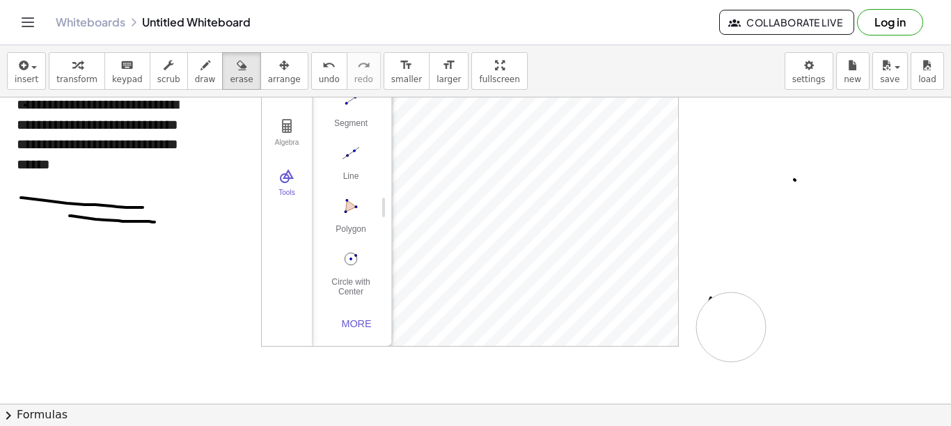
drag, startPoint x: 864, startPoint y: 233, endPoint x: 493, endPoint y: 151, distance: 379.4
click at [703, 321] on div at bounding box center [475, 368] width 951 height 628
click at [474, 157] on div at bounding box center [475, 368] width 951 height 628
click at [70, 75] on span "transform" at bounding box center [76, 80] width 41 height 10
click at [594, 102] on button "Delete" at bounding box center [594, 93] width 25 height 25
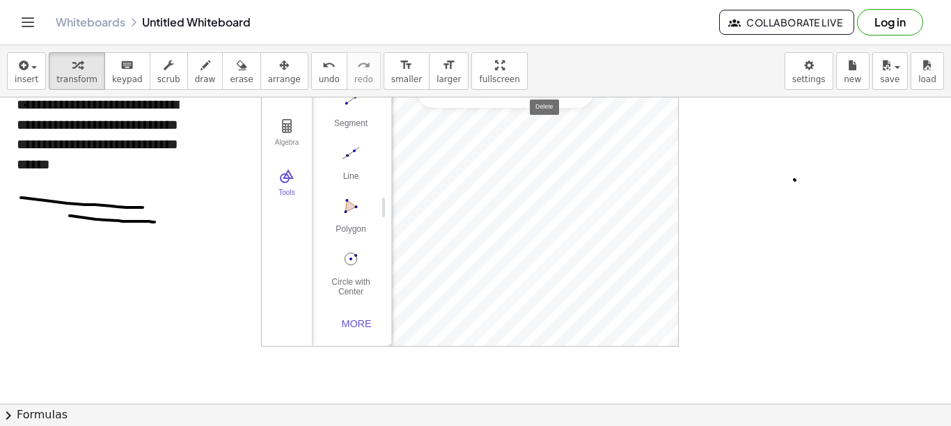
click at [550, 102] on button "Delete" at bounding box center [548, 91] width 25 height 25
click at [550, 143] on img "Delete" at bounding box center [548, 140] width 17 height 17
click at [596, 178] on img "Delete" at bounding box center [592, 177] width 17 height 17
click at [623, 202] on img "Delete" at bounding box center [621, 202] width 17 height 17
click at [349, 256] on img "Circle with Center through Point. Select center point, then point on circle" at bounding box center [351, 259] width 56 height 22
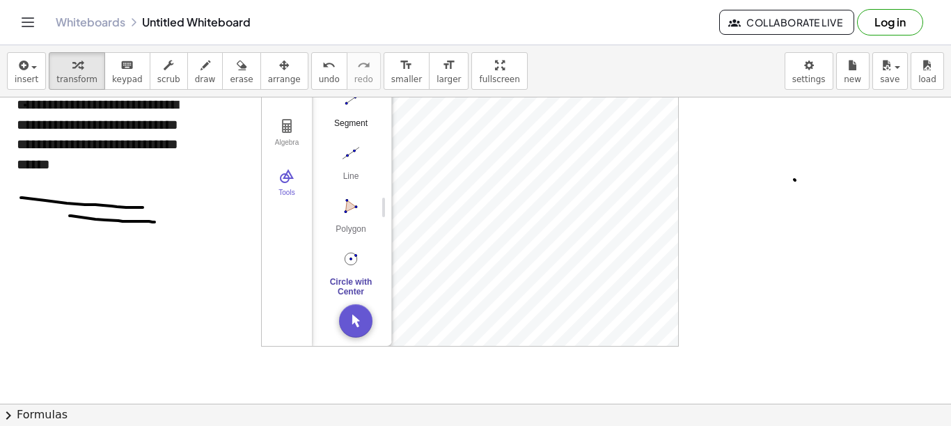
click at [347, 102] on img "Segment. Select two points or positions" at bounding box center [351, 100] width 56 height 22
click at [354, 122] on div "Segment" at bounding box center [351, 128] width 56 height 20
click at [201, 73] on icon "button" at bounding box center [206, 65] width 10 height 17
drag, startPoint x: 575, startPoint y: 140, endPoint x: 583, endPoint y: 152, distance: 14.1
click at [583, 152] on div at bounding box center [475, 368] width 951 height 628
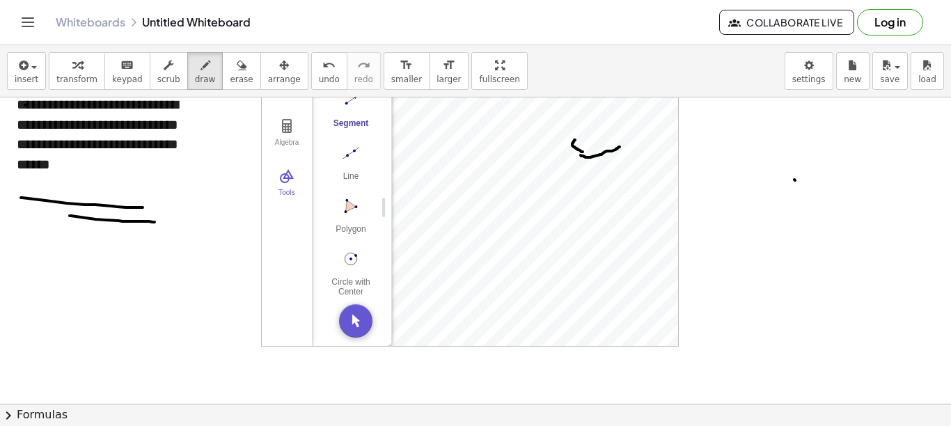
drag, startPoint x: 581, startPoint y: 155, endPoint x: 620, endPoint y: 146, distance: 40.0
click at [620, 146] on div at bounding box center [475, 368] width 951 height 628
drag, startPoint x: 638, startPoint y: 131, endPoint x: 646, endPoint y: 156, distance: 26.2
click at [646, 156] on div at bounding box center [475, 368] width 951 height 628
drag, startPoint x: 647, startPoint y: 141, endPoint x: 671, endPoint y: 151, distance: 26.5
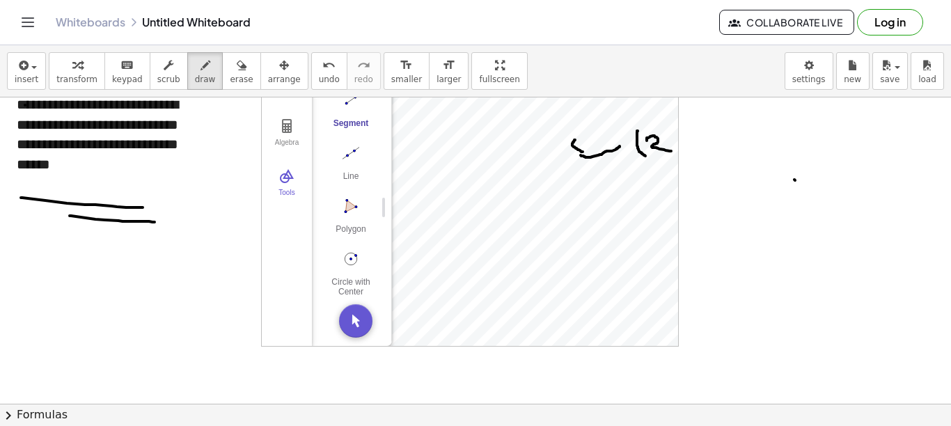
click at [671, 151] on div at bounding box center [475, 368] width 951 height 628
drag, startPoint x: 665, startPoint y: 138, endPoint x: 672, endPoint y: 148, distance: 12.6
click at [674, 148] on div at bounding box center [475, 368] width 951 height 628
drag, startPoint x: 682, startPoint y: 137, endPoint x: 686, endPoint y: 150, distance: 13.9
click at [686, 150] on div at bounding box center [475, 368] width 951 height 628
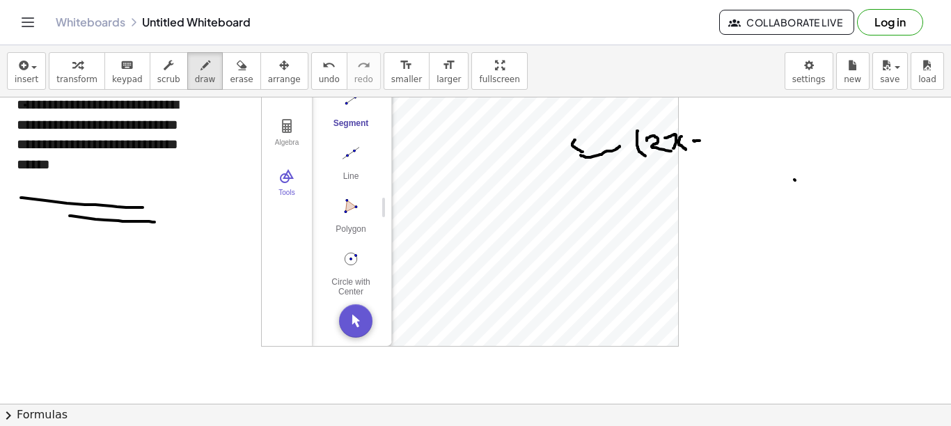
drag, startPoint x: 694, startPoint y: 141, endPoint x: 703, endPoint y: 139, distance: 9.3
click at [701, 141] on div at bounding box center [475, 368] width 951 height 628
drag, startPoint x: 701, startPoint y: 132, endPoint x: 709, endPoint y: 148, distance: 18.1
click at [703, 148] on div at bounding box center [475, 368] width 951 height 628
drag, startPoint x: 716, startPoint y: 120, endPoint x: 724, endPoint y: 146, distance: 27.1
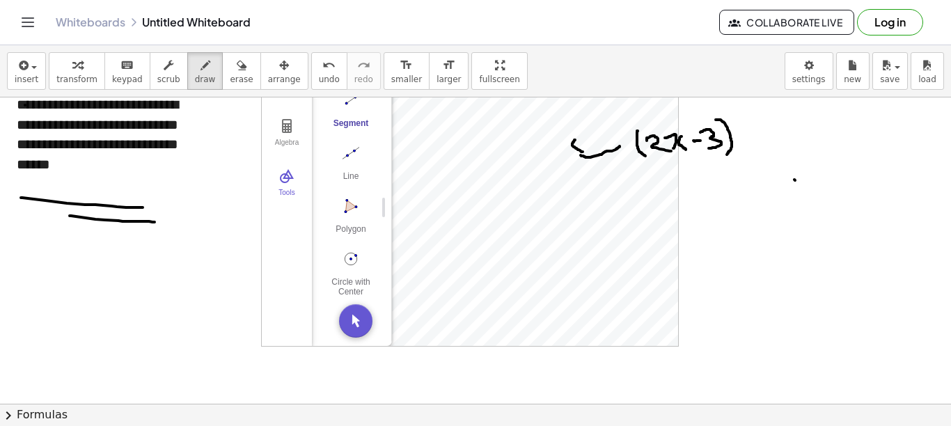
click at [703, 155] on div at bounding box center [475, 368] width 951 height 628
click at [703, 111] on div at bounding box center [475, 368] width 951 height 628
drag, startPoint x: 571, startPoint y: 226, endPoint x: 561, endPoint y: 241, distance: 18.2
click at [561, 241] on div at bounding box center [475, 368] width 951 height 628
click at [563, 228] on div at bounding box center [475, 368] width 951 height 628
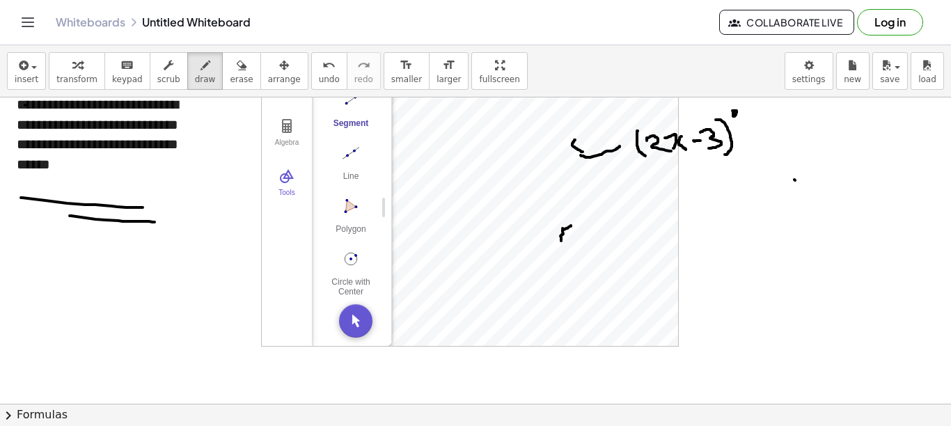
click at [552, 213] on div at bounding box center [475, 368] width 951 height 628
click at [547, 215] on div at bounding box center [475, 368] width 951 height 628
drag, startPoint x: 553, startPoint y: 214, endPoint x: 546, endPoint y: 225, distance: 13.1
click at [546, 225] on div at bounding box center [475, 368] width 951 height 628
click at [559, 222] on div at bounding box center [475, 368] width 951 height 628
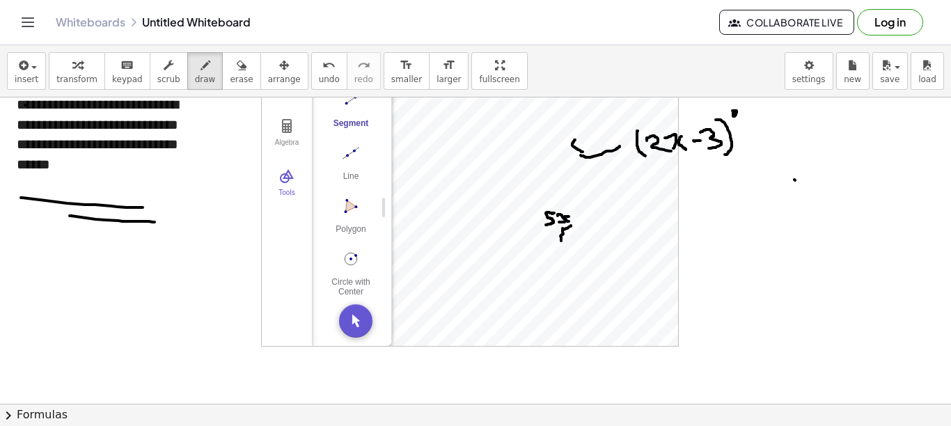
click at [569, 221] on div at bounding box center [475, 368] width 951 height 628
drag, startPoint x: 472, startPoint y: 194, endPoint x: 485, endPoint y: 213, distance: 22.6
click at [485, 213] on div at bounding box center [475, 368] width 951 height 628
drag, startPoint x: 492, startPoint y: 194, endPoint x: 495, endPoint y: 206, distance: 12.0
click at [495, 206] on div at bounding box center [475, 368] width 951 height 628
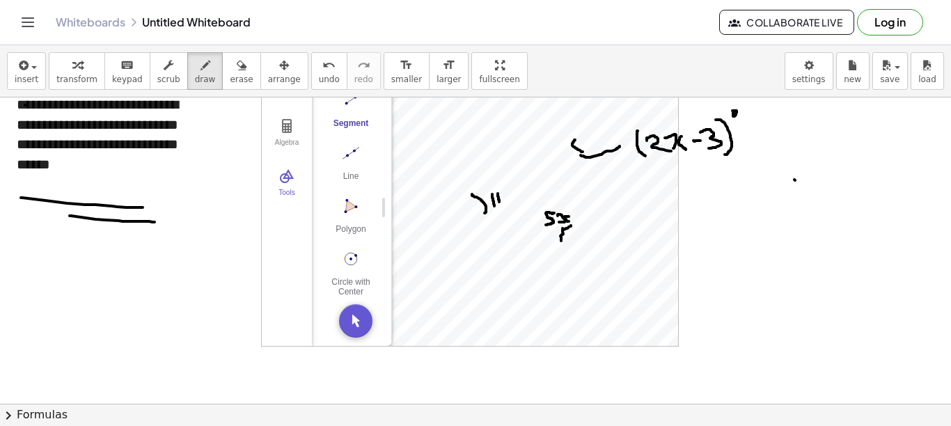
drag, startPoint x: 498, startPoint y: 194, endPoint x: 499, endPoint y: 203, distance: 9.2
click at [499, 203] on div at bounding box center [475, 368] width 951 height 628
drag, startPoint x: 507, startPoint y: 192, endPoint x: 506, endPoint y: 208, distance: 15.3
click at [506, 208] on div at bounding box center [475, 368] width 951 height 628
drag, startPoint x: 491, startPoint y: 141, endPoint x: 475, endPoint y: 155, distance: 20.8
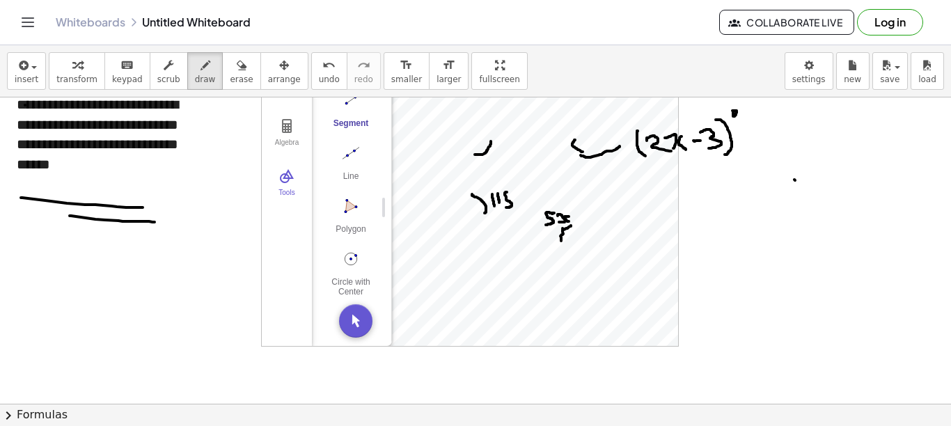
click at [475, 155] on div at bounding box center [475, 368] width 951 height 628
drag, startPoint x: 490, startPoint y: 155, endPoint x: 491, endPoint y: 167, distance: 12.6
click at [491, 167] on div at bounding box center [475, 368] width 951 height 628
drag, startPoint x: 527, startPoint y: 290, endPoint x: 529, endPoint y: 306, distance: 16.8
click at [529, 306] on div at bounding box center [475, 368] width 951 height 628
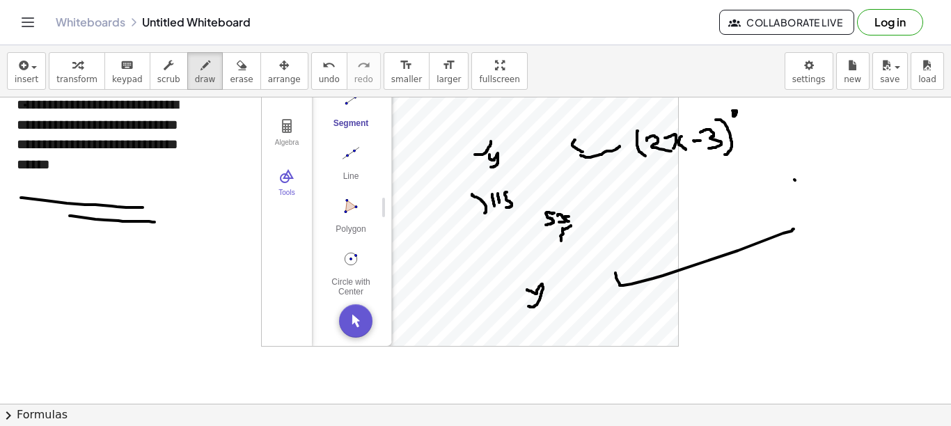
drag, startPoint x: 616, startPoint y: 273, endPoint x: 794, endPoint y: 229, distance: 183.6
click at [703, 229] on div at bounding box center [475, 368] width 951 height 628
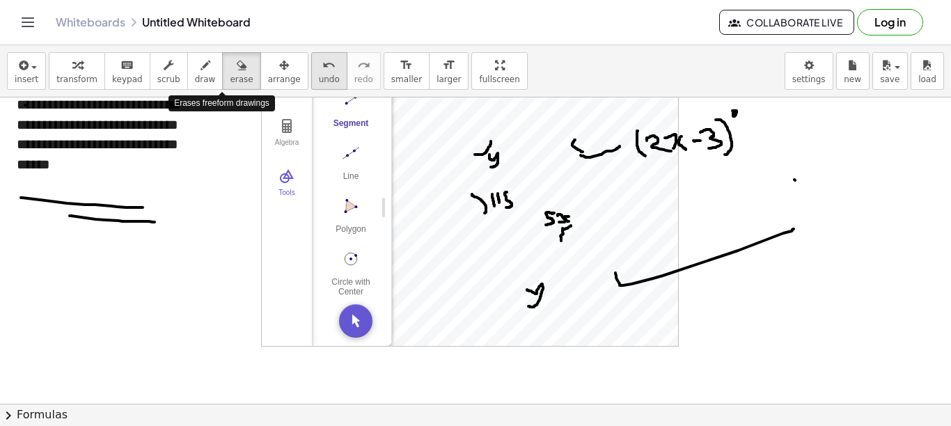
drag, startPoint x: 220, startPoint y: 78, endPoint x: 289, endPoint y: 88, distance: 69.6
click at [230, 78] on span "erase" at bounding box center [241, 80] width 23 height 10
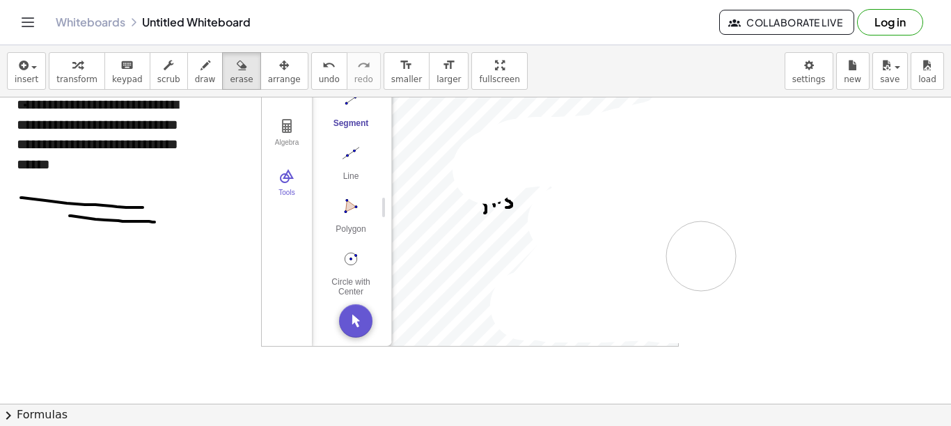
drag, startPoint x: 517, startPoint y: 154, endPoint x: 504, endPoint y: 238, distance: 85.3
click at [699, 248] on div at bounding box center [475, 368] width 951 height 628
drag, startPoint x: 515, startPoint y: 196, endPoint x: 485, endPoint y: 210, distance: 33.0
click at [485, 210] on div at bounding box center [475, 368] width 951 height 628
click at [75, 78] on span "transform" at bounding box center [76, 80] width 41 height 10
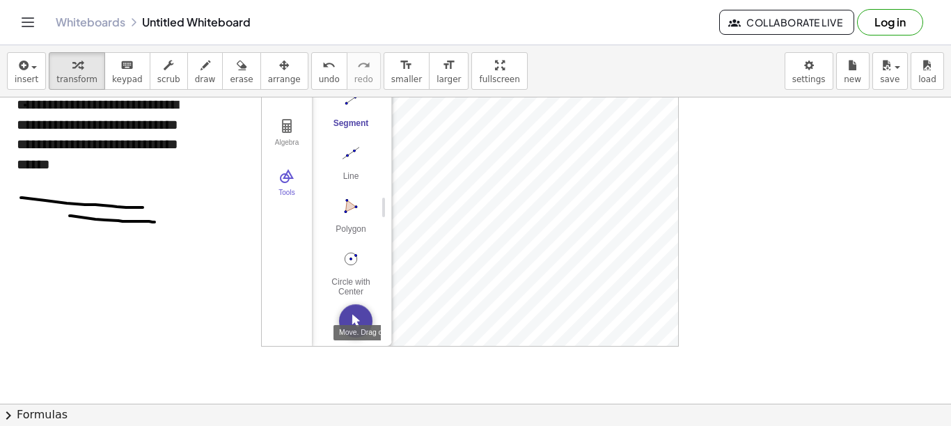
click at [350, 325] on img "Move. Drag or select object" at bounding box center [355, 320] width 33 height 33
click at [573, 299] on img "Delete" at bounding box center [575, 296] width 17 height 17
click at [607, 196] on img "Delete" at bounding box center [610, 192] width 17 height 17
click at [573, 143] on button "Delete" at bounding box center [575, 131] width 25 height 25
click at [350, 254] on img "Circle with Center through Point. Select center point, then point on circle" at bounding box center [351, 259] width 56 height 22
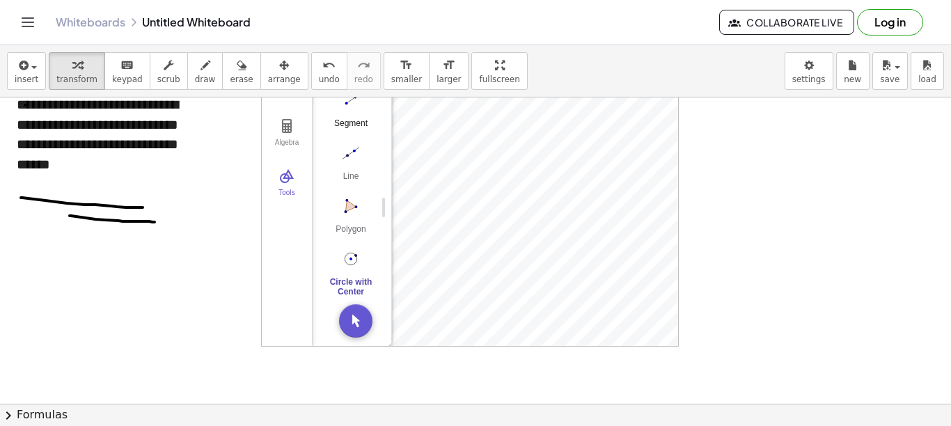
click at [343, 118] on div "Segment" at bounding box center [351, 128] width 56 height 20
click at [354, 323] on img "Move. Drag or select object" at bounding box center [355, 320] width 33 height 33
click at [201, 72] on icon "button" at bounding box center [206, 65] width 10 height 17
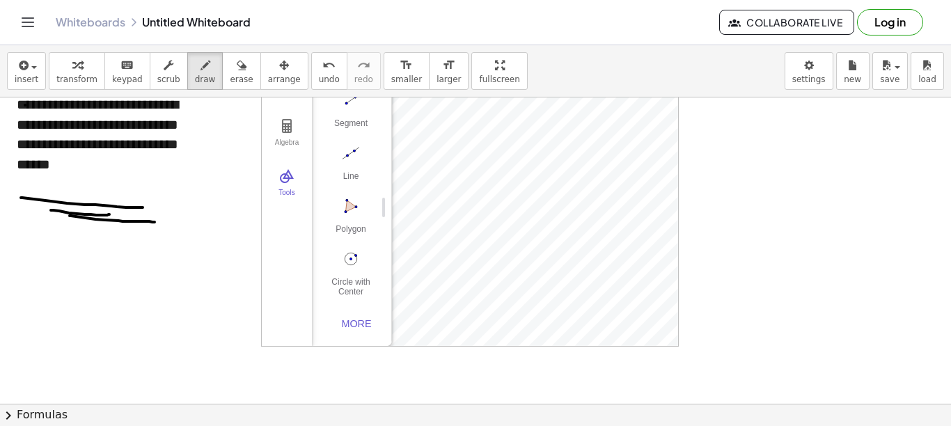
drag, startPoint x: 51, startPoint y: 210, endPoint x: 109, endPoint y: 215, distance: 58.7
click at [109, 215] on div at bounding box center [475, 368] width 951 height 628
click at [230, 77] on span "erase" at bounding box center [241, 80] width 23 height 10
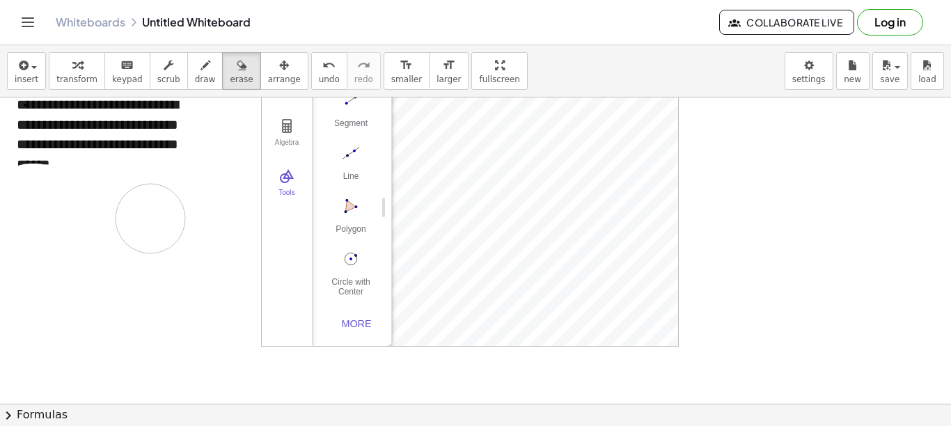
drag, startPoint x: 30, startPoint y: 198, endPoint x: 150, endPoint y: 219, distance: 122.2
click at [150, 219] on div at bounding box center [475, 368] width 951 height 628
click at [201, 70] on icon "button" at bounding box center [206, 65] width 10 height 17
drag, startPoint x: 606, startPoint y: 212, endPoint x: 605, endPoint y: 224, distance: 11.9
click at [605, 224] on div at bounding box center [475, 368] width 951 height 628
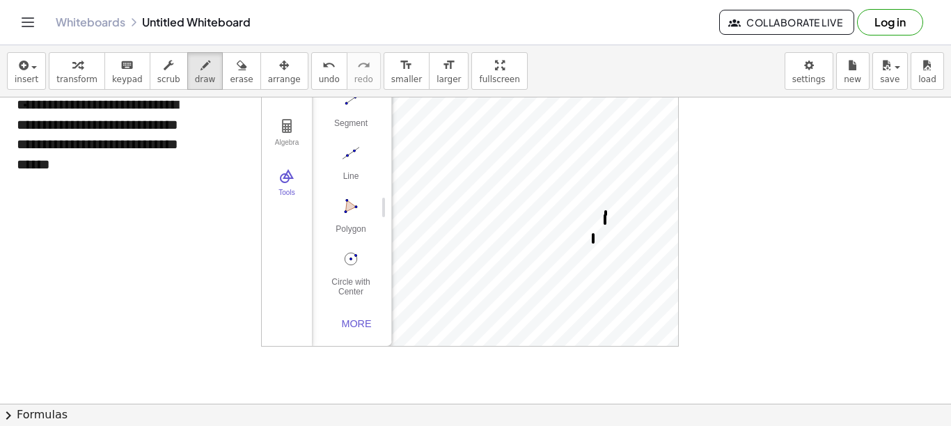
drag, startPoint x: 593, startPoint y: 235, endPoint x: 593, endPoint y: 246, distance: 11.1
click at [593, 246] on div at bounding box center [475, 368] width 951 height 628
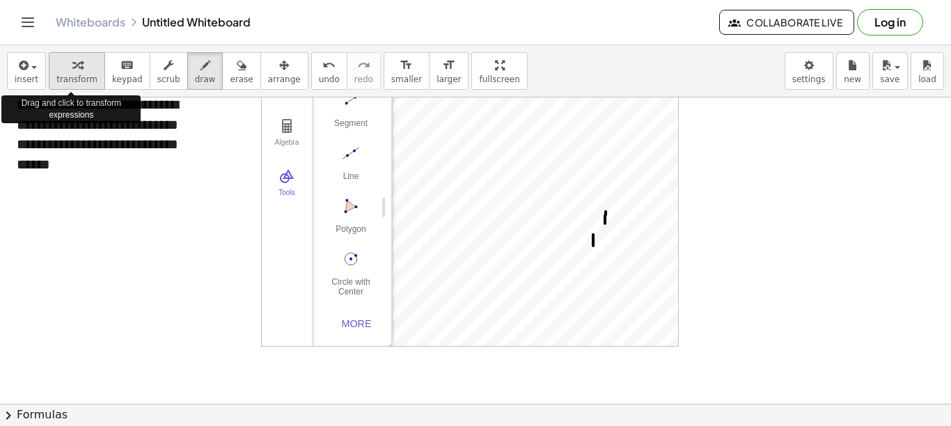
click at [70, 76] on span "transform" at bounding box center [76, 80] width 41 height 10
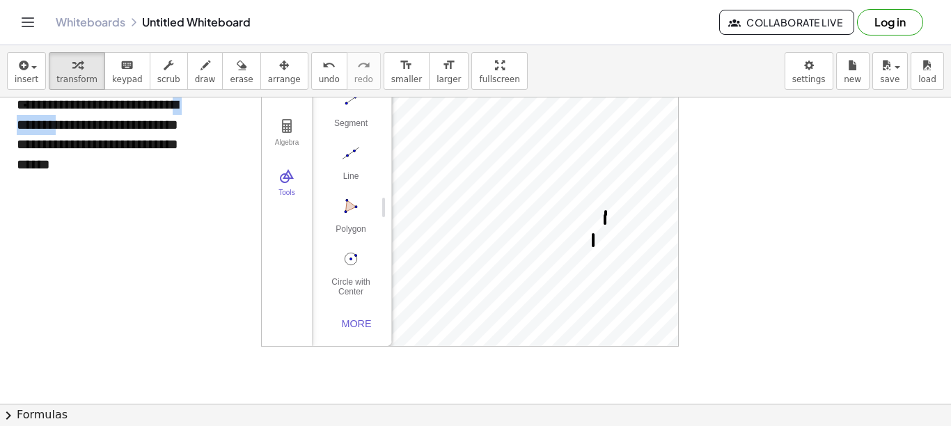
drag, startPoint x: 85, startPoint y: 124, endPoint x: 33, endPoint y: 123, distance: 52.2
click at [33, 123] on div "**********" at bounding box center [107, 145] width 181 height 100
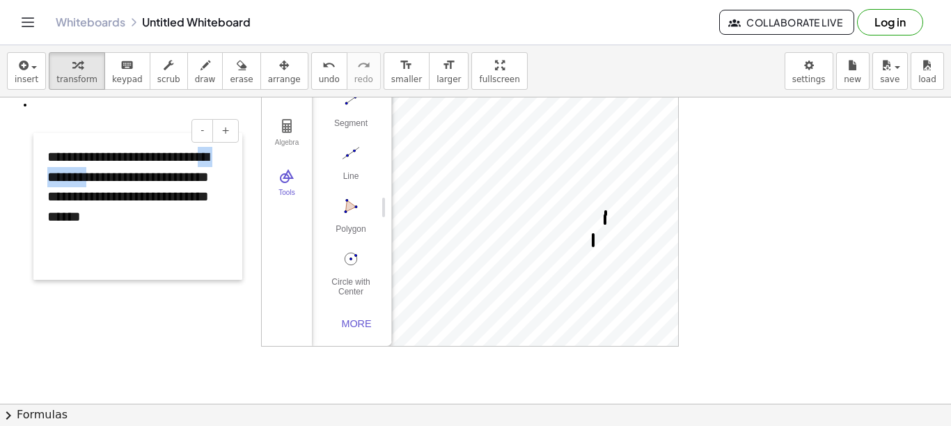
drag, startPoint x: 15, startPoint y: 103, endPoint x: 42, endPoint y: 164, distance: 67.0
click at [42, 164] on div at bounding box center [40, 206] width 14 height 147
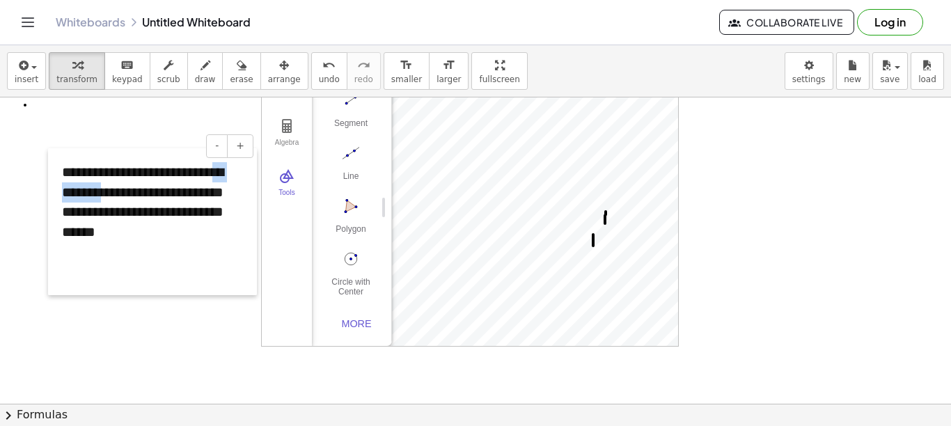
click at [48, 169] on div at bounding box center [55, 221] width 14 height 147
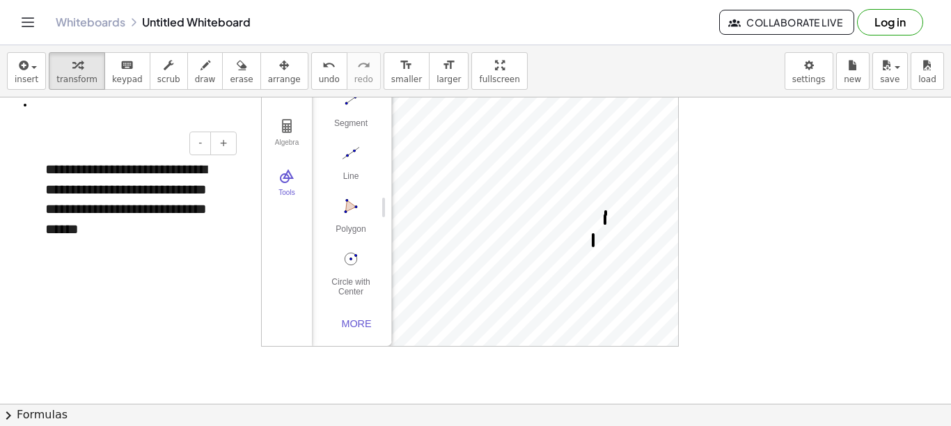
click at [123, 196] on div "**********" at bounding box center [135, 209] width 181 height 100
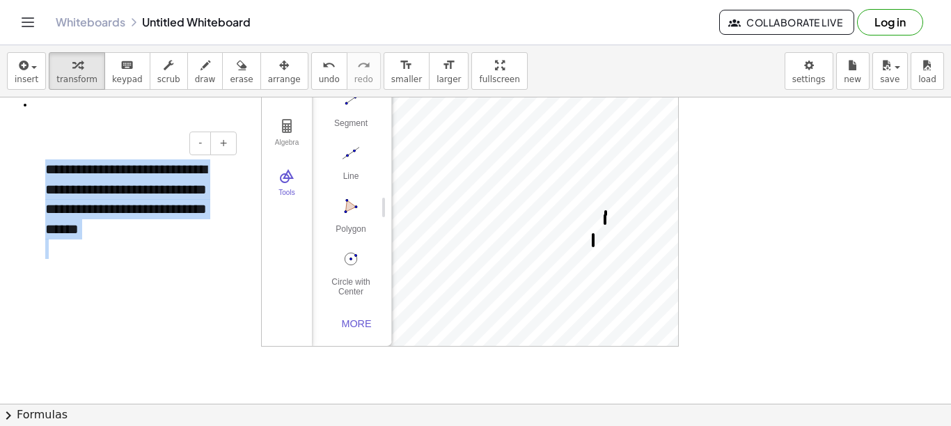
drag, startPoint x: 47, startPoint y: 168, endPoint x: 157, endPoint y: 247, distance: 135.9
click at [157, 247] on div "**********" at bounding box center [135, 209] width 181 height 100
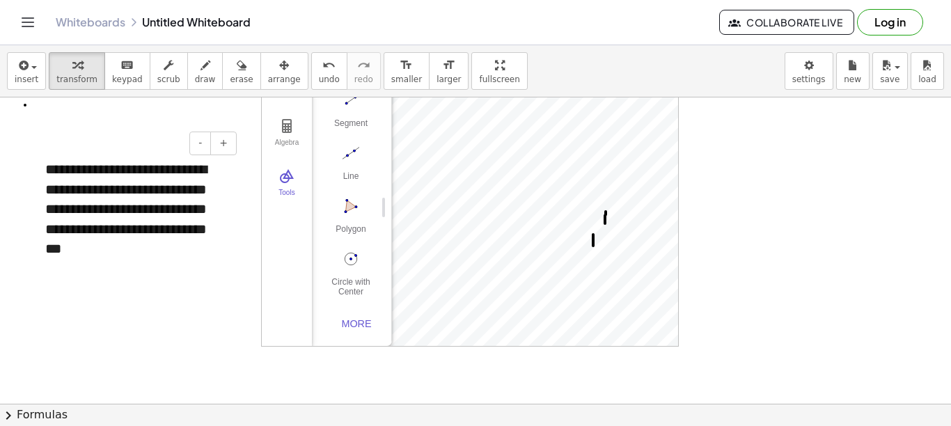
click at [156, 251] on div "**********" at bounding box center [135, 209] width 181 height 100
click at [504, 180] on img "Name" at bounding box center [502, 177] width 17 height 17
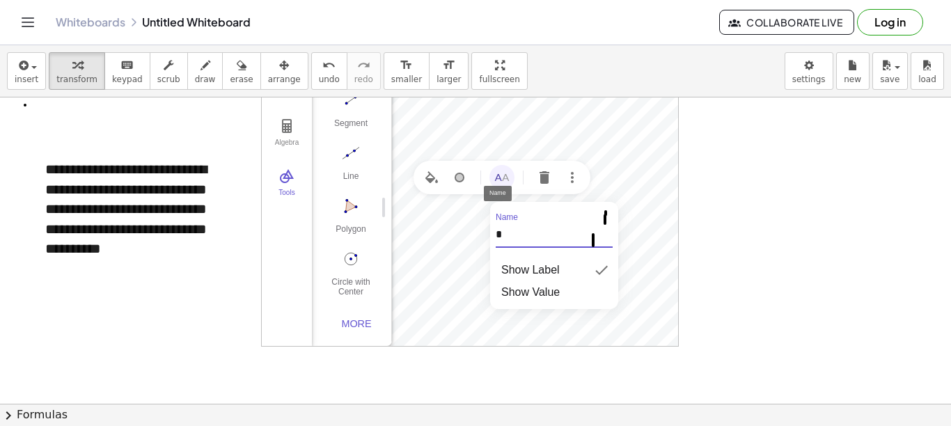
click at [471, 238] on div "Algebra Tools Point A Point B c = Circle through B with center A C = Point on c…" at bounding box center [470, 207] width 418 height 279
type input "*"
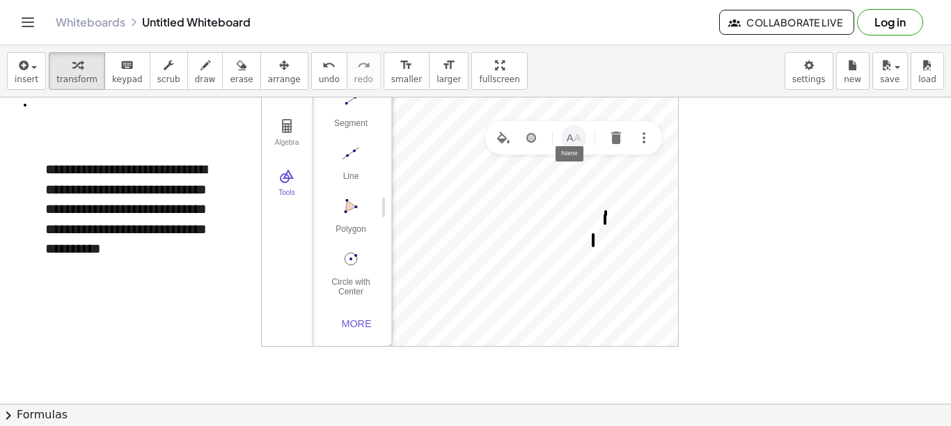
click at [575, 145] on img "Name" at bounding box center [574, 138] width 17 height 17
click at [506, 194] on div "Algebra Tools Point A Point B c = Circle through B with center A X = Point on c…" at bounding box center [470, 207] width 418 height 279
type input "*"
click at [568, 159] on button "Name" at bounding box center [559, 163] width 25 height 25
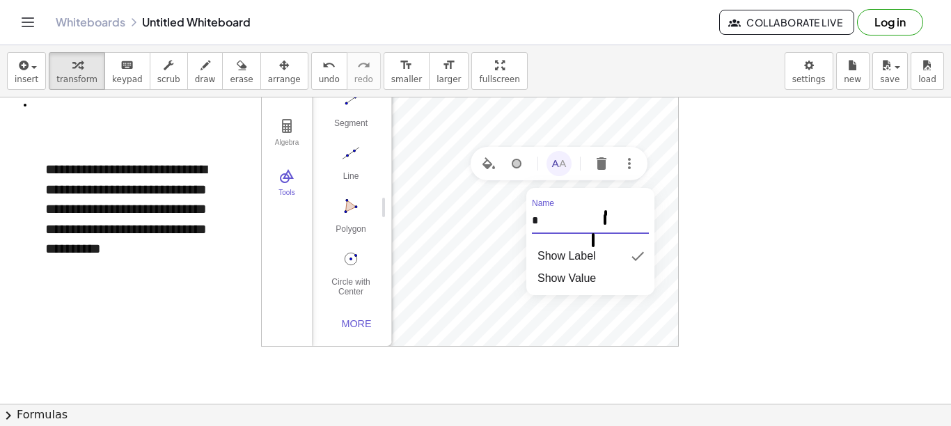
click at [515, 219] on div "Algebra Tools Point A Point B c = Circle through B with center A X = Point on c…" at bounding box center [470, 207] width 418 height 279
type input "*"
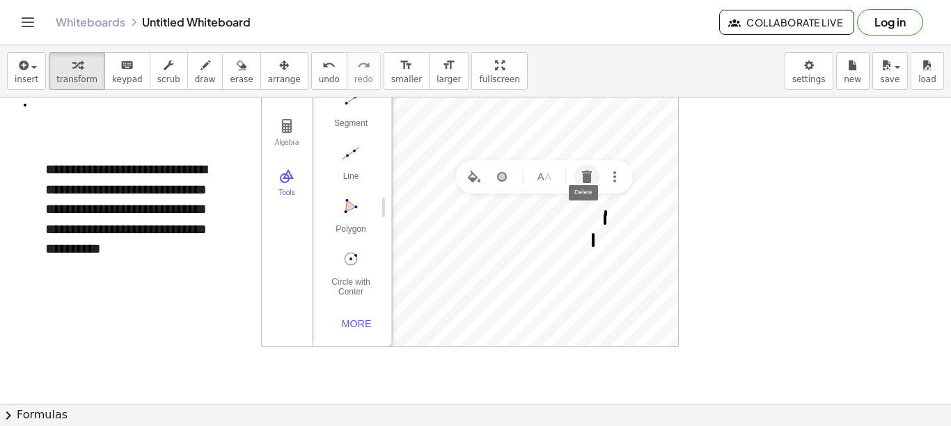
click at [586, 175] on img "Delete" at bounding box center [587, 177] width 17 height 17
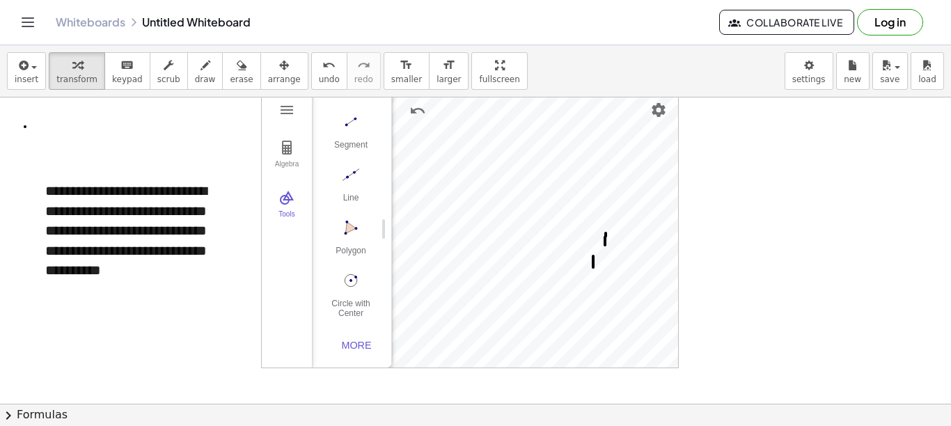
scroll to position [15, 0]
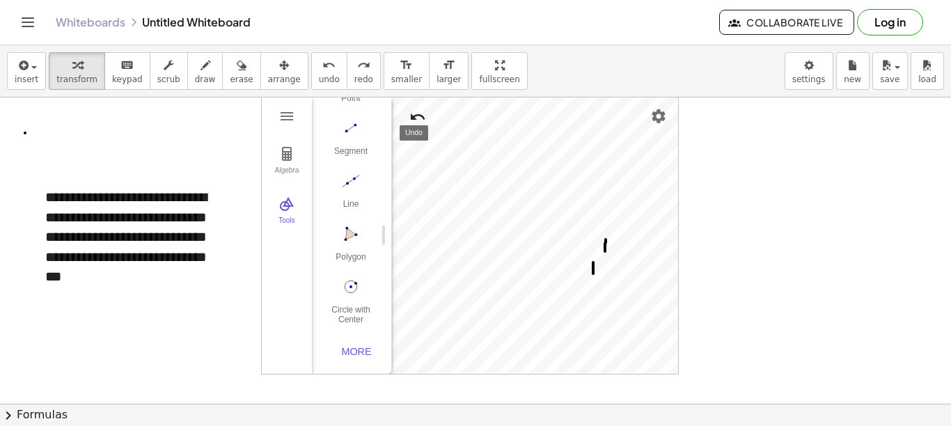
click at [412, 114] on img "Undo" at bounding box center [418, 117] width 17 height 17
drag, startPoint x: 377, startPoint y: 238, endPoint x: 377, endPoint y: 273, distance: 34.8
click at [378, 272] on div "Basic Tools Move Point Segment Line Polygon Circle with Center through Point Mo…" at bounding box center [346, 235] width 69 height 277
click at [554, 212] on button "Name" at bounding box center [551, 203] width 25 height 25
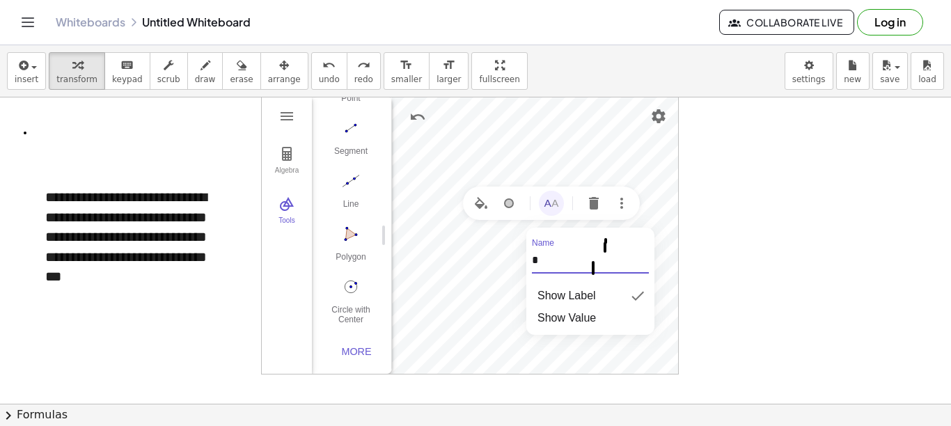
click at [562, 262] on input "*" at bounding box center [590, 263] width 117 height 20
click at [582, 140] on div "Algebra Tools Point A Point W c = Circle through W with center A X = Point on c…" at bounding box center [470, 235] width 418 height 279
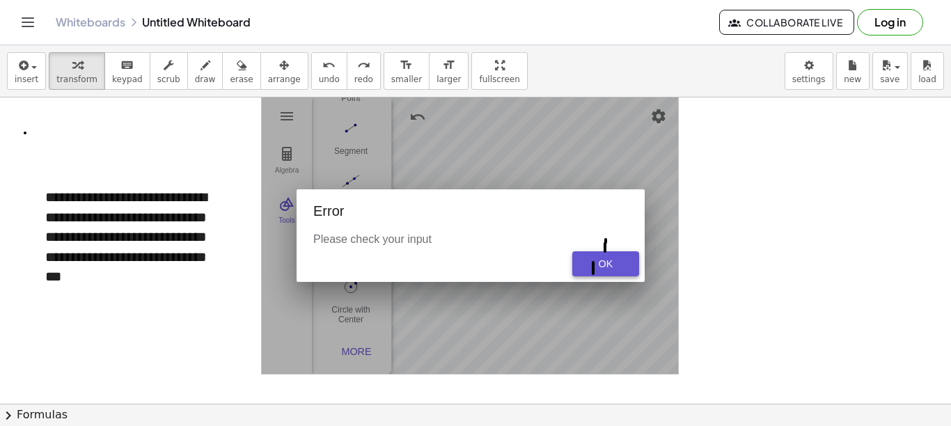
click at [599, 263] on div "OK" at bounding box center [606, 263] width 45 height 11
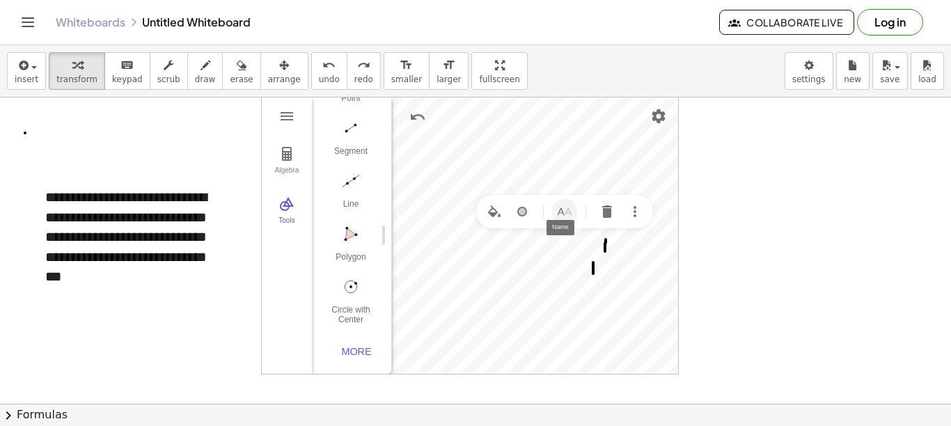
click at [563, 218] on img "Name" at bounding box center [564, 211] width 17 height 17
click at [526, 270] on div "Algebra Tools Point A Point W c = Circle through W with center A X = Point on c…" at bounding box center [470, 235] width 418 height 279
type input "*"
click at [522, 225] on img "Name" at bounding box center [514, 228] width 17 height 17
click at [492, 283] on div "Algebra Tools Point A Point W c = Circle through W with center A X = Point on c…" at bounding box center [470, 235] width 418 height 279
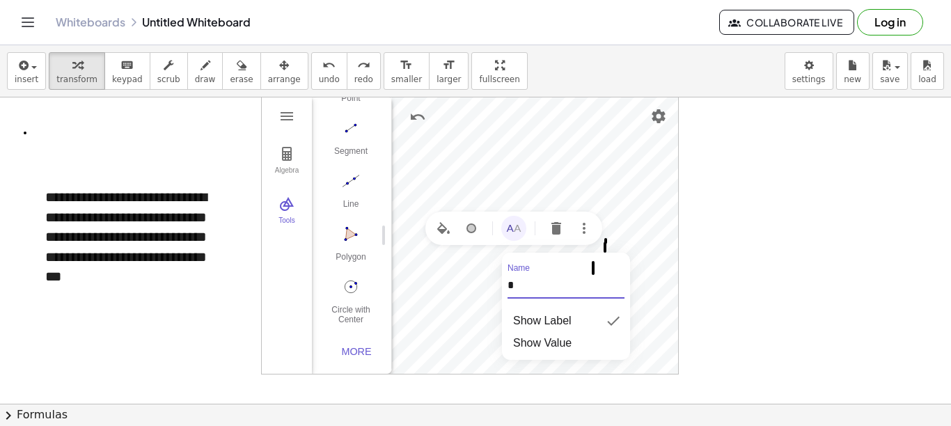
type input "*"
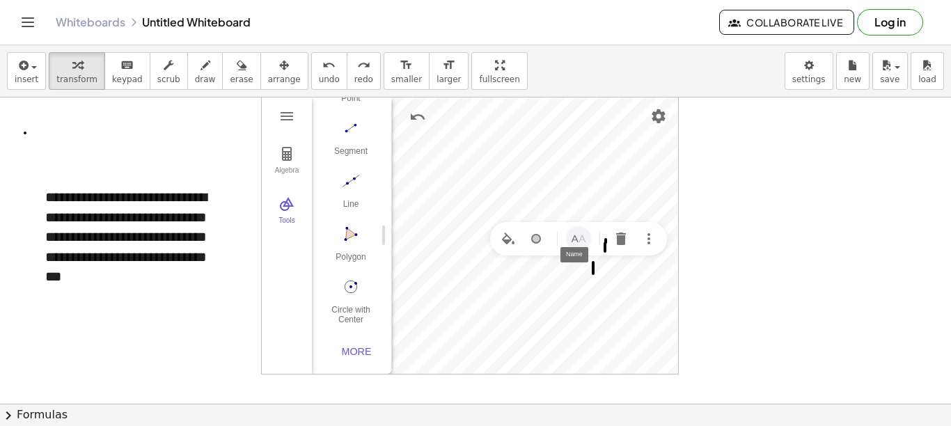
click at [579, 237] on img "Name" at bounding box center [578, 239] width 17 height 17
click at [515, 295] on div "Algebra Tools Point A Point I c = Circle through I with center A X = Point on c…" at bounding box center [470, 235] width 418 height 279
type input "*"
click at [480, 180] on button "Name" at bounding box center [491, 177] width 25 height 25
click at [457, 234] on div "Algebra Tools Point A Point I c = Circle through I with center A X = Point on c…" at bounding box center [470, 235] width 418 height 279
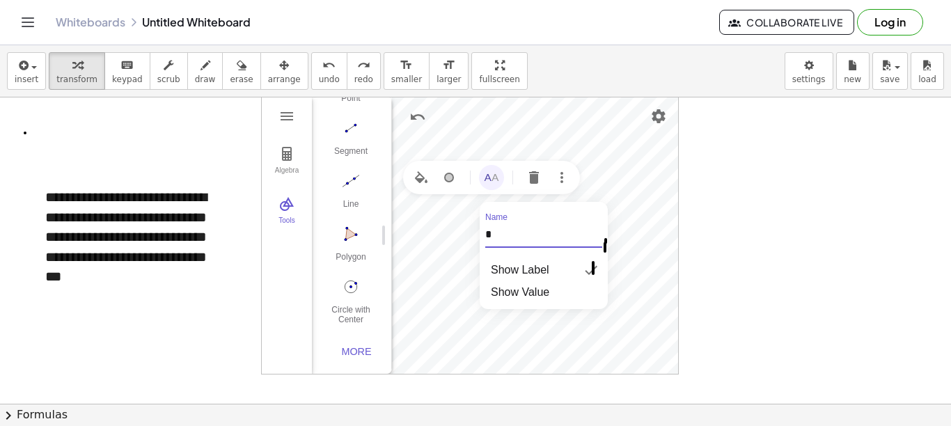
type input "*"
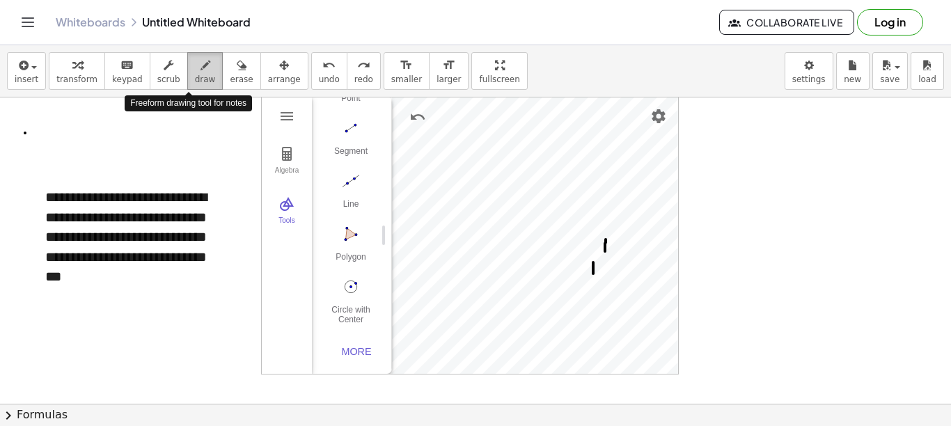
click at [195, 78] on span "draw" at bounding box center [205, 80] width 21 height 10
drag, startPoint x: 575, startPoint y: 228, endPoint x: 580, endPoint y: 237, distance: 10.3
click at [580, 237] on div at bounding box center [475, 396] width 951 height 628
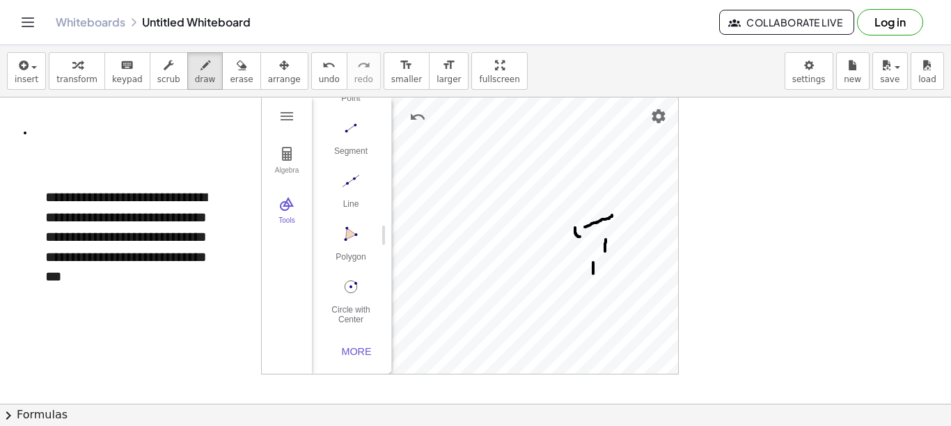
drag, startPoint x: 585, startPoint y: 227, endPoint x: 613, endPoint y: 215, distance: 30.6
click at [613, 215] on div at bounding box center [475, 396] width 951 height 628
drag, startPoint x: 624, startPoint y: 201, endPoint x: 636, endPoint y: 208, distance: 13.7
click at [636, 208] on div at bounding box center [475, 396] width 951 height 628
drag, startPoint x: 630, startPoint y: 201, endPoint x: 637, endPoint y: 217, distance: 17.2
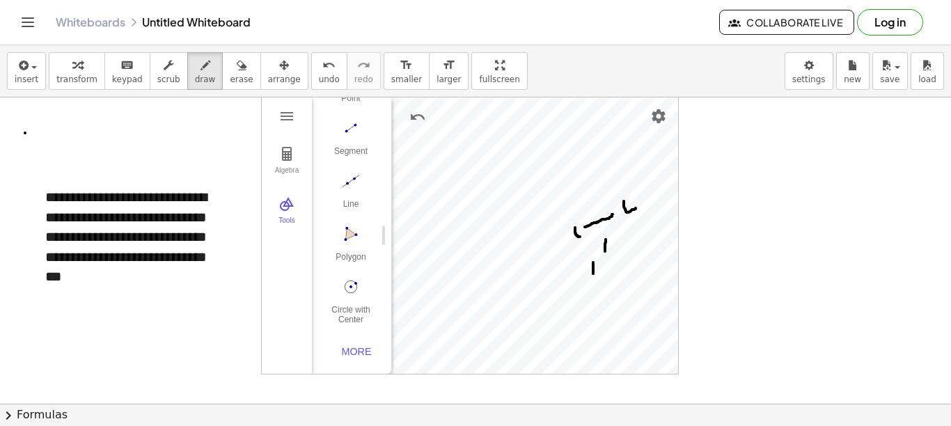
click at [637, 217] on div at bounding box center [475, 396] width 951 height 628
click at [643, 196] on div at bounding box center [475, 396] width 951 height 628
click at [648, 186] on div at bounding box center [475, 396] width 951 height 628
drag, startPoint x: 639, startPoint y: 277, endPoint x: 638, endPoint y: 288, distance: 10.5
click at [638, 288] on div at bounding box center [475, 396] width 951 height 628
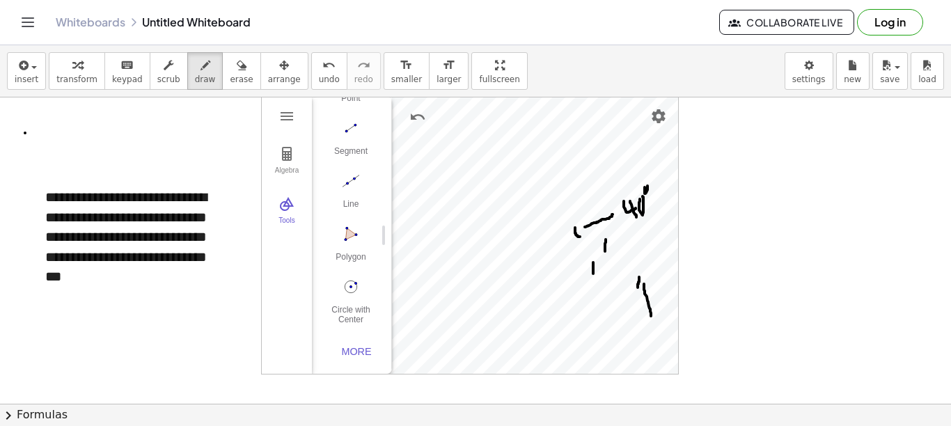
drag, startPoint x: 644, startPoint y: 284, endPoint x: 651, endPoint y: 316, distance: 32.8
click at [651, 316] on div at bounding box center [475, 396] width 951 height 628
drag, startPoint x: 642, startPoint y: 326, endPoint x: 653, endPoint y: 345, distance: 22.1
click at [653, 345] on div at bounding box center [475, 396] width 951 height 628
click at [669, 325] on div at bounding box center [475, 396] width 951 height 628
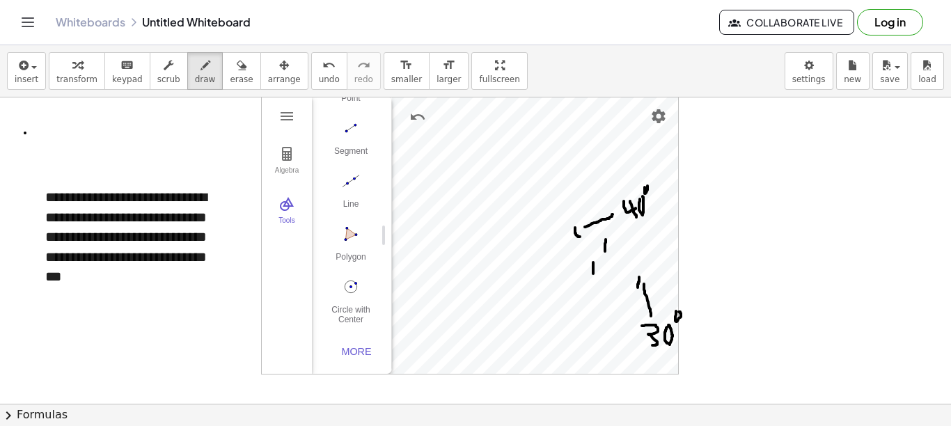
click at [679, 312] on div at bounding box center [475, 396] width 951 height 628
drag, startPoint x: 522, startPoint y: 166, endPoint x: 511, endPoint y: 172, distance: 12.2
click at [511, 172] on div at bounding box center [475, 396] width 951 height 628
drag, startPoint x: 514, startPoint y: 161, endPoint x: 531, endPoint y: 137, distance: 29.6
click at [531, 137] on div at bounding box center [475, 396] width 951 height 628
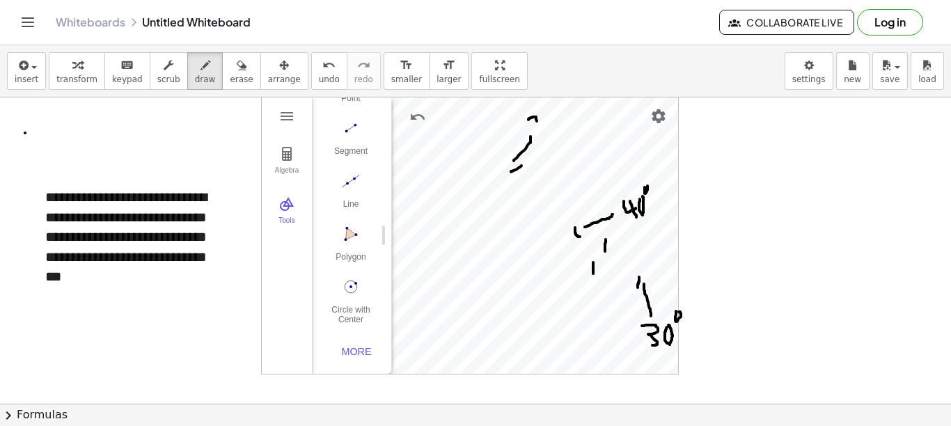
drag, startPoint x: 529, startPoint y: 120, endPoint x: 536, endPoint y: 127, distance: 10.4
click at [536, 127] on div at bounding box center [475, 396] width 951 height 628
click at [536, 132] on div at bounding box center [475, 396] width 951 height 628
drag, startPoint x: 593, startPoint y: 264, endPoint x: 594, endPoint y: 283, distance: 19.5
click at [594, 283] on div at bounding box center [475, 396] width 951 height 628
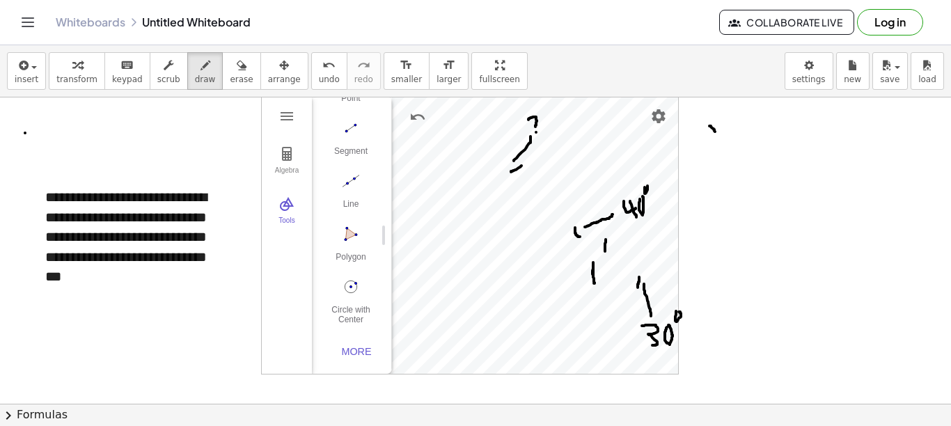
drag, startPoint x: 710, startPoint y: 126, endPoint x: 717, endPoint y: 134, distance: 10.4
click at [703, 134] on div at bounding box center [475, 396] width 951 height 628
drag, startPoint x: 720, startPoint y: 129, endPoint x: 710, endPoint y: 142, distance: 16.9
click at [703, 144] on div at bounding box center [475, 396] width 951 height 628
drag, startPoint x: 731, startPoint y: 134, endPoint x: 730, endPoint y: 146, distance: 11.9
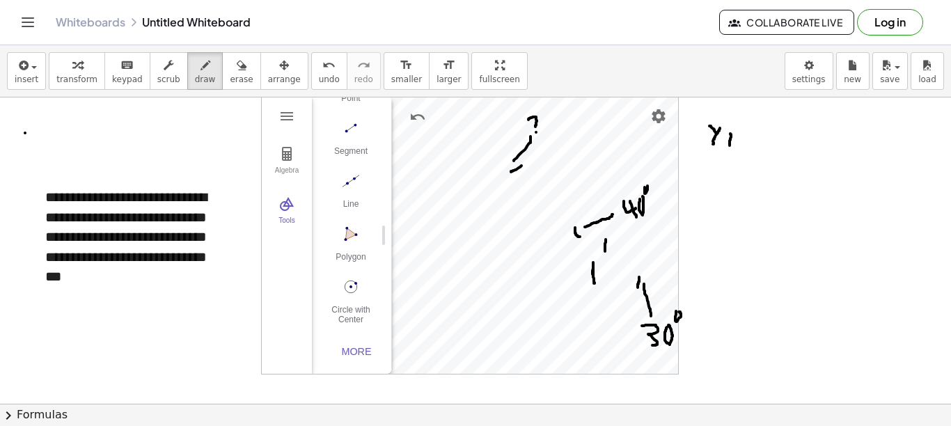
click at [703, 146] on div at bounding box center [475, 396] width 951 height 628
drag, startPoint x: 726, startPoint y: 132, endPoint x: 740, endPoint y: 134, distance: 14.1
click at [703, 134] on div at bounding box center [475, 396] width 951 height 628
drag, startPoint x: 745, startPoint y: 143, endPoint x: 754, endPoint y: 143, distance: 9.1
click at [703, 143] on div at bounding box center [475, 396] width 951 height 628
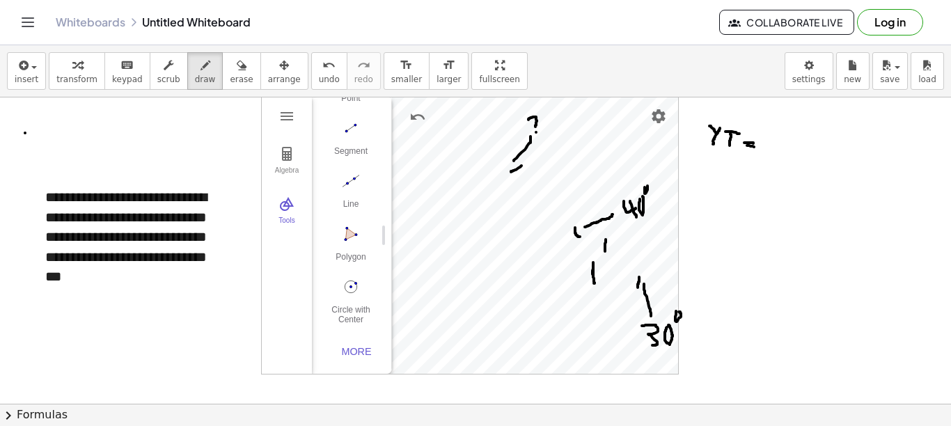
drag, startPoint x: 747, startPoint y: 146, endPoint x: 759, endPoint y: 148, distance: 12.2
click at [703, 148] on div at bounding box center [475, 396] width 951 height 628
drag, startPoint x: 768, startPoint y: 138, endPoint x: 773, endPoint y: 148, distance: 11.5
click at [703, 148] on div at bounding box center [475, 396] width 951 height 628
click at [703, 145] on div at bounding box center [475, 396] width 951 height 628
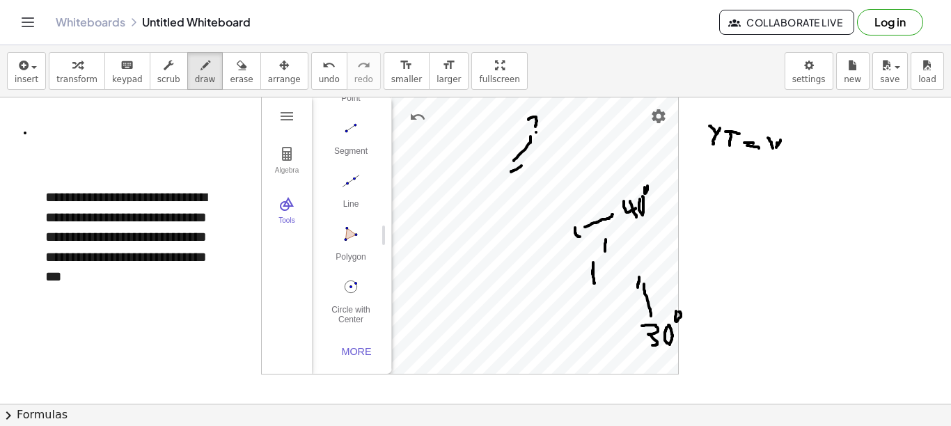
drag, startPoint x: 781, startPoint y: 140, endPoint x: 774, endPoint y: 151, distance: 12.8
click at [703, 151] on div at bounding box center [475, 396] width 951 height 628
drag, startPoint x: 779, startPoint y: 141, endPoint x: 791, endPoint y: 151, distance: 15.9
click at [703, 151] on div at bounding box center [475, 396] width 951 height 628
drag, startPoint x: 791, startPoint y: 134, endPoint x: 793, endPoint y: 149, distance: 15.6
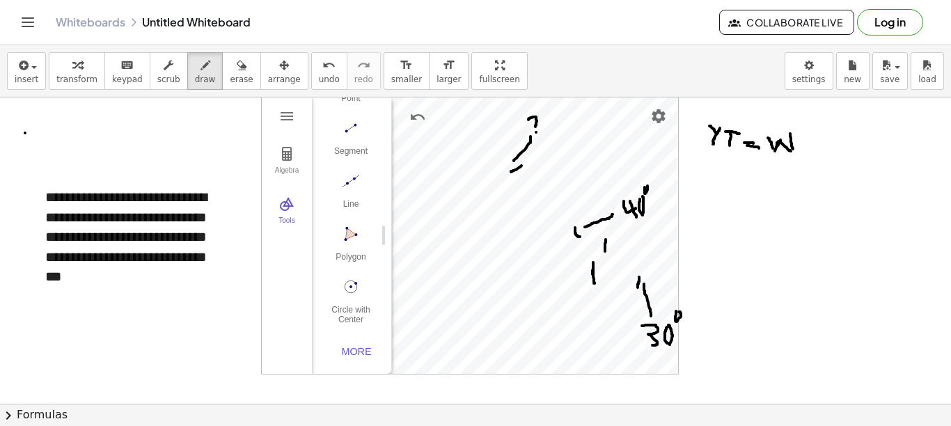
click at [703, 149] on div at bounding box center [475, 396] width 951 height 628
drag, startPoint x: 807, startPoint y: 139, endPoint x: 808, endPoint y: 155, distance: 16.7
click at [703, 155] on div at bounding box center [475, 396] width 951 height 628
drag, startPoint x: 795, startPoint y: 138, endPoint x: 817, endPoint y: 141, distance: 21.8
click at [703, 141] on div at bounding box center [475, 396] width 951 height 628
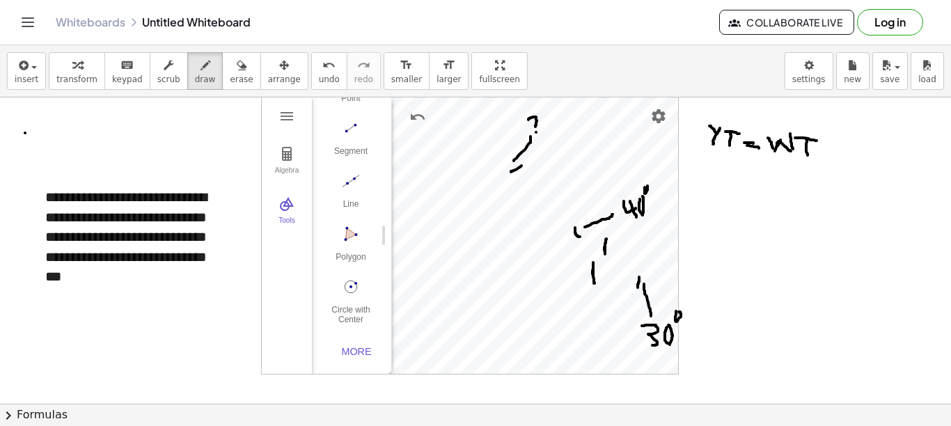
drag, startPoint x: 607, startPoint y: 239, endPoint x: 605, endPoint y: 255, distance: 16.1
click at [605, 255] on div at bounding box center [475, 396] width 951 height 628
drag, startPoint x: 705, startPoint y: 168, endPoint x: 710, endPoint y: 189, distance: 22.1
click at [703, 189] on div at bounding box center [475, 396] width 951 height 628
drag, startPoint x: 721, startPoint y: 177, endPoint x: 713, endPoint y: 191, distance: 15.9
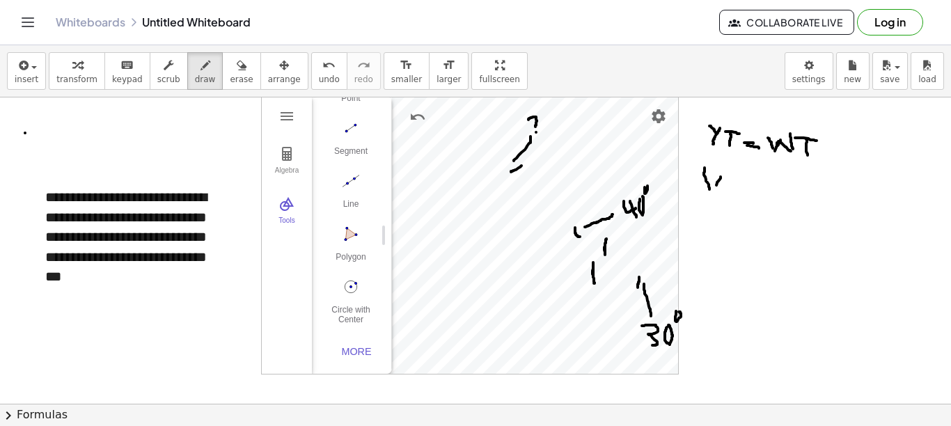
click at [703, 191] on div at bounding box center [475, 396] width 951 height 628
drag, startPoint x: 723, startPoint y: 179, endPoint x: 731, endPoint y: 192, distance: 14.7
click at [703, 192] on div at bounding box center [475, 396] width 951 height 628
drag, startPoint x: 742, startPoint y: 170, endPoint x: 730, endPoint y: 189, distance: 22.8
click at [703, 189] on div at bounding box center [475, 396] width 951 height 628
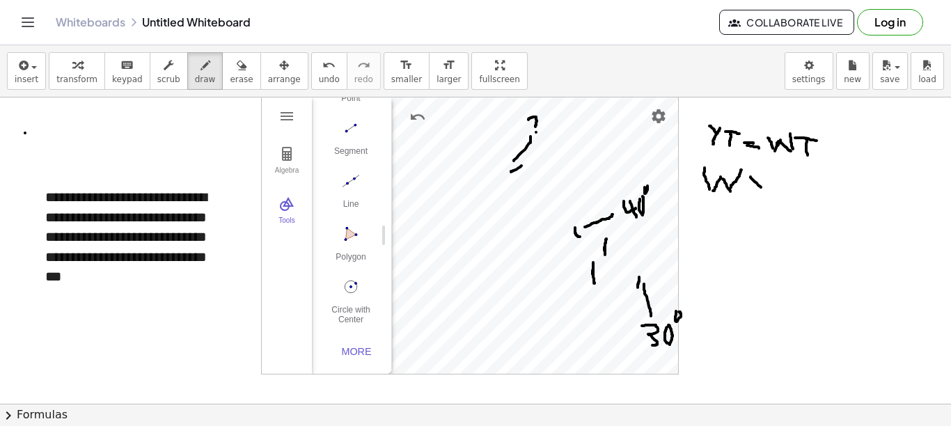
drag, startPoint x: 751, startPoint y: 178, endPoint x: 764, endPoint y: 189, distance: 17.8
click at [703, 189] on div at bounding box center [475, 396] width 951 height 628
drag, startPoint x: 768, startPoint y: 182, endPoint x: 765, endPoint y: 205, distance: 22.6
click at [703, 205] on div at bounding box center [475, 396] width 951 height 628
drag, startPoint x: 783, startPoint y: 189, endPoint x: 785, endPoint y: 204, distance: 15.5
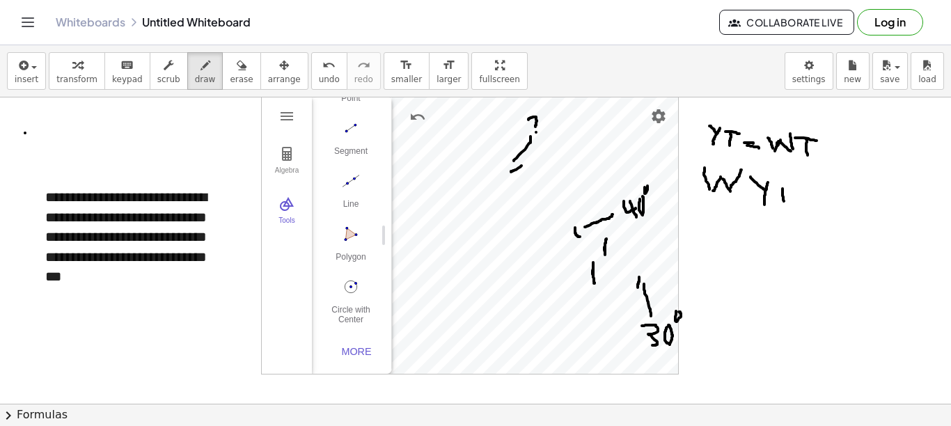
click at [703, 204] on div at bounding box center [475, 396] width 951 height 628
drag, startPoint x: 776, startPoint y: 187, endPoint x: 793, endPoint y: 189, distance: 17.5
click at [703, 189] on div at bounding box center [475, 396] width 951 height 628
click at [703, 173] on div at bounding box center [475, 396] width 951 height 628
drag, startPoint x: 763, startPoint y: 167, endPoint x: 771, endPoint y: 176, distance: 11.8
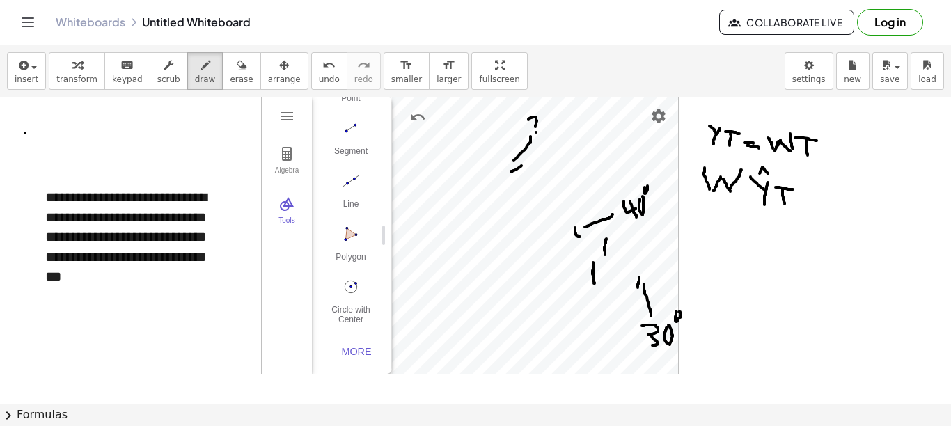
click at [703, 176] on div at bounding box center [475, 396] width 951 height 628
drag, startPoint x: 800, startPoint y: 199, endPoint x: 811, endPoint y: 199, distance: 10.4
click at [703, 199] on div at bounding box center [475, 396] width 951 height 628
click at [703, 205] on div at bounding box center [475, 396] width 951 height 628
drag, startPoint x: 830, startPoint y: 188, endPoint x: 831, endPoint y: 207, distance: 18.9
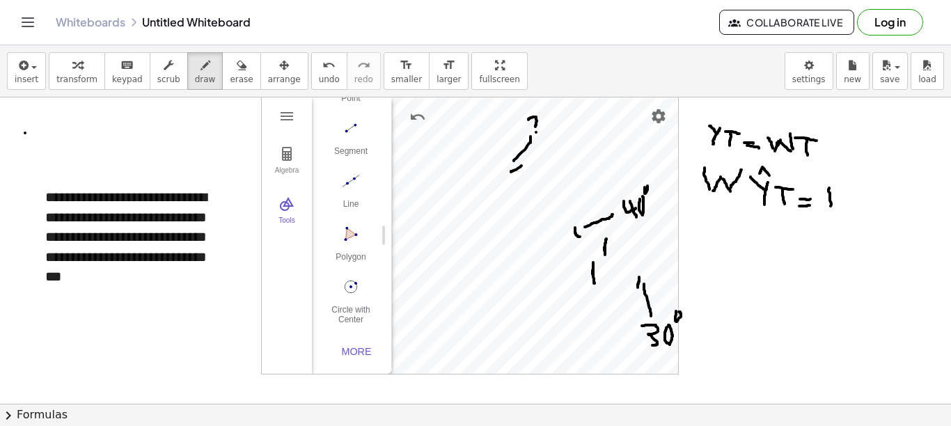
click at [703, 207] on div at bounding box center [475, 396] width 951 height 628
drag, startPoint x: 822, startPoint y: 185, endPoint x: 846, endPoint y: 191, distance: 25.0
click at [703, 191] on div at bounding box center [475, 396] width 951 height 628
drag, startPoint x: 848, startPoint y: 196, endPoint x: 857, endPoint y: 209, distance: 15.1
click at [703, 209] on div at bounding box center [475, 396] width 951 height 628
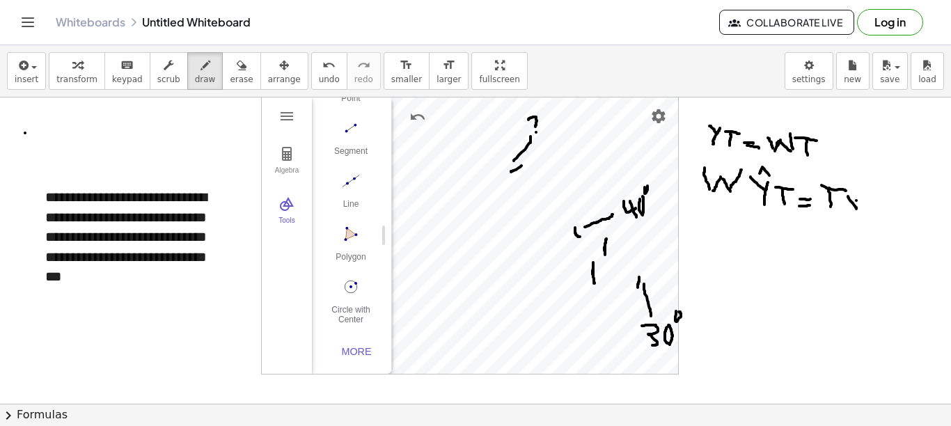
drag, startPoint x: 857, startPoint y: 201, endPoint x: 852, endPoint y: 206, distance: 7.4
click at [703, 206] on div at bounding box center [475, 396] width 951 height 628
drag, startPoint x: 857, startPoint y: 201, endPoint x: 864, endPoint y: 208, distance: 9.9
click at [703, 208] on div at bounding box center [475, 396] width 951 height 628
drag, startPoint x: 866, startPoint y: 199, endPoint x: 865, endPoint y: 206, distance: 7.1
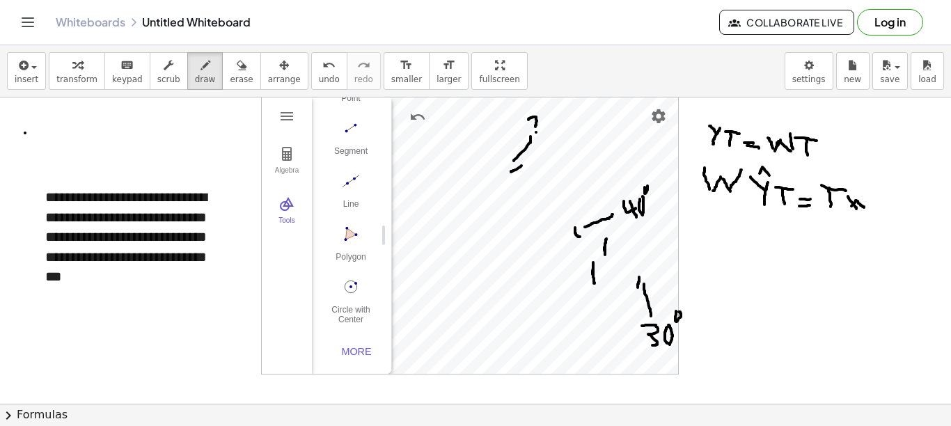
click at [703, 206] on div at bounding box center [475, 396] width 951 height 628
drag, startPoint x: 876, startPoint y: 195, endPoint x: 888, endPoint y: 201, distance: 13.4
click at [703, 201] on div at bounding box center [475, 396] width 951 height 628
drag, startPoint x: 891, startPoint y: 196, endPoint x: 885, endPoint y: 212, distance: 17.0
click at [703, 212] on div at bounding box center [475, 396] width 951 height 628
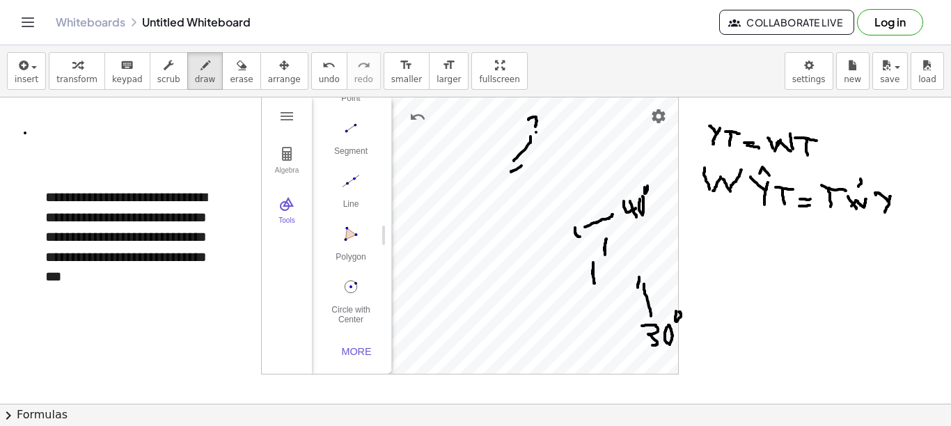
drag, startPoint x: 861, startPoint y: 179, endPoint x: 859, endPoint y: 187, distance: 7.9
click at [703, 187] on div at bounding box center [475, 396] width 951 height 628
drag, startPoint x: 862, startPoint y: 180, endPoint x: 868, endPoint y: 185, distance: 7.9
click at [703, 185] on div at bounding box center [475, 396] width 951 height 628
drag, startPoint x: 718, startPoint y: 118, endPoint x: 738, endPoint y: 119, distance: 20.2
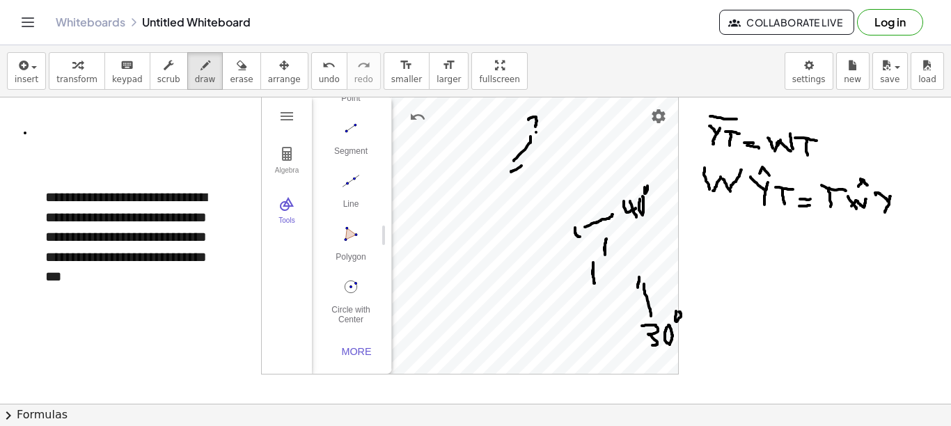
click at [703, 119] on div at bounding box center [475, 396] width 951 height 628
drag, startPoint x: 770, startPoint y: 126, endPoint x: 819, endPoint y: 125, distance: 49.5
click at [703, 125] on div at bounding box center [475, 396] width 951 height 628
drag, startPoint x: 595, startPoint y: 235, endPoint x: 584, endPoint y: 240, distance: 11.5
click at [584, 240] on div at bounding box center [475, 396] width 951 height 628
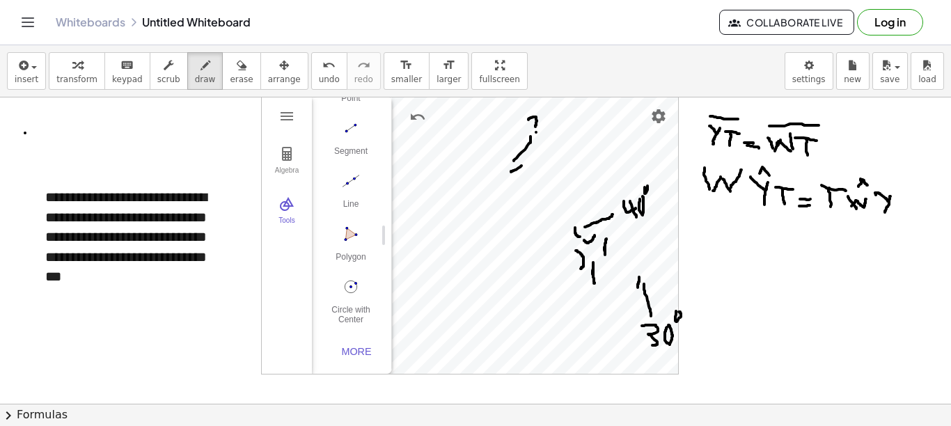
drag, startPoint x: 576, startPoint y: 251, endPoint x: 581, endPoint y: 269, distance: 18.8
click at [581, 269] on div at bounding box center [475, 396] width 951 height 628
click at [703, 290] on div at bounding box center [475, 396] width 951 height 628
drag, startPoint x: 846, startPoint y: 279, endPoint x: 843, endPoint y: 295, distance: 15.6
click at [703, 295] on div at bounding box center [475, 396] width 951 height 628
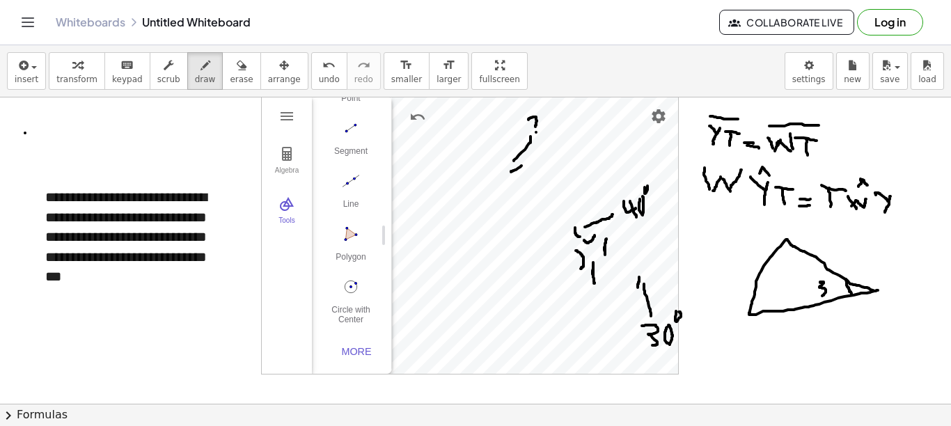
drag, startPoint x: 821, startPoint y: 283, endPoint x: 823, endPoint y: 292, distance: 9.2
click at [703, 296] on div at bounding box center [475, 396] width 951 height 628
click at [703, 283] on div at bounding box center [475, 396] width 951 height 628
drag, startPoint x: 824, startPoint y: 249, endPoint x: 803, endPoint y: 282, distance: 39.4
click at [703, 273] on div at bounding box center [475, 396] width 951 height 628
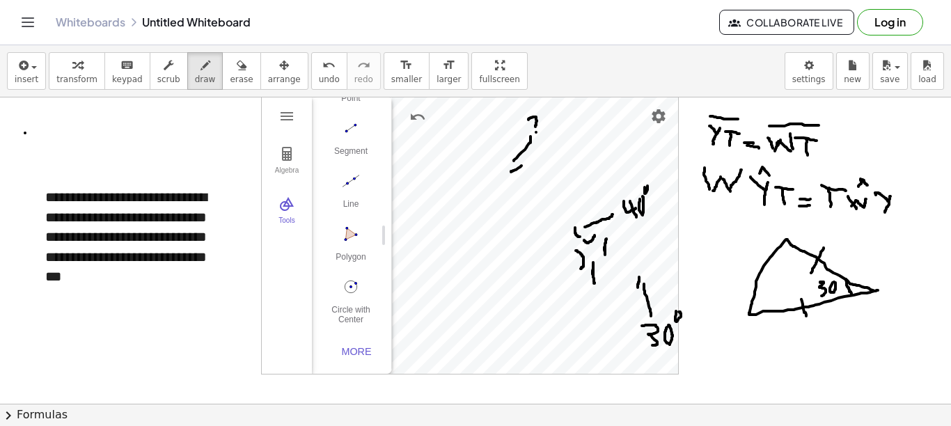
drag, startPoint x: 802, startPoint y: 299, endPoint x: 807, endPoint y: 318, distance: 18.9
click at [703, 318] on div at bounding box center [475, 396] width 951 height 628
drag, startPoint x: 795, startPoint y: 240, endPoint x: 770, endPoint y: 259, distance: 32.3
click at [703, 258] on div at bounding box center [475, 396] width 951 height 628
drag, startPoint x: 756, startPoint y: 295, endPoint x: 769, endPoint y: 314, distance: 23.0
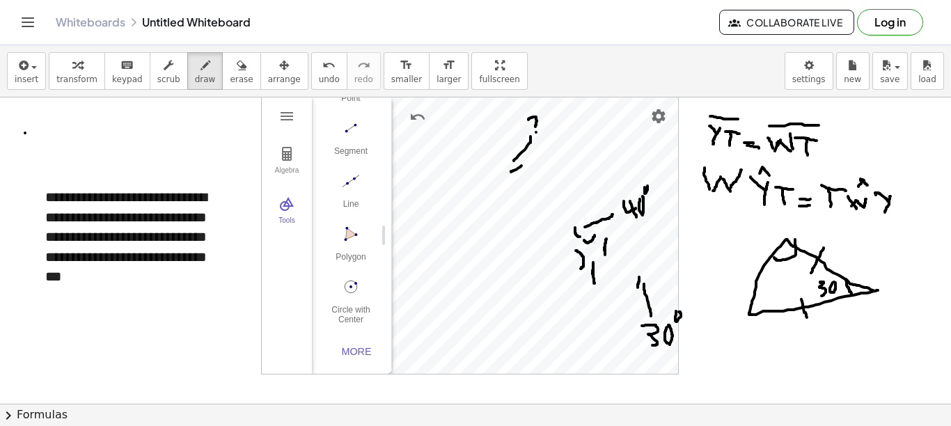
click at [703, 314] on div at bounding box center [475, 396] width 951 height 628
drag, startPoint x: 786, startPoint y: 262, endPoint x: 793, endPoint y: 278, distance: 17.2
click at [703, 278] on div at bounding box center [475, 396] width 951 height 628
drag, startPoint x: 772, startPoint y: 286, endPoint x: 780, endPoint y: 297, distance: 14.5
click at [703, 297] on div at bounding box center [475, 396] width 951 height 628
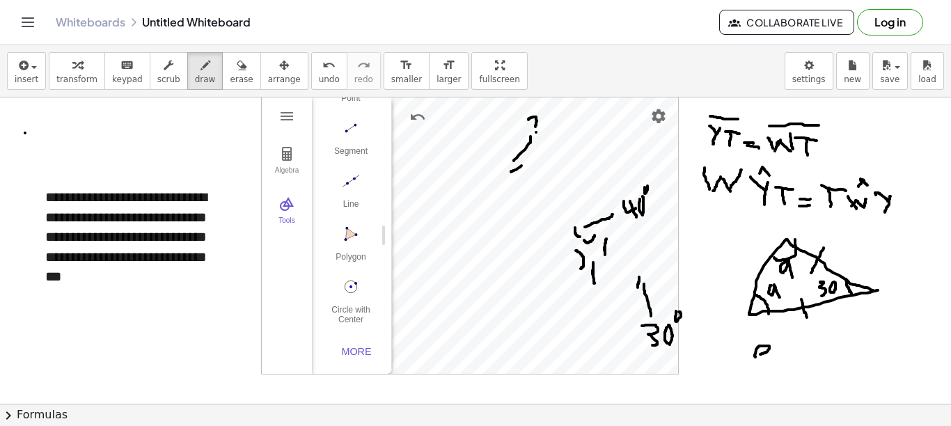
click at [703, 355] on div at bounding box center [475, 396] width 951 height 628
drag, startPoint x: 770, startPoint y: 347, endPoint x: 773, endPoint y: 361, distance: 14.4
click at [703, 361] on div at bounding box center [475, 396] width 951 height 628
drag, startPoint x: 784, startPoint y: 350, endPoint x: 794, endPoint y: 350, distance: 10.4
click at [703, 350] on div at bounding box center [475, 396] width 951 height 628
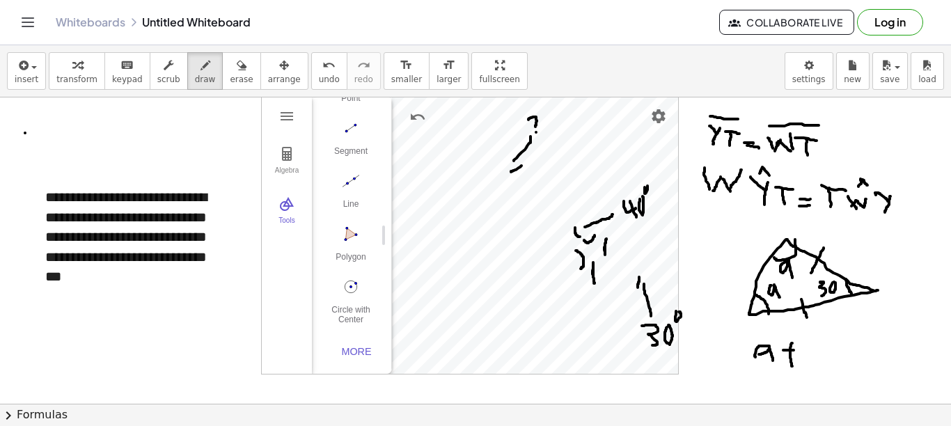
drag, startPoint x: 793, startPoint y: 343, endPoint x: 793, endPoint y: 366, distance: 23.0
click at [703, 366] on div at bounding box center [475, 396] width 951 height 628
drag, startPoint x: 813, startPoint y: 345, endPoint x: 822, endPoint y: 364, distance: 20.6
click at [703, 364] on div at bounding box center [475, 396] width 951 height 628
drag, startPoint x: 836, startPoint y: 354, endPoint x: 845, endPoint y: 353, distance: 8.4
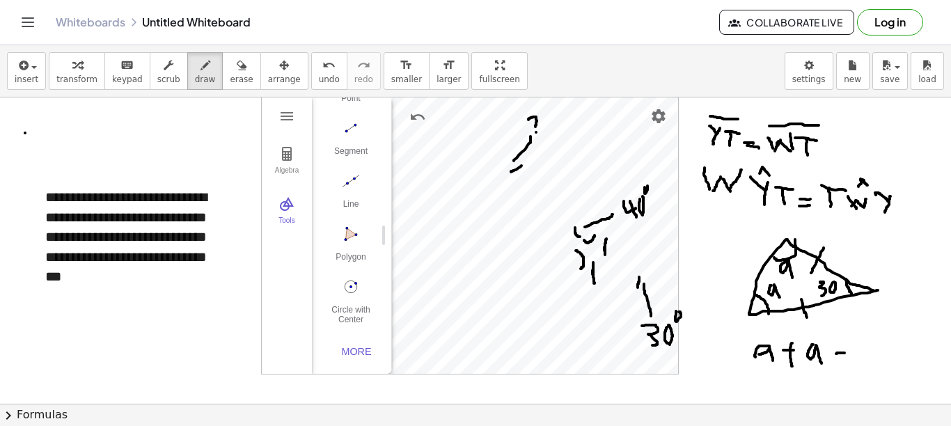
click at [703, 353] on div at bounding box center [475, 396] width 951 height 628
drag, startPoint x: 839, startPoint y: 360, endPoint x: 851, endPoint y: 361, distance: 11.9
click at [703, 361] on div at bounding box center [475, 396] width 951 height 628
drag, startPoint x: 842, startPoint y: 340, endPoint x: 844, endPoint y: 370, distance: 30.0
click at [703, 370] on div at bounding box center [475, 396] width 951 height 628
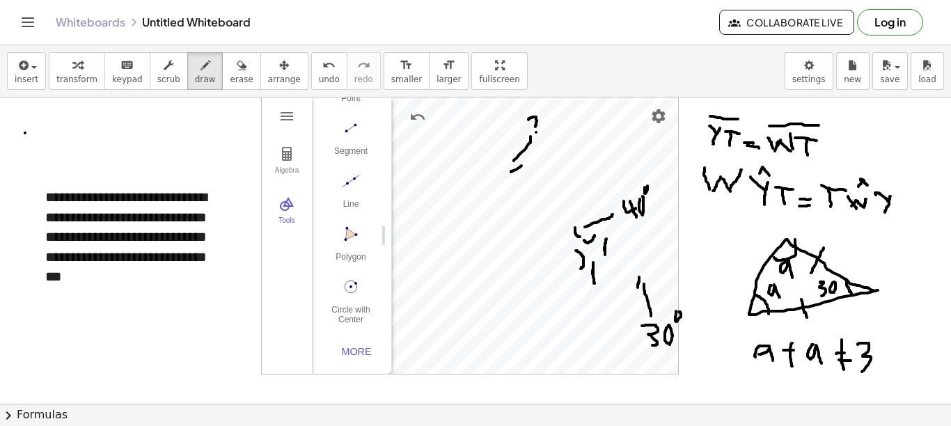
drag, startPoint x: 858, startPoint y: 345, endPoint x: 862, endPoint y: 372, distance: 27.5
click at [703, 372] on div at bounding box center [475, 396] width 951 height 628
drag, startPoint x: 882, startPoint y: 343, endPoint x: 886, endPoint y: 337, distance: 7.5
click at [703, 337] on div at bounding box center [475, 396] width 951 height 628
click at [703, 350] on div at bounding box center [475, 396] width 951 height 628
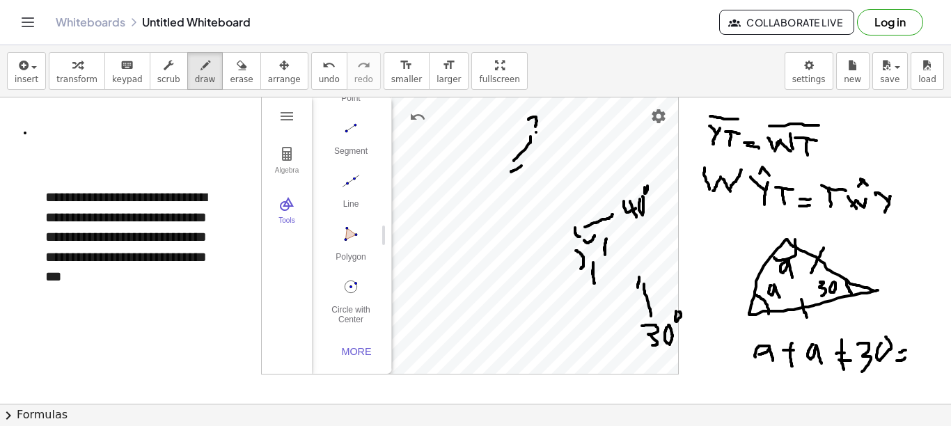
drag, startPoint x: 897, startPoint y: 361, endPoint x: 914, endPoint y: 343, distance: 24.1
click at [703, 358] on div at bounding box center [475, 396] width 951 height 628
drag, startPoint x: 916, startPoint y: 339, endPoint x: 920, endPoint y: 357, distance: 18.6
click at [703, 357] on div at bounding box center [475, 396] width 951 height 628
click at [703, 332] on div at bounding box center [475, 396] width 951 height 628
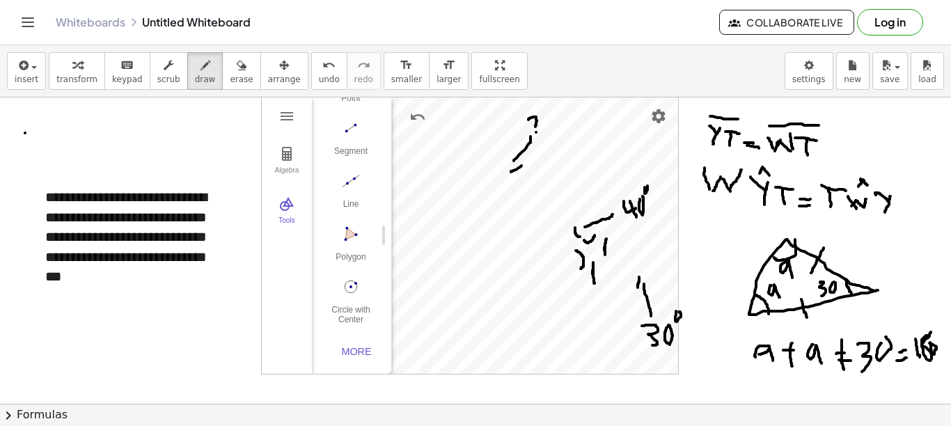
click at [703, 343] on div at bounding box center [475, 396] width 951 height 628
drag, startPoint x: 763, startPoint y: 373, endPoint x: 781, endPoint y: 380, distance: 20.3
click at [703, 381] on div at bounding box center [475, 396] width 951 height 628
drag, startPoint x: 795, startPoint y: 372, endPoint x: 797, endPoint y: 387, distance: 15.5
click at [703, 387] on div at bounding box center [475, 396] width 951 height 628
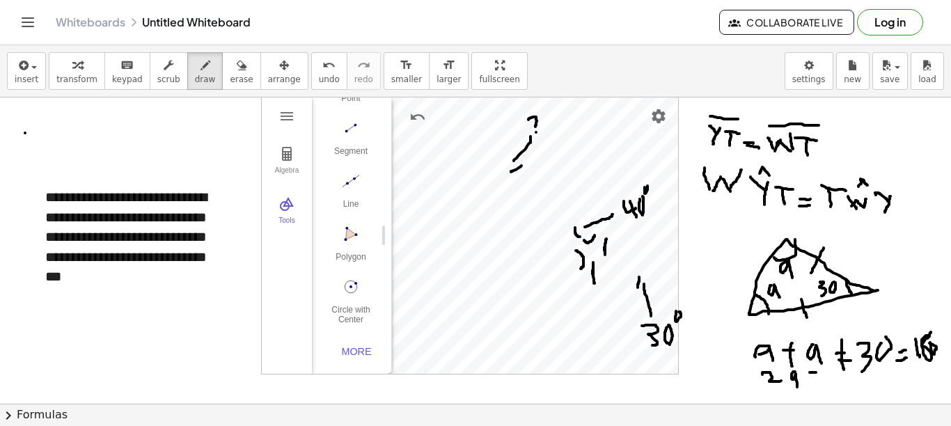
click at [703, 373] on div at bounding box center [475, 396] width 951 height 628
click at [703, 380] on div at bounding box center [475, 396] width 951 height 628
drag, startPoint x: 824, startPoint y: 370, endPoint x: 827, endPoint y: 385, distance: 15.7
click at [703, 385] on div at bounding box center [475, 396] width 951 height 628
drag, startPoint x: 850, startPoint y: 373, endPoint x: 865, endPoint y: 377, distance: 15.2
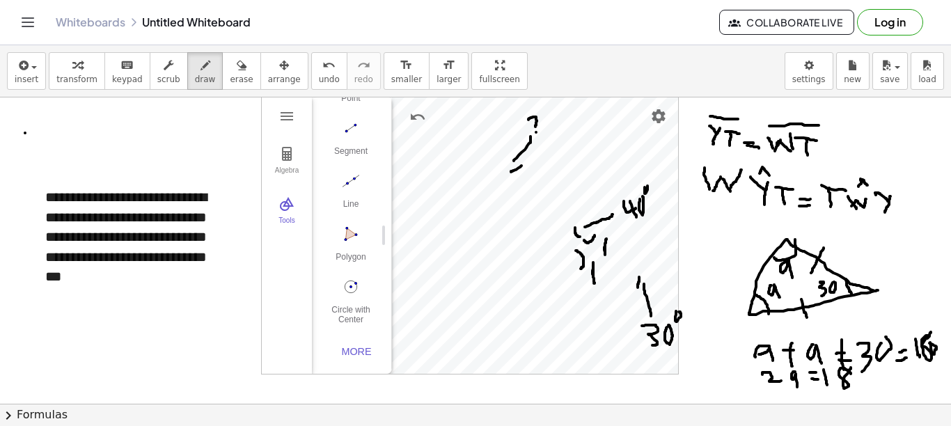
click at [703, 368] on div at bounding box center [475, 396] width 951 height 628
click at [703, 371] on div at bounding box center [475, 396] width 951 height 628
drag, startPoint x: 881, startPoint y: 378, endPoint x: 893, endPoint y: 370, distance: 14.5
click at [703, 377] on div at bounding box center [475, 396] width 951 height 628
drag, startPoint x: 895, startPoint y: 367, endPoint x: 902, endPoint y: 389, distance: 22.7
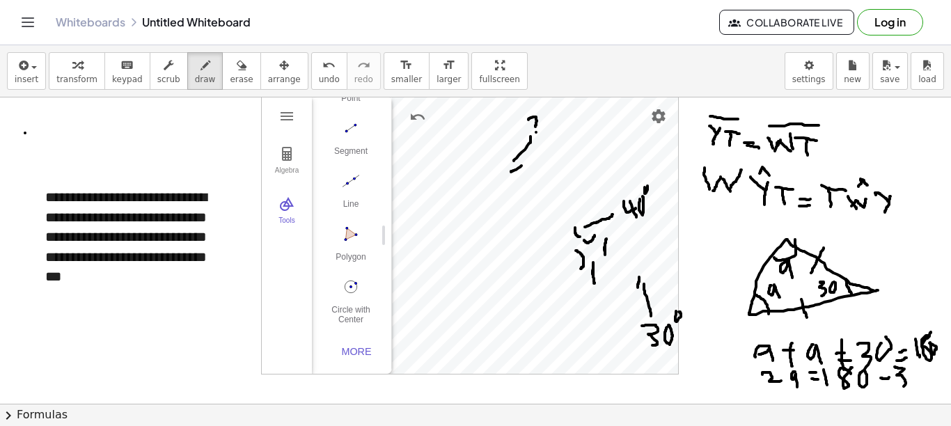
click at [703, 389] on div at bounding box center [475, 396] width 951 height 628
click at [703, 365] on div at bounding box center [475, 396] width 951 height 628
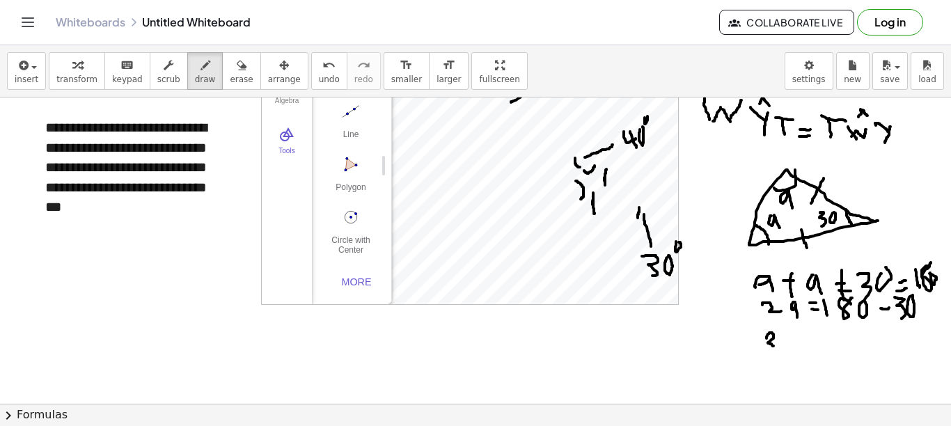
drag, startPoint x: 767, startPoint y: 338, endPoint x: 784, endPoint y: 342, distance: 17.8
click at [703, 347] on div at bounding box center [475, 327] width 951 height 628
drag, startPoint x: 789, startPoint y: 338, endPoint x: 800, endPoint y: 351, distance: 16.8
click at [703, 351] on div at bounding box center [475, 327] width 951 height 628
drag, startPoint x: 804, startPoint y: 337, endPoint x: 813, endPoint y: 344, distance: 11.4
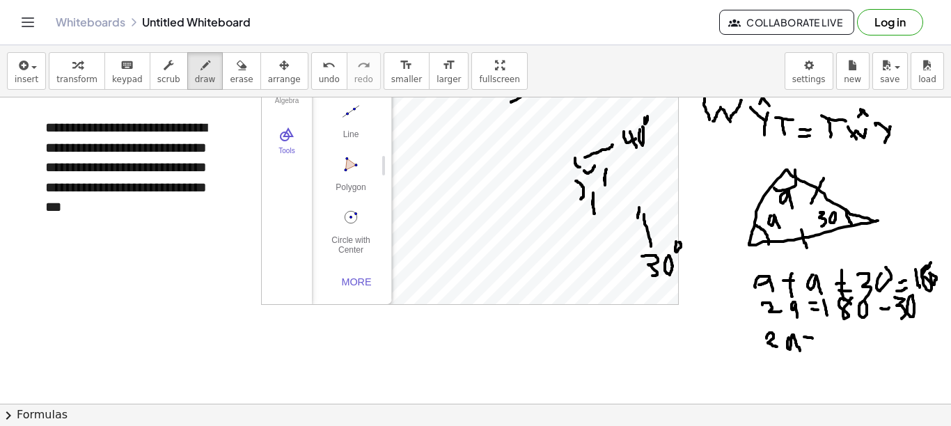
click at [703, 339] on div at bounding box center [475, 327] width 951 height 628
drag, startPoint x: 811, startPoint y: 347, endPoint x: 826, endPoint y: 340, distance: 16.8
click at [703, 348] on div at bounding box center [475, 327] width 951 height 628
drag, startPoint x: 841, startPoint y: 330, endPoint x: 842, endPoint y: 355, distance: 24.4
click at [703, 355] on div at bounding box center [475, 327] width 951 height 628
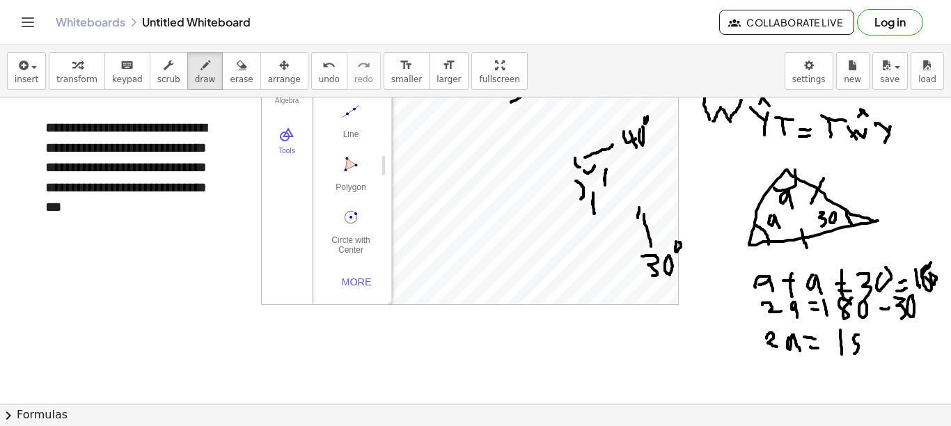
click at [703, 354] on div at bounding box center [475, 327] width 951 height 628
click at [703, 332] on div at bounding box center [475, 327] width 951 height 628
click at [703, 365] on div at bounding box center [475, 327] width 951 height 628
click at [703, 377] on div at bounding box center [475, 327] width 951 height 628
click at [703, 368] on div at bounding box center [475, 327] width 951 height 628
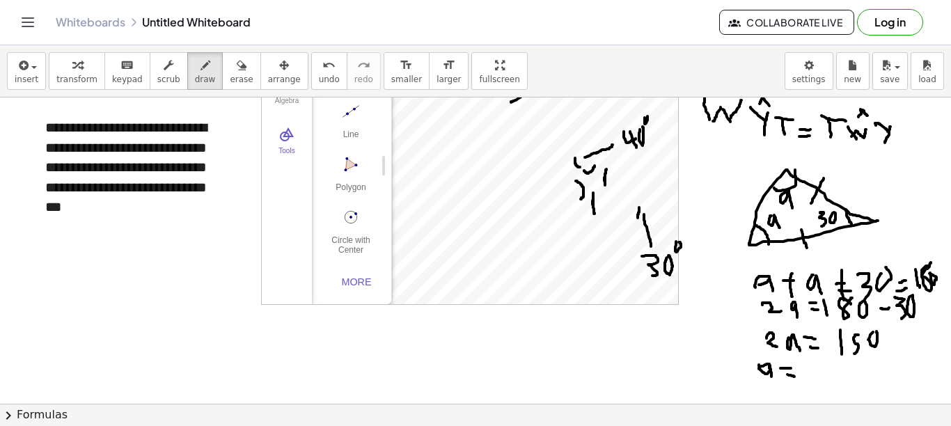
click at [703, 377] on div at bounding box center [475, 327] width 951 height 628
click at [703, 382] on div at bounding box center [475, 327] width 951 height 628
click at [703, 374] on div at bounding box center [475, 327] width 951 height 628
click at [703, 382] on div at bounding box center [475, 327] width 951 height 628
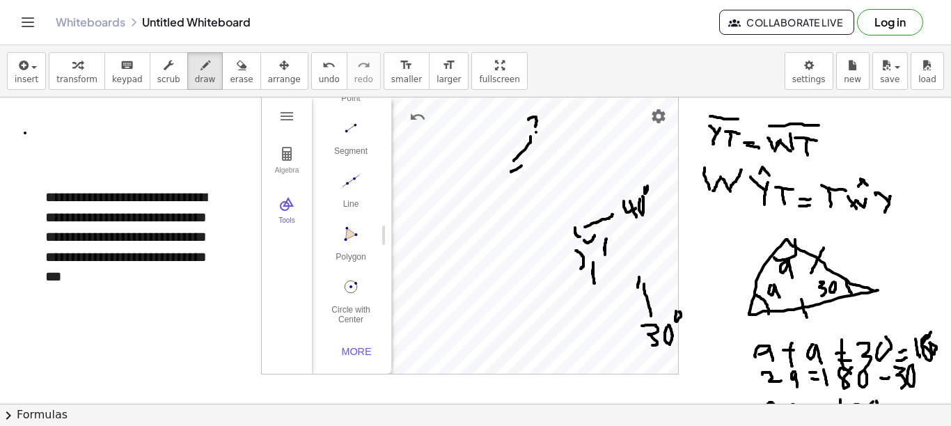
click at [237, 73] on icon "button" at bounding box center [242, 65] width 10 height 17
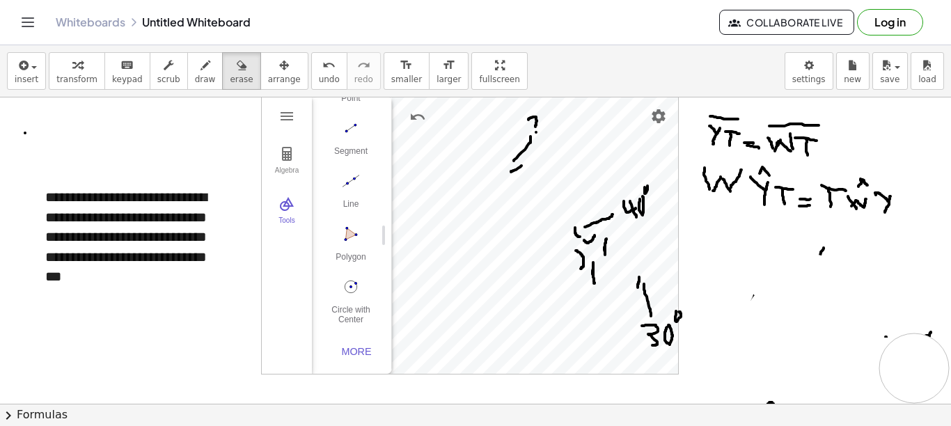
click at [703, 361] on div at bounding box center [475, 396] width 951 height 628
click at [703, 249] on div at bounding box center [475, 396] width 951 height 628
click at [195, 70] on div "button" at bounding box center [205, 64] width 21 height 17
drag, startPoint x: 693, startPoint y: 239, endPoint x: 701, endPoint y: 258, distance: 20.3
click at [702, 259] on div at bounding box center [475, 396] width 951 height 628
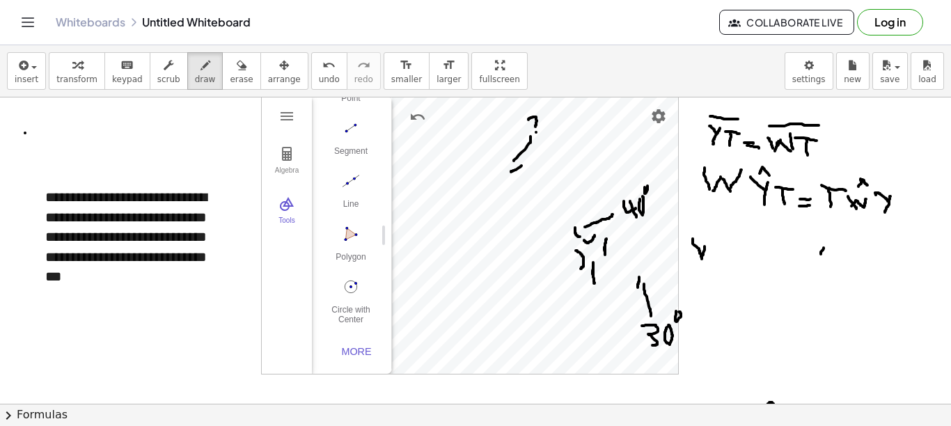
click at [703, 256] on div at bounding box center [475, 396] width 951 height 628
drag, startPoint x: 705, startPoint y: 244, endPoint x: 715, endPoint y: 256, distance: 15.3
click at [703, 256] on div at bounding box center [475, 396] width 951 height 628
click at [703, 257] on div at bounding box center [475, 396] width 951 height 628
click at [703, 247] on div at bounding box center [475, 396] width 951 height 628
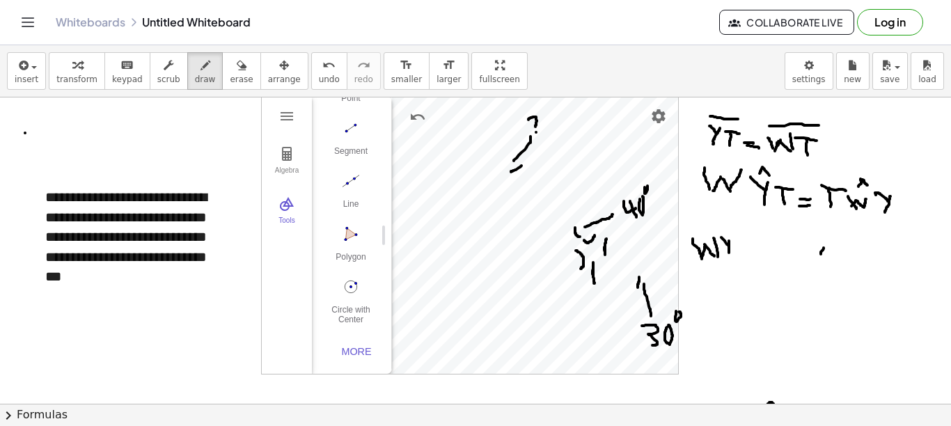
click at [703, 261] on div at bounding box center [475, 396] width 951 height 628
click at [703, 255] on div at bounding box center [475, 396] width 951 height 628
click at [703, 247] on div at bounding box center [475, 396] width 951 height 628
click at [703, 254] on div at bounding box center [475, 396] width 951 height 628
click at [703, 263] on div at bounding box center [475, 396] width 951 height 628
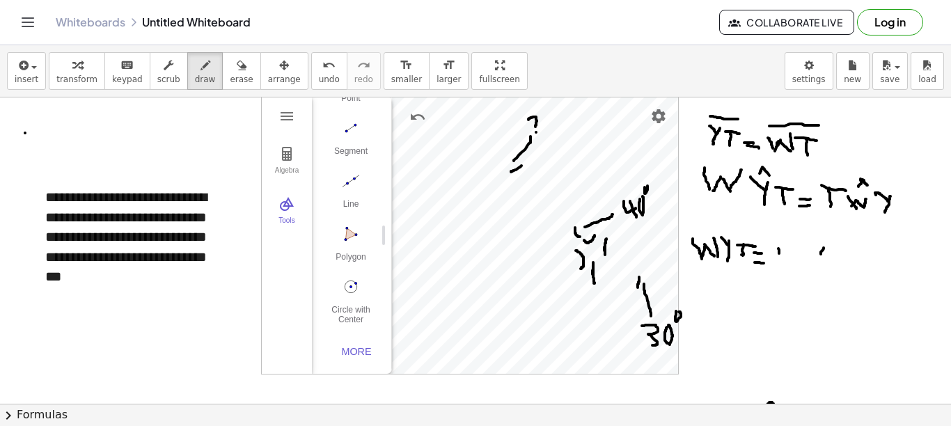
click at [703, 267] on div at bounding box center [475, 396] width 951 height 628
click at [703, 248] on div at bounding box center [475, 396] width 951 height 628
click at [703, 268] on div at bounding box center [475, 396] width 951 height 628
click at [703, 270] on div at bounding box center [475, 396] width 951 height 628
click at [703, 267] on div at bounding box center [475, 396] width 951 height 628
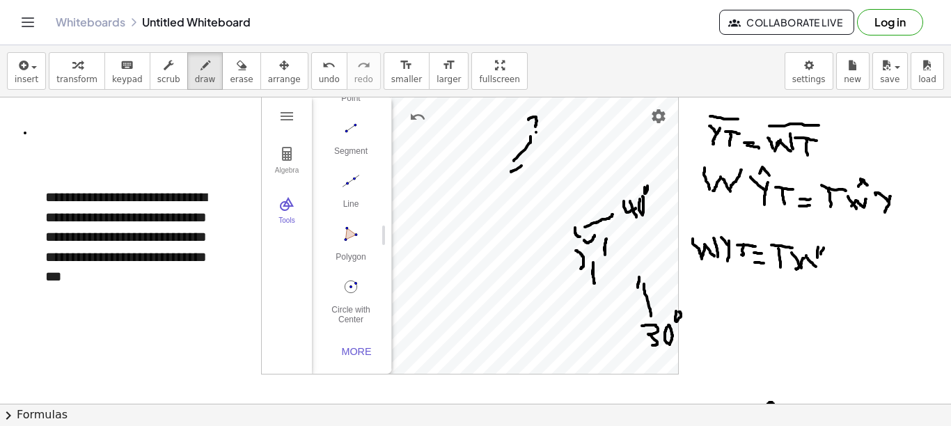
click at [703, 268] on div at bounding box center [475, 396] width 951 height 628
click at [703, 256] on div at bounding box center [475, 396] width 951 height 628
click at [703, 279] on div at bounding box center [475, 396] width 951 height 628
click at [703, 258] on div at bounding box center [475, 396] width 951 height 628
click at [703, 269] on div at bounding box center [475, 396] width 951 height 628
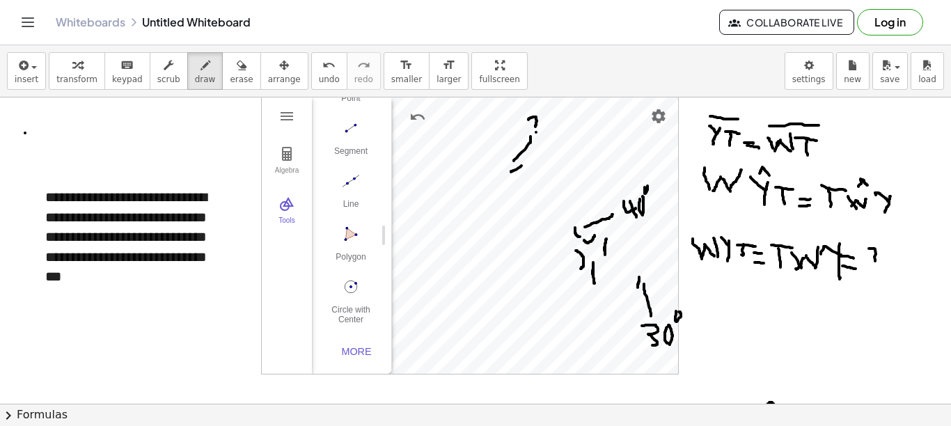
click at [703, 270] on div at bounding box center [475, 396] width 951 height 628
click at [703, 263] on div at bounding box center [475, 396] width 951 height 628
click at [703, 267] on div at bounding box center [475, 396] width 951 height 628
drag, startPoint x: 573, startPoint y: 215, endPoint x: 567, endPoint y: 228, distance: 13.7
click at [569, 228] on div at bounding box center [475, 396] width 951 height 628
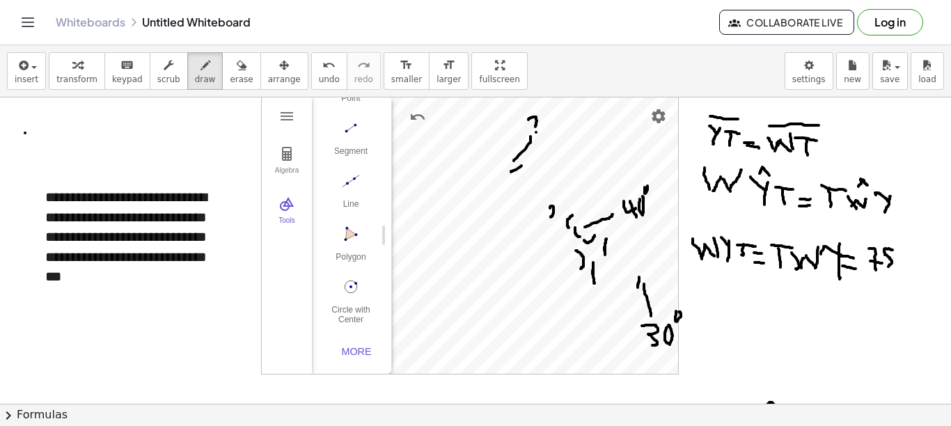
drag, startPoint x: 550, startPoint y: 208, endPoint x: 554, endPoint y: 215, distance: 7.2
click at [550, 217] on div at bounding box center [475, 396] width 951 height 628
drag, startPoint x: 563, startPoint y: 208, endPoint x: 562, endPoint y: 218, distance: 10.5
click at [562, 218] on div at bounding box center [475, 396] width 951 height 628
drag, startPoint x: 715, startPoint y: 299, endPoint x: 711, endPoint y: 317, distance: 17.8
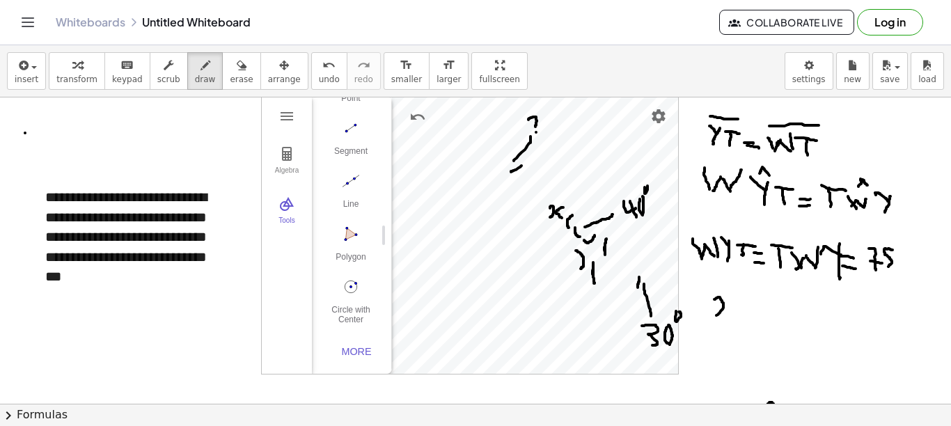
click at [703, 317] on div at bounding box center [475, 396] width 951 height 628
drag, startPoint x: 726, startPoint y: 299, endPoint x: 727, endPoint y: 313, distance: 13.9
click at [703, 313] on div at bounding box center [475, 396] width 951 height 628
drag, startPoint x: 732, startPoint y: 303, endPoint x: 746, endPoint y: 306, distance: 14.4
click at [703, 306] on div at bounding box center [475, 396] width 951 height 628
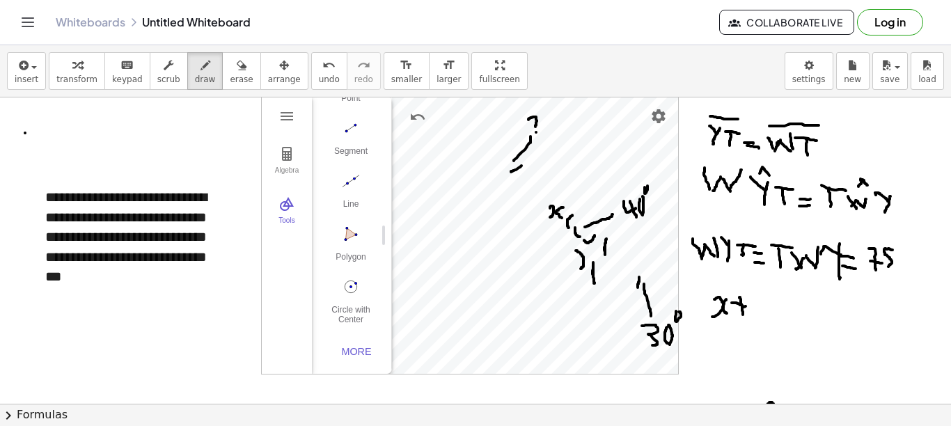
drag, startPoint x: 740, startPoint y: 298, endPoint x: 743, endPoint y: 316, distance: 18.4
click at [703, 316] on div at bounding box center [475, 396] width 951 height 628
drag, startPoint x: 752, startPoint y: 304, endPoint x: 771, endPoint y: 314, distance: 21.2
click at [703, 314] on div at bounding box center [475, 396] width 951 height 628
drag, startPoint x: 760, startPoint y: 300, endPoint x: 768, endPoint y: 320, distance: 21.9
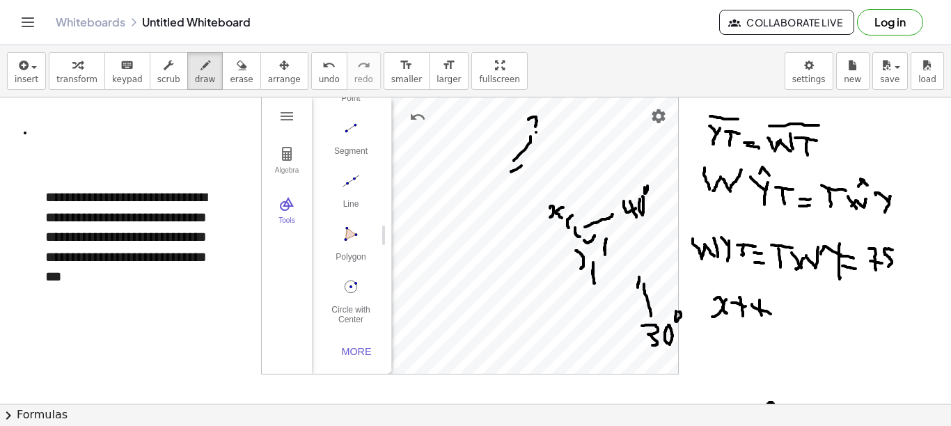
click at [703, 320] on div at bounding box center [475, 396] width 951 height 628
drag, startPoint x: 778, startPoint y: 305, endPoint x: 787, endPoint y: 304, distance: 9.1
click at [703, 304] on div at bounding box center [475, 396] width 951 height 628
drag, startPoint x: 790, startPoint y: 313, endPoint x: 806, endPoint y: 313, distance: 16.0
click at [703, 313] on div at bounding box center [475, 396] width 951 height 628
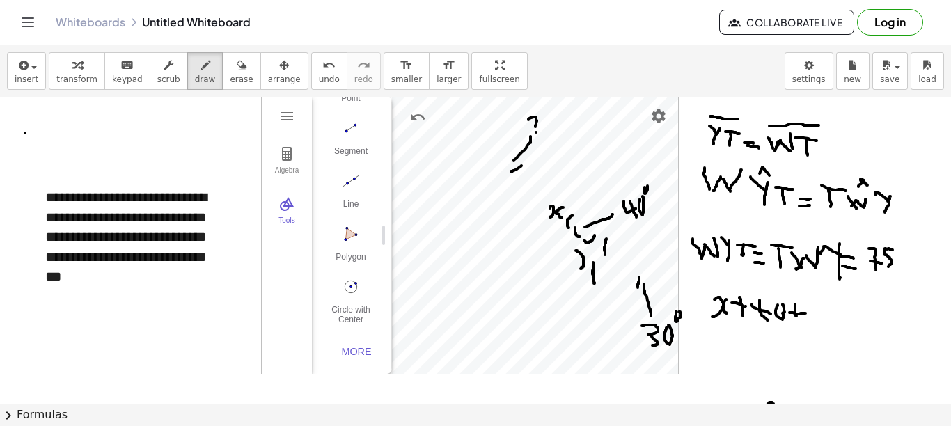
drag, startPoint x: 795, startPoint y: 305, endPoint x: 797, endPoint y: 317, distance: 11.9
click at [703, 317] on div at bounding box center [475, 396] width 951 height 628
drag, startPoint x: 804, startPoint y: 302, endPoint x: 814, endPoint y: 316, distance: 17.0
click at [703, 321] on div at bounding box center [475, 396] width 951 height 628
drag, startPoint x: 813, startPoint y: 312, endPoint x: 830, endPoint y: 316, distance: 16.6
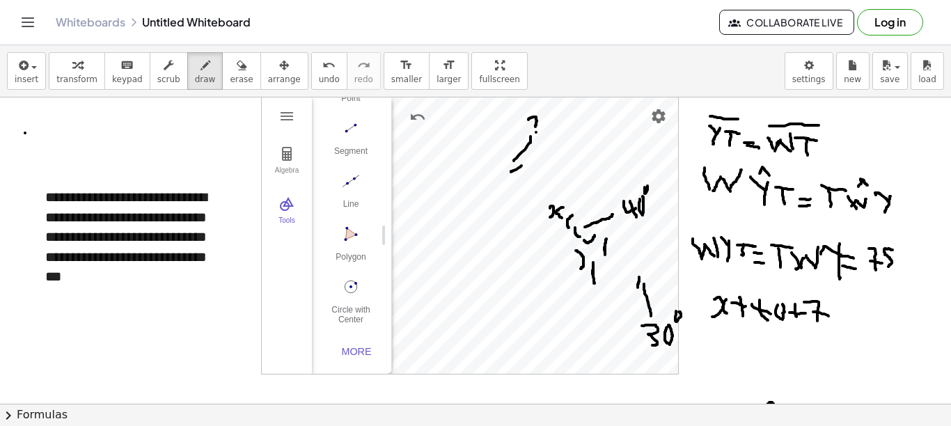
click at [703, 316] on div at bounding box center [475, 396] width 951 height 628
drag, startPoint x: 836, startPoint y: 306, endPoint x: 830, endPoint y: 318, distance: 14.0
click at [703, 318] on div at bounding box center [475, 396] width 951 height 628
drag, startPoint x: 844, startPoint y: 309, endPoint x: 855, endPoint y: 312, distance: 10.8
click at [703, 312] on div at bounding box center [475, 396] width 951 height 628
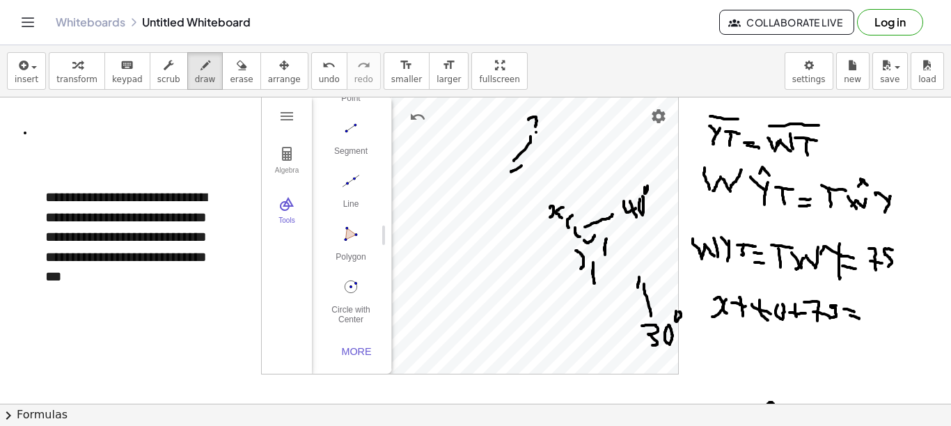
drag, startPoint x: 850, startPoint y: 316, endPoint x: 859, endPoint y: 319, distance: 9.7
click at [703, 319] on div at bounding box center [475, 396] width 951 height 628
drag, startPoint x: 589, startPoint y: 246, endPoint x: 593, endPoint y: 255, distance: 9.7
click at [593, 255] on div at bounding box center [475, 396] width 951 height 628
click at [597, 249] on div at bounding box center [475, 396] width 951 height 628
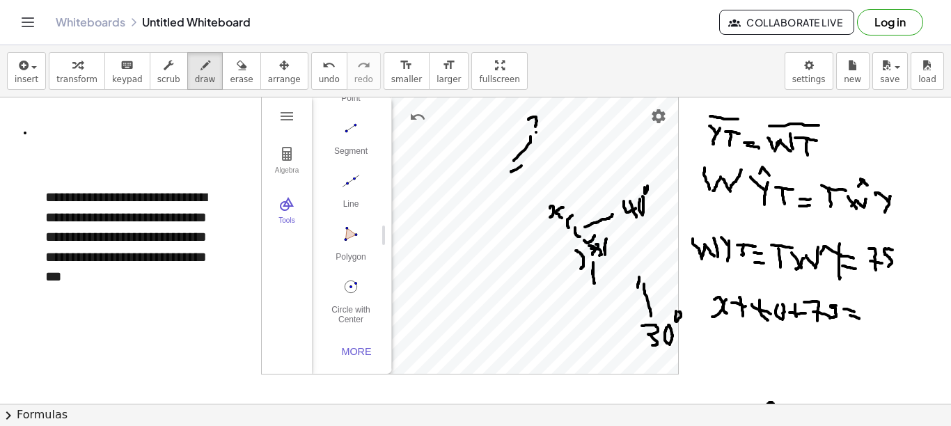
drag, startPoint x: 598, startPoint y: 244, endPoint x: 597, endPoint y: 256, distance: 11.2
click at [598, 256] on div at bounding box center [475, 396] width 951 height 628
click at [602, 245] on div at bounding box center [475, 396] width 951 height 628
click at [576, 233] on div at bounding box center [475, 396] width 951 height 628
drag, startPoint x: 556, startPoint y: 196, endPoint x: 611, endPoint y: 246, distance: 73.5
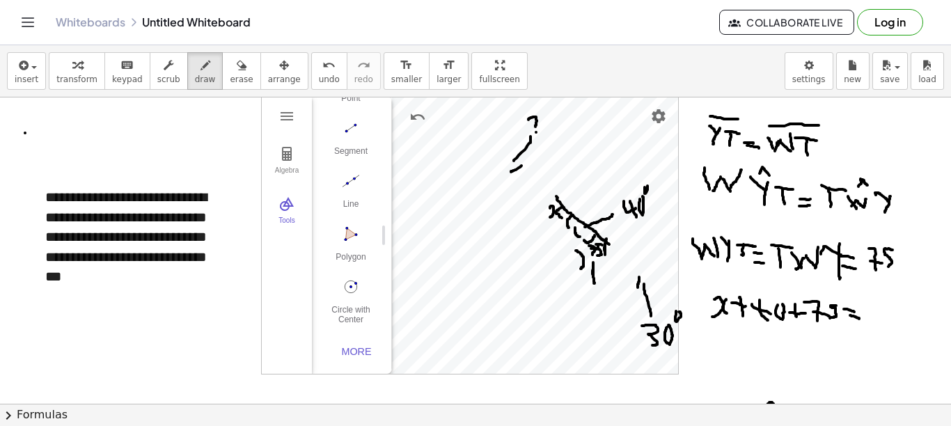
click at [611, 246] on div at bounding box center [475, 396] width 951 height 628
drag, startPoint x: 869, startPoint y: 302, endPoint x: 868, endPoint y: 318, distance: 15.4
click at [703, 318] on div at bounding box center [475, 396] width 951 height 628
click at [703, 305] on div at bounding box center [475, 396] width 951 height 628
click at [703, 306] on div at bounding box center [475, 396] width 951 height 628
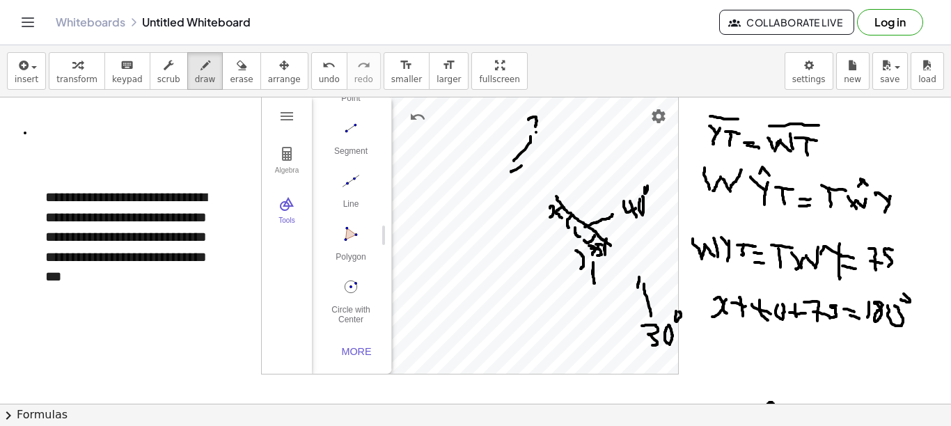
click at [703, 292] on div at bounding box center [475, 396] width 951 height 628
drag, startPoint x: 722, startPoint y: 334, endPoint x: 713, endPoint y: 345, distance: 14.4
click at [703, 347] on div at bounding box center [475, 396] width 951 height 628
drag, startPoint x: 734, startPoint y: 338, endPoint x: 738, endPoint y: 352, distance: 13.7
click at [703, 353] on div at bounding box center [475, 396] width 951 height 628
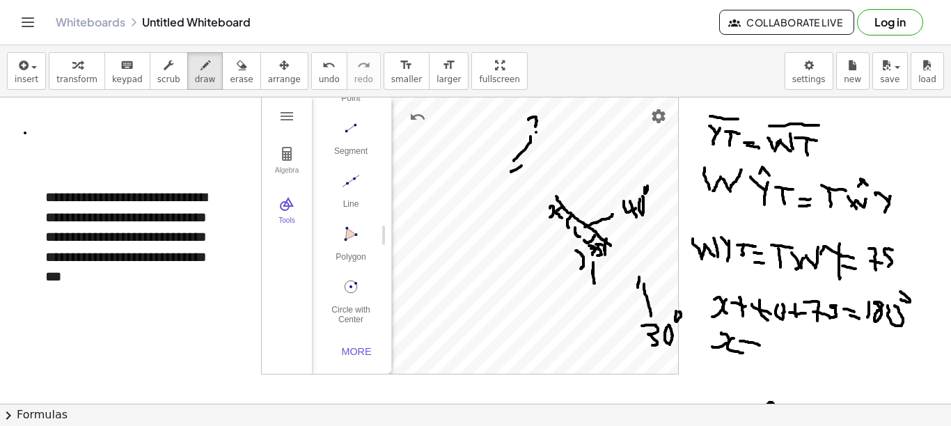
drag, startPoint x: 740, startPoint y: 341, endPoint x: 760, endPoint y: 345, distance: 19.9
click at [703, 345] on div at bounding box center [475, 396] width 951 height 628
drag, startPoint x: 754, startPoint y: 334, endPoint x: 754, endPoint y: 357, distance: 23.7
click at [703, 357] on div at bounding box center [475, 396] width 951 height 628
drag, startPoint x: 777, startPoint y: 342, endPoint x: 772, endPoint y: 360, distance: 18.8
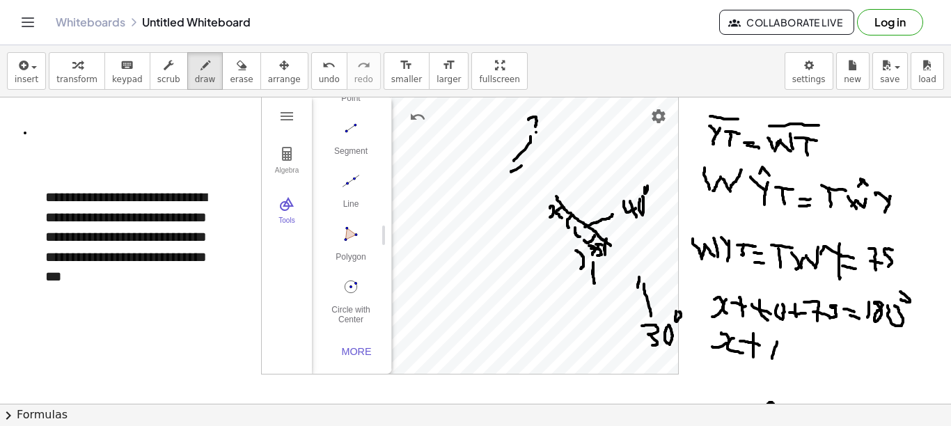
click at [703, 360] on div at bounding box center [475, 396] width 951 height 628
drag, startPoint x: 788, startPoint y: 341, endPoint x: 791, endPoint y: 357, distance: 15.7
click at [703, 357] on div at bounding box center [475, 396] width 951 height 628
drag, startPoint x: 802, startPoint y: 337, endPoint x: 798, endPoint y: 359, distance: 22.7
click at [703, 359] on div at bounding box center [475, 396] width 951 height 628
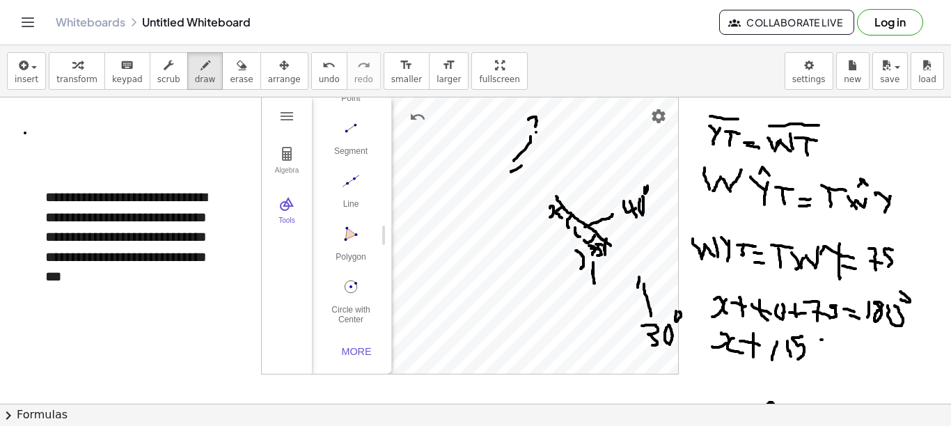
drag, startPoint x: 821, startPoint y: 340, endPoint x: 828, endPoint y: 341, distance: 7.0
click at [703, 341] on div at bounding box center [475, 396] width 951 height 628
drag, startPoint x: 822, startPoint y: 347, endPoint x: 834, endPoint y: 351, distance: 13.2
click at [703, 351] on div at bounding box center [475, 396] width 951 height 628
drag, startPoint x: 841, startPoint y: 338, endPoint x: 837, endPoint y: 349, distance: 11.0
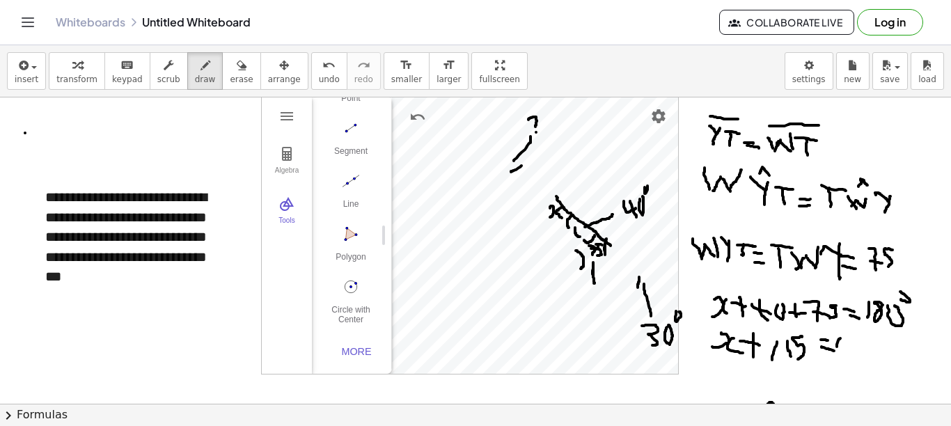
click at [703, 349] on div at bounding box center [475, 396] width 951 height 628
drag, startPoint x: 848, startPoint y: 343, endPoint x: 855, endPoint y: 346, distance: 7.2
click at [703, 343] on div at bounding box center [475, 396] width 951 height 628
click at [703, 345] on div at bounding box center [475, 396] width 951 height 628
drag, startPoint x: 720, startPoint y: 370, endPoint x: 724, endPoint y: 378, distance: 9.1
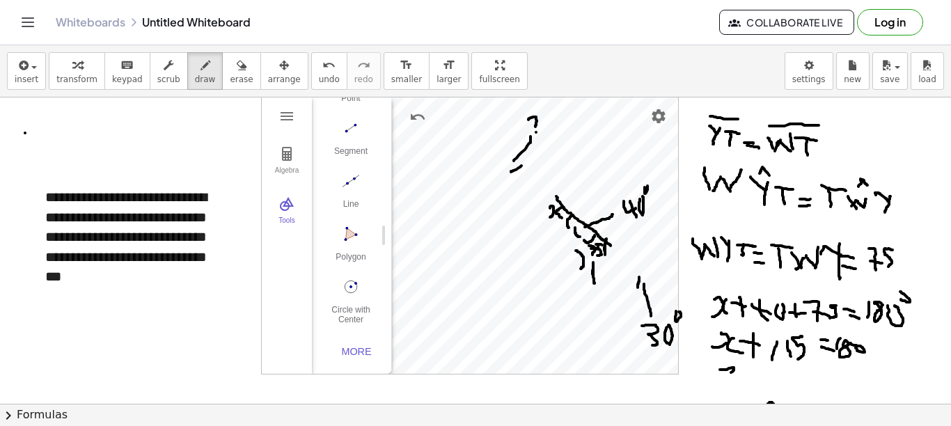
click at [703, 378] on div at bounding box center [475, 396] width 951 height 628
drag, startPoint x: 740, startPoint y: 366, endPoint x: 754, endPoint y: 380, distance: 19.7
click at [703, 380] on div at bounding box center [475, 396] width 951 height 628
drag, startPoint x: 756, startPoint y: 371, endPoint x: 766, endPoint y: 373, distance: 10.1
click at [703, 373] on div at bounding box center [475, 396] width 951 height 628
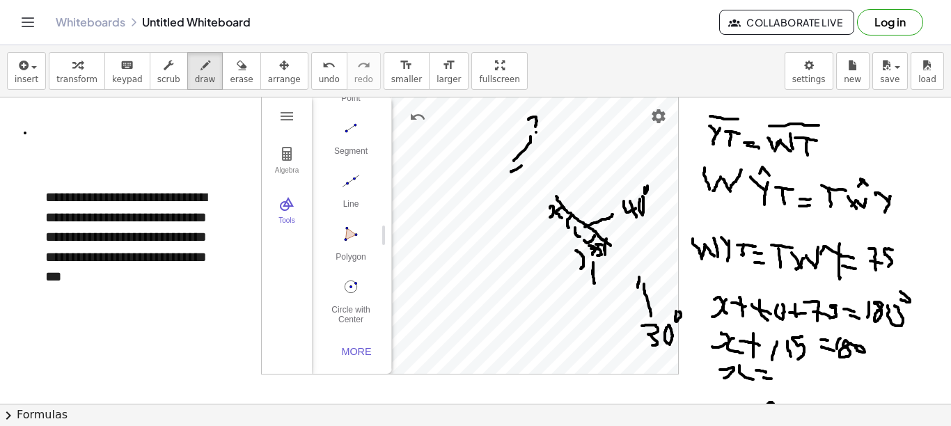
drag, startPoint x: 764, startPoint y: 377, endPoint x: 773, endPoint y: 380, distance: 9.3
click at [703, 380] on div at bounding box center [475, 396] width 951 height 628
click at [703, 376] on div at bounding box center [475, 396] width 951 height 628
drag, startPoint x: 808, startPoint y: 370, endPoint x: 804, endPoint y: 384, distance: 14.5
click at [703, 384] on div at bounding box center [475, 396] width 951 height 628
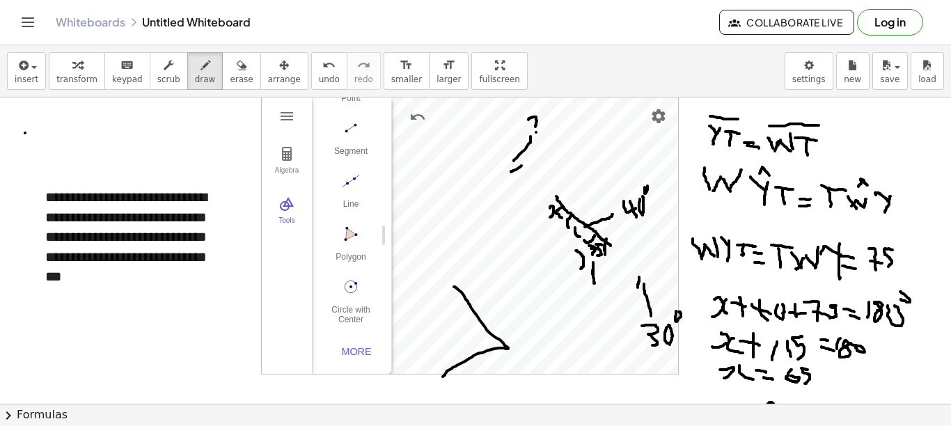
drag, startPoint x: 454, startPoint y: 287, endPoint x: 439, endPoint y: 380, distance: 93.8
click at [441, 380] on div at bounding box center [475, 396] width 951 height 628
drag, startPoint x: 454, startPoint y: 279, endPoint x: 422, endPoint y: 381, distance: 107.3
click at [422, 381] on div at bounding box center [475, 396] width 951 height 628
drag, startPoint x: 410, startPoint y: 212, endPoint x: 428, endPoint y: 222, distance: 20.6
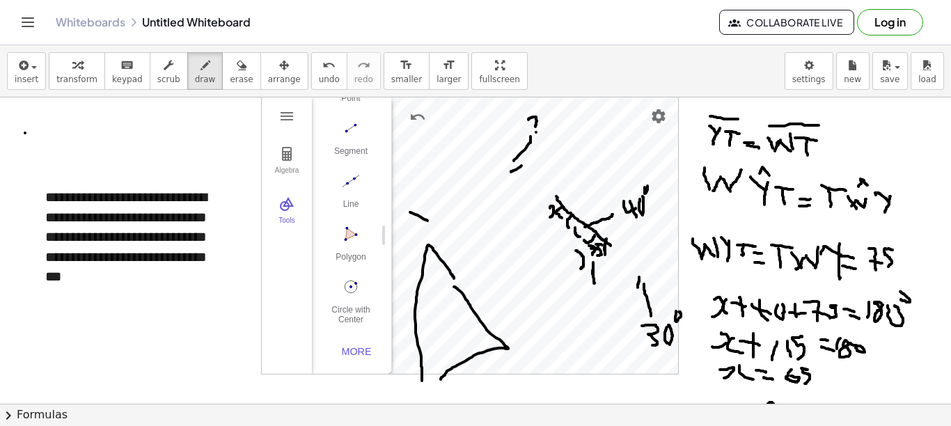
click at [428, 221] on div at bounding box center [475, 396] width 951 height 628
drag, startPoint x: 425, startPoint y: 208, endPoint x: 403, endPoint y: 233, distance: 33.6
click at [405, 231] on div at bounding box center [475, 396] width 951 height 628
drag, startPoint x: 451, startPoint y: 374, endPoint x: 476, endPoint y: 375, distance: 25.1
click at [476, 375] on div at bounding box center [475, 396] width 951 height 628
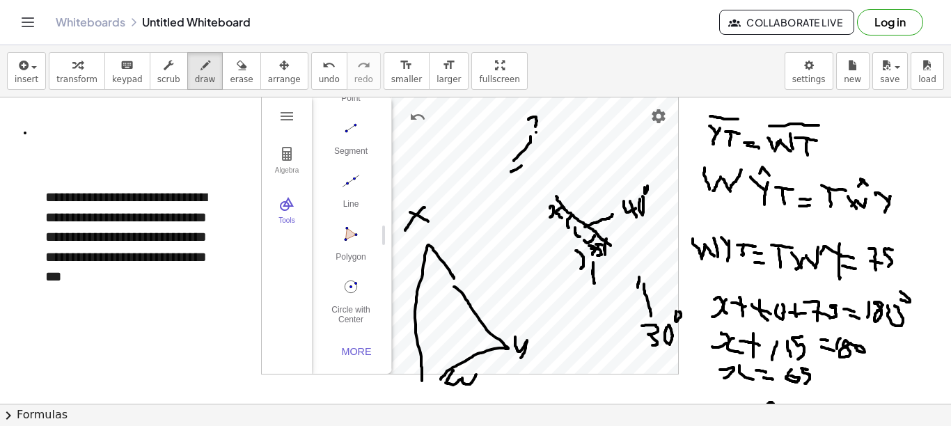
drag, startPoint x: 515, startPoint y: 337, endPoint x: 520, endPoint y: 361, distance: 24.7
click at [520, 361] on div at bounding box center [475, 396] width 951 height 628
drag, startPoint x: 485, startPoint y: 327, endPoint x: 484, endPoint y: 354, distance: 27.2
click at [484, 354] on div at bounding box center [475, 396] width 951 height 628
drag, startPoint x: 448, startPoint y: 330, endPoint x: 451, endPoint y: 349, distance: 19.0
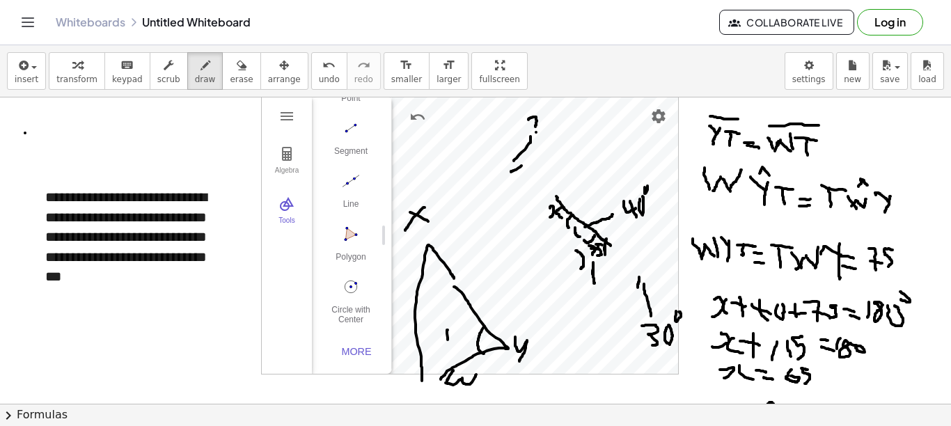
click at [451, 349] on div at bounding box center [475, 396] width 951 height 628
click at [451, 327] on div at bounding box center [475, 396] width 951 height 628
drag, startPoint x: 476, startPoint y: 330, endPoint x: 464, endPoint y: 350, distance: 22.8
click at [468, 350] on div at bounding box center [475, 396] width 951 height 628
drag, startPoint x: 143, startPoint y: 303, endPoint x: 28, endPoint y: 366, distance: 131.5
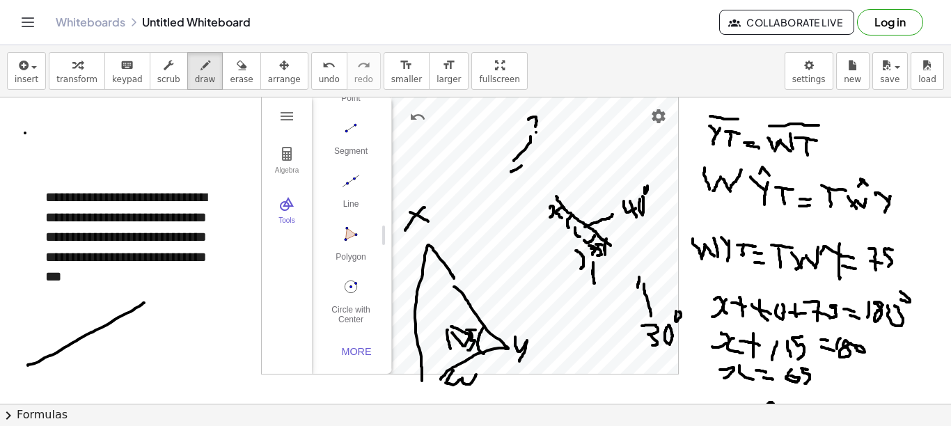
click at [28, 366] on div at bounding box center [475, 396] width 951 height 628
drag, startPoint x: 145, startPoint y: 302, endPoint x: 0, endPoint y: 360, distance: 156.0
click at [21, 372] on div at bounding box center [475, 396] width 951 height 628
drag, startPoint x: 10, startPoint y: 346, endPoint x: 31, endPoint y: 348, distance: 21.0
click at [28, 351] on div at bounding box center [475, 396] width 951 height 628
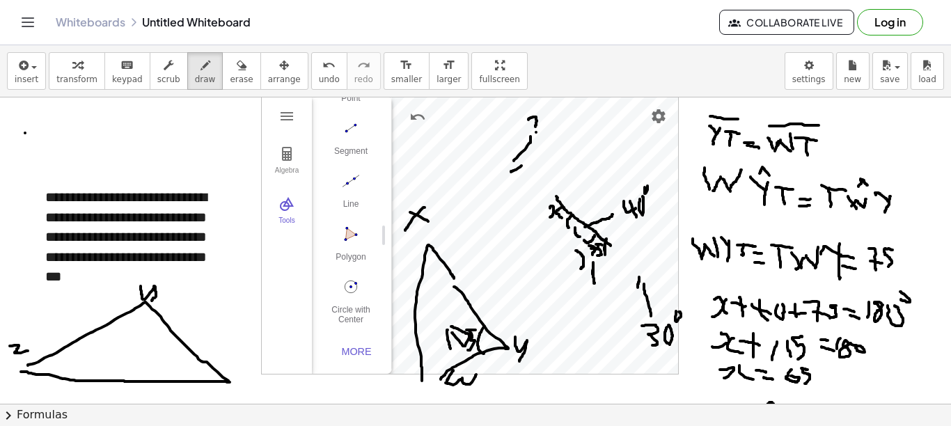
drag, startPoint x: 141, startPoint y: 286, endPoint x: 152, endPoint y: 300, distance: 17.8
click at [152, 300] on div at bounding box center [475, 396] width 951 height 628
drag, startPoint x: 235, startPoint y: 368, endPoint x: 238, endPoint y: 382, distance: 14.2
click at [238, 382] on div at bounding box center [475, 396] width 951 height 628
drag, startPoint x: 221, startPoint y: 364, endPoint x: 237, endPoint y: 366, distance: 15.5
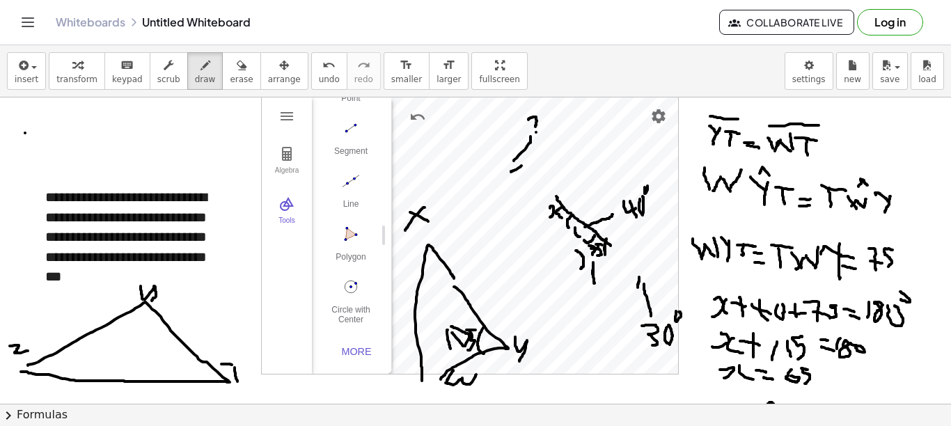
click at [237, 366] on div at bounding box center [475, 396] width 951 height 628
drag, startPoint x: 212, startPoint y: 366, endPoint x: 206, endPoint y: 382, distance: 17.6
click at [206, 382] on div at bounding box center [475, 396] width 951 height 628
drag, startPoint x: 176, startPoint y: 362, endPoint x: 179, endPoint y: 377, distance: 15.7
click at [179, 377] on div at bounding box center [475, 396] width 951 height 628
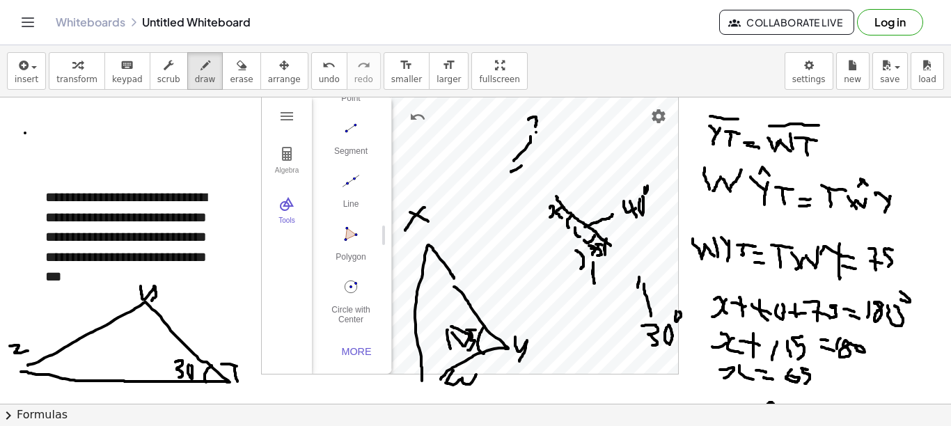
click at [192, 366] on div at bounding box center [475, 396] width 951 height 628
drag, startPoint x: 132, startPoint y: 316, endPoint x: 134, endPoint y: 325, distance: 10.0
click at [134, 325] on div at bounding box center [475, 396] width 951 height 628
drag, startPoint x: 143, startPoint y: 320, endPoint x: 148, endPoint y: 332, distance: 11.9
click at [148, 332] on div at bounding box center [475, 396] width 951 height 628
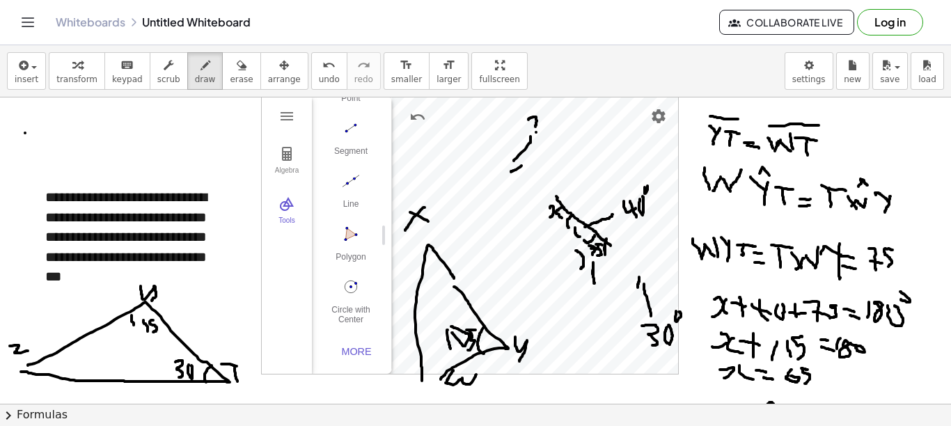
drag, startPoint x: 153, startPoint y: 320, endPoint x: 152, endPoint y: 333, distance: 12.6
click at [152, 333] on div at bounding box center [475, 396] width 951 height 628
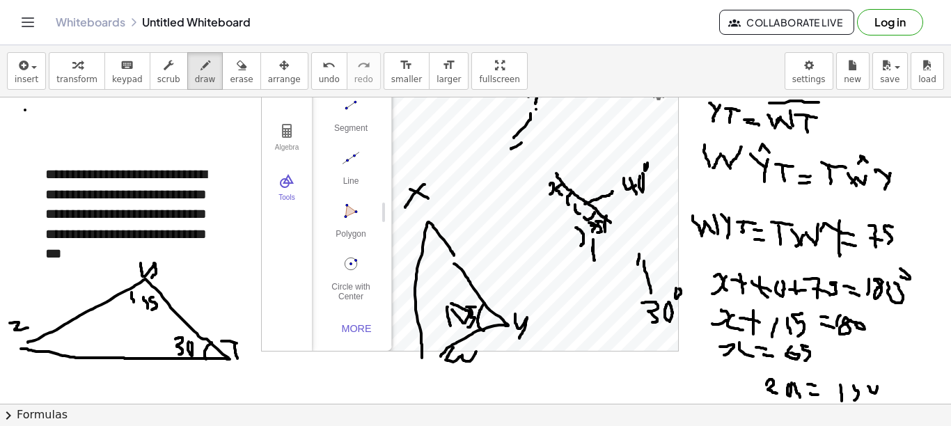
scroll to position [40, 0]
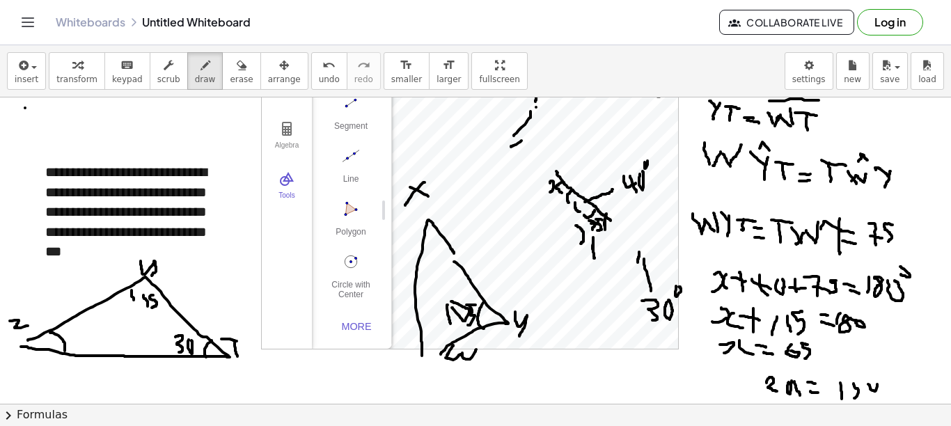
drag, startPoint x: 50, startPoint y: 333, endPoint x: 65, endPoint y: 351, distance: 23.3
click at [65, 351] on div at bounding box center [475, 371] width 951 height 628
drag, startPoint x: 82, startPoint y: 375, endPoint x: 82, endPoint y: 387, distance: 11.8
click at [82, 387] on div at bounding box center [475, 371] width 951 height 628
drag, startPoint x: 104, startPoint y: 380, endPoint x: 121, endPoint y: 375, distance: 18.3
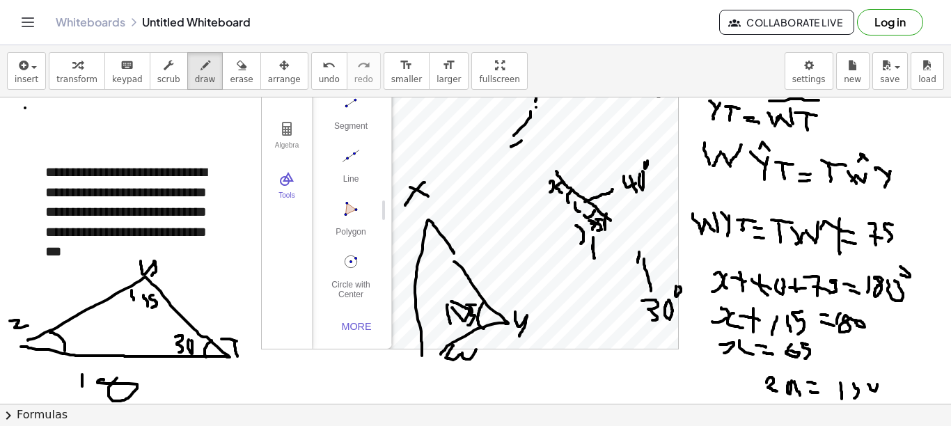
click at [120, 375] on div at bounding box center [475, 371] width 951 height 628
drag, startPoint x: 146, startPoint y: 376, endPoint x: 159, endPoint y: 368, distance: 15.7
click at [159, 368] on div at bounding box center [475, 371] width 951 height 628
drag, startPoint x: 166, startPoint y: 382, endPoint x: 180, endPoint y: 380, distance: 14.0
click at [180, 380] on div at bounding box center [475, 371] width 951 height 628
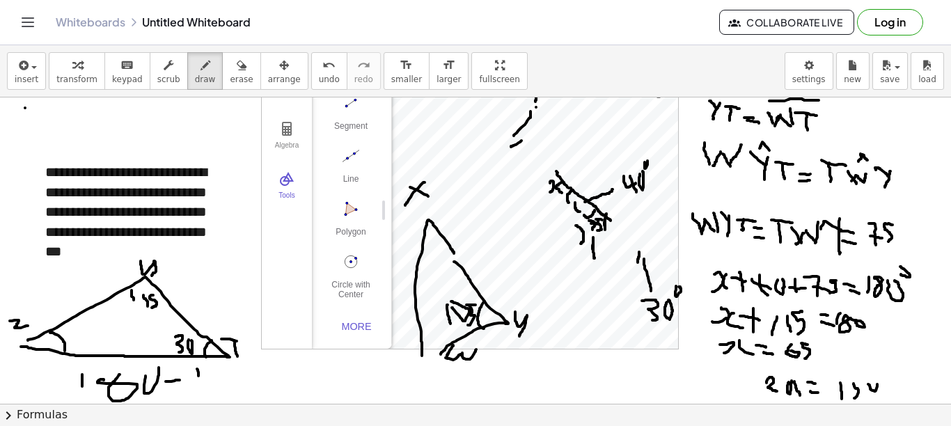
drag, startPoint x: 197, startPoint y: 369, endPoint x: 198, endPoint y: 383, distance: 13.9
click at [199, 384] on div at bounding box center [475, 371] width 951 height 628
drag, startPoint x: 209, startPoint y: 365, endPoint x: 225, endPoint y: 375, distance: 18.8
click at [225, 375] on div at bounding box center [475, 371] width 951 height 628
drag, startPoint x: 220, startPoint y: 372, endPoint x: 224, endPoint y: 391, distance: 19.1
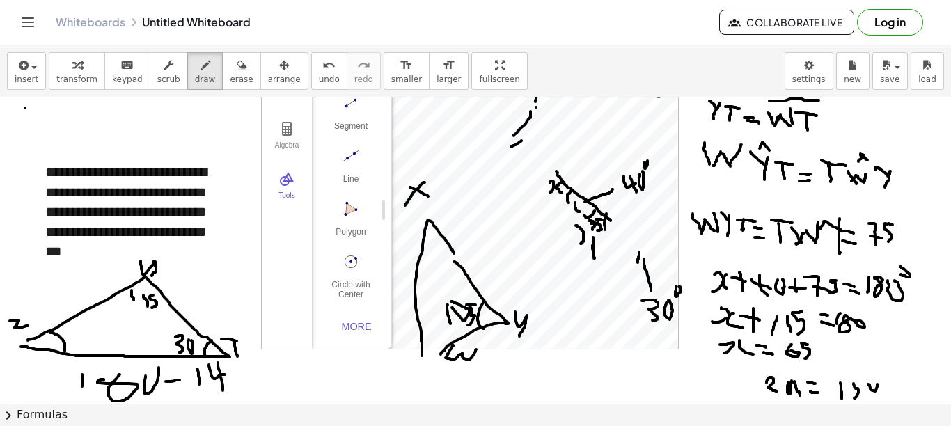
click at [224, 391] on div at bounding box center [475, 371] width 951 height 628
drag, startPoint x: 240, startPoint y: 365, endPoint x: 233, endPoint y: 389, distance: 24.7
click at [235, 390] on div at bounding box center [475, 371] width 951 height 628
drag, startPoint x: 72, startPoint y: 332, endPoint x: 79, endPoint y: 345, distance: 14.3
click at [79, 345] on div at bounding box center [475, 371] width 951 height 628
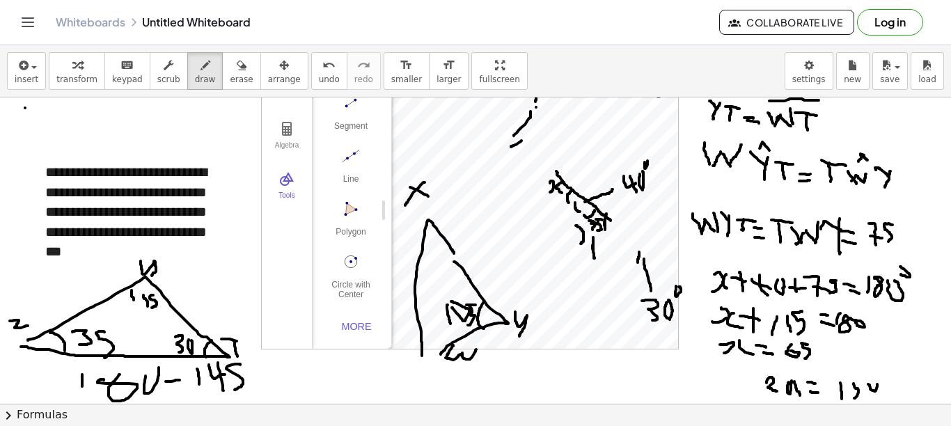
drag, startPoint x: 104, startPoint y: 332, endPoint x: 104, endPoint y: 358, distance: 25.8
click at [104, 358] on div at bounding box center [475, 371] width 951 height 628
drag, startPoint x: 485, startPoint y: 203, endPoint x: 490, endPoint y: 219, distance: 17.4
click at [495, 223] on div at bounding box center [475, 371] width 951 height 628
drag, startPoint x: 504, startPoint y: 208, endPoint x: 506, endPoint y: 218, distance: 9.8
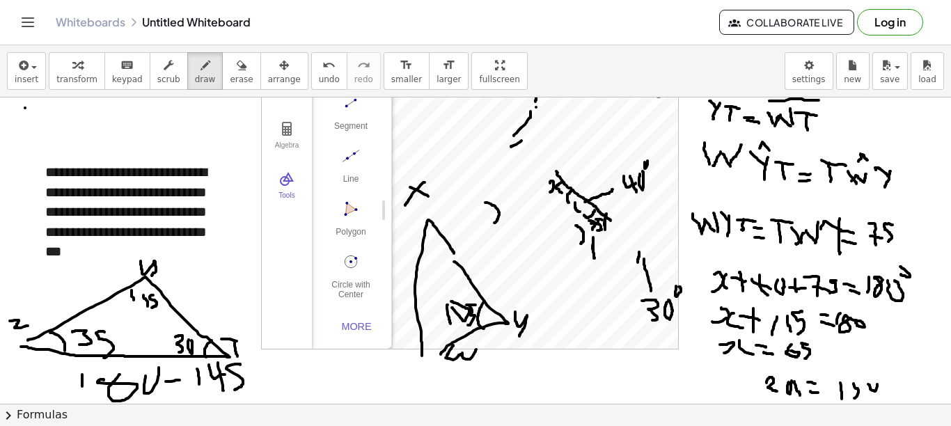
click at [506, 218] on div at bounding box center [475, 371] width 951 height 628
drag, startPoint x: 526, startPoint y: 206, endPoint x: 515, endPoint y: 217, distance: 15.3
click at [521, 219] on div at bounding box center [475, 371] width 951 height 628
click at [520, 144] on div at bounding box center [475, 371] width 951 height 628
click at [501, 116] on div at bounding box center [475, 371] width 951 height 628
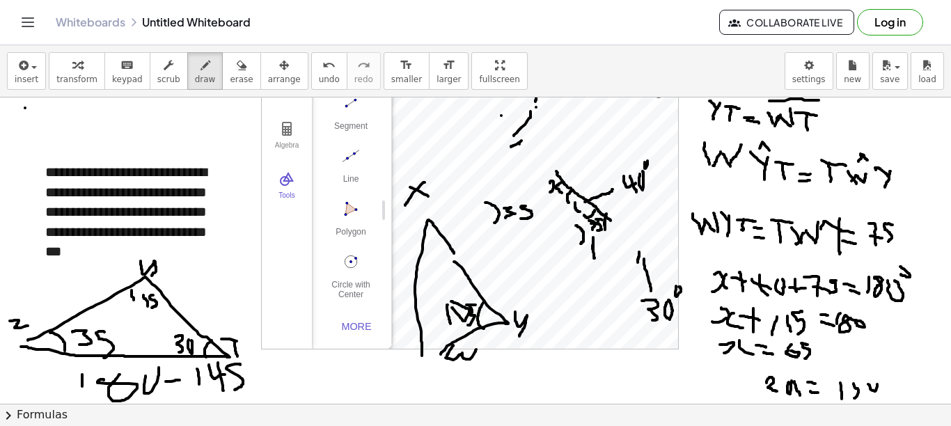
click at [504, 116] on div at bounding box center [475, 371] width 951 height 628
drag, startPoint x: 555, startPoint y: 104, endPoint x: 566, endPoint y: 109, distance: 12.5
click at [571, 110] on div at bounding box center [475, 371] width 951 height 628
drag, startPoint x: 563, startPoint y: 103, endPoint x: 557, endPoint y: 110, distance: 9.4
click at [558, 110] on div at bounding box center [475, 371] width 951 height 628
